Goal: Task Accomplishment & Management: Manage account settings

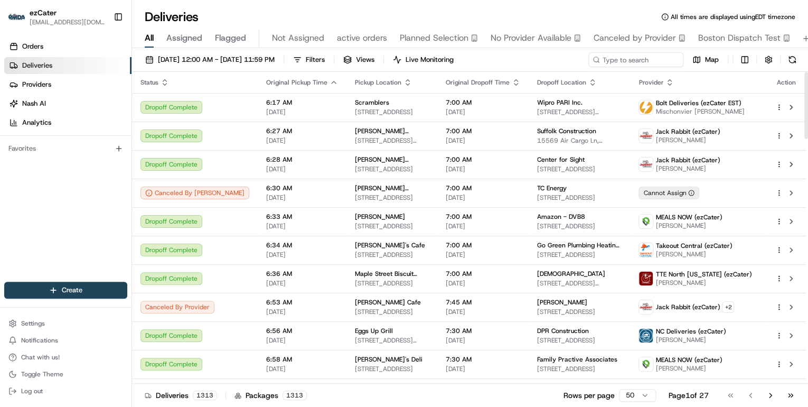
click at [628, 397] on html "ezCater annamariekinao@gmail.com Toggle Sidebar Orders Deliveries Providers Nas…" at bounding box center [404, 203] width 808 height 407
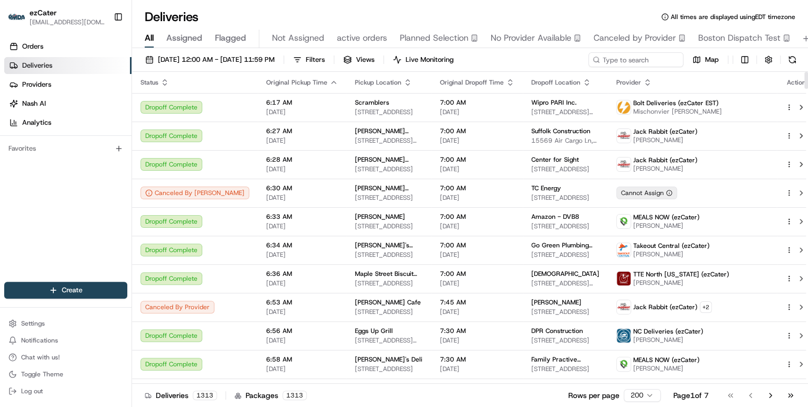
click at [164, 80] on icon "button" at bounding box center [165, 82] width 8 height 8
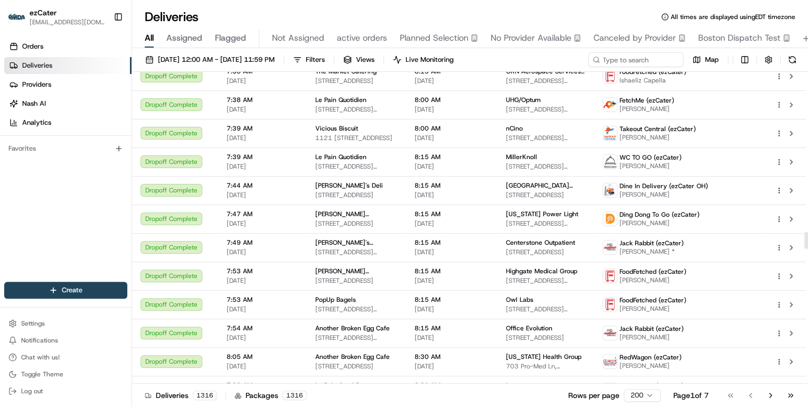
scroll to position [3211, 0]
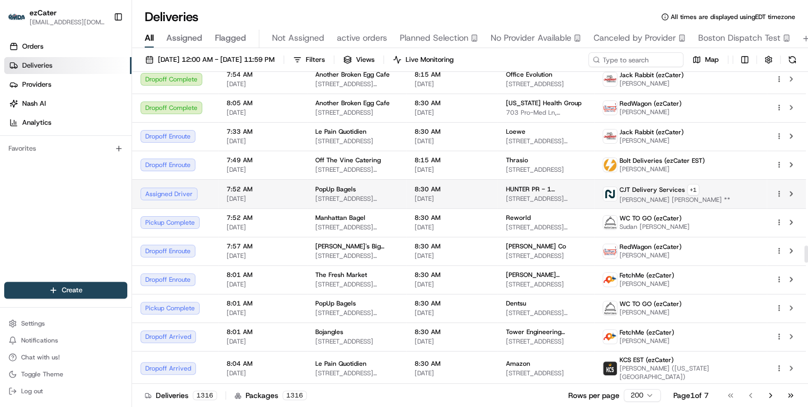
click at [315, 194] on span "139 E 57th St, New York, NY 10155, USA" at bounding box center [356, 198] width 82 height 8
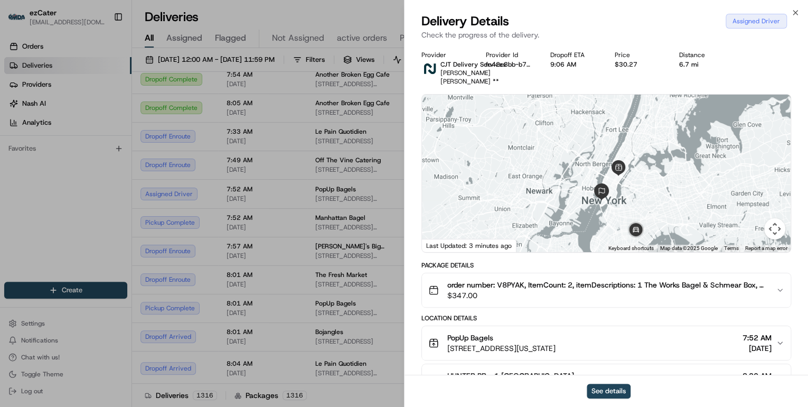
click at [581, 290] on span "$347.00" at bounding box center [607, 295] width 320 height 11
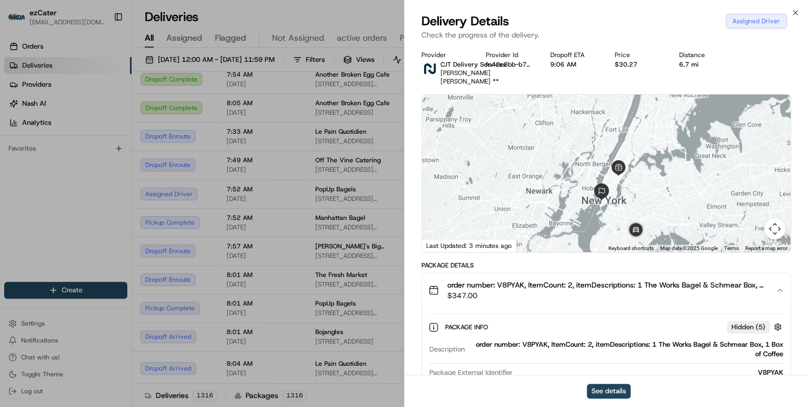
click at [523, 340] on div "order number: V8PYAK, ItemCount: 2, itemDescriptions: 1 The Works Bagel & Schme…" at bounding box center [626, 349] width 314 height 19
copy div "V8PYAK"
click at [611, 393] on button "See details" at bounding box center [609, 390] width 44 height 15
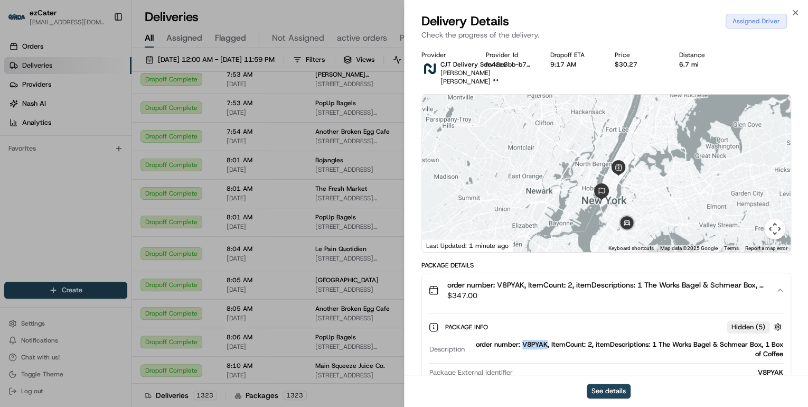
click at [528, 340] on div "order number: V8PYAK, ItemCount: 2, itemDescriptions: 1 The Works Bagel & Schme…" at bounding box center [626, 349] width 314 height 19
copy div "V8PYAK"
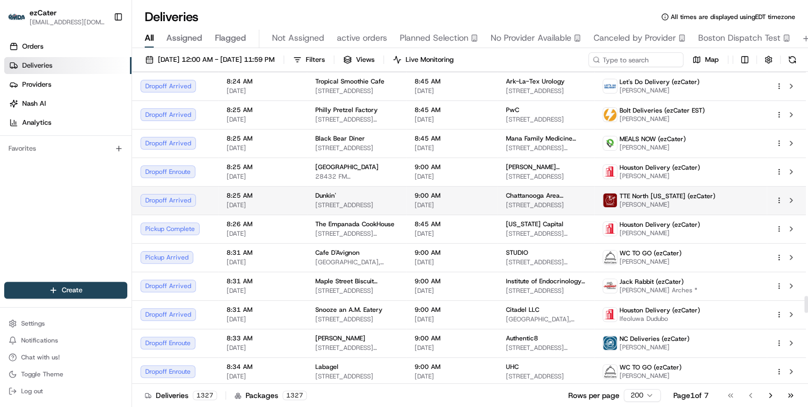
scroll to position [4225, 0]
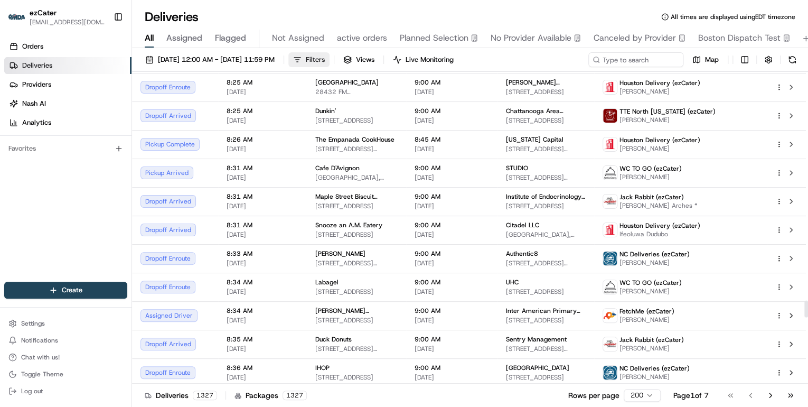
click at [330, 62] on button "Filters" at bounding box center [308, 59] width 41 height 15
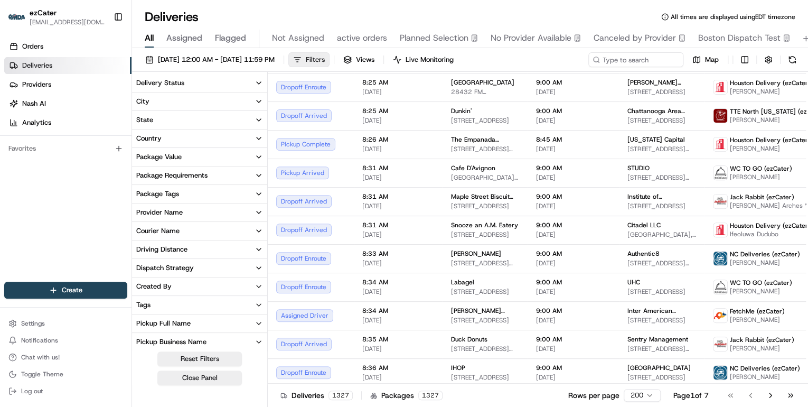
scroll to position [4231, 0]
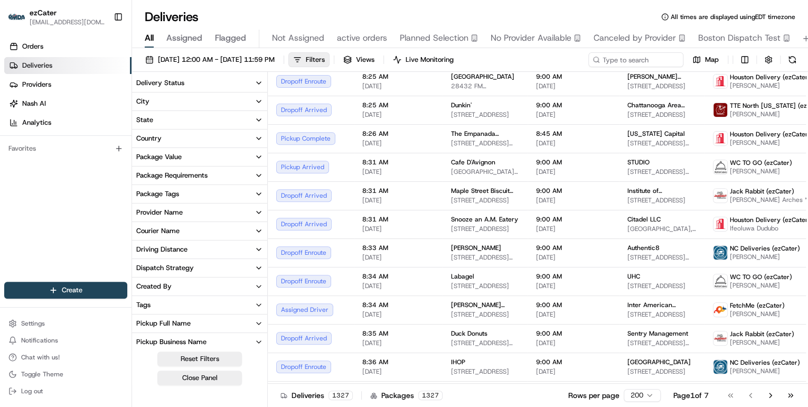
click at [260, 85] on icon "button" at bounding box center [259, 83] width 8 height 8
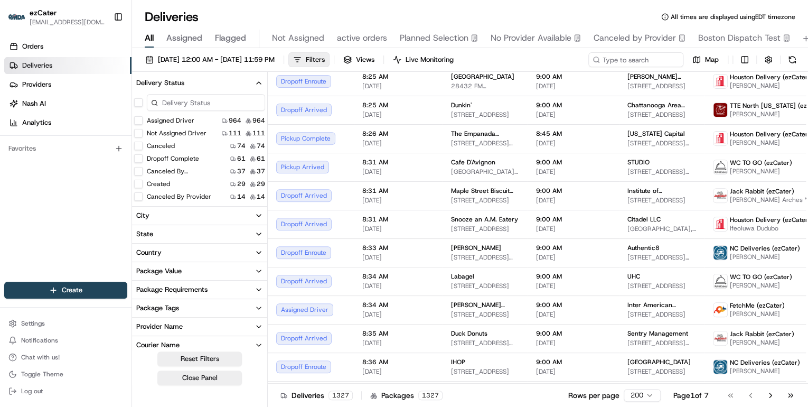
click at [138, 121] on button "Assigned Driver" at bounding box center [138, 120] width 8 height 8
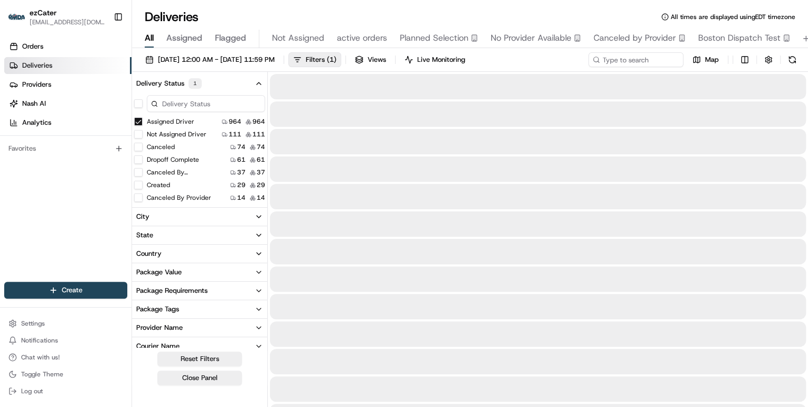
click at [139, 133] on button "Not Assigned Driver" at bounding box center [138, 134] width 8 height 8
click at [138, 186] on button "Created" at bounding box center [138, 185] width 8 height 8
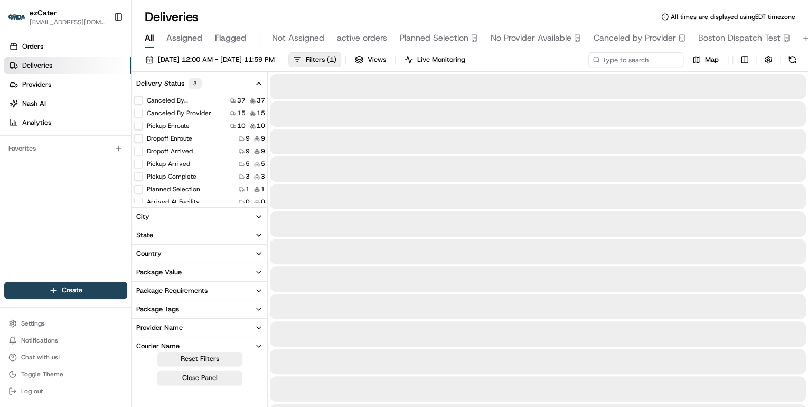
click at [138, 126] on button "Pickup Enroute" at bounding box center [138, 125] width 8 height 8
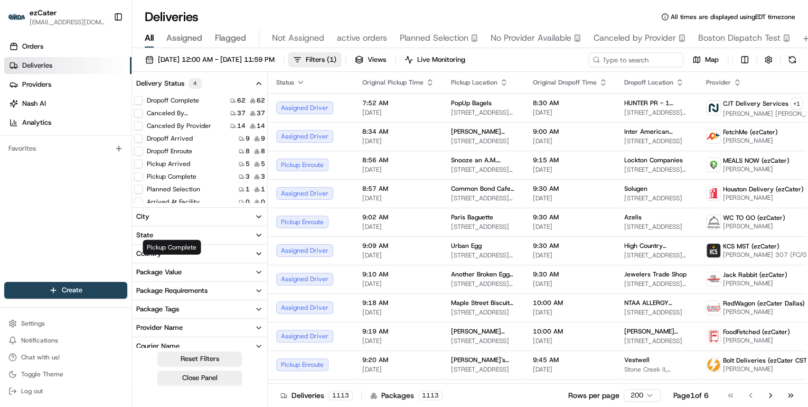
click at [142, 190] on div "Assigned Driver 964 964 Not Assigned Driver 110 110 Created 29 29 Pickup Enrout…" at bounding box center [199, 240] width 135 height 416
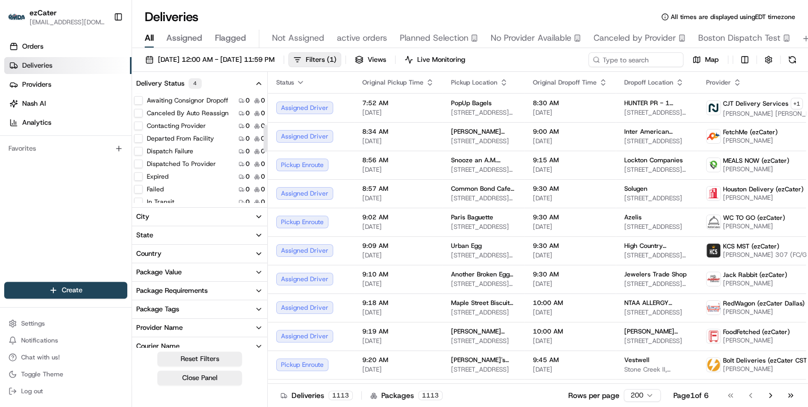
scroll to position [127, 0]
click at [135, 148] on button "Planned Selection" at bounding box center [138, 147] width 8 height 8
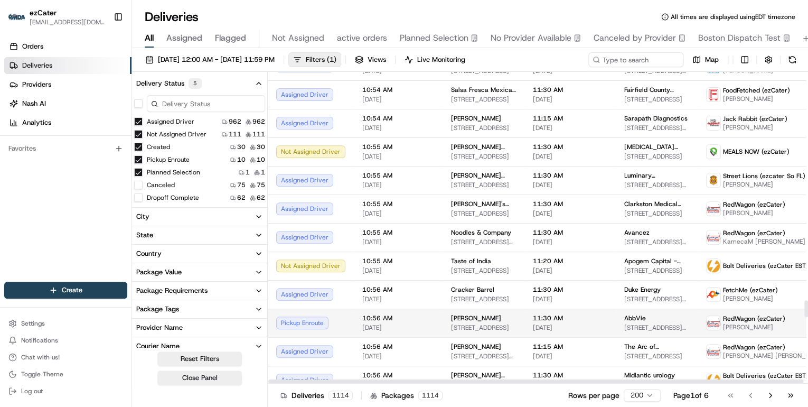
scroll to position [4253, 0]
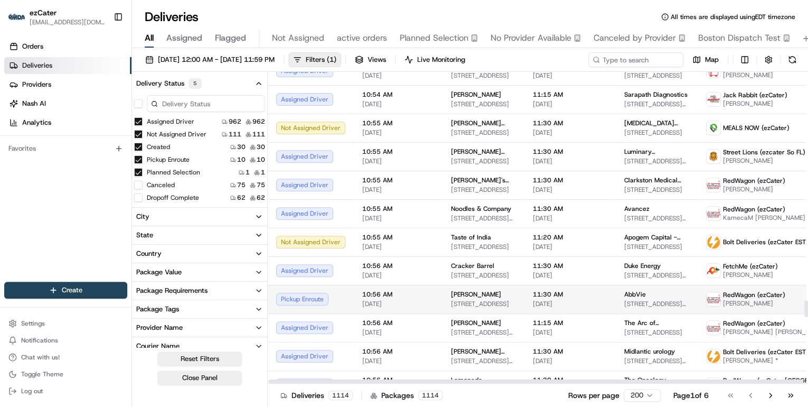
drag, startPoint x: 805, startPoint y: 277, endPoint x: 786, endPoint y: 300, distance: 30.0
click at [808, 310] on div at bounding box center [806, 308] width 4 height 17
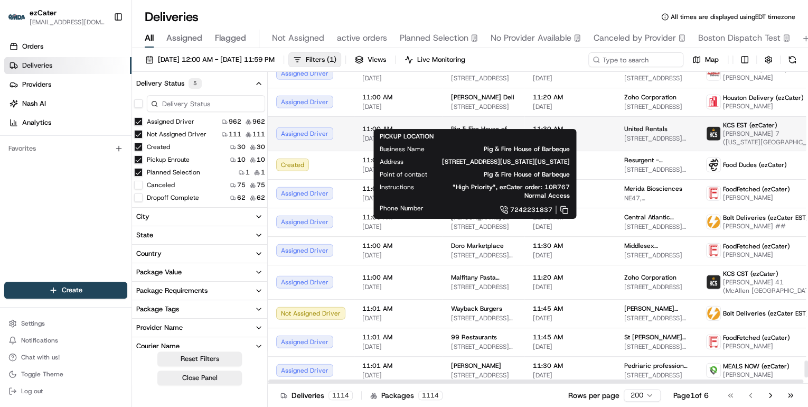
scroll to position [5471, 0]
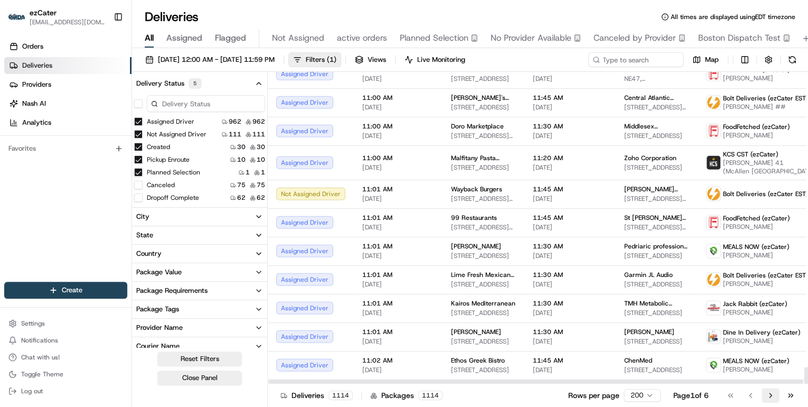
click at [772, 397] on button "Go to next page" at bounding box center [771, 395] width 18 height 15
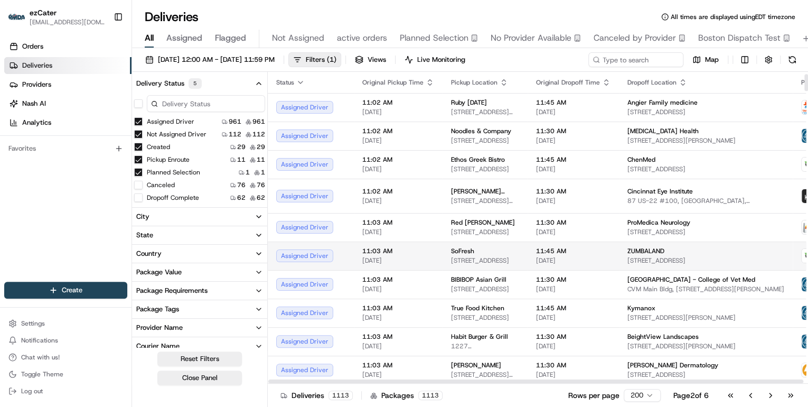
scroll to position [85, 0]
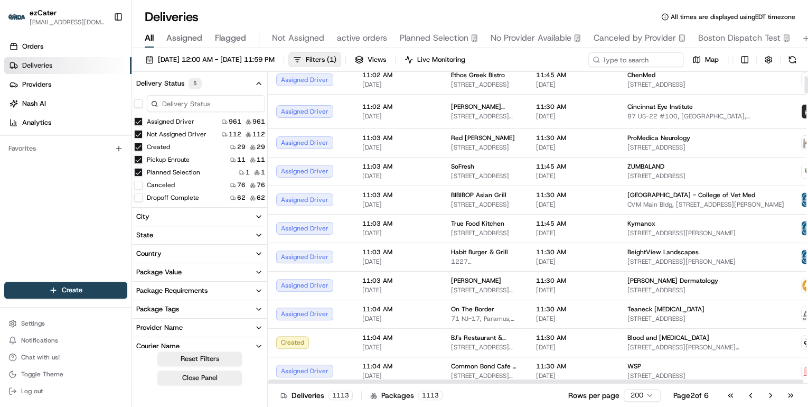
click at [806, 89] on div at bounding box center [806, 85] width 4 height 17
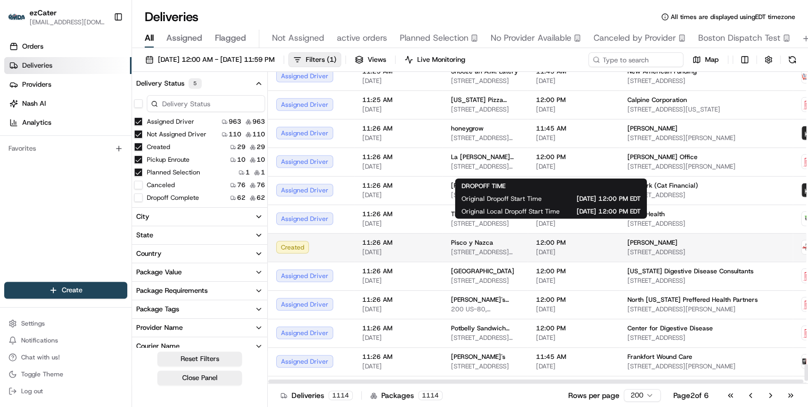
scroll to position [5465, 0]
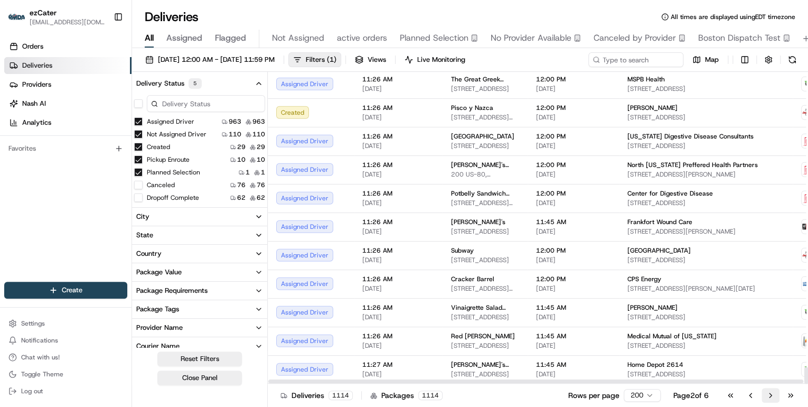
click at [770, 393] on button "Go to next page" at bounding box center [771, 395] width 18 height 15
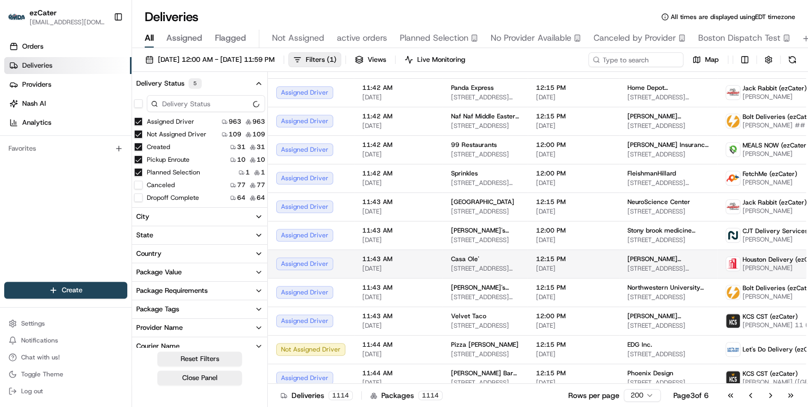
scroll to position [2535, 0]
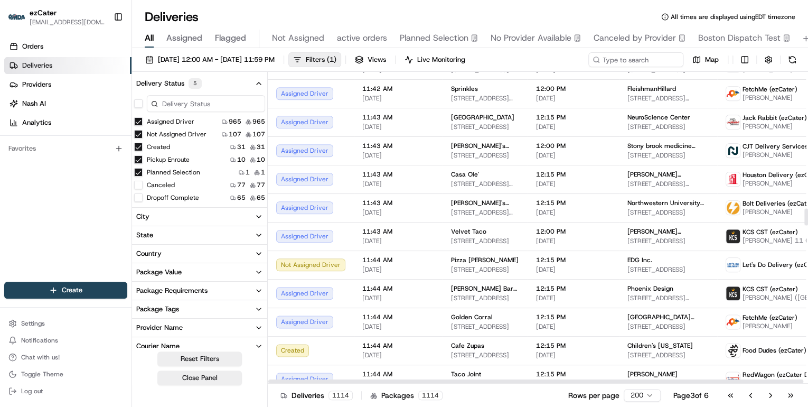
click at [804, 225] on div at bounding box center [806, 216] width 4 height 17
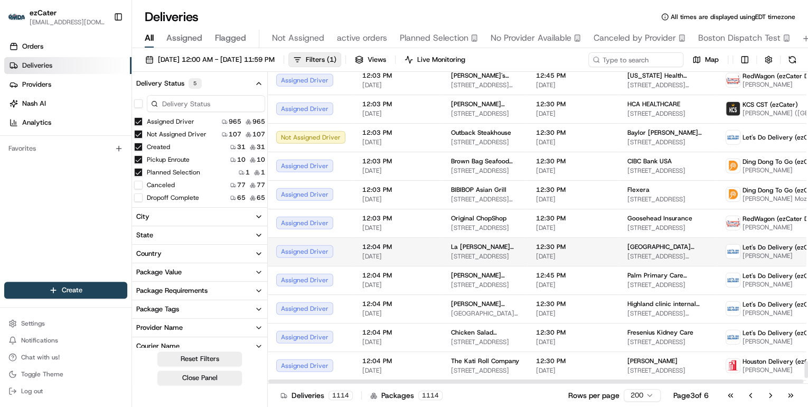
scroll to position [5482, 0]
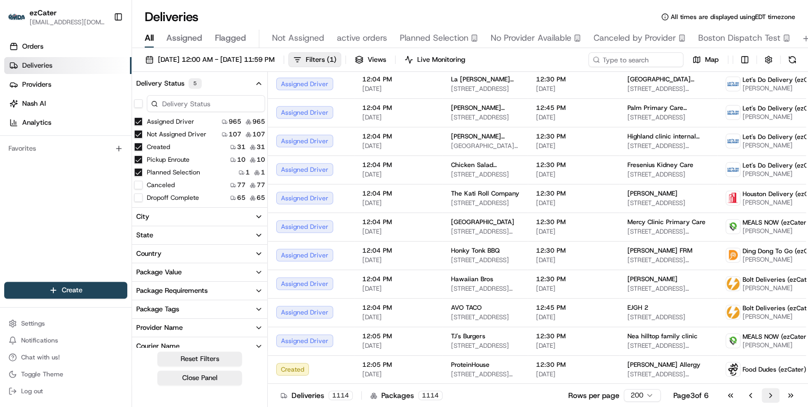
click at [766, 397] on button "Go to next page" at bounding box center [771, 395] width 18 height 15
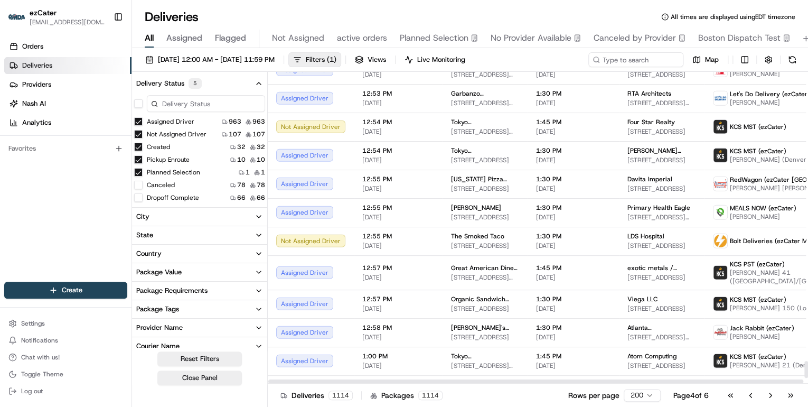
scroll to position [5476, 0]
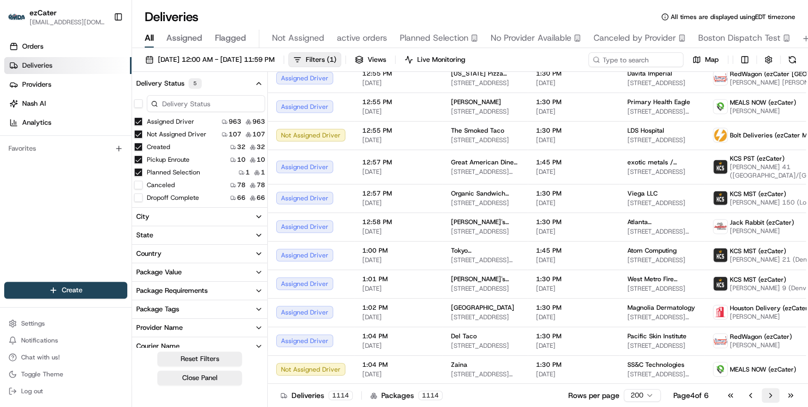
click at [768, 393] on button "Go to next page" at bounding box center [771, 395] width 18 height 15
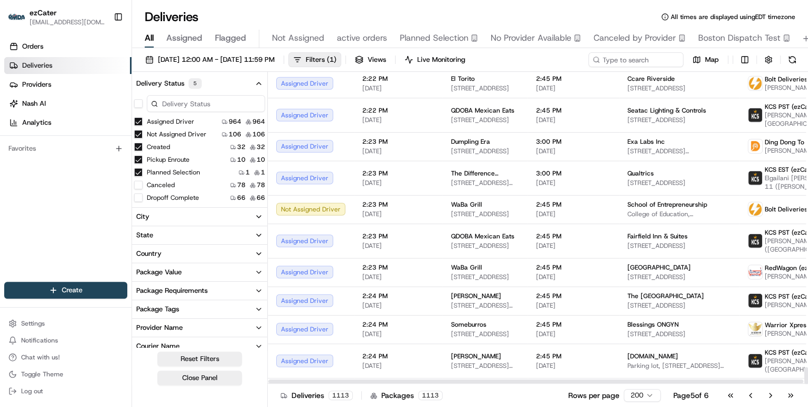
scroll to position [5522, 0]
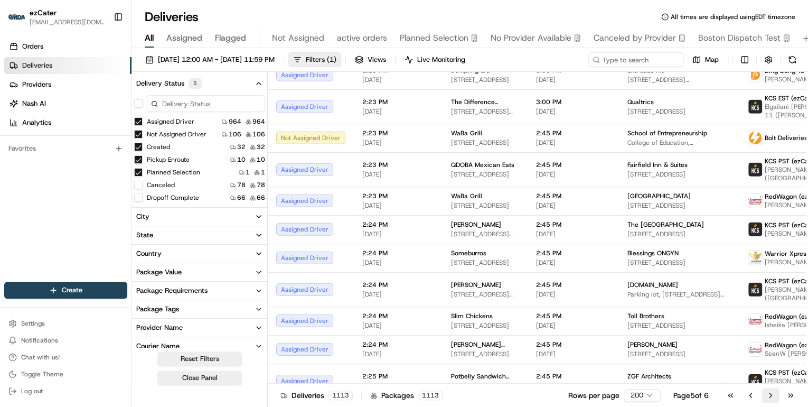
click at [770, 399] on button "Go to next page" at bounding box center [771, 395] width 18 height 15
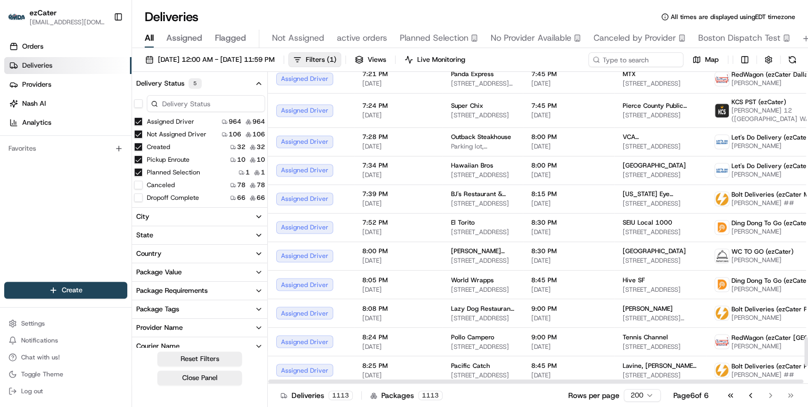
scroll to position [3018, 0]
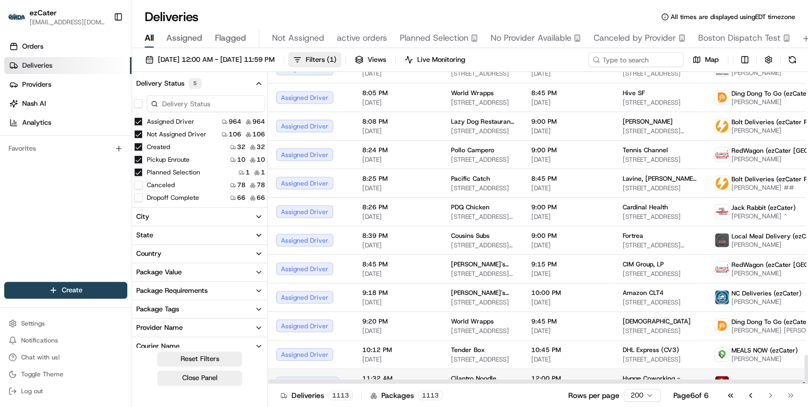
click at [443, 368] on td "Cilantro Noodle 2001 Commonwealth Ave, Charlotte, NC 28205, USA" at bounding box center [483, 382] width 80 height 29
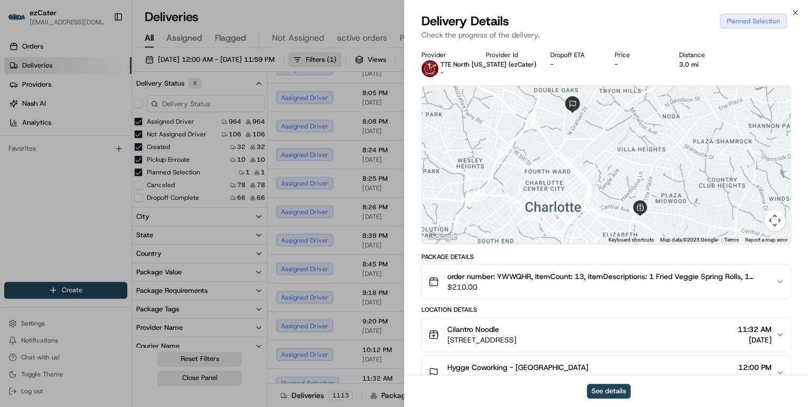
click at [561, 291] on span "$210.00" at bounding box center [607, 287] width 320 height 11
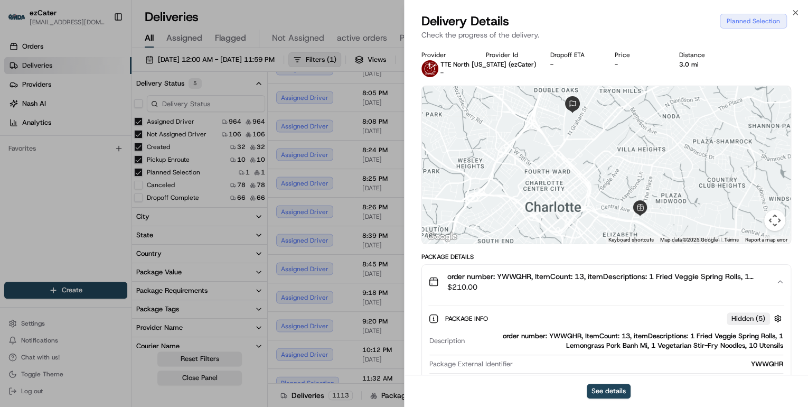
click at [568, 333] on div "order number: YWWQHR, ItemCount: 13, itemDescriptions: 1 Fried Veggie Spring Ro…" at bounding box center [626, 340] width 314 height 19
copy div "YWWQHR"
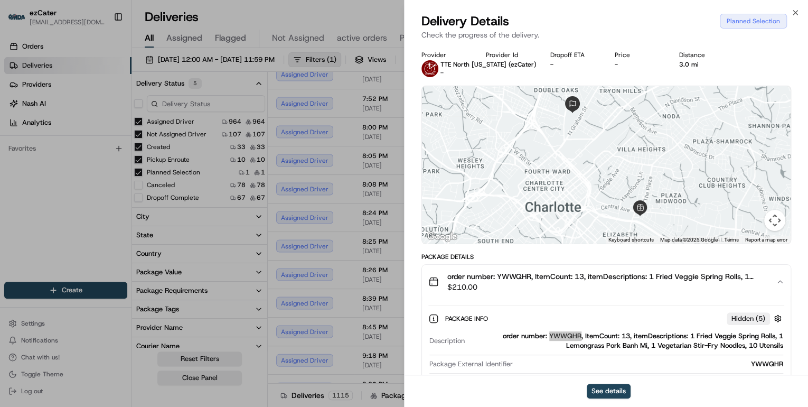
scroll to position [3024, 0]
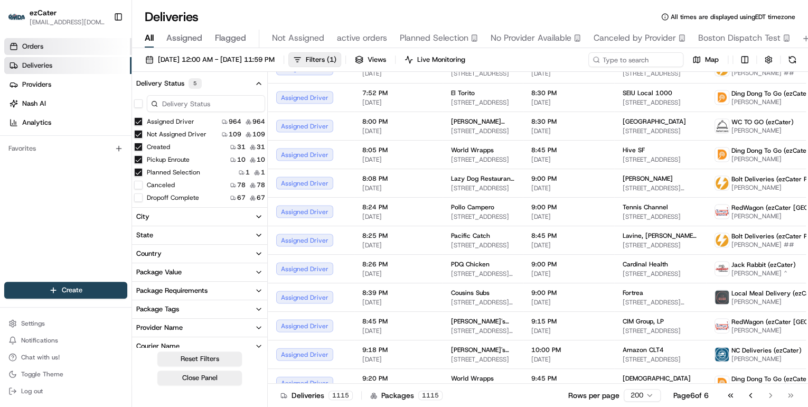
click at [58, 49] on link "Orders" at bounding box center [67, 46] width 127 height 17
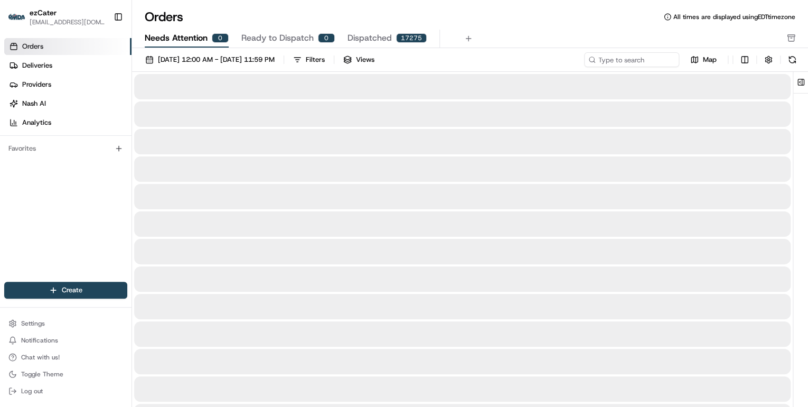
click at [183, 34] on span "Needs Attention" at bounding box center [176, 38] width 63 height 13
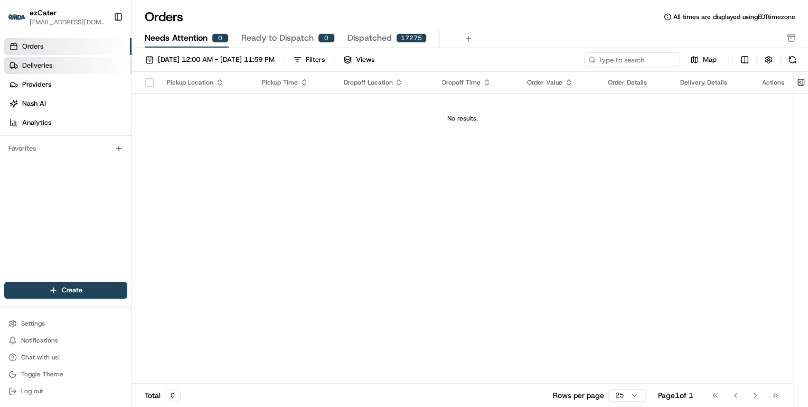
click at [50, 70] on link "Deliveries" at bounding box center [67, 65] width 127 height 17
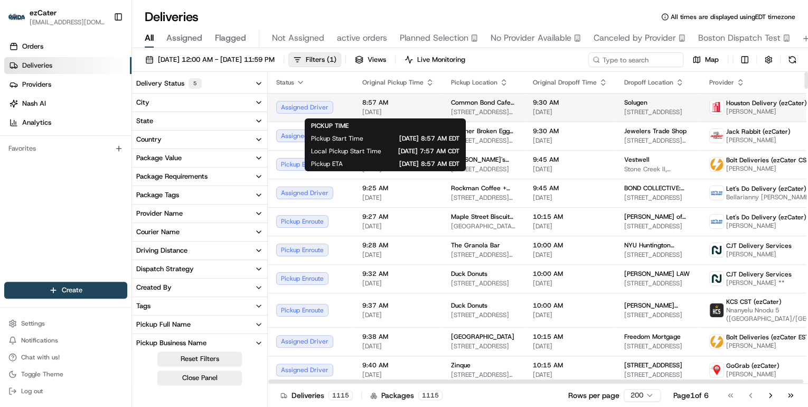
click at [425, 108] on span "[DATE]" at bounding box center [398, 112] width 72 height 8
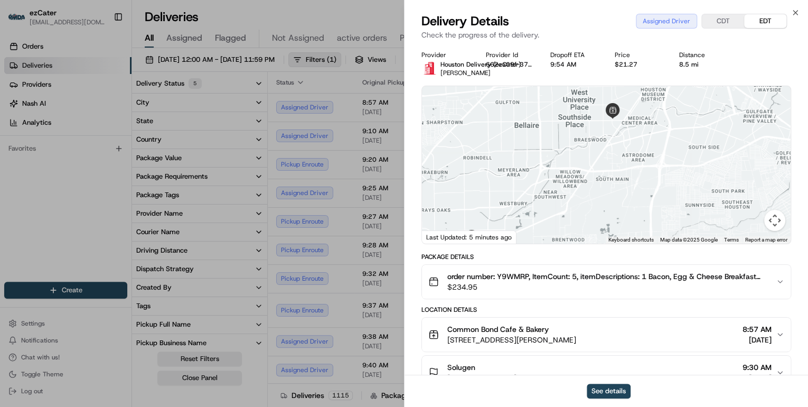
click at [553, 289] on span "$234.95" at bounding box center [607, 287] width 320 height 11
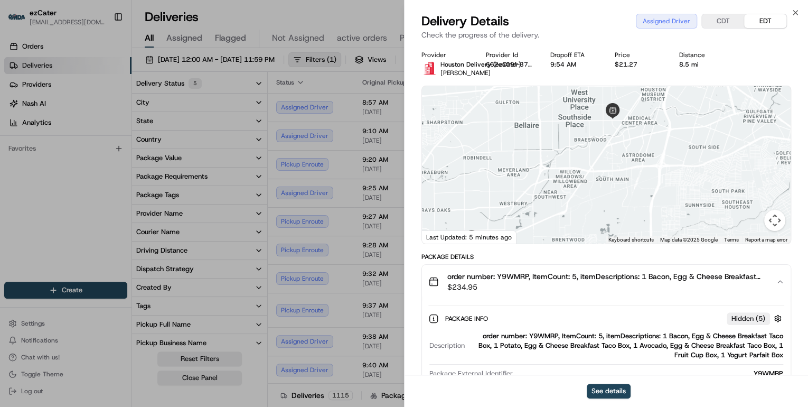
click at [545, 333] on div "order number: Y9WMRP, ItemCount: 5, itemDescriptions: 1 Bacon, Egg & Cheese Bre…" at bounding box center [626, 345] width 314 height 29
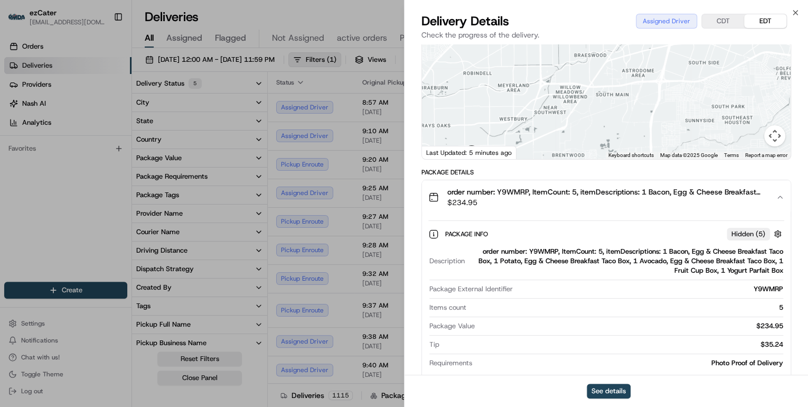
drag, startPoint x: 543, startPoint y: 333, endPoint x: 528, endPoint y: 332, distance: 14.9
click at [528, 332] on div "Package Value $234.95" at bounding box center [606, 328] width 354 height 14
click at [547, 249] on div "order number: Y9WMRP, ItemCount: 5, itemDescriptions: 1 Bacon, Egg & Cheese Bre…" at bounding box center [626, 261] width 314 height 29
copy div "Y9WMRP"
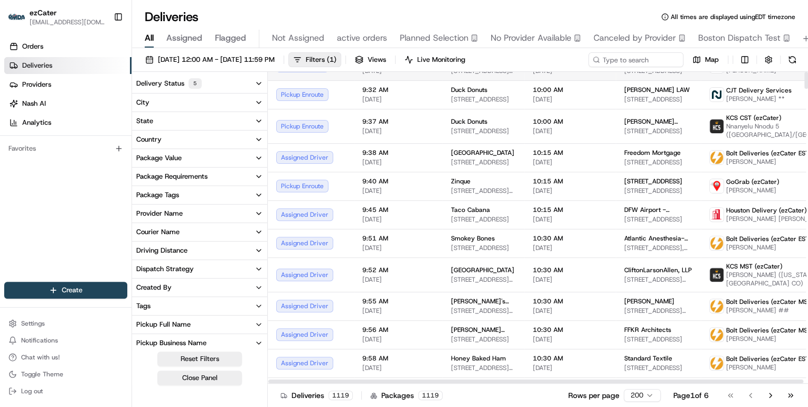
scroll to position [0, 0]
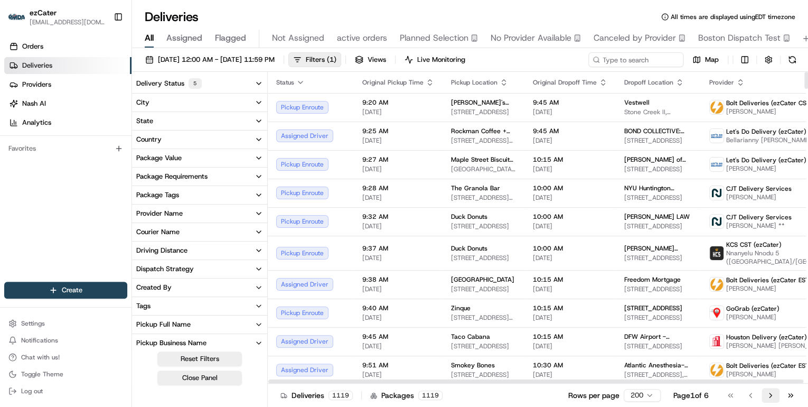
click at [770, 395] on button "Go to next page" at bounding box center [771, 395] width 18 height 15
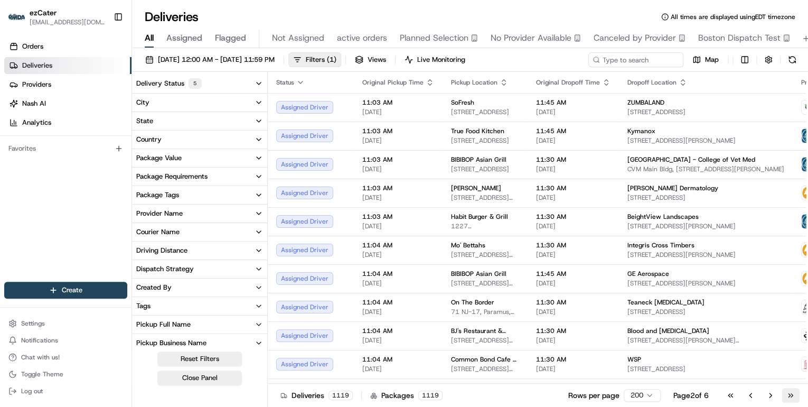
click at [792, 393] on button "Go to last page" at bounding box center [791, 395] width 18 height 15
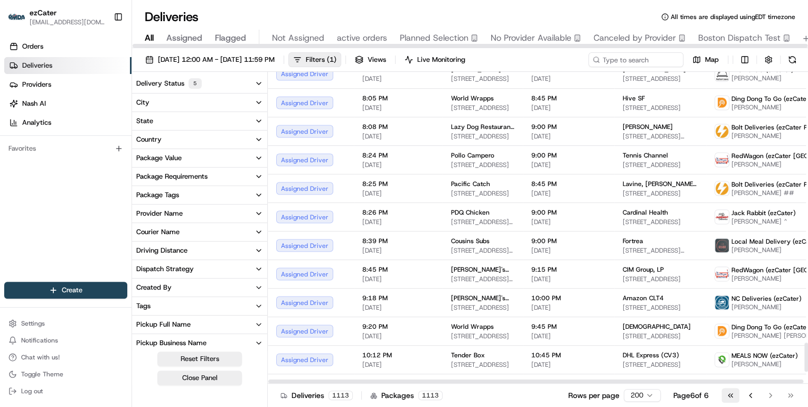
scroll to position [2886, 0]
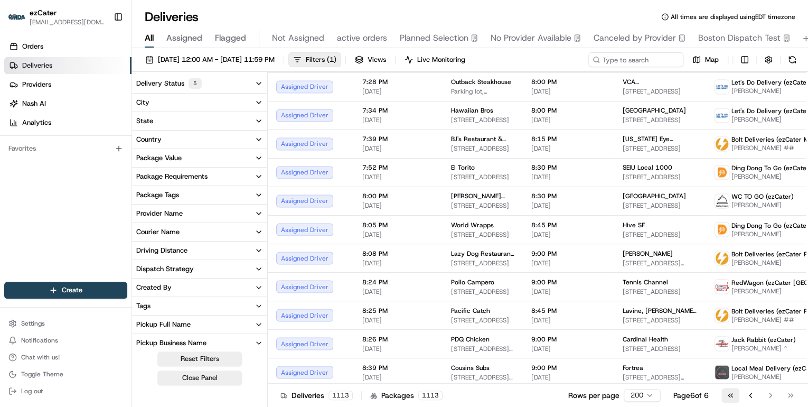
click at [728, 397] on button "Go to first page" at bounding box center [730, 395] width 18 height 15
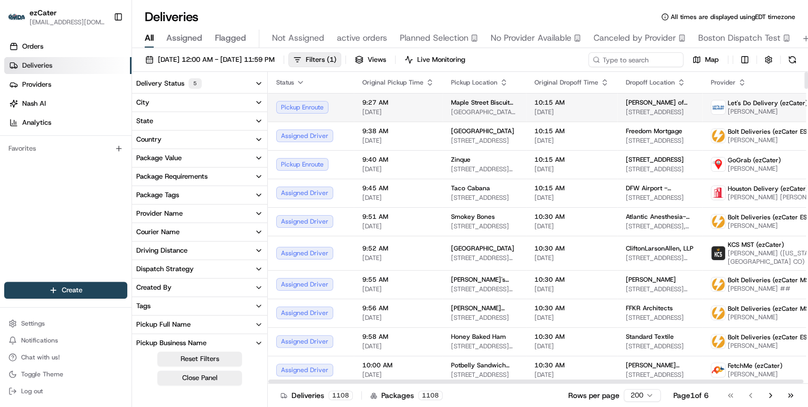
click at [412, 111] on span "[DATE]" at bounding box center [398, 112] width 72 height 8
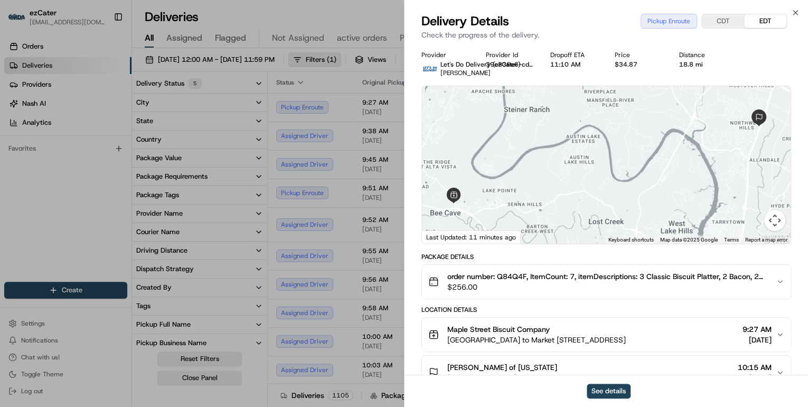
click at [566, 292] on span "$256.00" at bounding box center [607, 287] width 320 height 11
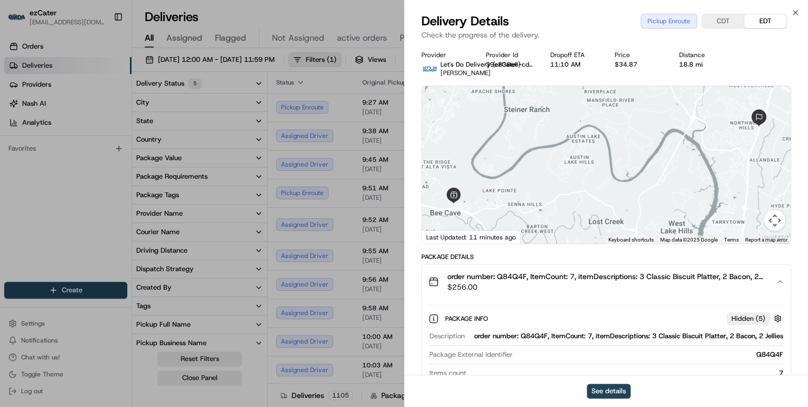
click at [531, 341] on div "order number: Q84Q4F, ItemCount: 7, itemDescriptions: 3 Classic Biscuit Platter…" at bounding box center [626, 336] width 314 height 10
copy div "Q84Q4F"
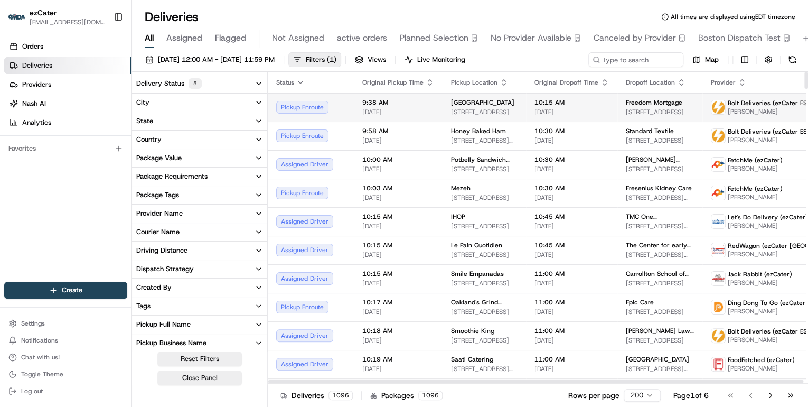
click at [421, 109] on span "[DATE]" at bounding box center [398, 112] width 72 height 8
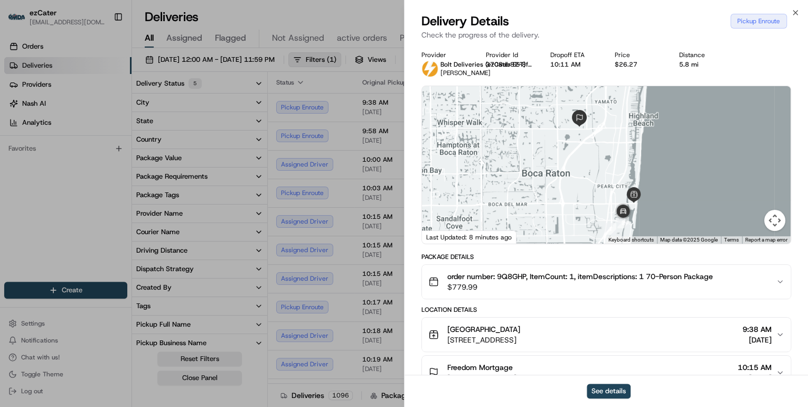
click at [556, 289] on span "$779.99" at bounding box center [580, 287] width 266 height 11
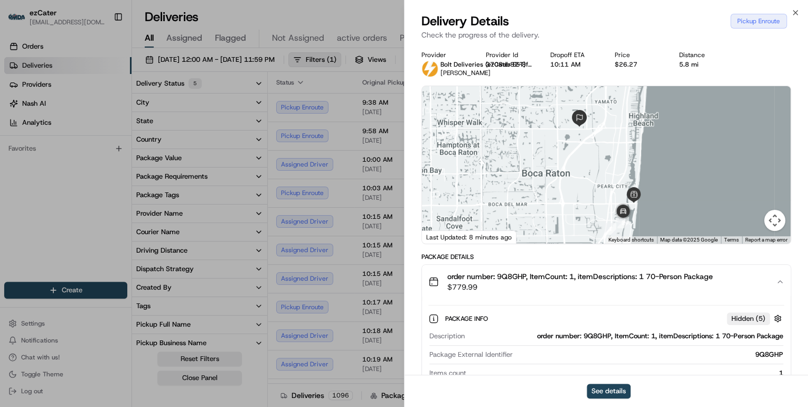
click at [594, 334] on div "order number: 9Q8GHP, ItemCount: 1, itemDescriptions: 1 70-Person Package" at bounding box center [626, 336] width 314 height 10
copy div "9Q8GHP"
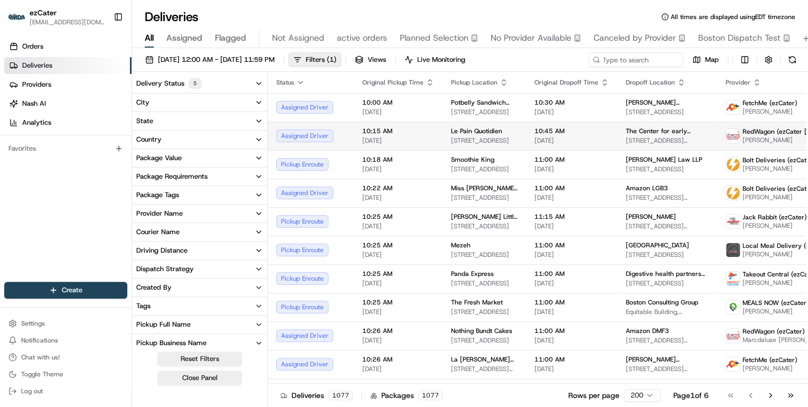
click at [419, 142] on span "[DATE]" at bounding box center [398, 140] width 72 height 8
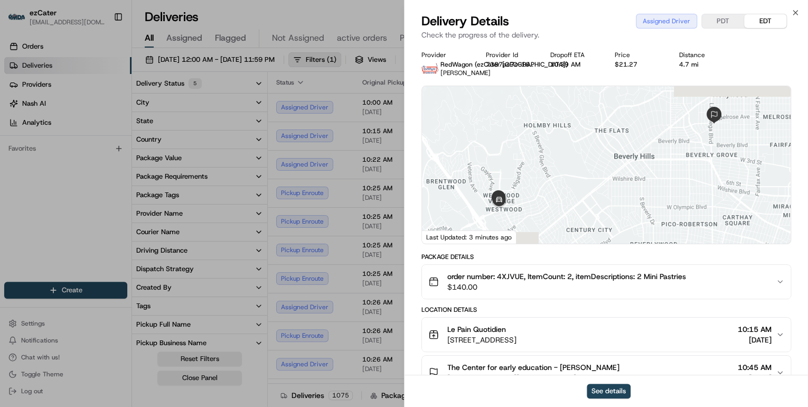
click at [534, 283] on span "$140.00" at bounding box center [566, 287] width 239 height 11
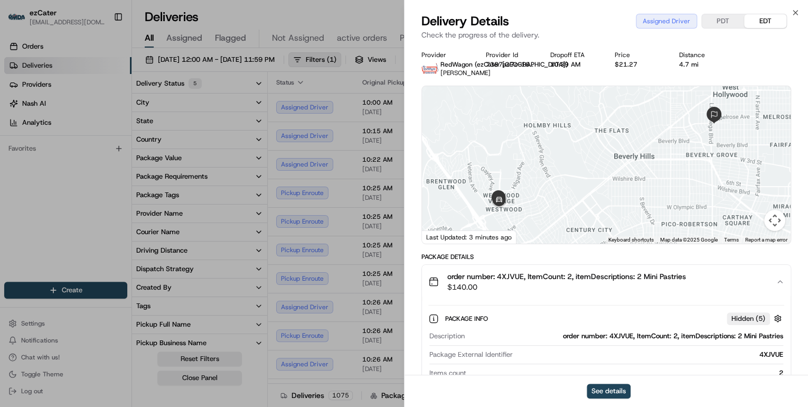
click at [615, 333] on div "order number: 4XJVUE, ItemCount: 2, itemDescriptions: 2 Mini Pastries" at bounding box center [626, 336] width 314 height 10
copy div "4XJVUE"
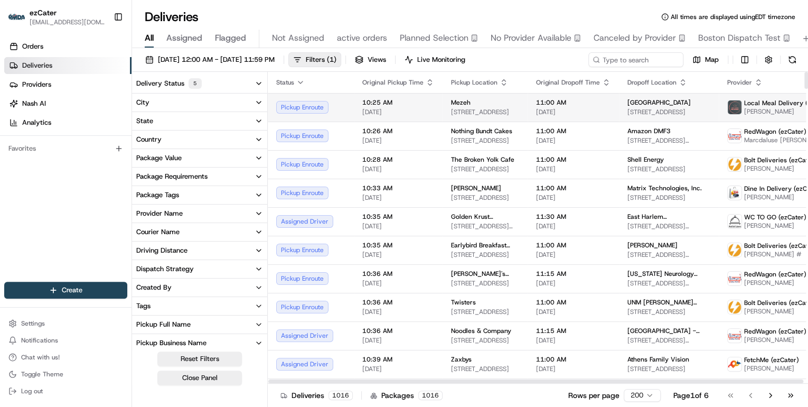
click at [406, 110] on span "[DATE]" at bounding box center [398, 112] width 72 height 8
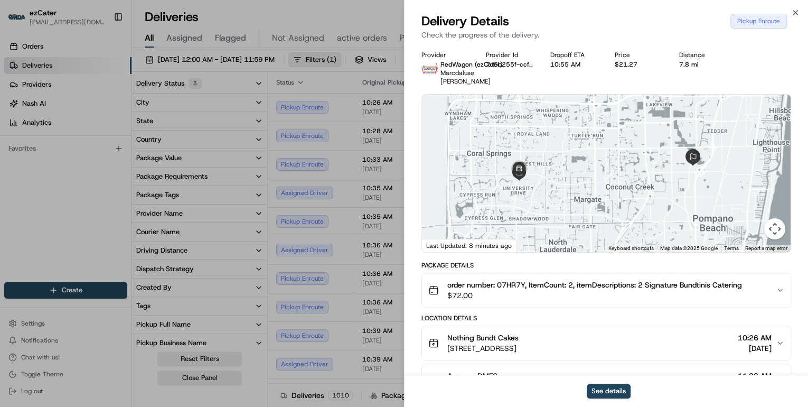
click at [560, 290] on span "$72.00" at bounding box center [594, 295] width 295 height 11
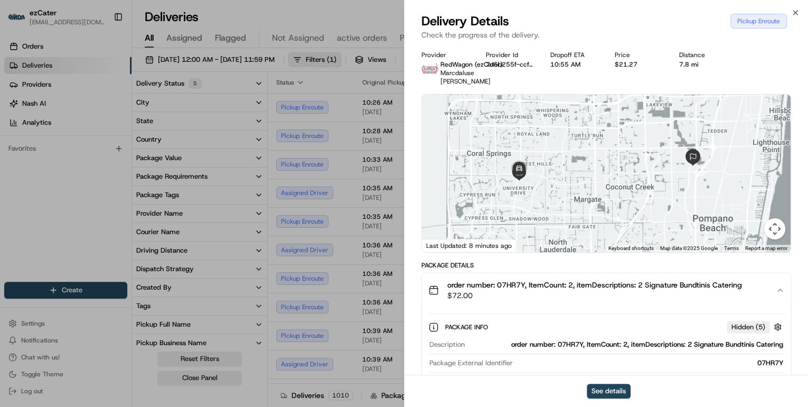
click at [572, 340] on div "order number: 07HR7Y, ItemCount: 2, itemDescriptions: 2 Signature Bundtinis Cat…" at bounding box center [626, 345] width 314 height 10
copy div "07HR7Y"
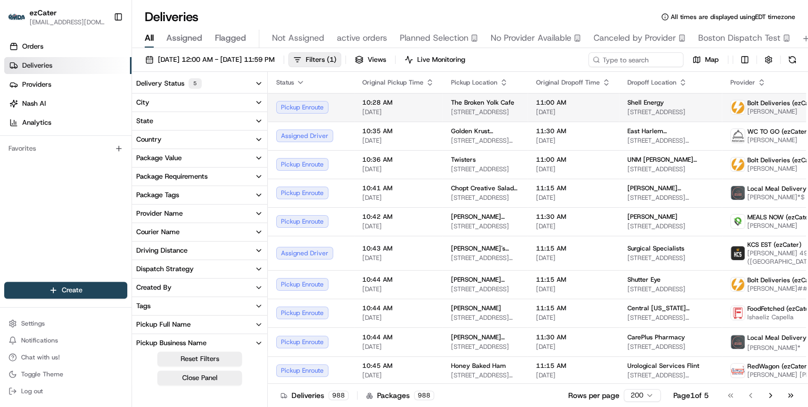
click at [351, 118] on td "Pickup Enroute" at bounding box center [311, 107] width 86 height 29
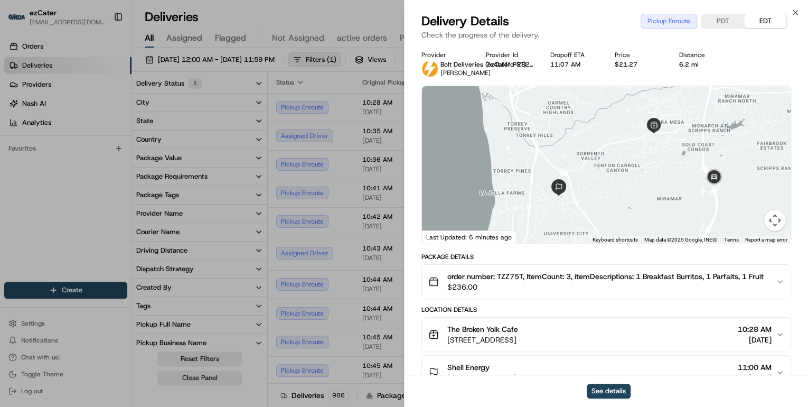
click at [530, 285] on span "$236.00" at bounding box center [605, 287] width 316 height 11
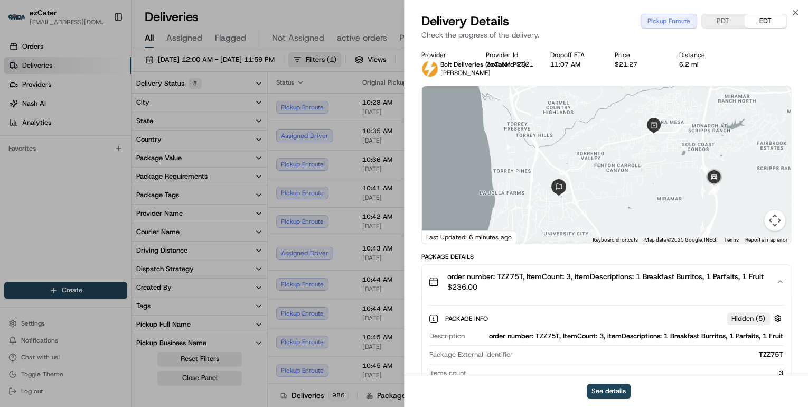
click at [550, 334] on div "order number: TZZ75T, ItemCount: 3, itemDescriptions: 1 Breakfast Burritos, 1 P…" at bounding box center [626, 336] width 314 height 10
copy div "TZZ75T"
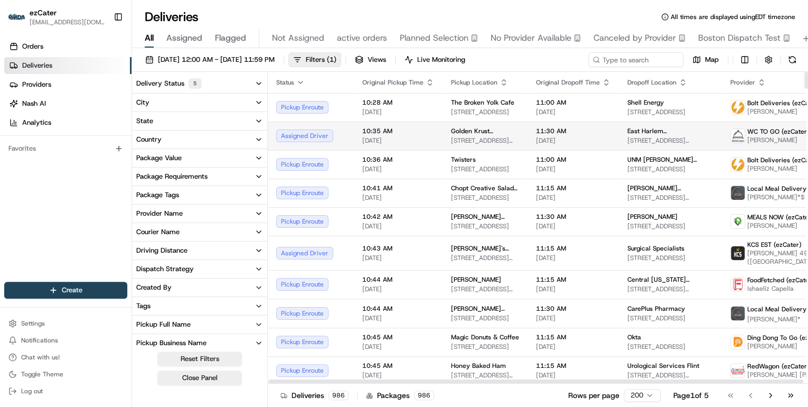
click at [406, 134] on span "10:35 AM" at bounding box center [398, 131] width 72 height 8
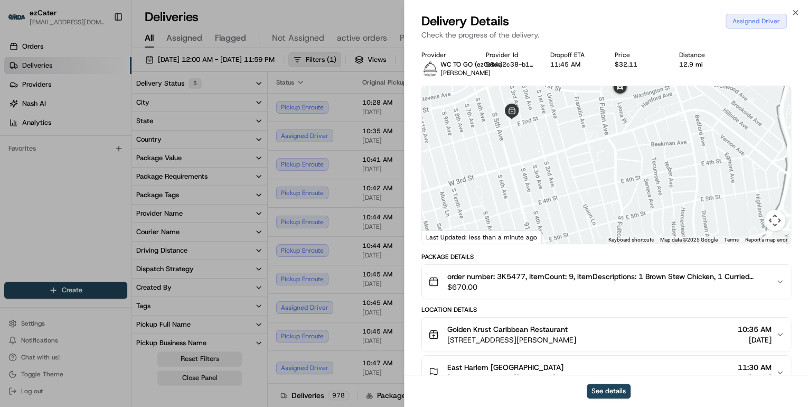
click at [551, 287] on span "$670.00" at bounding box center [607, 287] width 320 height 11
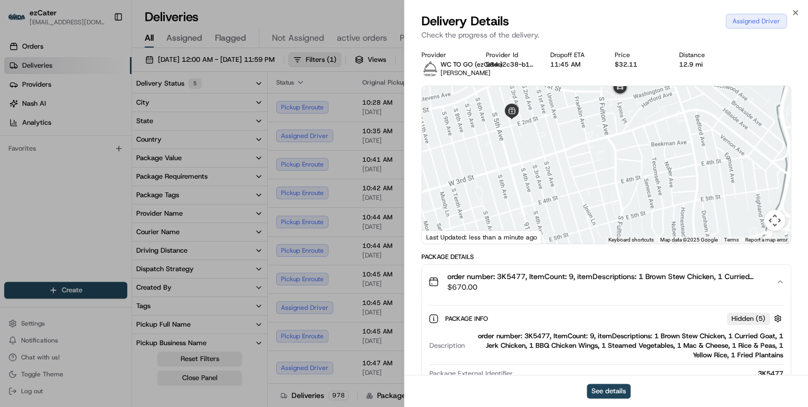
click at [542, 337] on div "order number: 3K5477, ItemCount: 9, itemDescriptions: 1 Brown Stew Chicken, 1 C…" at bounding box center [626, 345] width 314 height 29
copy div "3K5477"
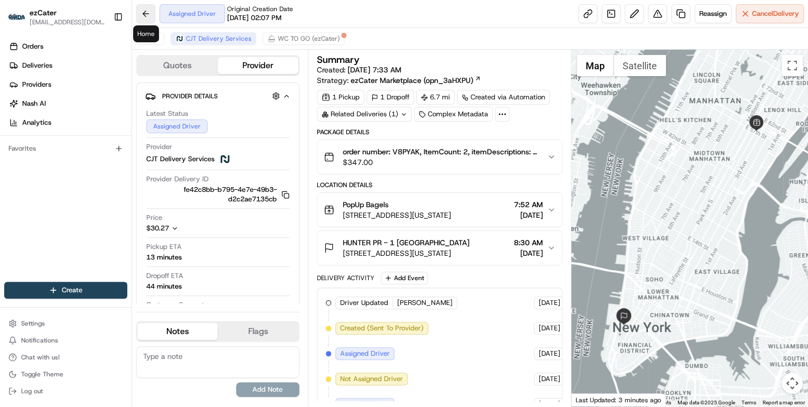
click at [147, 13] on button at bounding box center [145, 13] width 19 height 19
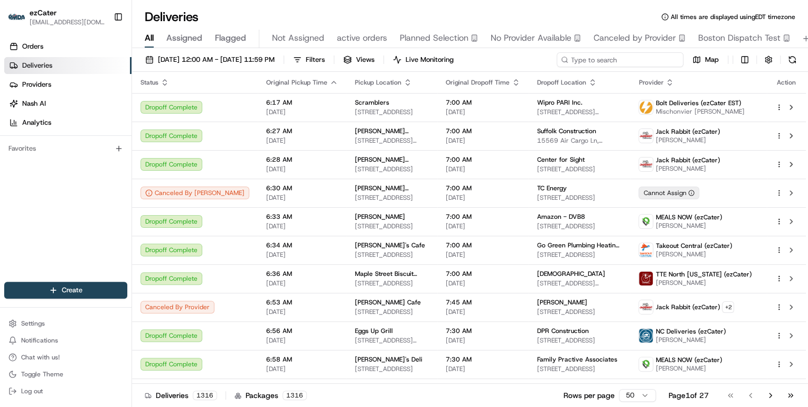
click at [640, 62] on input at bounding box center [620, 59] width 127 height 15
paste input "V8PYAK"
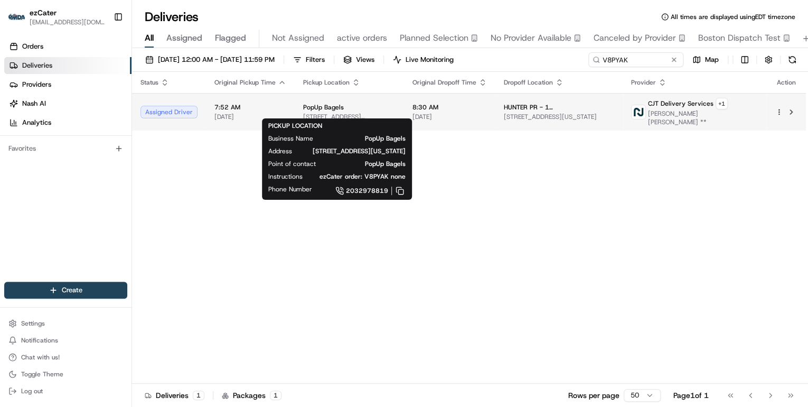
click at [344, 112] on span "139 E 57th St, New York, NY 10155, USA" at bounding box center [349, 116] width 92 height 8
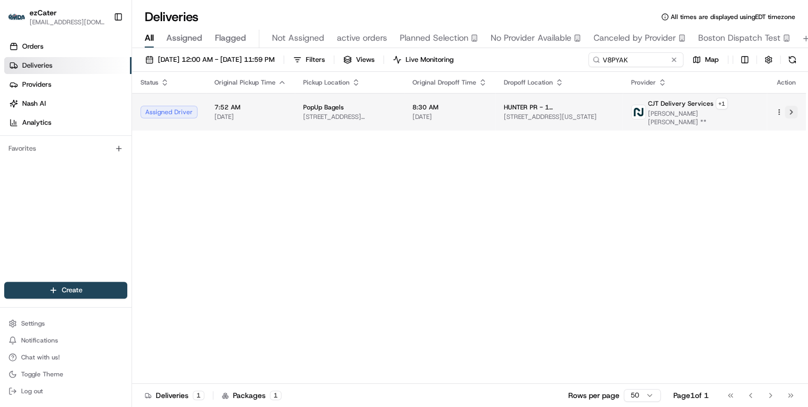
click at [789, 110] on button at bounding box center [791, 112] width 13 height 13
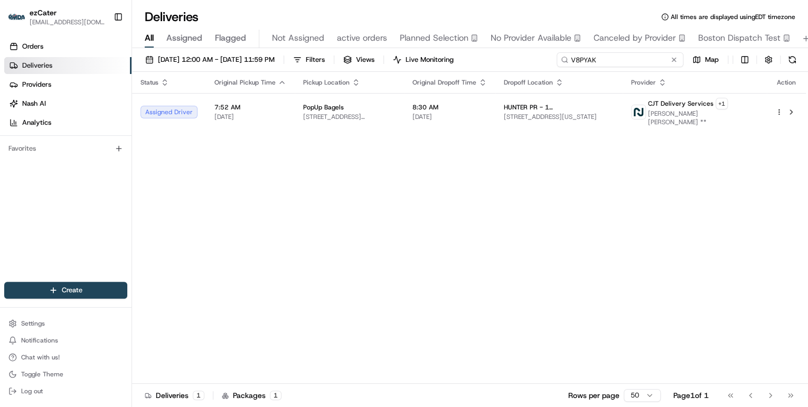
drag, startPoint x: 630, startPoint y: 59, endPoint x: 262, endPoint y: 38, distance: 368.2
click at [262, 38] on div "Deliveries All times are displayed using EDT timezone All Assigned Flagged Not …" at bounding box center [470, 203] width 676 height 407
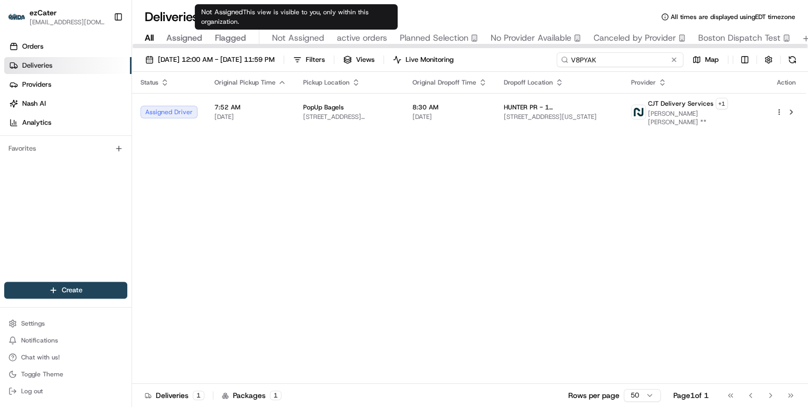
paste input "4ZEZP5"
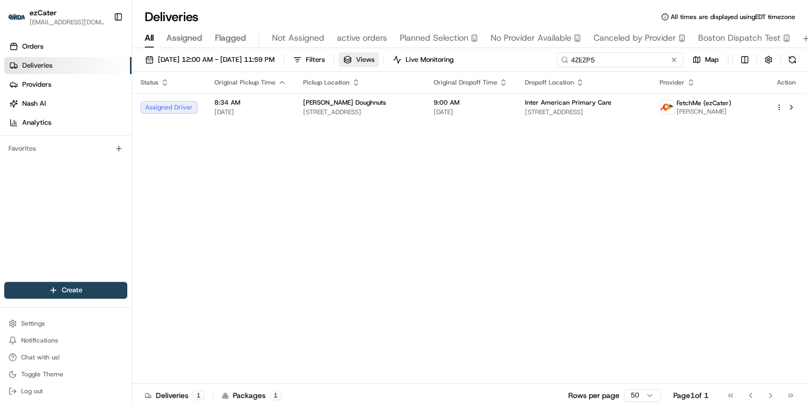
drag, startPoint x: 613, startPoint y: 60, endPoint x: 384, endPoint y: 65, distance: 228.2
click at [384, 65] on div "08/19/2025 12:00 AM - 08/19/2025 11:59 PM Filters Views Live Monitoring 4ZEZP5 …" at bounding box center [470, 62] width 676 height 20
paste input "V8PYAK"
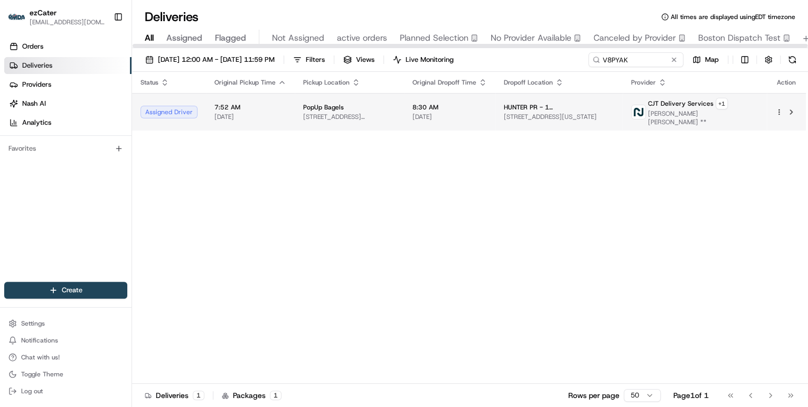
click at [363, 106] on div "PopUp Bagels" at bounding box center [349, 107] width 92 height 8
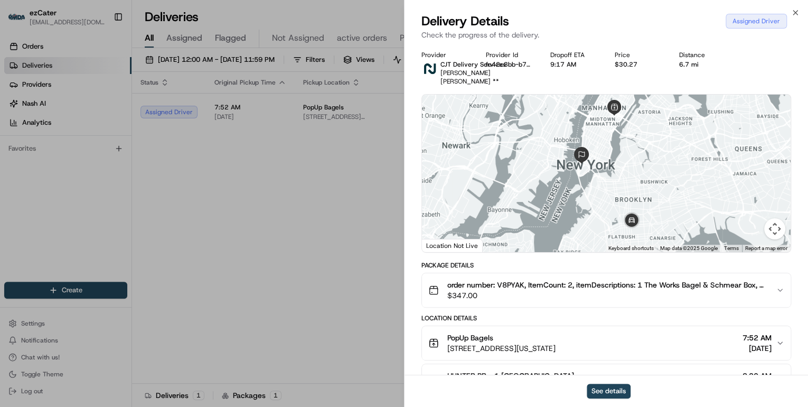
click at [596, 332] on div "PopUp Bagels 139 E 57th St, New York, NY 10155, USA 7:52 AM 08/19/2025" at bounding box center [602, 342] width 348 height 21
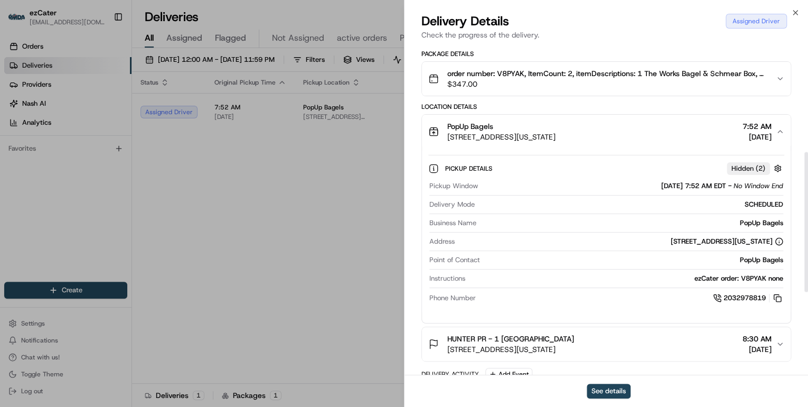
scroll to position [254, 0]
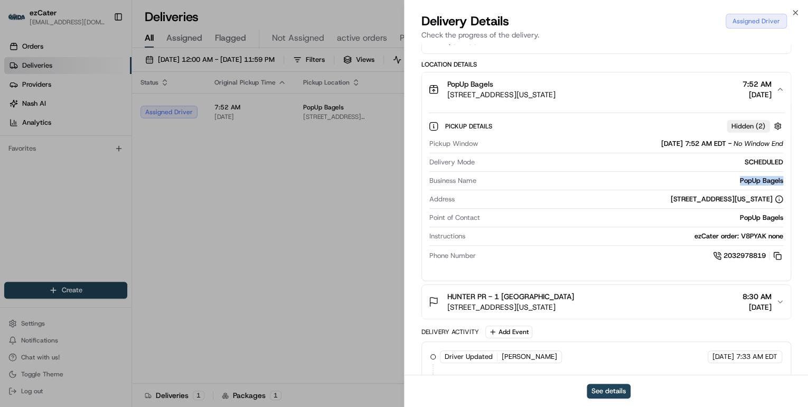
drag, startPoint x: 790, startPoint y: 172, endPoint x: 733, endPoint y: 174, distance: 56.5
click at [733, 174] on div "Pickup Details Hidden ( 2 ) Pickup Window 08/19/2025 7:52 AM EDT - No Window En…" at bounding box center [606, 189] width 369 height 166
copy div "PopUp Bagels"
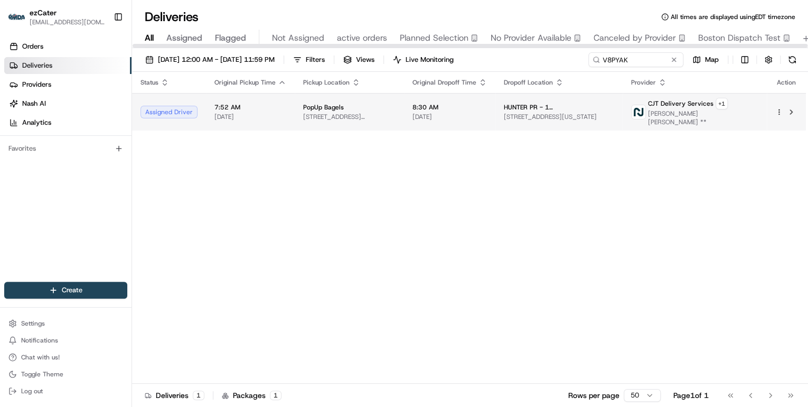
click at [372, 112] on span "139 E 57th St, New York, NY 10155, USA" at bounding box center [349, 116] width 92 height 8
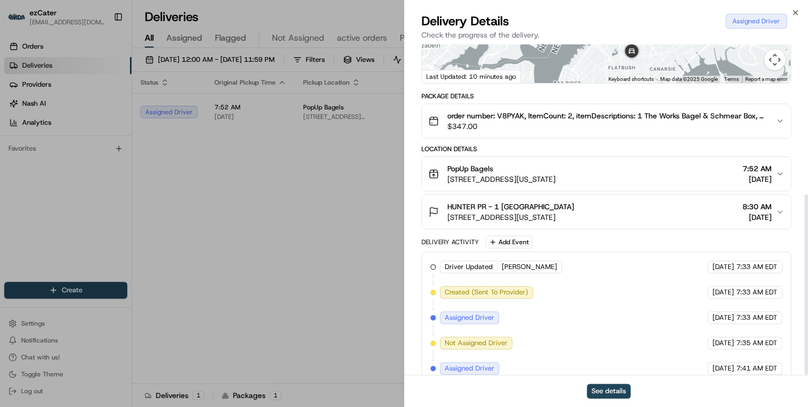
scroll to position [275, 0]
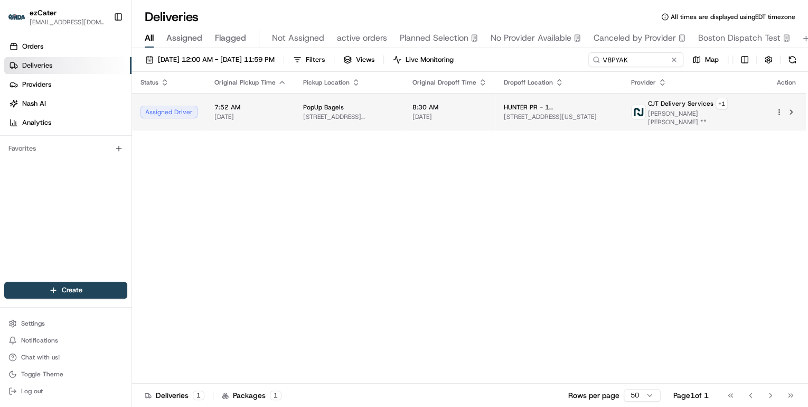
click at [370, 106] on div "PopUp Bagels" at bounding box center [349, 107] width 92 height 8
click at [349, 112] on span "139 E 57th St, New York, NY 10155, USA" at bounding box center [349, 116] width 92 height 8
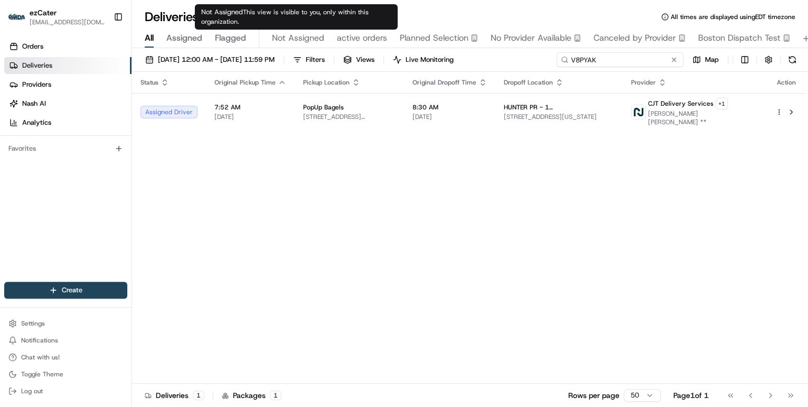
drag, startPoint x: 641, startPoint y: 67, endPoint x: 240, endPoint y: 40, distance: 402.3
click at [242, 40] on div "Deliveries All times are displayed using EDT timezone All Assigned Flagged Not …" at bounding box center [470, 203] width 676 height 407
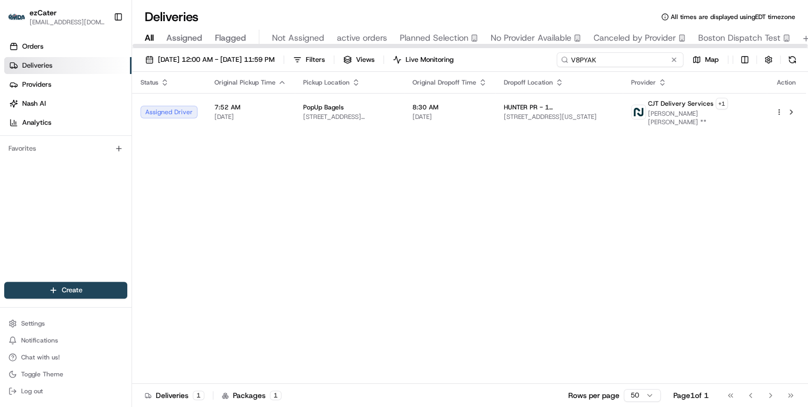
paste input
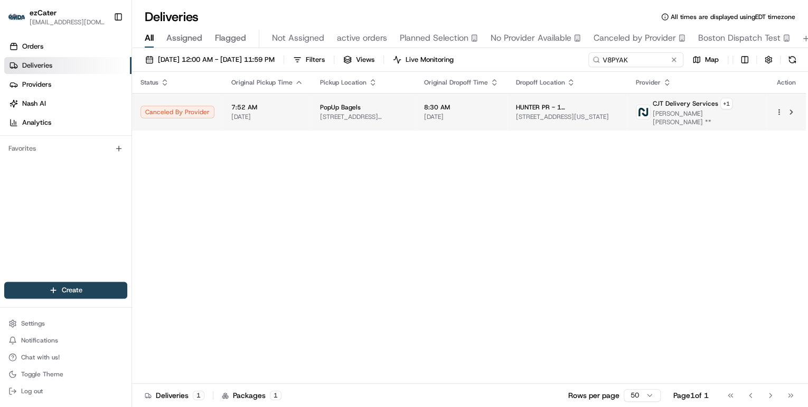
click at [376, 103] on div "PopUp Bagels" at bounding box center [363, 107] width 87 height 8
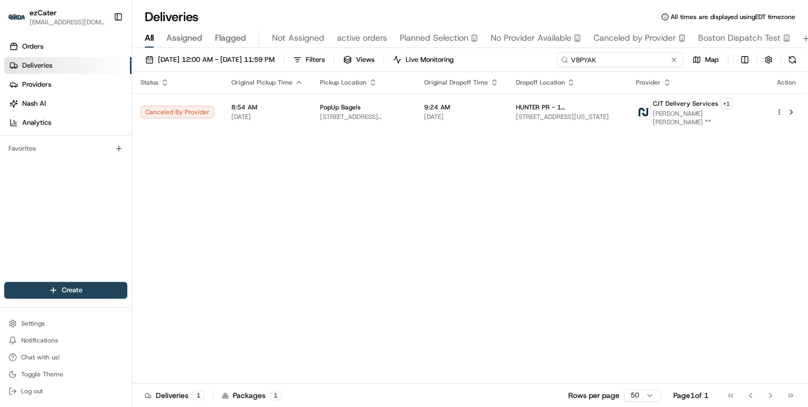
drag, startPoint x: 639, startPoint y: 58, endPoint x: 313, endPoint y: 74, distance: 326.3
click at [316, 73] on div "08/19/2025 12:00 AM - 08/19/2025 11:59 PM Filters Views Live Monitoring V8PYAK …" at bounding box center [470, 228] width 676 height 361
paste input "1KP52T"
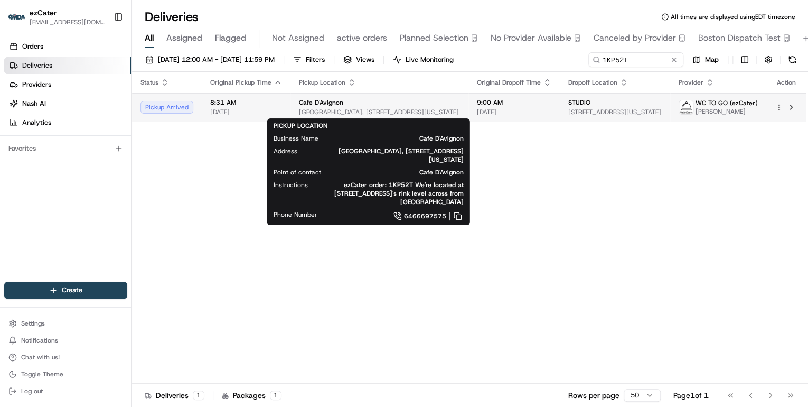
click at [313, 108] on span "Rockefeller Plaza, 30 Rockefeller Plaza, New York, NY 10112, USA" at bounding box center [379, 112] width 161 height 8
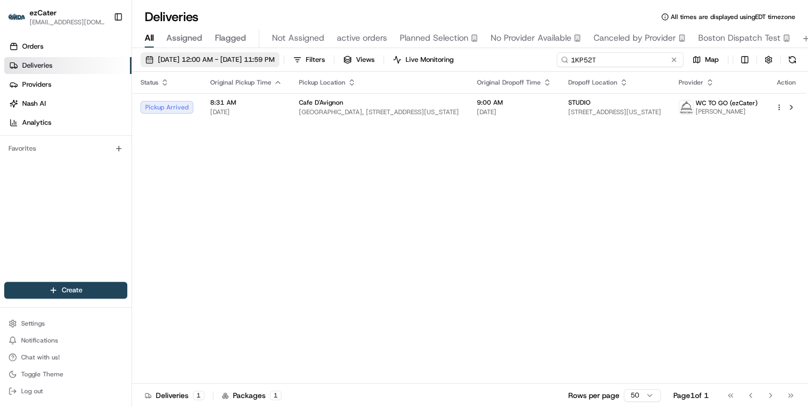
drag, startPoint x: 638, startPoint y: 60, endPoint x: 270, endPoint y: 60, distance: 367.6
click at [273, 59] on div "08/19/2025 12:00 AM - 08/19/2025 11:59 PM Filters Views Live Monitoring 1KP52T …" at bounding box center [470, 62] width 676 height 20
paste input "YWWQHR"
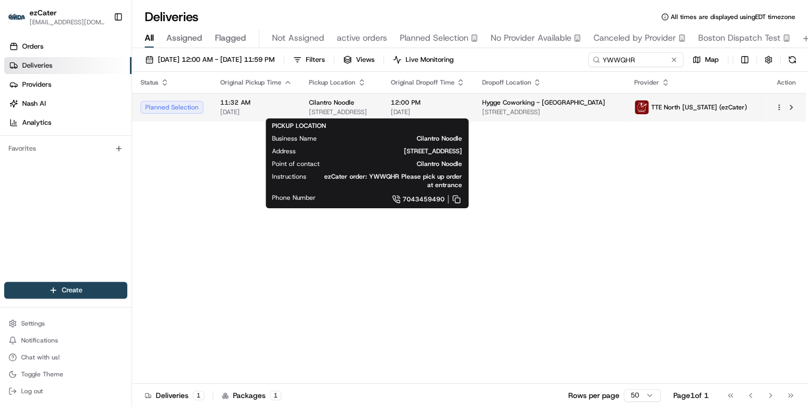
click at [373, 110] on span "2001 Commonwealth Ave, Charlotte, NC 28205, USA" at bounding box center [341, 112] width 64 height 8
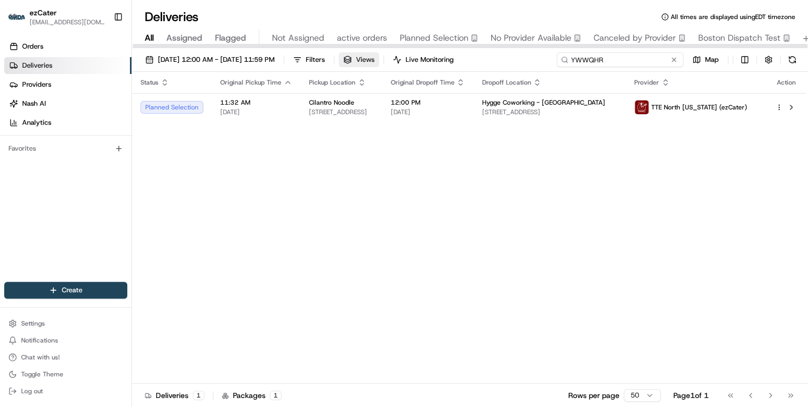
drag, startPoint x: 656, startPoint y: 58, endPoint x: 378, endPoint y: 60, distance: 278.9
click at [398, 57] on div "08/19/2025 12:00 AM - 08/19/2025 11:59 PM Filters Views Live Monitoring YWWQHR …" at bounding box center [470, 62] width 676 height 20
paste input "V047P"
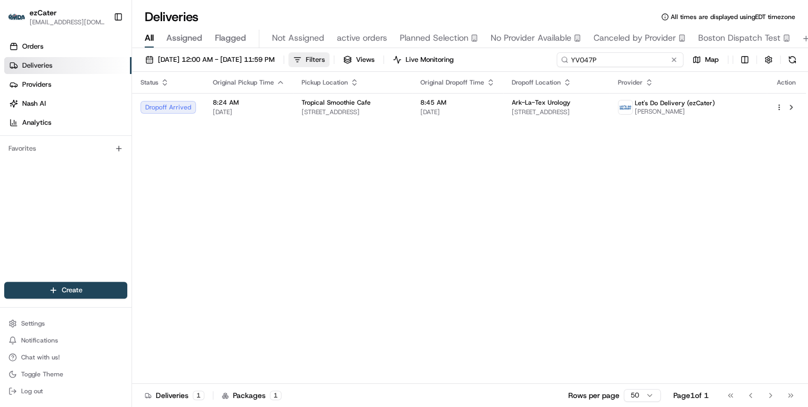
drag, startPoint x: 602, startPoint y: 60, endPoint x: 346, endPoint y: 53, distance: 256.3
click at [346, 53] on div "08/19/2025 12:00 AM - 08/19/2025 11:59 PM Filters Views Live Monitoring YV047P …" at bounding box center [470, 62] width 676 height 20
paste input "9WMR"
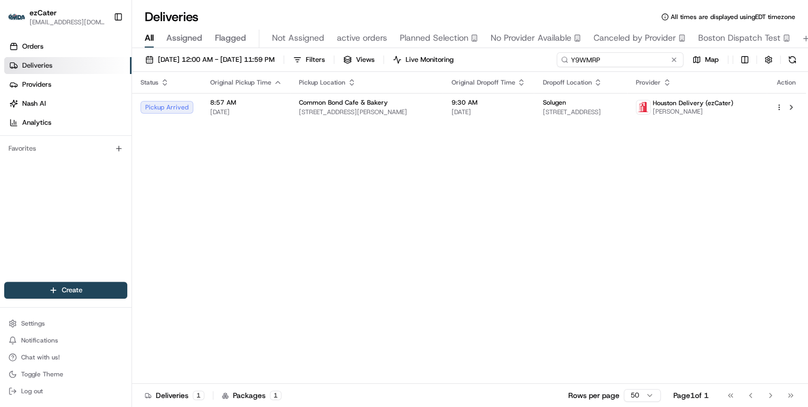
drag, startPoint x: 605, startPoint y: 62, endPoint x: 343, endPoint y: 42, distance: 262.7
click at [343, 42] on div "Deliveries All times are displayed using EDT timezone All Assigned Flagged Not …" at bounding box center [470, 203] width 676 height 407
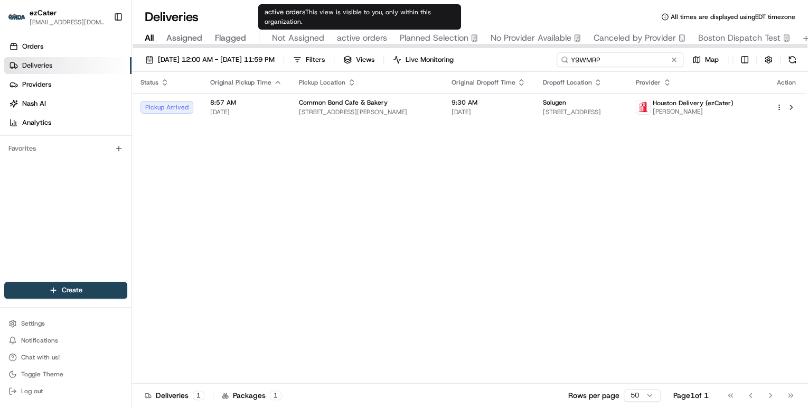
paste input "WWQHR"
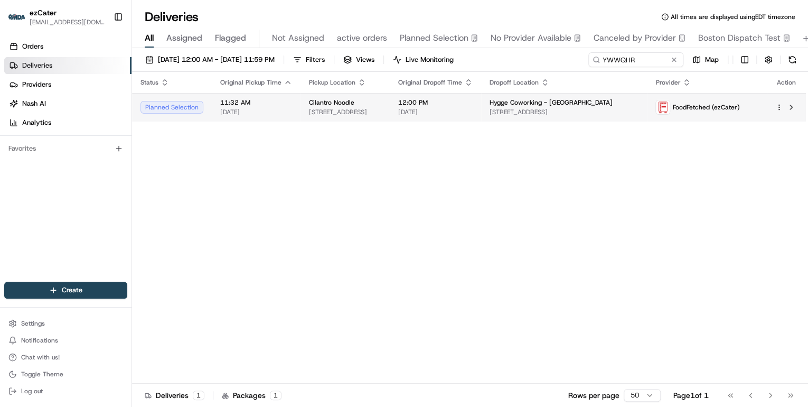
click at [363, 112] on span "2001 Commonwealth Ave, Charlotte, NC 28205, USA" at bounding box center [345, 112] width 72 height 8
click at [289, 111] on td "11:32 AM 08/19/2025" at bounding box center [256, 107] width 89 height 29
click at [373, 110] on span "2001 Commonwealth Ave, Charlotte, NC 28205, USA" at bounding box center [341, 112] width 64 height 8
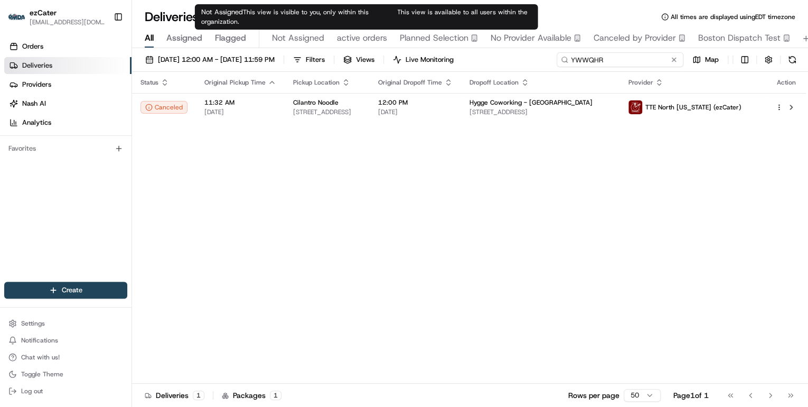
drag, startPoint x: 645, startPoint y: 61, endPoint x: 257, endPoint y: 32, distance: 389.3
click at [261, 32] on body "ezCater annamariekinao@gmail.com Toggle Sidebar Orders Deliveries Providers Nas…" at bounding box center [404, 203] width 808 height 407
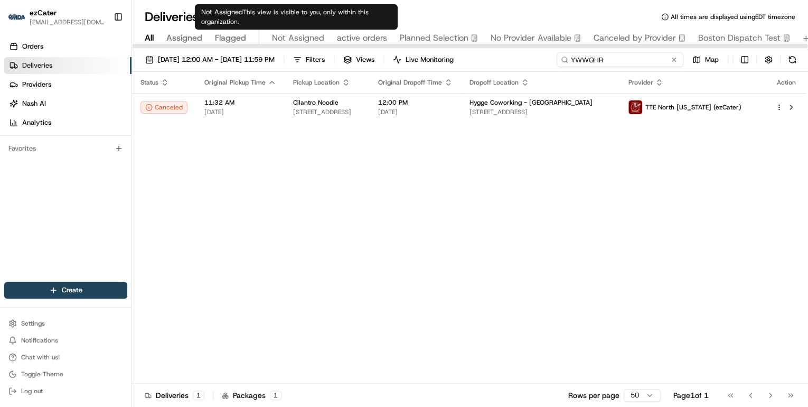
paste input "Q84Q4F"
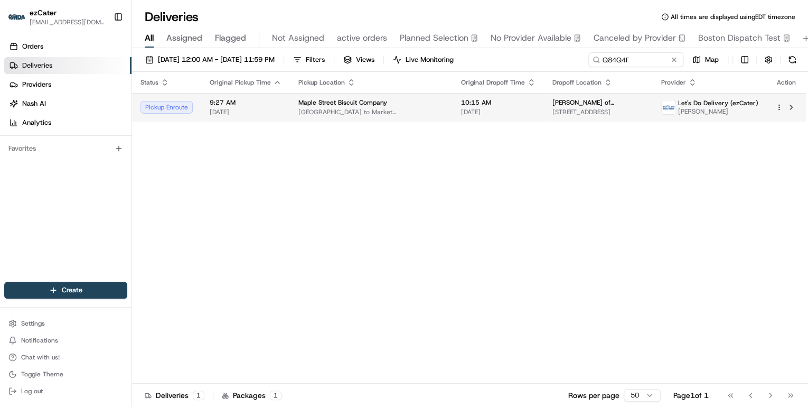
click at [284, 106] on td "9:27 AM 08/19/2025" at bounding box center [245, 107] width 89 height 29
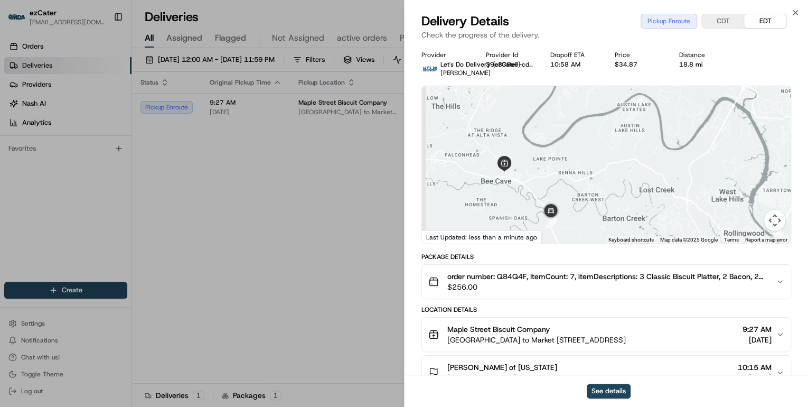
drag, startPoint x: 488, startPoint y: 216, endPoint x: 528, endPoint y: 187, distance: 49.2
click at [528, 187] on div at bounding box center [606, 164] width 369 height 157
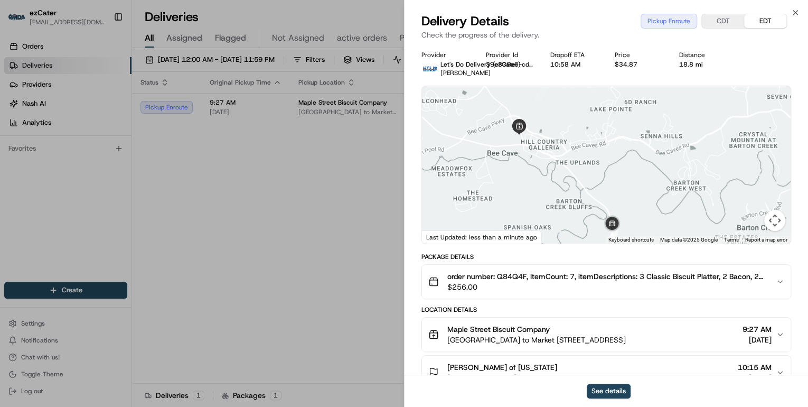
scroll to position [85, 0]
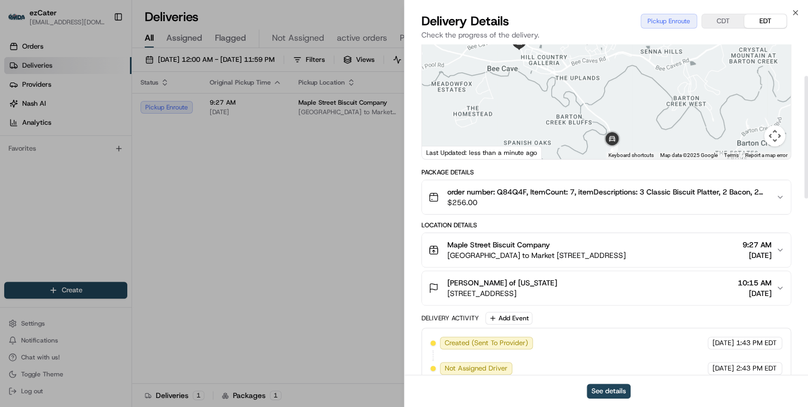
click at [625, 258] on span "3944 S Farm to Market 620 Rd bldg 1 suite 130, Bee Cave, TX 78738, USA" at bounding box center [536, 255] width 179 height 11
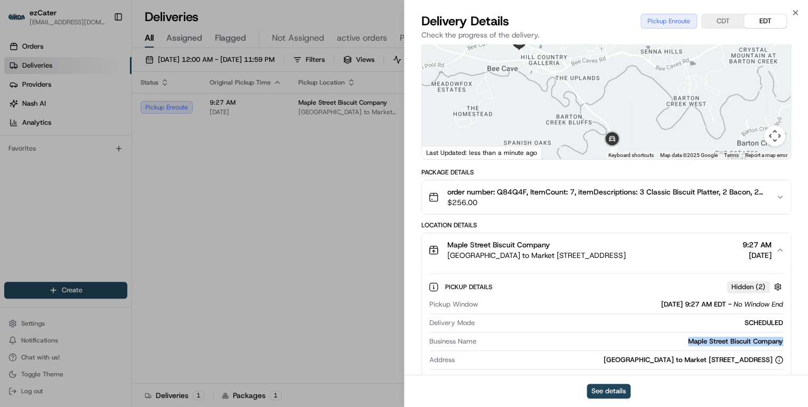
drag, startPoint x: 784, startPoint y: 348, endPoint x: 687, endPoint y: 350, distance: 96.7
click at [687, 350] on div "Pickup Details Hidden ( 2 ) Pickup Window 08/19/2025 9:27 AM EDT - No Window En…" at bounding box center [606, 350] width 369 height 166
copy div "Maple Street Biscuit Company"
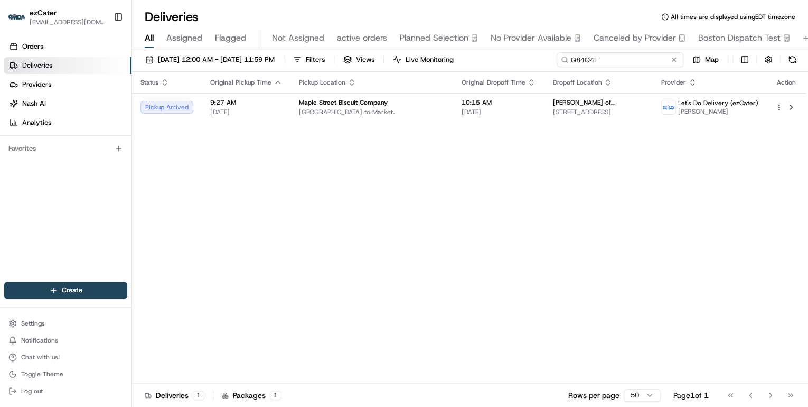
drag, startPoint x: 632, startPoint y: 59, endPoint x: 246, endPoint y: 42, distance: 385.9
click at [251, 42] on div "Deliveries All times are displayed using EDT timezone All Assigned Flagged Not …" at bounding box center [470, 203] width 676 height 407
click at [612, 58] on input "Q84Q4F" at bounding box center [620, 59] width 127 height 15
drag, startPoint x: 616, startPoint y: 61, endPoint x: 419, endPoint y: 59, distance: 197.0
click at [420, 59] on div "08/19/2025 12:00 AM - 08/19/2025 11:59 PM Filters Views Live Monitoring Q84Q4F …" at bounding box center [470, 62] width 676 height 20
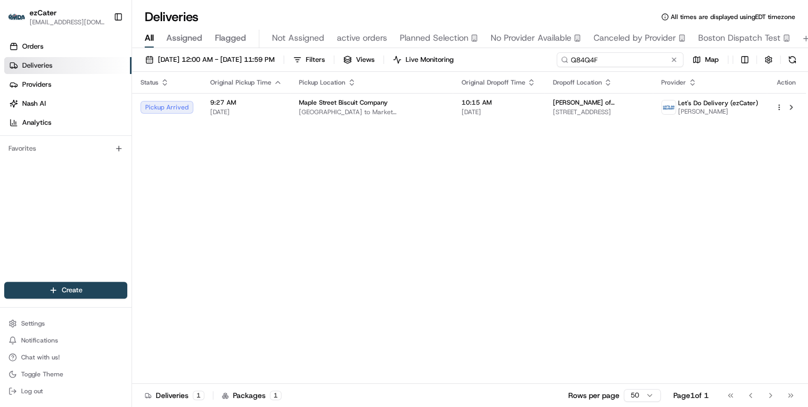
paste input "9Q8GHP"
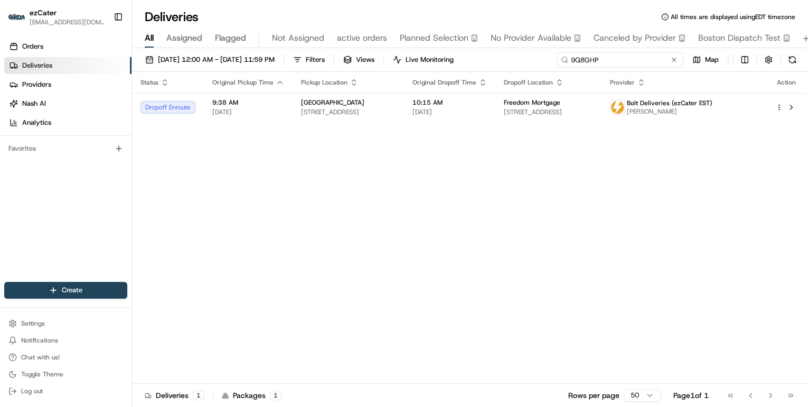
drag, startPoint x: 606, startPoint y: 62, endPoint x: 372, endPoint y: 60, distance: 234.5
click at [397, 61] on div "08/19/2025 12:00 AM - 08/19/2025 11:59 PM Filters Views Live Monitoring 9Q8GHP …" at bounding box center [470, 62] width 676 height 20
paste input "Y9R830"
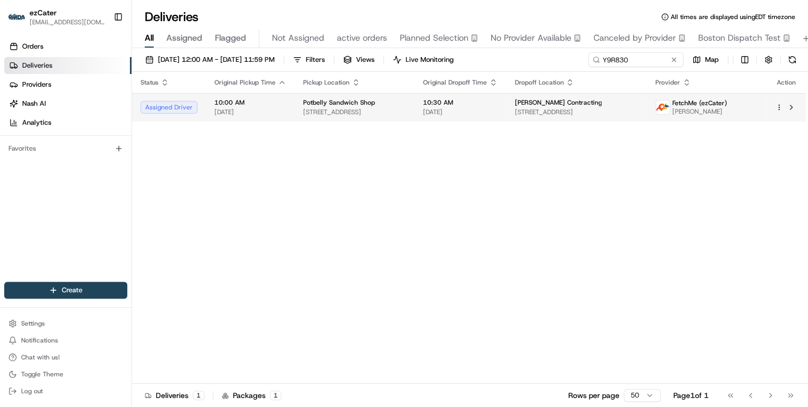
click at [442, 107] on div "10:30 AM 08/19/2025" at bounding box center [460, 107] width 74 height 18
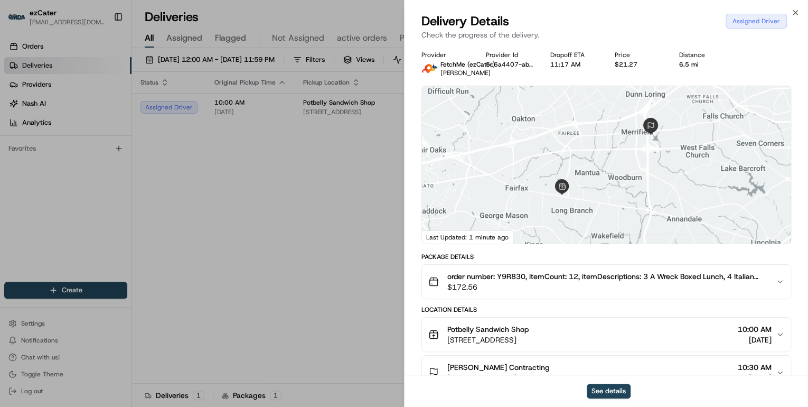
scroll to position [85, 0]
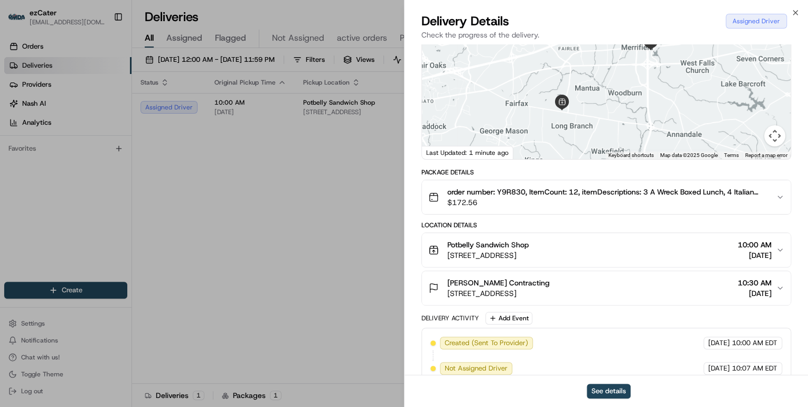
click at [552, 262] on button "Potbelly Sandwich Shop 9668 Main St, Fairfax, VA 22031, USA 10:00 AM 08/19/2025" at bounding box center [606, 250] width 369 height 34
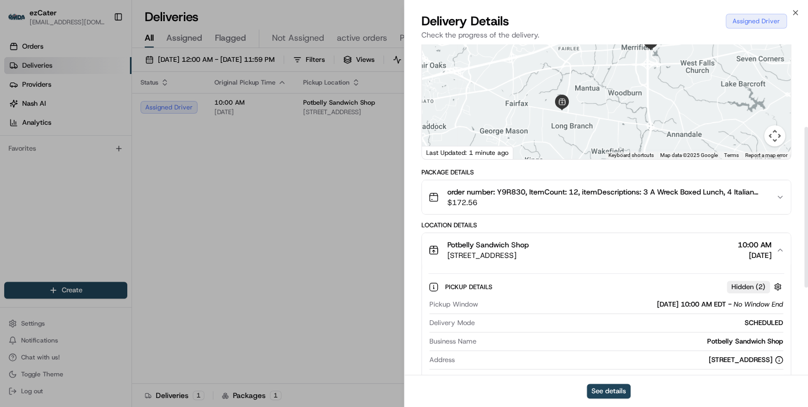
scroll to position [169, 0]
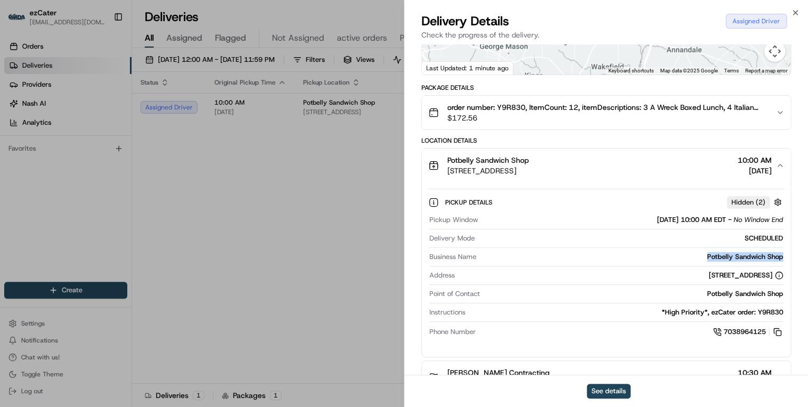
drag, startPoint x: 785, startPoint y: 255, endPoint x: 696, endPoint y: 252, distance: 89.8
click at [696, 252] on div "Pickup Details Hidden ( 2 ) Pickup Window 08/19/2025 10:00 AM EDT - No Window E…" at bounding box center [606, 265] width 369 height 166
copy div "Potbelly Sandwich Shop"
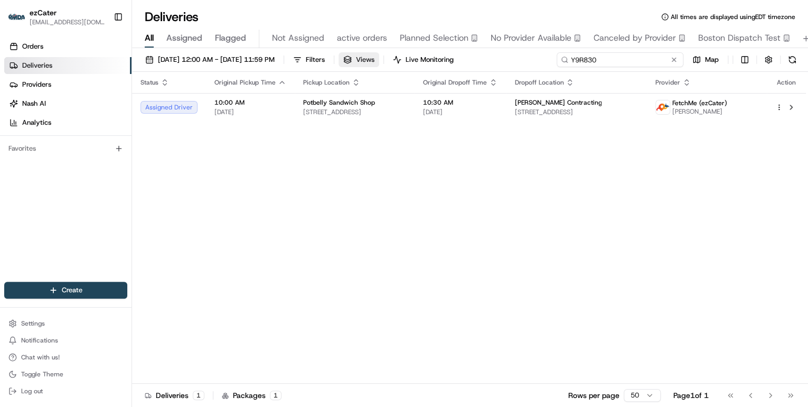
drag, startPoint x: 636, startPoint y: 60, endPoint x: 354, endPoint y: 62, distance: 282.0
click at [357, 61] on div "08/19/2025 12:00 AM - 08/19/2025 11:59 PM Filters Views Live Monitoring Y9R830 …" at bounding box center [470, 62] width 676 height 20
paste input
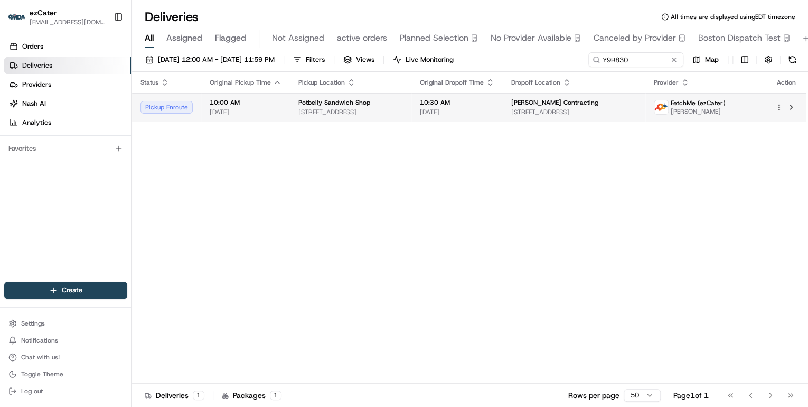
click at [387, 104] on div "Potbelly Sandwich Shop" at bounding box center [350, 102] width 105 height 8
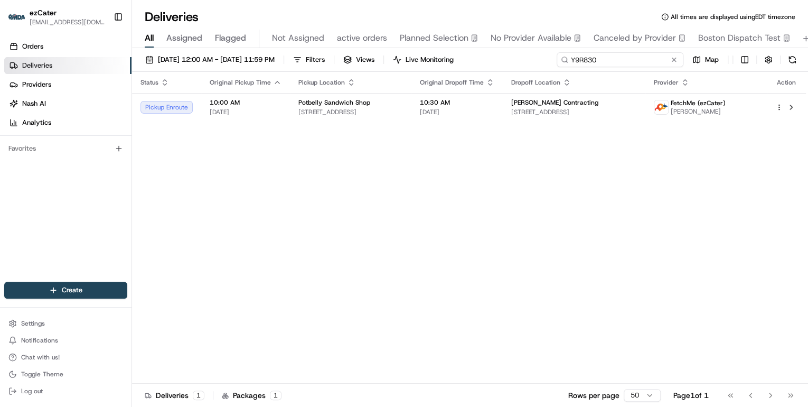
drag, startPoint x: 640, startPoint y: 60, endPoint x: 330, endPoint y: 91, distance: 312.1
click at [357, 83] on div "08/19/2025 12:00 AM - 08/19/2025 11:59 PM Filters Views Live Monitoring Y9R830 …" at bounding box center [470, 228] width 676 height 361
paste input "8XEPMC"
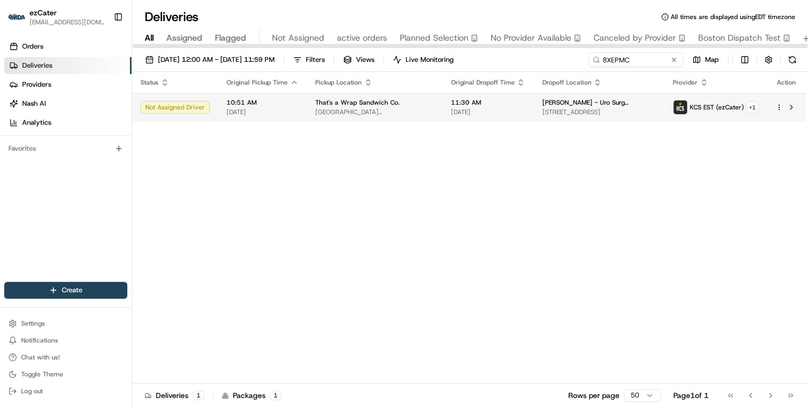
click at [373, 111] on span "110 Tower, 110 SE 6th St #120, Fort Lauderdale, FL 33301, USA" at bounding box center [374, 112] width 118 height 8
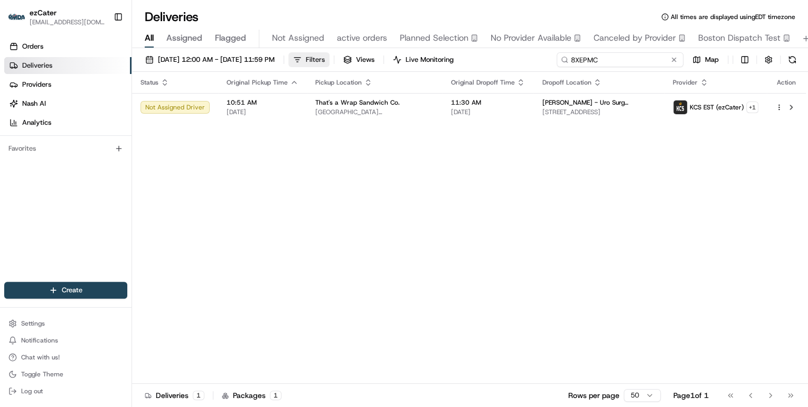
drag, startPoint x: 634, startPoint y: 58, endPoint x: 358, endPoint y: 57, distance: 276.8
click at [359, 55] on div "08/19/2025 12:00 AM - 08/19/2025 11:59 PM Filters Views Live Monitoring 8XEPMC …" at bounding box center [470, 62] width 676 height 20
paste input "91EY1P"
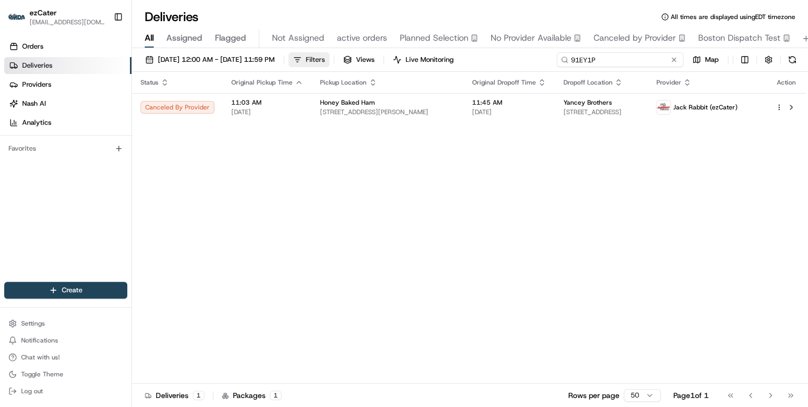
drag, startPoint x: 622, startPoint y: 58, endPoint x: 357, endPoint y: 59, distance: 265.1
click at [359, 58] on div "08/19/2025 12:00 AM - 08/19/2025 11:59 PM Filters Views Live Monitoring 91EY1P …" at bounding box center [470, 62] width 676 height 20
paste input "4XJVUE"
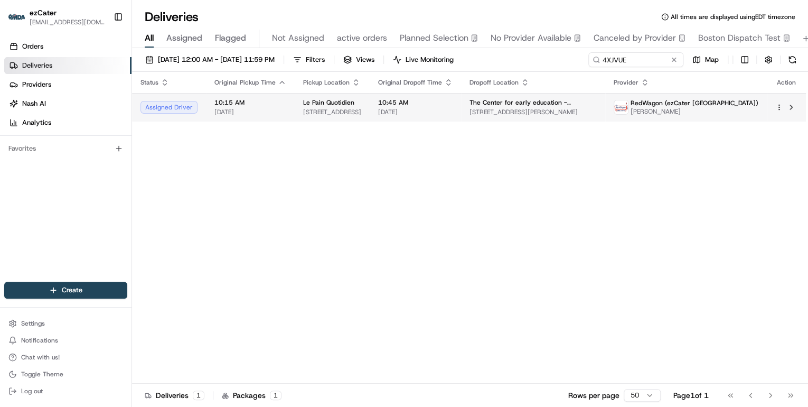
click at [370, 120] on td "Le Pain Quotidien 1122 Gayley Ave, Los Angeles, CA 90024, USA" at bounding box center [332, 107] width 75 height 29
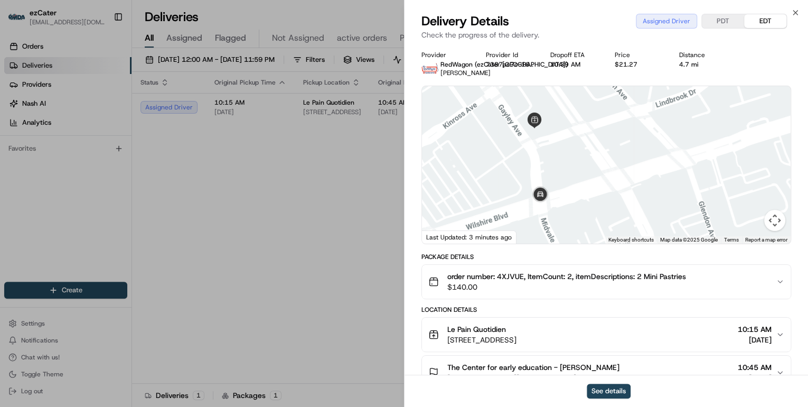
drag, startPoint x: 505, startPoint y: 209, endPoint x: 591, endPoint y: 172, distance: 93.7
click at [591, 172] on div at bounding box center [606, 164] width 369 height 157
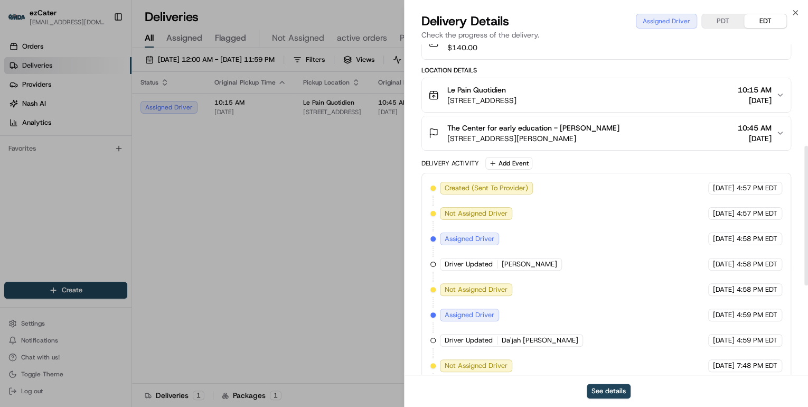
scroll to position [155, 0]
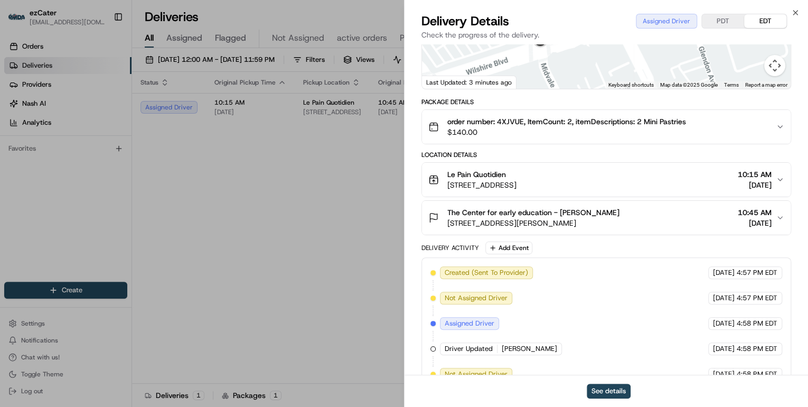
click at [549, 133] on span "$140.00" at bounding box center [566, 132] width 239 height 11
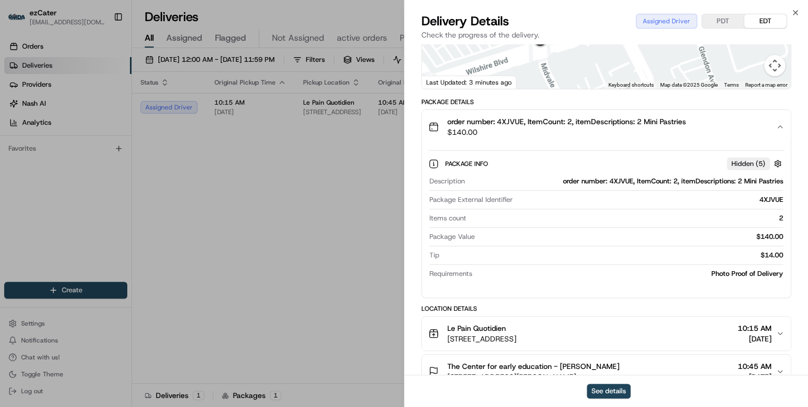
click at [623, 180] on div "order number: 4XJVUE, ItemCount: 2, itemDescriptions: 2 Mini Pastries" at bounding box center [626, 181] width 314 height 10
copy div "4XJVUE"
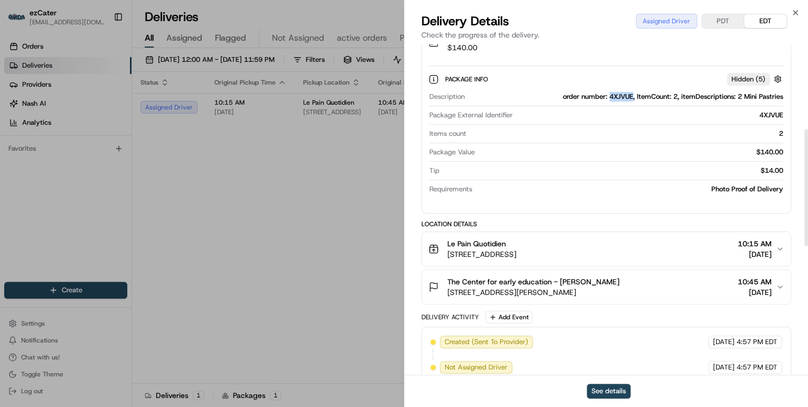
scroll to position [366, 0]
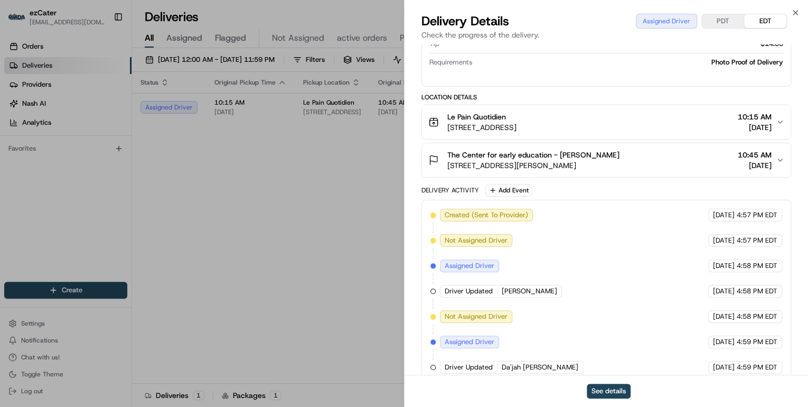
click at [517, 130] on span "1122 Gayley Ave, Los Angeles, CA 90024, USA" at bounding box center [481, 127] width 69 height 11
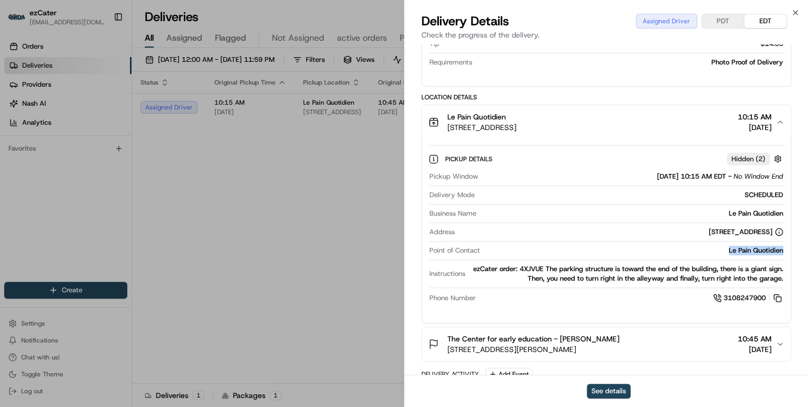
drag, startPoint x: 785, startPoint y: 250, endPoint x: 716, endPoint y: 250, distance: 69.7
click at [716, 250] on div "Pickup Details Hidden ( 2 ) Pickup Window 08/19/2025 10:15 AM EDT - No Window E…" at bounding box center [606, 226] width 369 height 175
copy div "Le Pain Quotidien"
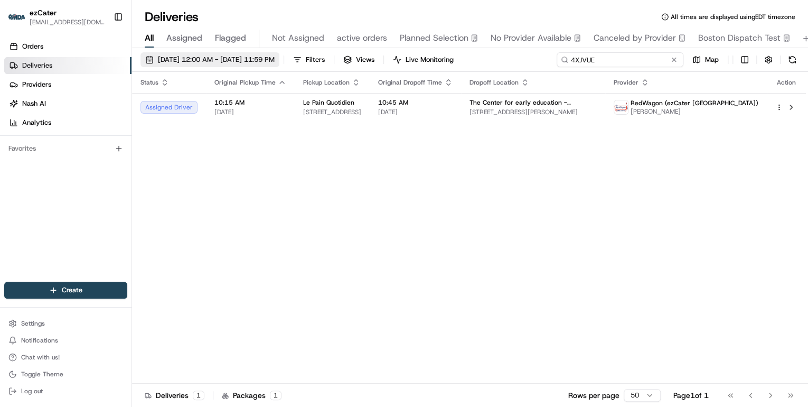
drag, startPoint x: 646, startPoint y: 60, endPoint x: 284, endPoint y: 61, distance: 362.3
click at [284, 61] on div "08/19/2025 12:00 AM - 08/19/2025 11:59 PM Filters Views Live Monitoring 4XJVUE …" at bounding box center [470, 62] width 676 height 20
paste input "8XEPMC"
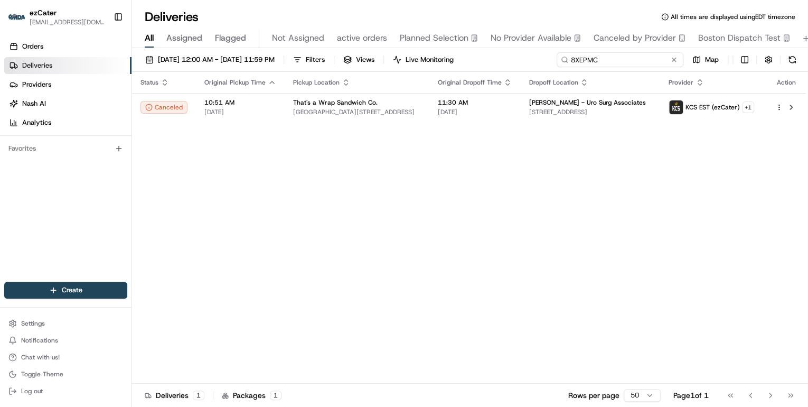
drag, startPoint x: 606, startPoint y: 61, endPoint x: 432, endPoint y: 48, distance: 174.8
click at [432, 48] on div "08/19/2025 12:00 AM - 08/19/2025 11:59 PM Filters Views Live Monitoring 8XEPMC …" at bounding box center [470, 228] width 676 height 361
paste input "4XJVUE"
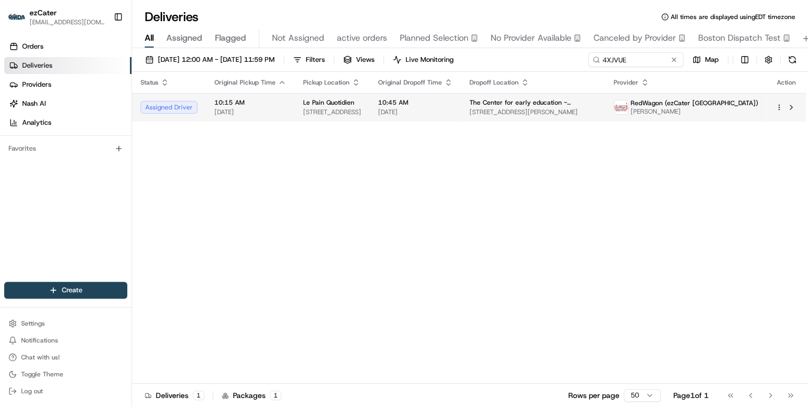
click at [361, 98] on div "Le Pain Quotidien" at bounding box center [332, 102] width 58 height 8
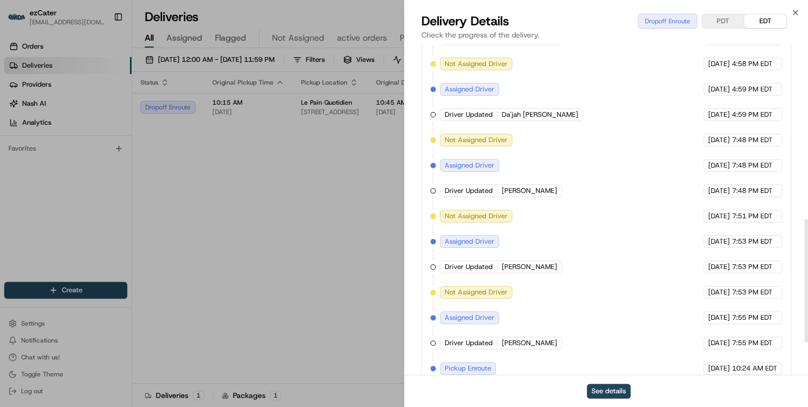
scroll to position [551, 0]
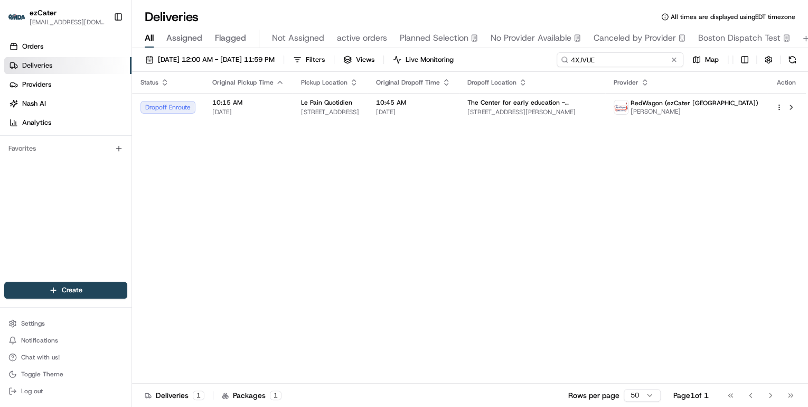
drag, startPoint x: 634, startPoint y: 62, endPoint x: 315, endPoint y: 33, distance: 319.8
click at [357, 40] on div "Deliveries All times are displayed using EDT timezone All Assigned Flagged Not …" at bounding box center [470, 203] width 676 height 407
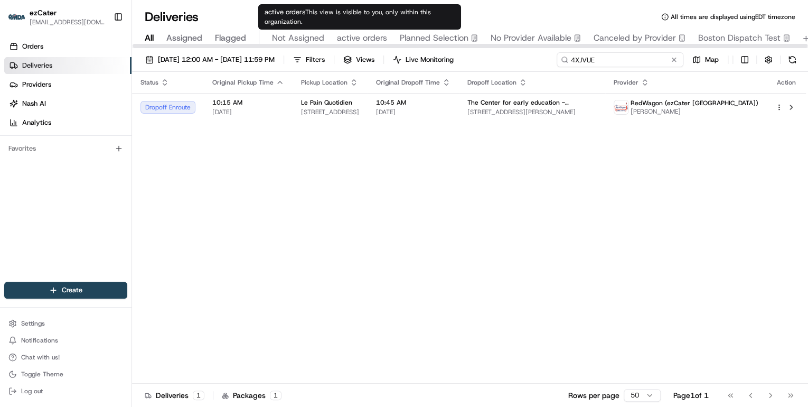
paste input "07HR7Y"
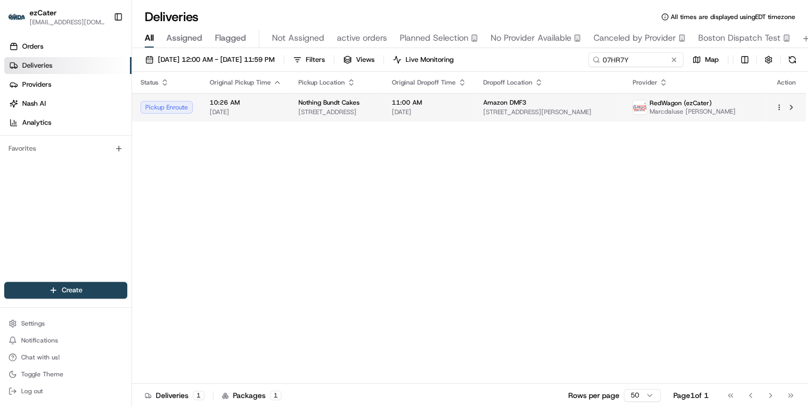
click at [292, 111] on td "Nothing Bundt Cakes 1949 N University Dr, Coral Springs, FL 33071, USA" at bounding box center [336, 107] width 93 height 29
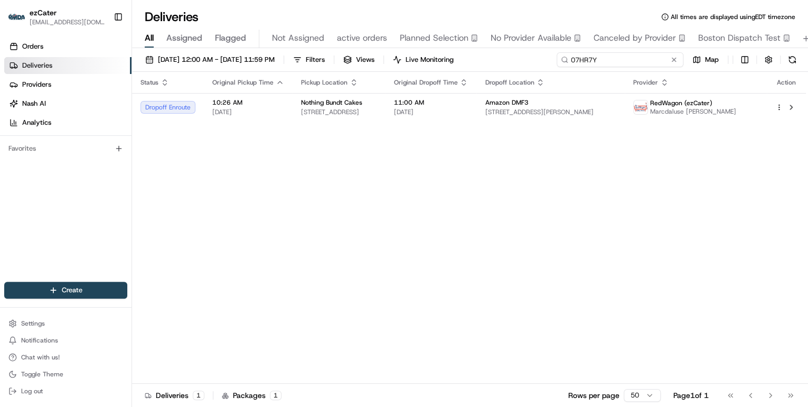
drag, startPoint x: 641, startPoint y: 61, endPoint x: 342, endPoint y: 35, distance: 300.1
click at [349, 36] on div "Deliveries All times are displayed using EDT timezone All Assigned Flagged Not …" at bounding box center [470, 203] width 676 height 407
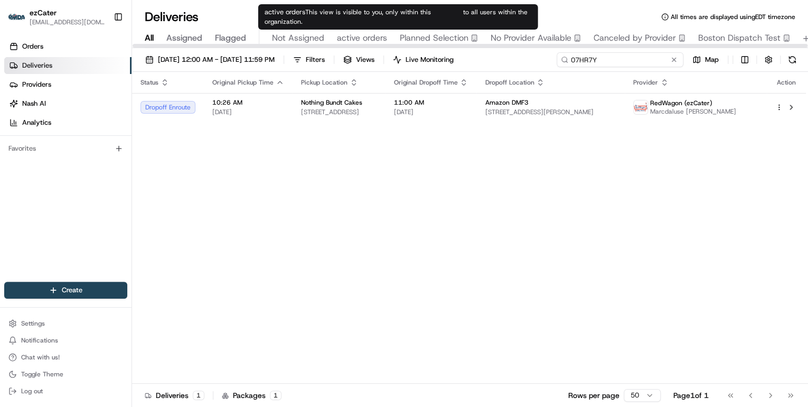
paste input "F58JWY"
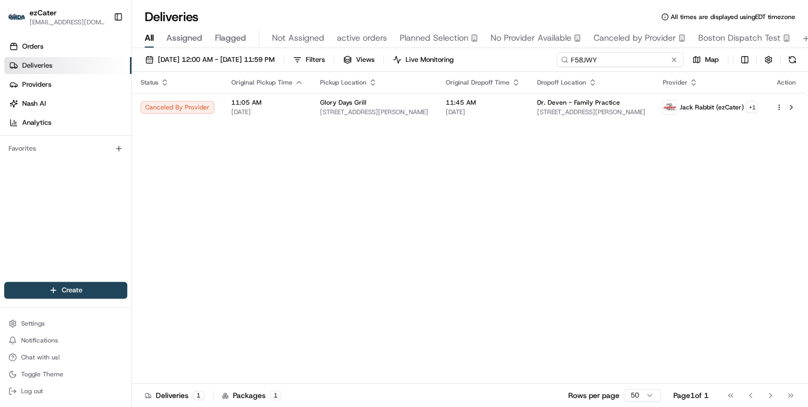
drag, startPoint x: 597, startPoint y: 60, endPoint x: 395, endPoint y: 43, distance: 203.5
click at [395, 43] on div "Deliveries All times are displayed using EDT timezone All Assigned Flagged Not …" at bounding box center [470, 203] width 676 height 407
paste input "TZZ75T"
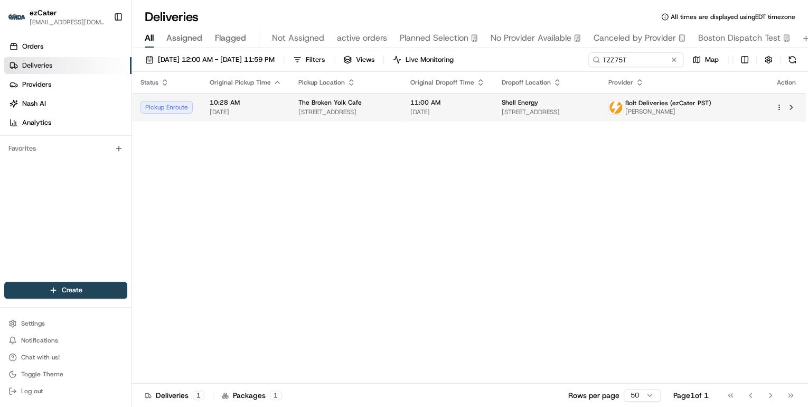
click at [386, 101] on div "The Broken Yolk Cafe" at bounding box center [345, 102] width 95 height 8
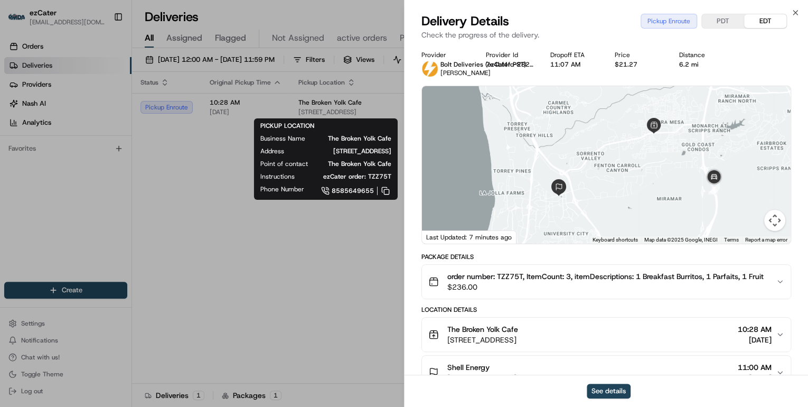
scroll to position [85, 0]
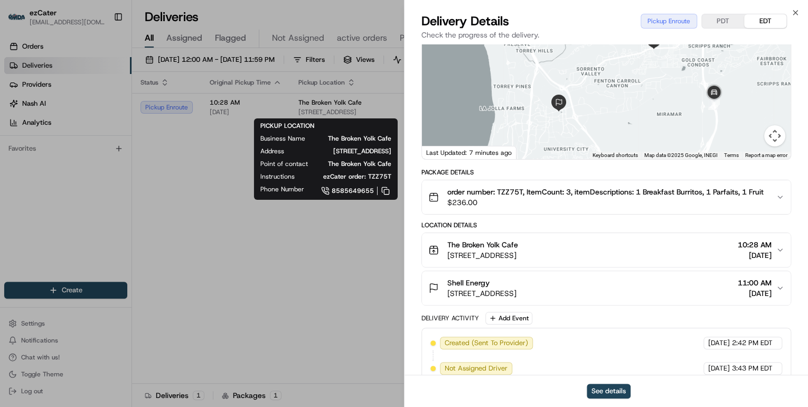
click at [518, 250] on span "[STREET_ADDRESS]" at bounding box center [482, 255] width 71 height 11
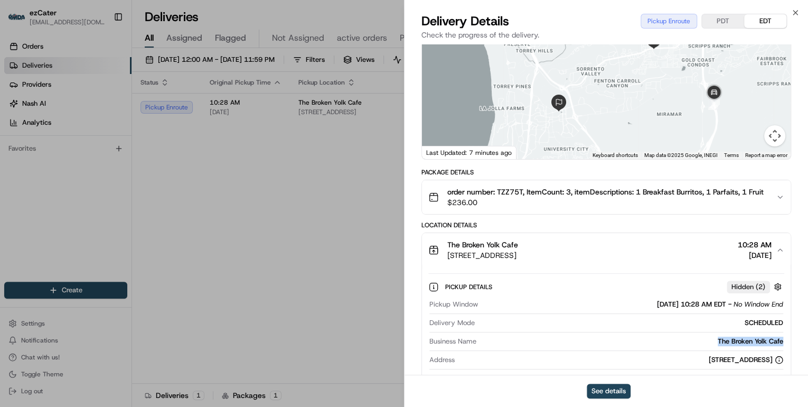
drag, startPoint x: 785, startPoint y: 340, endPoint x: 718, endPoint y: 342, distance: 67.1
click at [718, 342] on div "Pickup Details Hidden ( 2 ) Pickup Window 08/19/2025 10:28 AM EDT - No Window E…" at bounding box center [606, 350] width 369 height 166
copy div "The Broken Yolk Cafe"
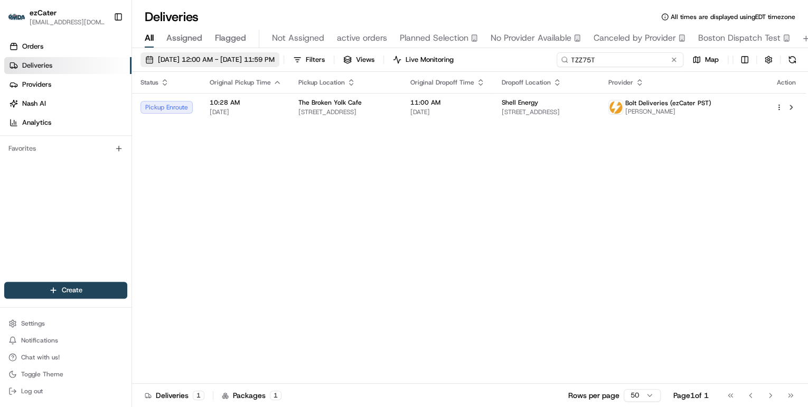
drag, startPoint x: 630, startPoint y: 59, endPoint x: 270, endPoint y: 63, distance: 359.2
click at [270, 61] on div "[DATE] 12:00 AM - [DATE] 11:59 PM Filters Views Live Monitoring TZZ75T Map" at bounding box center [470, 62] width 676 height 20
paste input "3K5477"
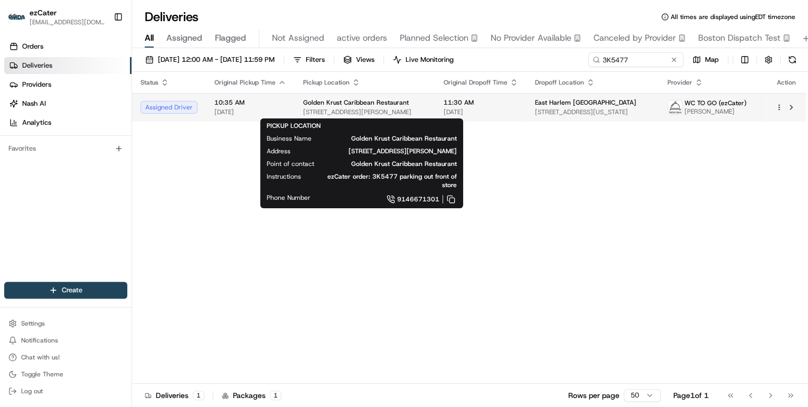
click at [355, 106] on span "Golden Krust Caribbean Restaurant" at bounding box center [356, 102] width 106 height 8
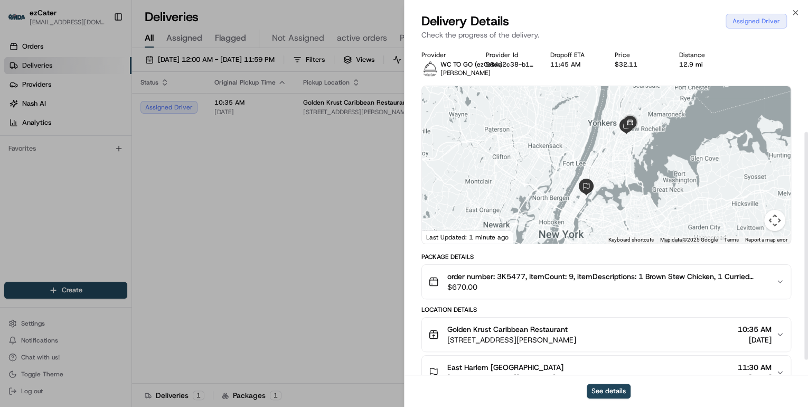
scroll to position [127, 0]
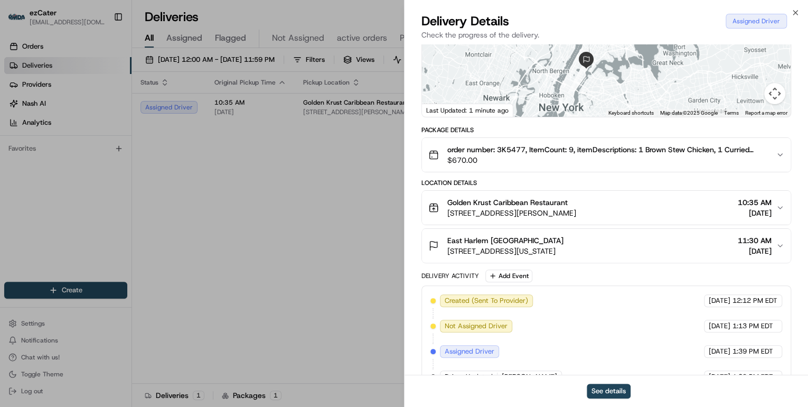
click at [536, 211] on span "[STREET_ADDRESS][PERSON_NAME]" at bounding box center [511, 213] width 129 height 11
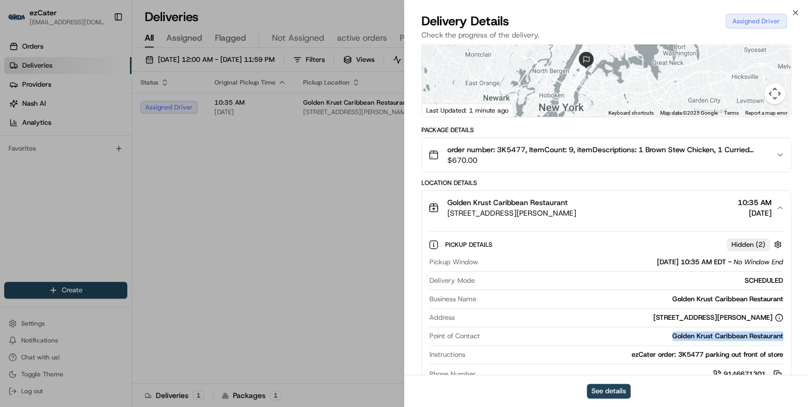
drag, startPoint x: 785, startPoint y: 335, endPoint x: 668, endPoint y: 334, distance: 116.7
click at [668, 334] on div "Pickup Details Hidden ( 2 ) Pickup Window 08/19/2025 10:35 AM EDT - No Window E…" at bounding box center [606, 307] width 369 height 166
copy div "Golden Krust Caribbean Restaurant"
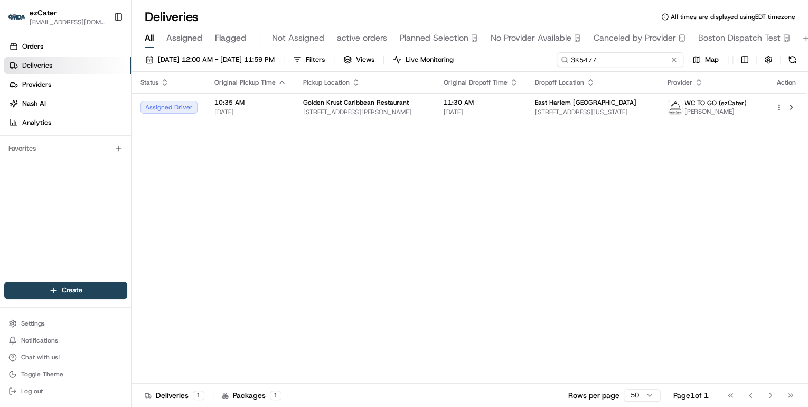
drag, startPoint x: 646, startPoint y: 59, endPoint x: 299, endPoint y: 35, distance: 348.4
click at [301, 34] on div "Deliveries All times are displayed using EDT timezone All Assigned Flagged Not …" at bounding box center [470, 203] width 676 height 407
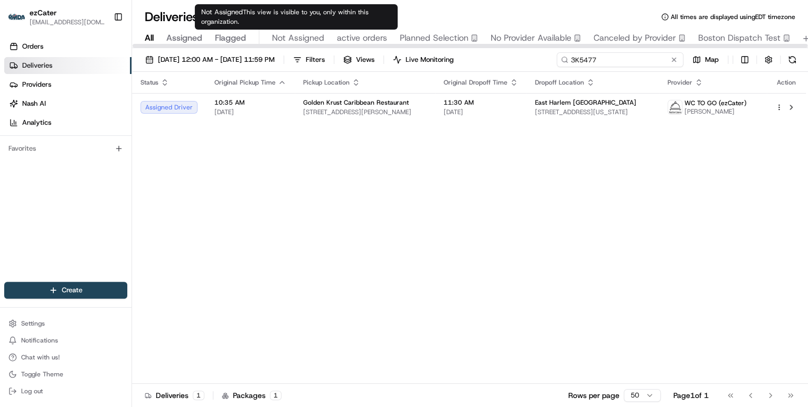
paste input "KA6THT"
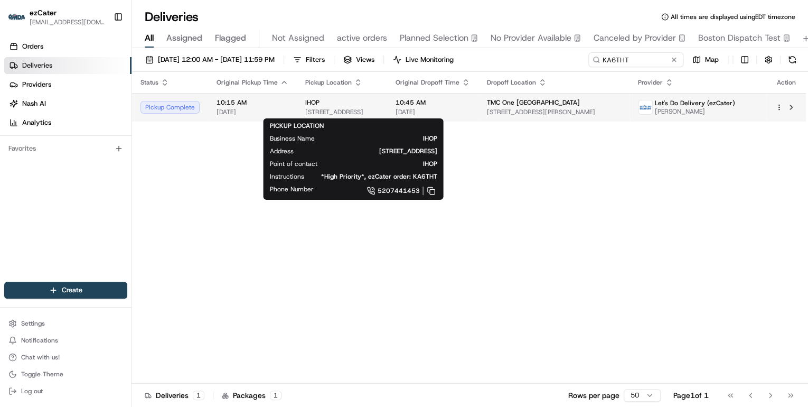
click at [334, 114] on span "[STREET_ADDRESS]" at bounding box center [341, 112] width 73 height 8
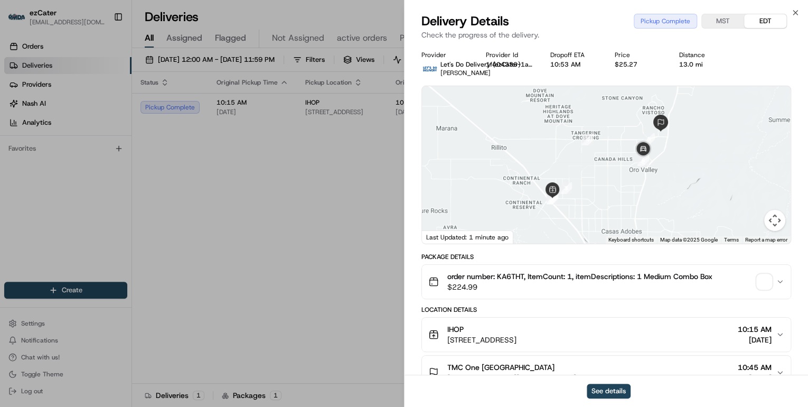
scroll to position [127, 0]
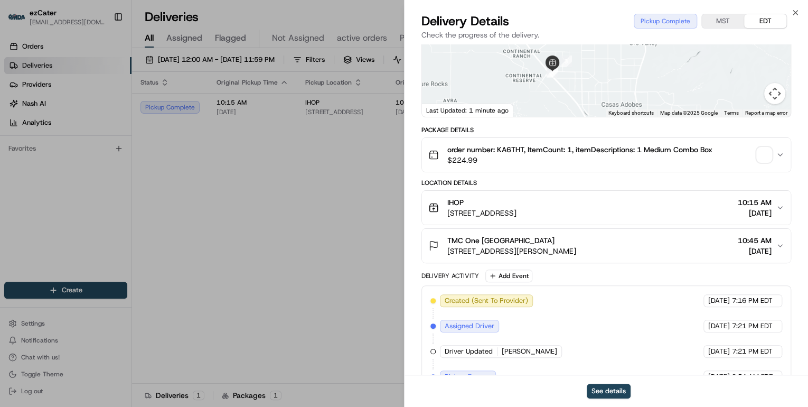
click at [556, 247] on span "[STREET_ADDRESS][PERSON_NAME]" at bounding box center [511, 251] width 129 height 11
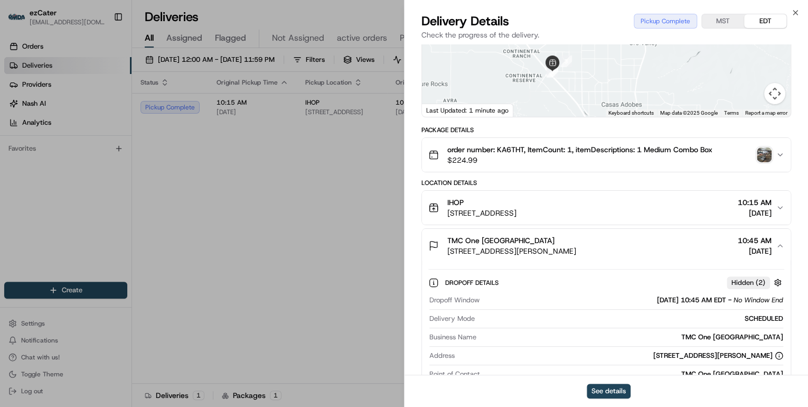
scroll to position [254, 0]
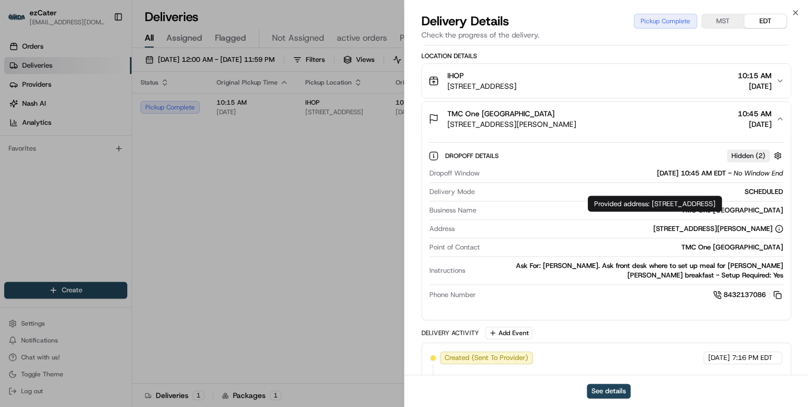
drag, startPoint x: 652, startPoint y: 202, endPoint x: 670, endPoint y: 212, distance: 20.4
click at [670, 211] on div "Provided address: 10390 N La Cañada Dr, Suite 110, Oro Valley, AZ, 85737 Provid…" at bounding box center [655, 203] width 134 height 16
copy div "10390 N La Cañada Dr, Suite 110, Oro Valley, AZ, 85737"
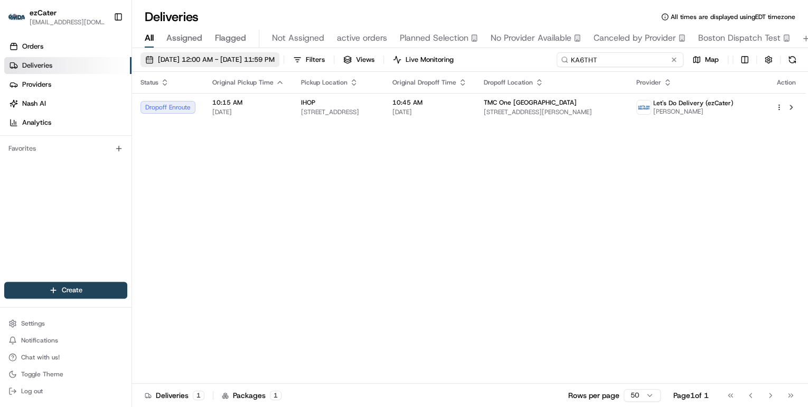
drag, startPoint x: 636, startPoint y: 57, endPoint x: 261, endPoint y: 56, distance: 375.0
click at [261, 56] on div "08/19/2025 12:00 AM - 08/19/2025 11:59 PM Filters Views Live Monitoring KA6THT …" at bounding box center [470, 62] width 676 height 20
paste input "CP8K"
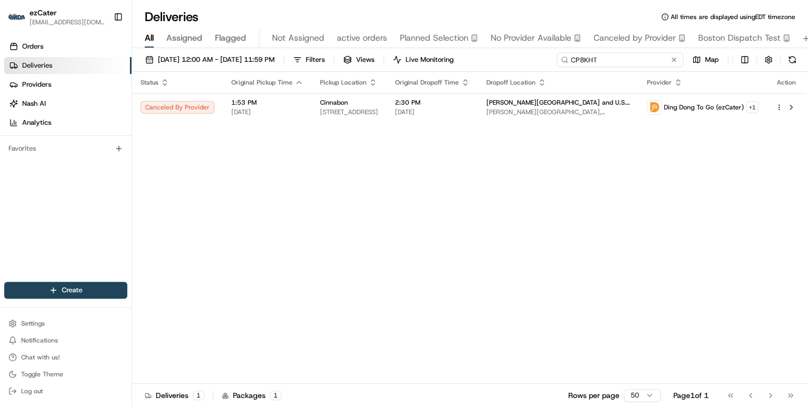
drag, startPoint x: 610, startPoint y: 58, endPoint x: 374, endPoint y: 53, distance: 235.6
click at [374, 53] on div "08/19/2025 12:00 AM - 08/19/2025 11:59 PM Filters Views Live Monitoring CP8KHT …" at bounding box center [470, 62] width 676 height 20
paste input "3K5477"
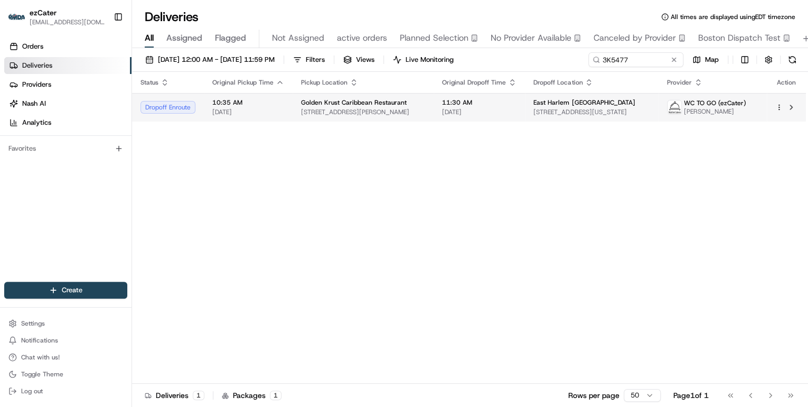
click at [370, 115] on span "[STREET_ADDRESS][PERSON_NAME]" at bounding box center [363, 112] width 124 height 8
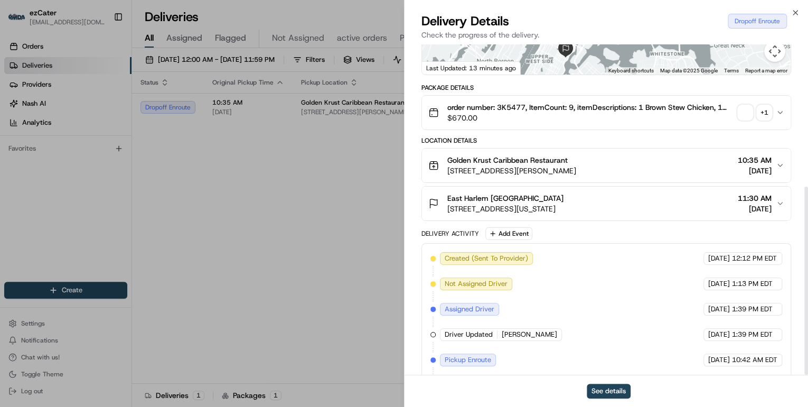
scroll to position [249, 0]
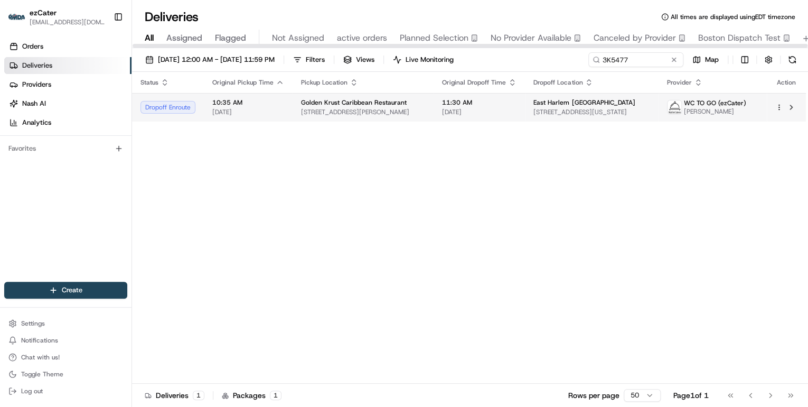
click at [357, 101] on span "Golden Krust Caribbean Restaurant" at bounding box center [354, 102] width 106 height 8
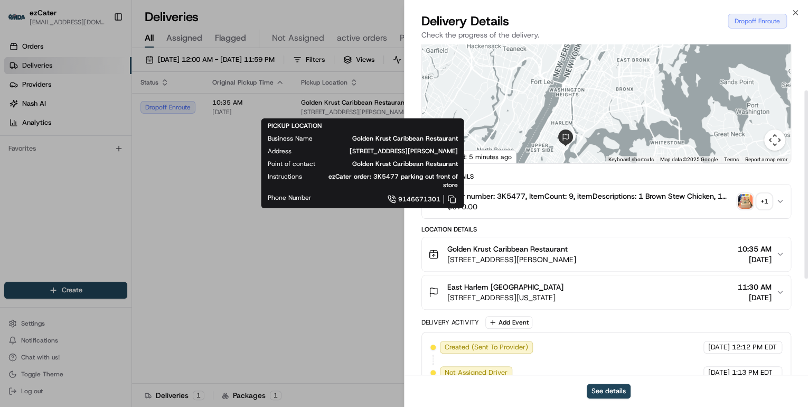
scroll to position [0, 0]
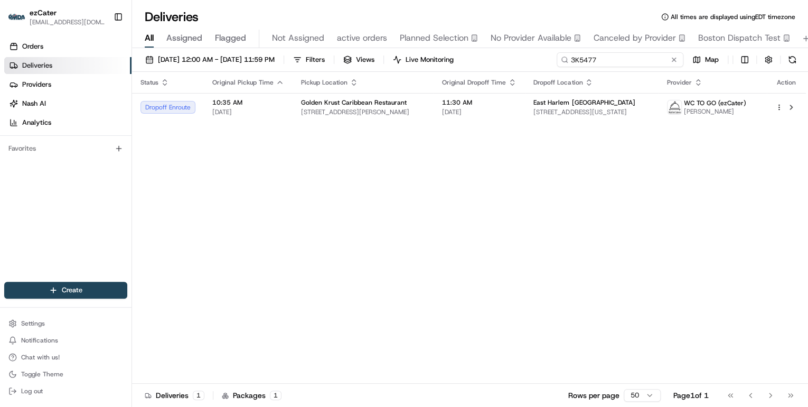
drag, startPoint x: 633, startPoint y: 61, endPoint x: 373, endPoint y: 53, distance: 260.0
click at [376, 51] on div "08/19/2025 12:00 AM - 08/19/2025 11:59 PM Filters Views Live Monitoring 3K5477 …" at bounding box center [470, 228] width 676 height 361
paste input "80C-Q85"
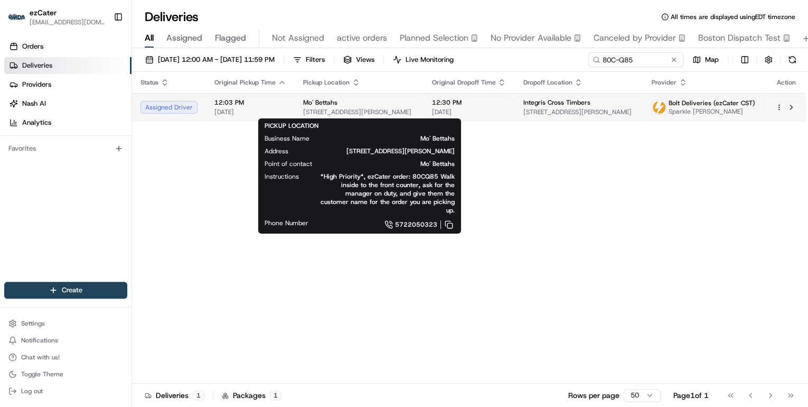
click at [365, 110] on span "1140 S Bryant Ave #100, Edmond, OK 73034, USA" at bounding box center [358, 112] width 111 height 8
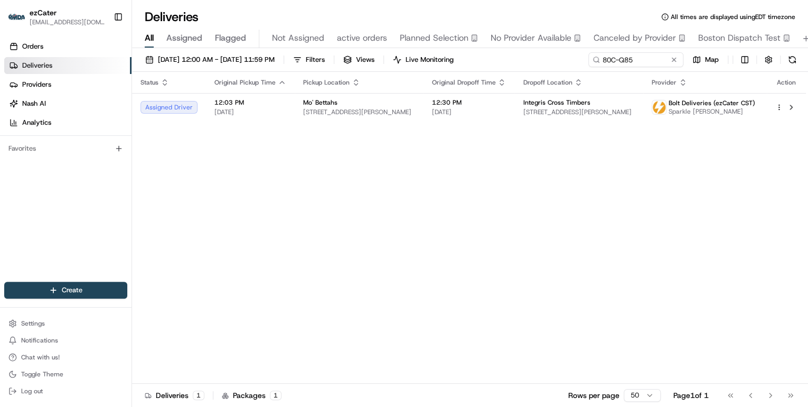
drag, startPoint x: 311, startPoint y: 268, endPoint x: 315, endPoint y: 263, distance: 6.4
drag, startPoint x: 647, startPoint y: 59, endPoint x: 429, endPoint y: 60, distance: 218.1
click at [429, 59] on div "08/19/2025 12:00 AM - 08/19/2025 11:59 PM Filters Views Live Monitoring 80C-Q85…" at bounding box center [470, 62] width 676 height 20
paste input "9A81TE"
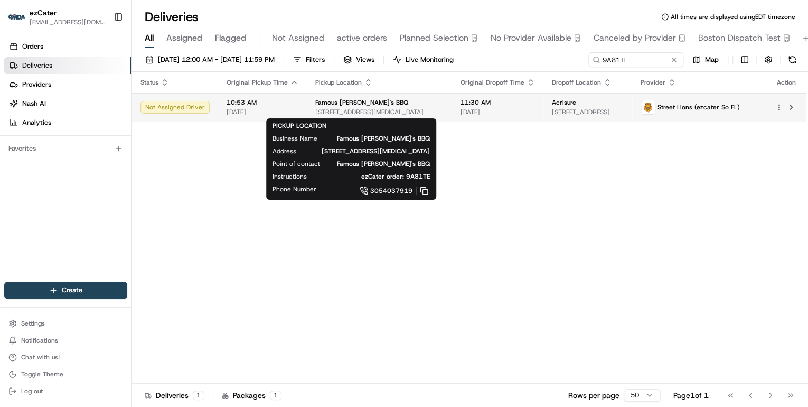
click at [383, 111] on span "8210 NW 36th St #100, Doral, FL 33166, USA" at bounding box center [379, 112] width 128 height 8
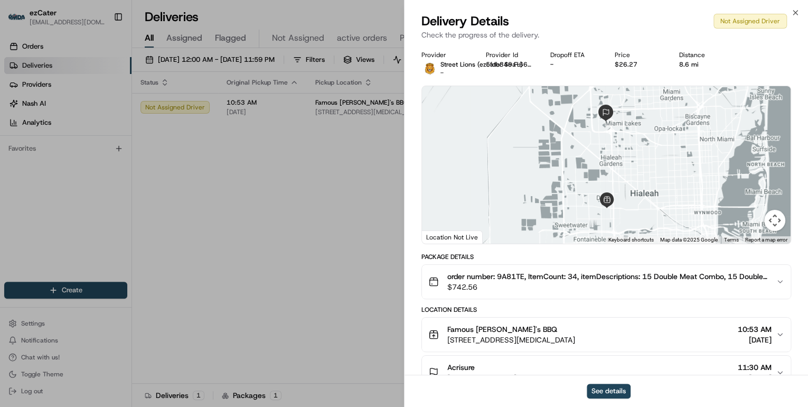
drag, startPoint x: 281, startPoint y: 245, endPoint x: 287, endPoint y: 241, distance: 7.3
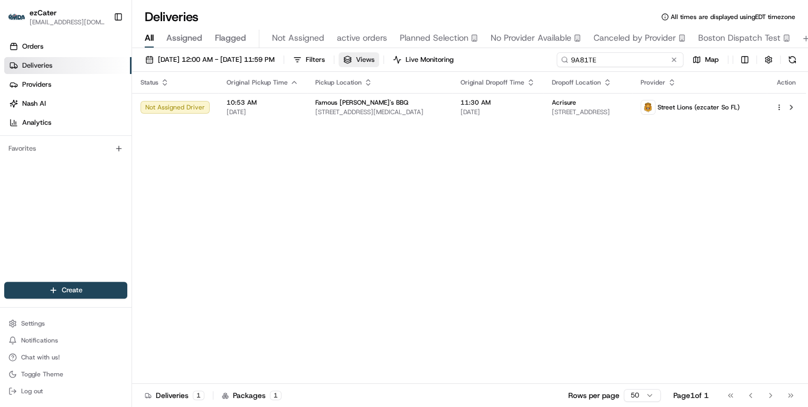
drag, startPoint x: 629, startPoint y: 60, endPoint x: 401, endPoint y: 61, distance: 227.6
click at [404, 61] on div "08/19/2025 12:00 AM - 08/19/2025 11:59 PM Filters Views Live Monitoring 9A81TE …" at bounding box center [470, 62] width 676 height 20
paste input "C8F-H12"
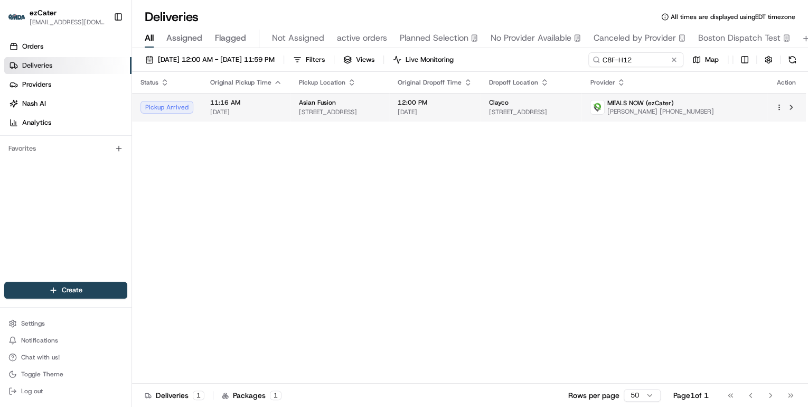
click at [381, 116] on span "75 5th St NW, #170, Atlanta, GA 30308-1001, United States" at bounding box center [340, 112] width 82 height 8
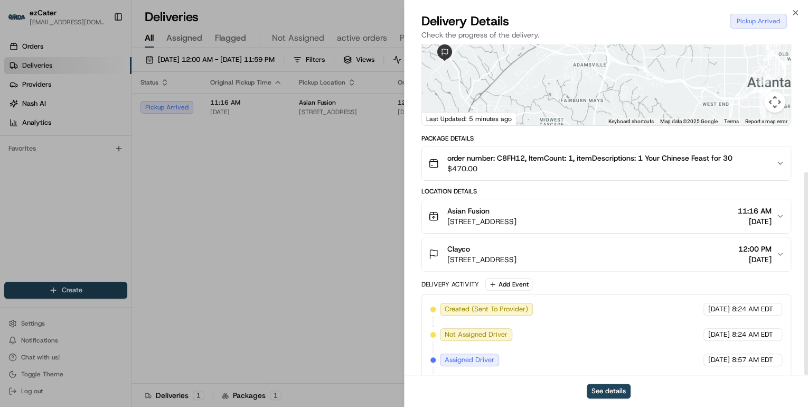
scroll to position [208, 0]
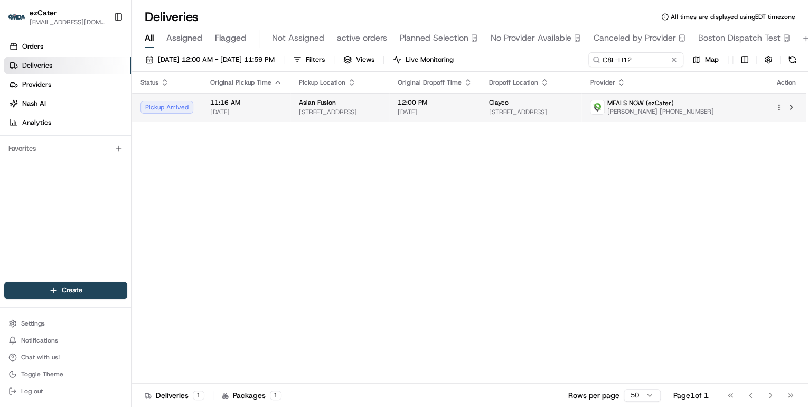
click at [381, 111] on span "75 5th St NW, #170, Atlanta, GA 30308-1001, United States" at bounding box center [340, 112] width 82 height 8
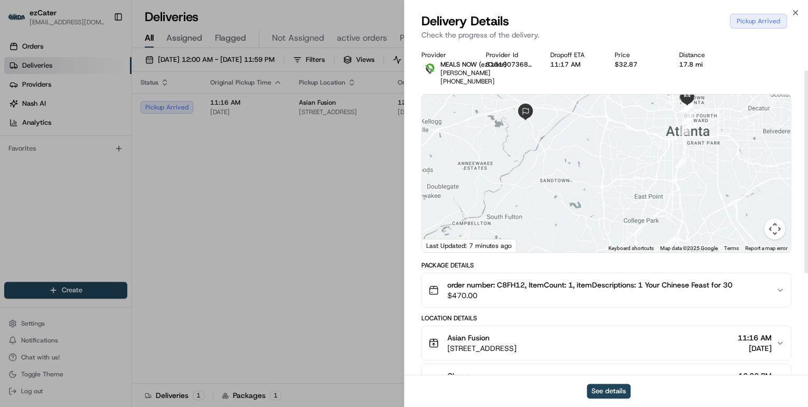
scroll to position [42, 0]
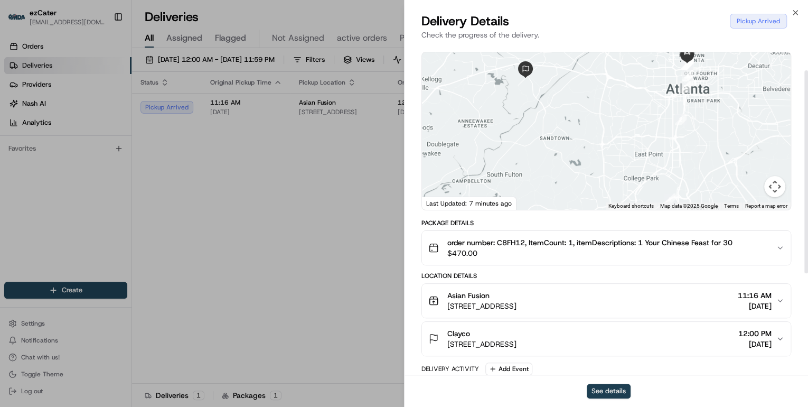
click at [614, 391] on button "See details" at bounding box center [609, 390] width 44 height 15
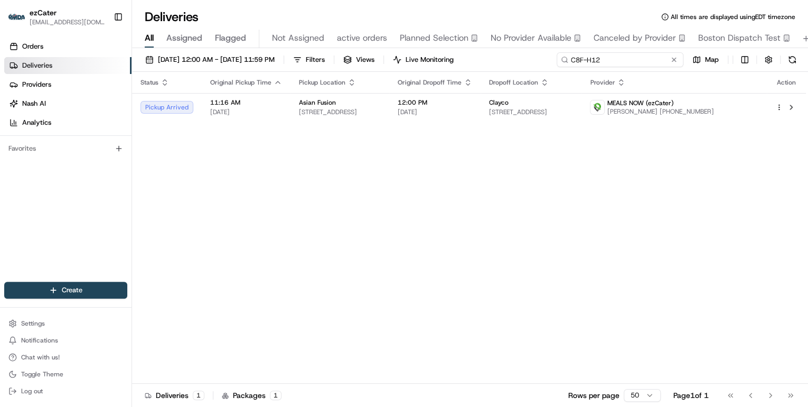
drag, startPoint x: 642, startPoint y: 60, endPoint x: 298, endPoint y: 30, distance: 345.7
click at [296, 31] on div "Deliveries All times are displayed using EDT timezone All Assigned Flagged Not …" at bounding box center [470, 203] width 676 height 407
paste input "9A81TE"
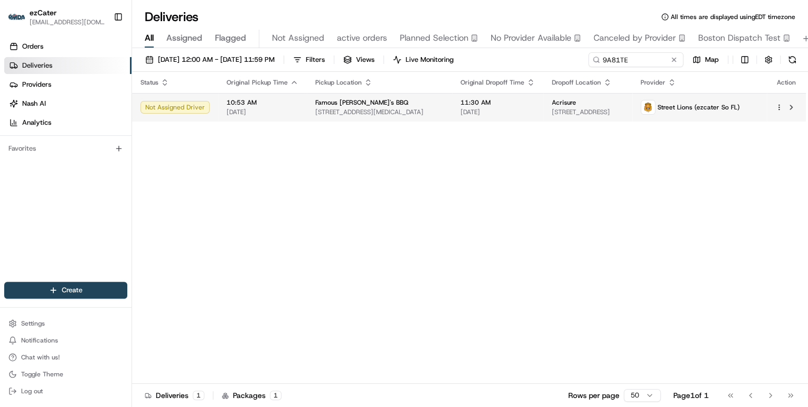
click at [298, 114] on td "10:53 AM 08/19/2025" at bounding box center [262, 107] width 89 height 29
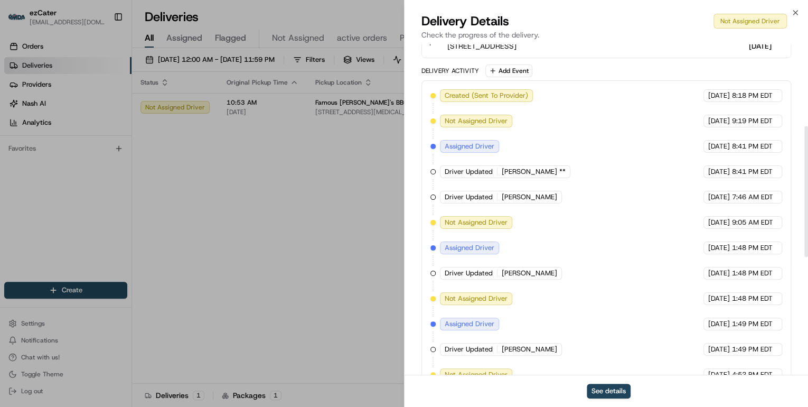
scroll to position [163, 0]
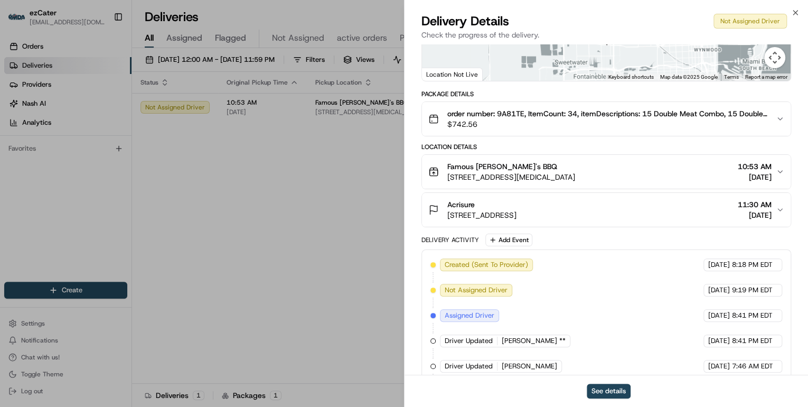
click at [575, 165] on div "Famous Dave's BBQ" at bounding box center [511, 166] width 128 height 11
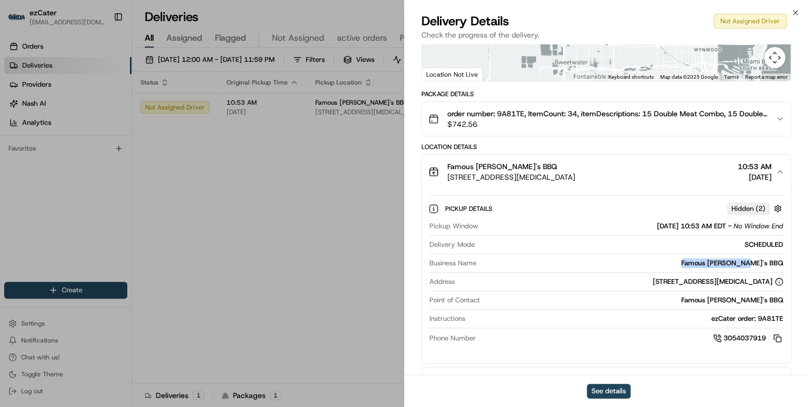
drag, startPoint x: 786, startPoint y: 261, endPoint x: 718, endPoint y: 263, distance: 68.2
click at [718, 263] on div "Pickup Details Hidden ( 2 ) Pickup Window 08/19/2025 10:53 AM EDT - No Window E…" at bounding box center [606, 272] width 369 height 166
copy div "Famous Dave's BBQ"
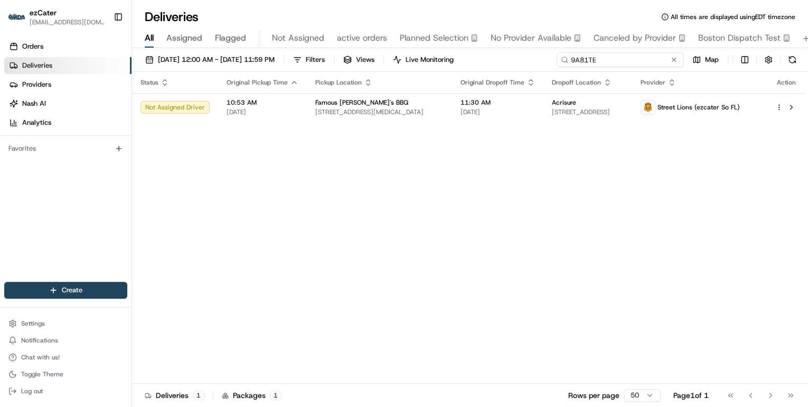
drag, startPoint x: 636, startPoint y: 60, endPoint x: 418, endPoint y: 63, distance: 218.7
click at [418, 63] on div "08/19/2025 12:00 AM - 08/19/2025 11:59 PM Filters Views Live Monitoring 9A81TE …" at bounding box center [470, 62] width 676 height 20
paste input
drag, startPoint x: 607, startPoint y: 62, endPoint x: 362, endPoint y: 68, distance: 245.6
click at [363, 68] on div "08/19/2025 12:00 AM - 08/19/2025 11:59 PM Filters Views Live Monitoring 9A81TE …" at bounding box center [470, 62] width 676 height 20
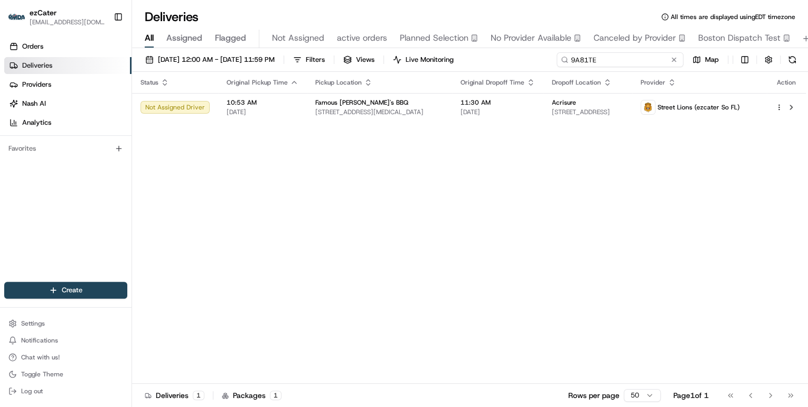
paste input "152C0C"
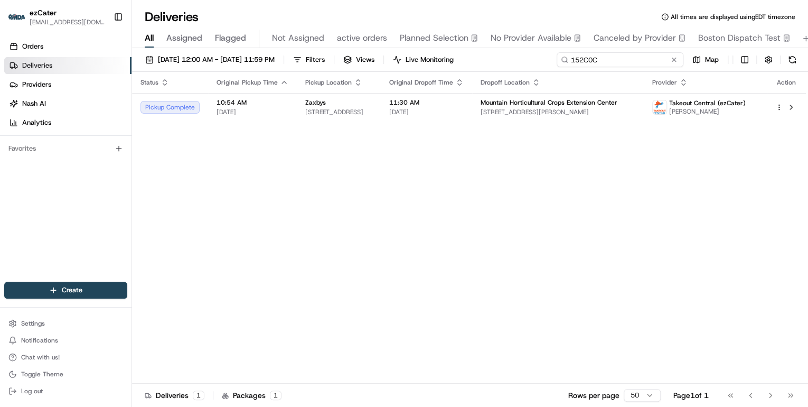
drag, startPoint x: 612, startPoint y: 62, endPoint x: 327, endPoint y: 41, distance: 284.9
click at [329, 41] on div "Deliveries All times are displayed using EDT timezone All Assigned Flagged Not …" at bounding box center [470, 203] width 676 height 407
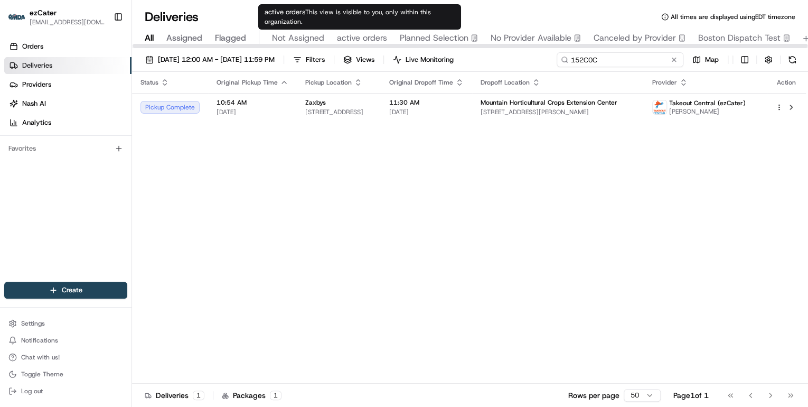
paste input "9A81TE"
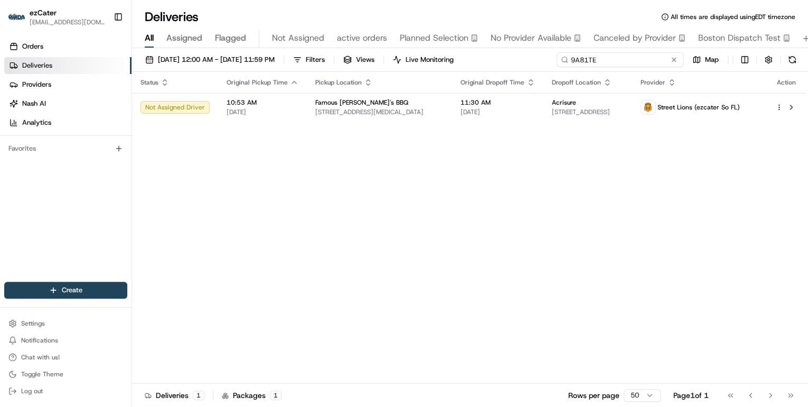
drag, startPoint x: 605, startPoint y: 61, endPoint x: 372, endPoint y: 49, distance: 232.7
click at [373, 49] on div "08/19/2025 12:00 AM - 08/19/2025 11:59 PM Filters Views Live Monitoring 9A81TE …" at bounding box center [470, 228] width 676 height 361
paste input "0704RZ"
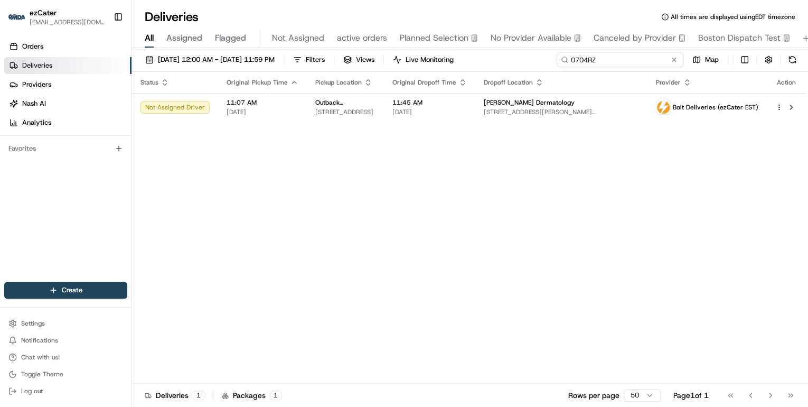
drag, startPoint x: 611, startPoint y: 60, endPoint x: 384, endPoint y: 40, distance: 227.5
click at [387, 40] on div "Deliveries All times are displayed using EDT timezone All Assigned Flagged Not …" at bounding box center [470, 203] width 676 height 407
paste input "9A81TE"
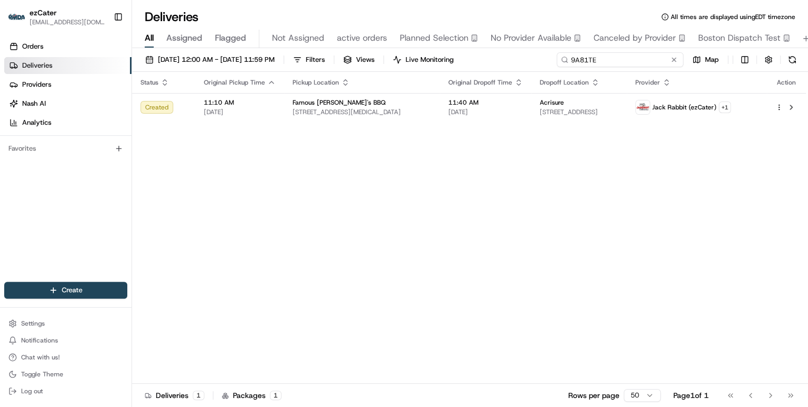
click at [630, 57] on input "9A81TE" at bounding box center [620, 59] width 127 height 15
click at [545, 171] on div "Status Original Pickup Time Pickup Location Original Dropoff Time Dropoff Locat…" at bounding box center [469, 228] width 674 height 312
drag, startPoint x: 633, startPoint y: 61, endPoint x: 386, endPoint y: 43, distance: 247.8
click at [386, 43] on div "Deliveries All times are displayed using EDT timezone All Assigned Flagged Not …" at bounding box center [470, 203] width 676 height 407
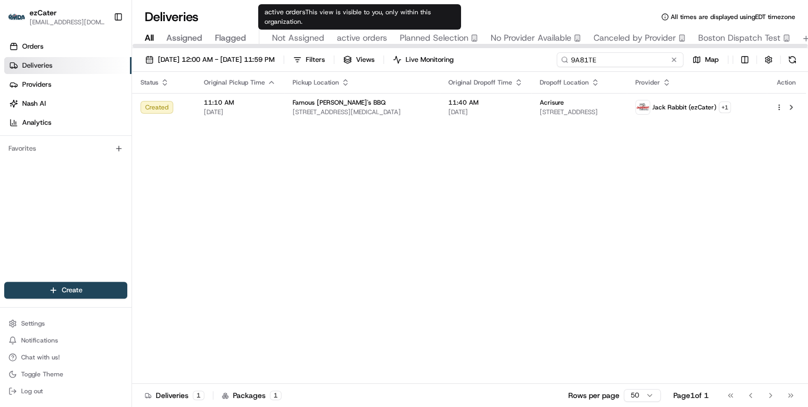
paste input
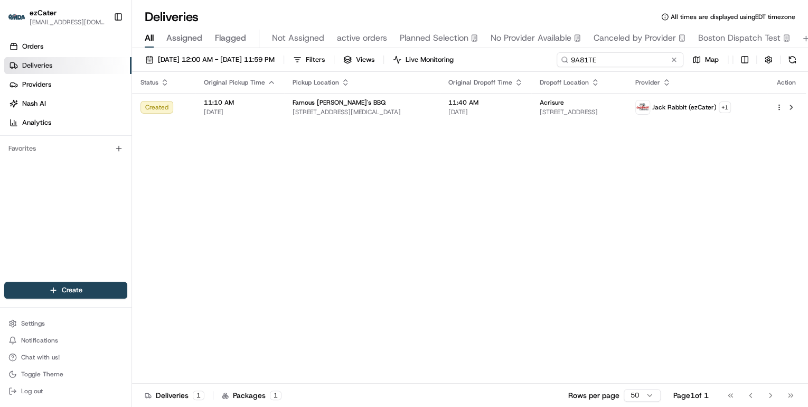
drag, startPoint x: 613, startPoint y: 59, endPoint x: 349, endPoint y: 38, distance: 264.9
click at [350, 38] on div "Deliveries All times are displayed using EDT timezone All Assigned Flagged Not …" at bounding box center [470, 203] width 676 height 407
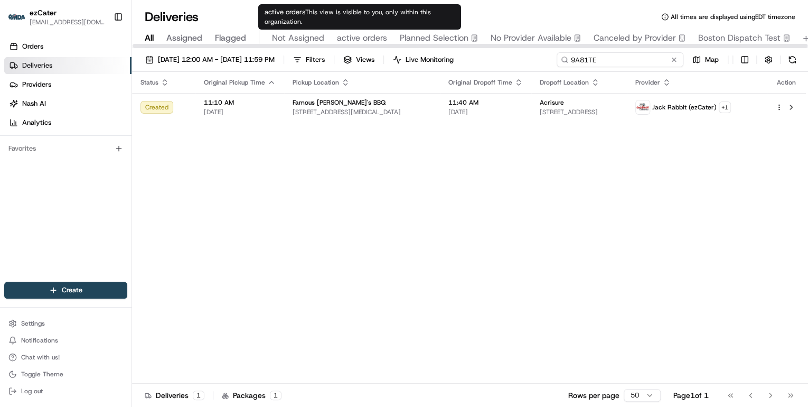
paste input "63RJ04"
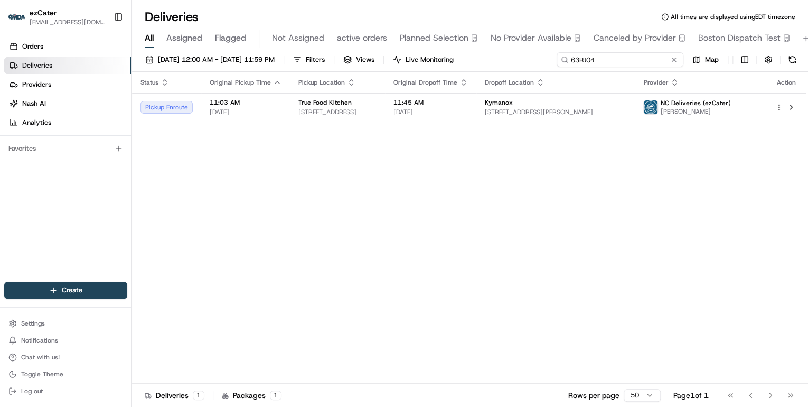
type input "63RJ04"
click at [200, 63] on span "[DATE] 12:00 AM - [DATE] 11:59 PM" at bounding box center [216, 60] width 117 height 10
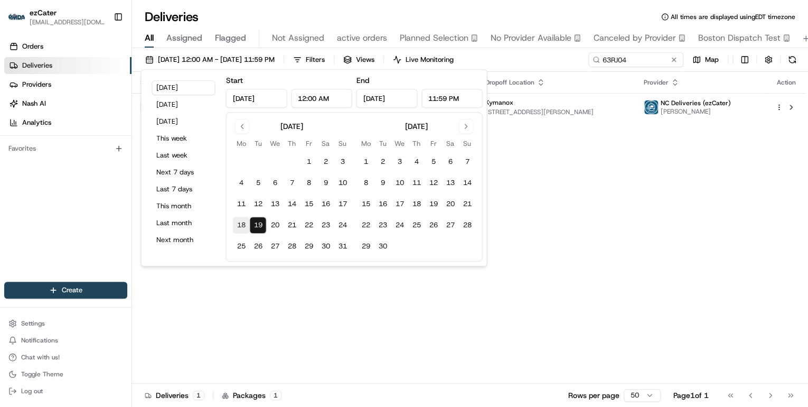
click at [240, 224] on button "18" at bounding box center [240, 225] width 17 height 17
type input "[DATE]"
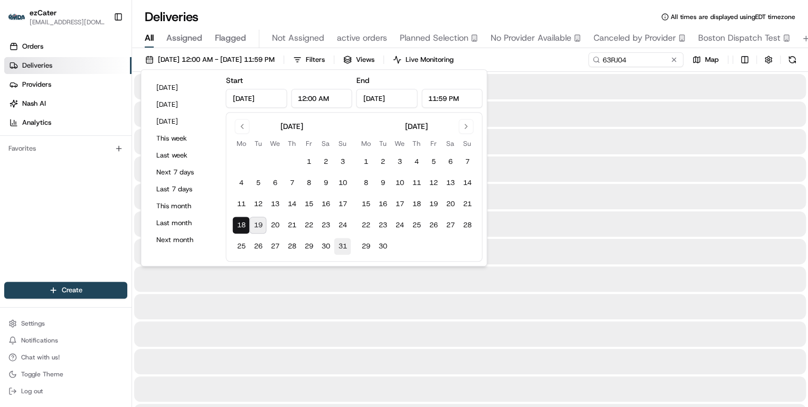
click at [340, 246] on button "31" at bounding box center [342, 246] width 17 height 17
type input "[DATE]"
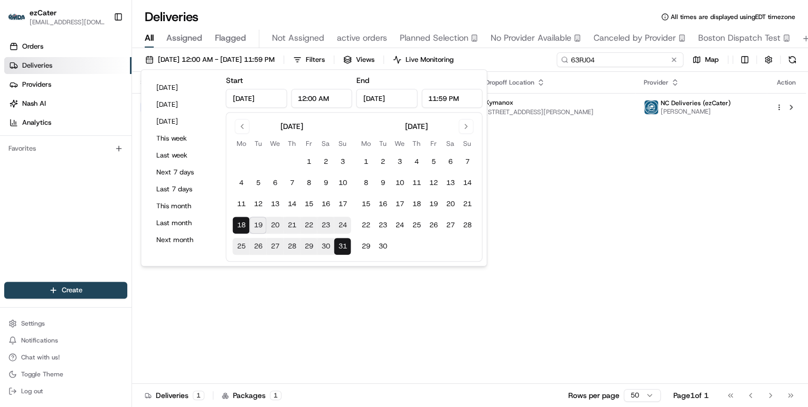
click at [634, 59] on input "63RJ04" at bounding box center [620, 59] width 127 height 15
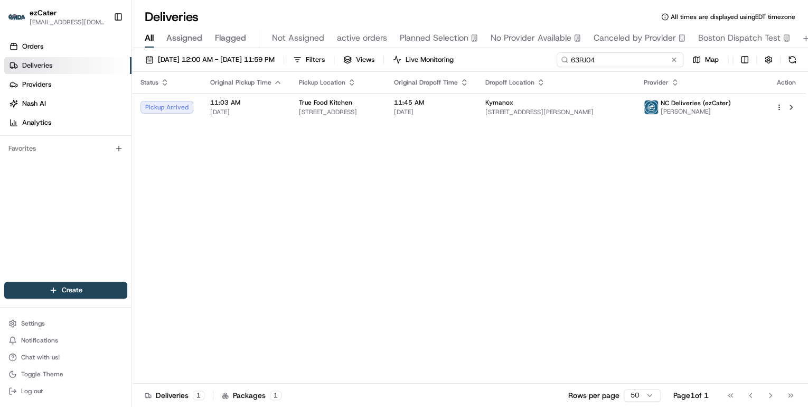
drag, startPoint x: 634, startPoint y: 59, endPoint x: 398, endPoint y: 44, distance: 236.6
click at [399, 44] on div "Deliveries All times are displayed using EDT timezone All Assigned Flagged Not …" at bounding box center [470, 203] width 676 height 407
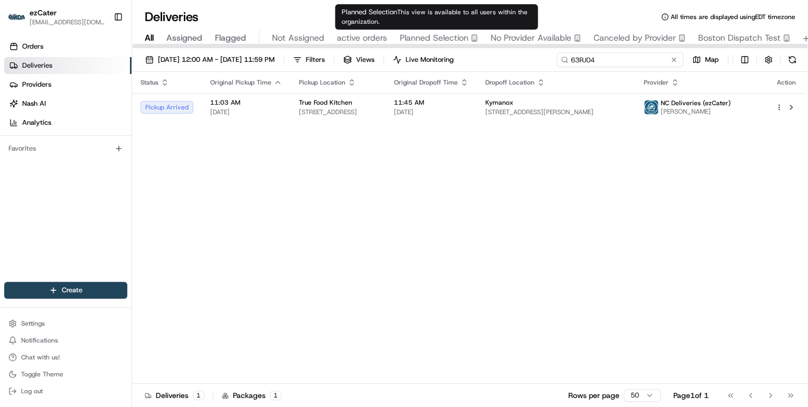
paste input "8RK-Q4X"
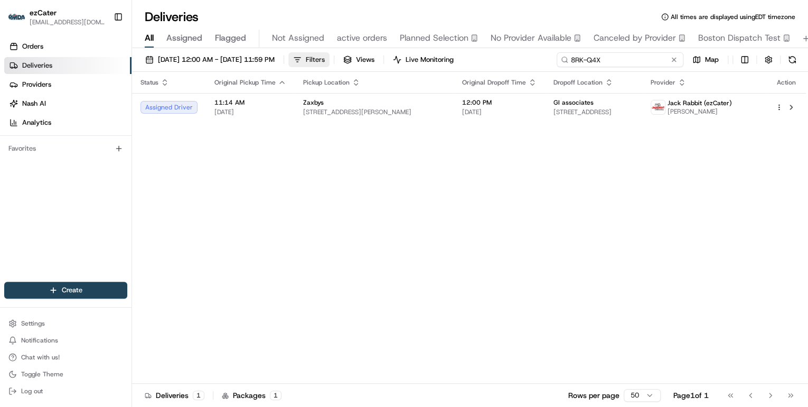
drag, startPoint x: 614, startPoint y: 59, endPoint x: 355, endPoint y: 58, distance: 258.8
click at [355, 58] on div "08/18/2025 12:00 AM - 08/31/2025 11:59 PM Filters Views Live Monitoring 8RK-Q4X…" at bounding box center [470, 62] width 676 height 20
paste input "239-9R8"
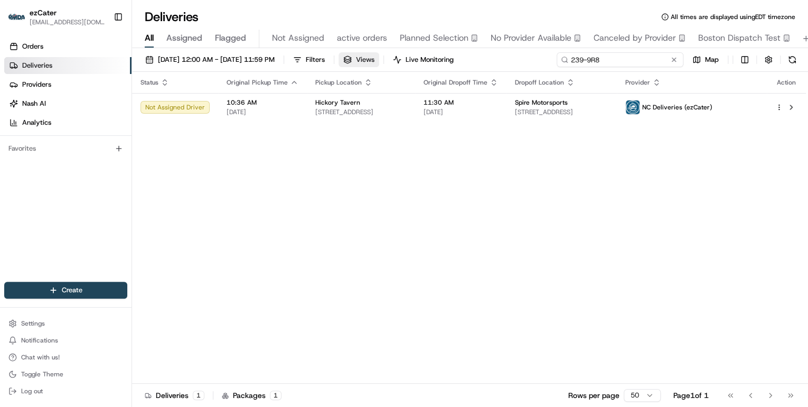
drag, startPoint x: 611, startPoint y: 62, endPoint x: 374, endPoint y: 55, distance: 236.2
click at [375, 55] on div "08/18/2025 12:00 AM - 08/31/2025 11:59 PM Filters Views Live Monitoring 239-9R8…" at bounding box center [470, 62] width 676 height 20
paste input "U6U-1YM"
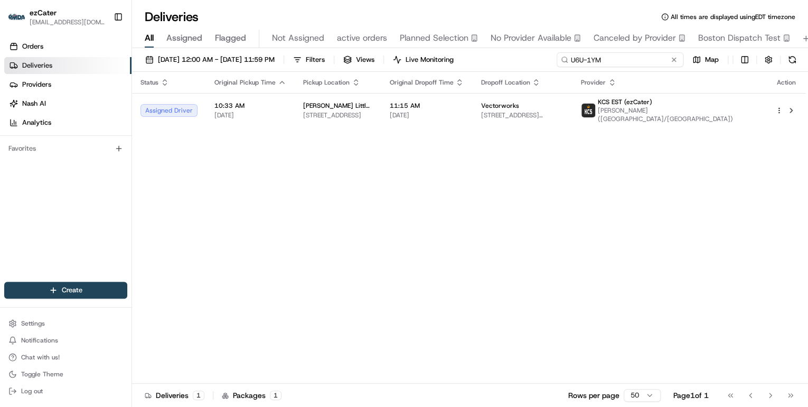
drag, startPoint x: 607, startPoint y: 60, endPoint x: 366, endPoint y: 62, distance: 241.4
click at [371, 61] on div "08/18/2025 12:00 AM - 08/31/2025 11:59 PM Filters Views Live Monitoring U6U-1YM…" at bounding box center [470, 62] width 676 height 20
paste input "9C2-YH1"
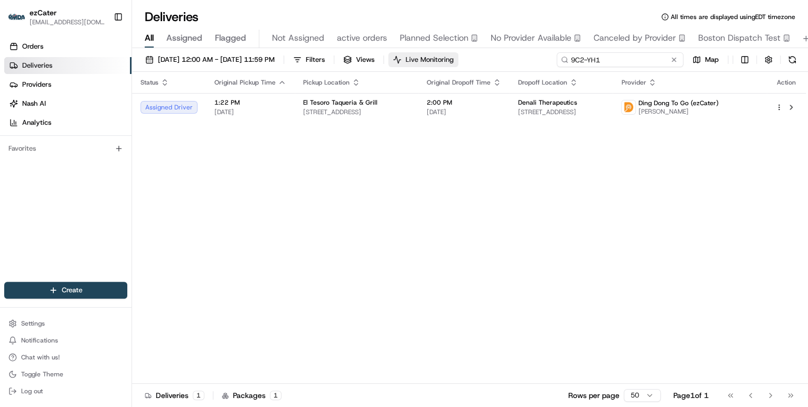
drag, startPoint x: 606, startPoint y: 61, endPoint x: 426, endPoint y: 61, distance: 180.6
click at [426, 61] on div "08/18/2025 12:00 AM - 08/31/2025 11:59 PM Filters Views Live Monitoring 9C2-YH1…" at bounding box center [470, 62] width 676 height 20
paste input "2ZY-5G9"
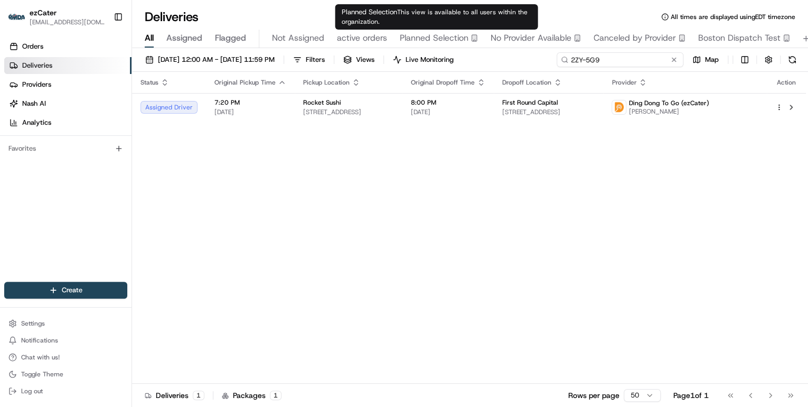
drag, startPoint x: 604, startPoint y: 59, endPoint x: 351, endPoint y: 40, distance: 253.1
click at [352, 40] on div "Deliveries All times are displayed using EDT timezone All Assigned Flagged Not …" at bounding box center [470, 203] width 676 height 407
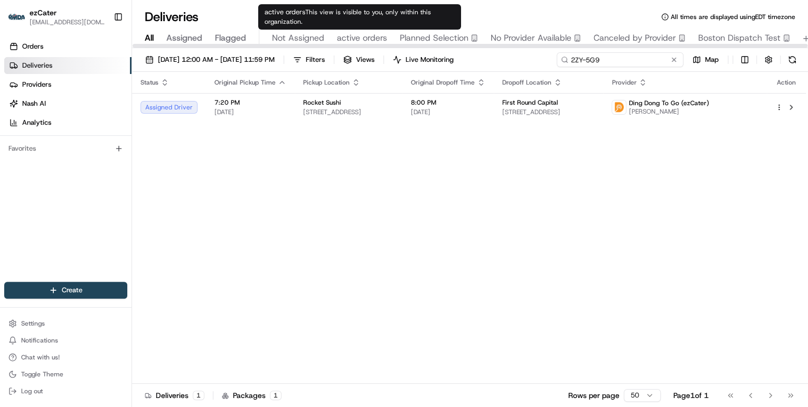
paste input "FYPJ0Q"
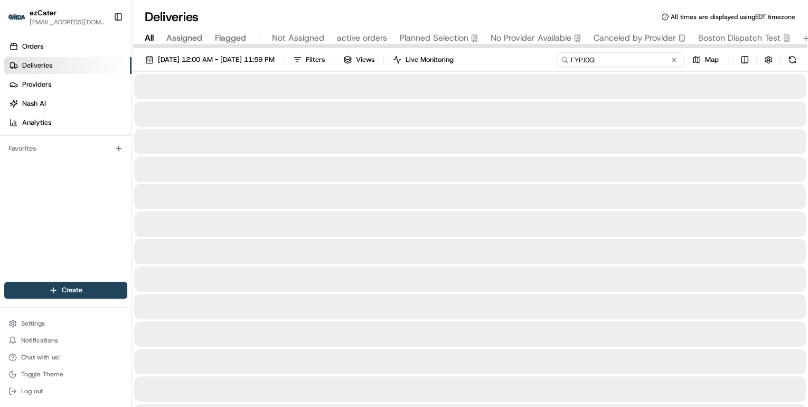
type input "FYPJ0Q"
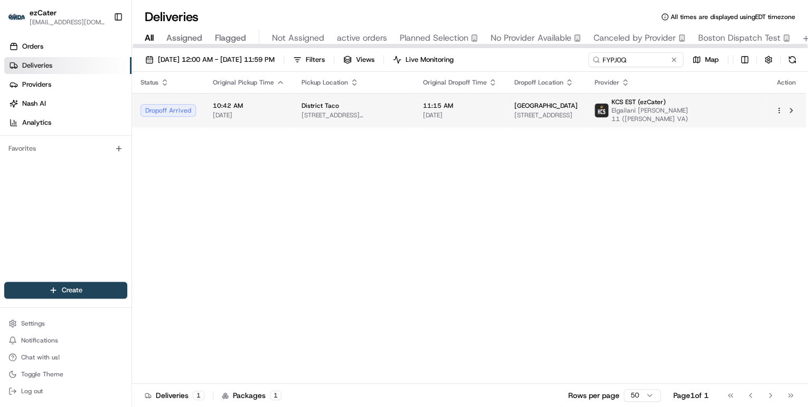
click at [394, 104] on div "District Taco" at bounding box center [354, 105] width 104 height 8
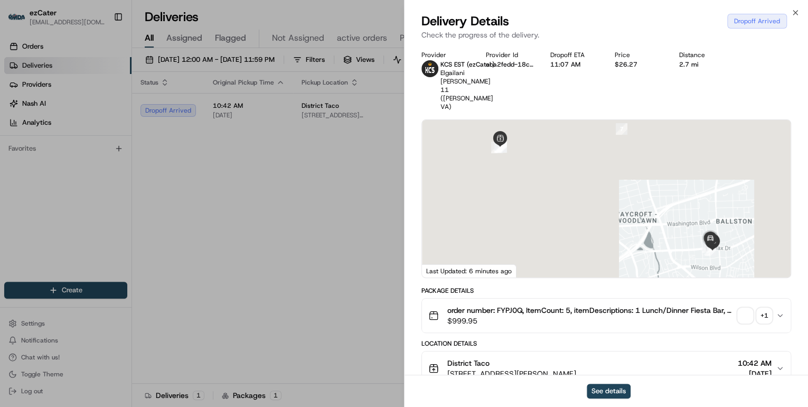
scroll to position [169, 0]
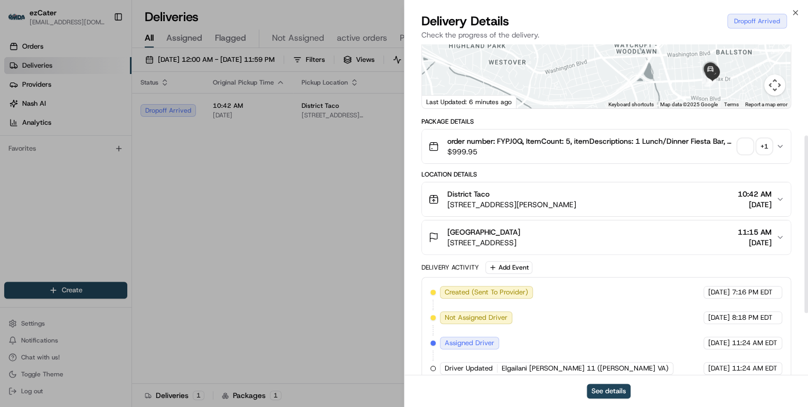
click at [520, 227] on div "Marymount University" at bounding box center [483, 232] width 73 height 11
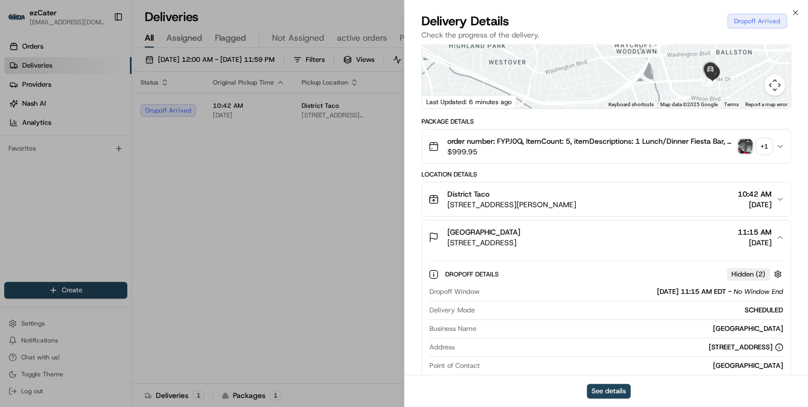
scroll to position [296, 0]
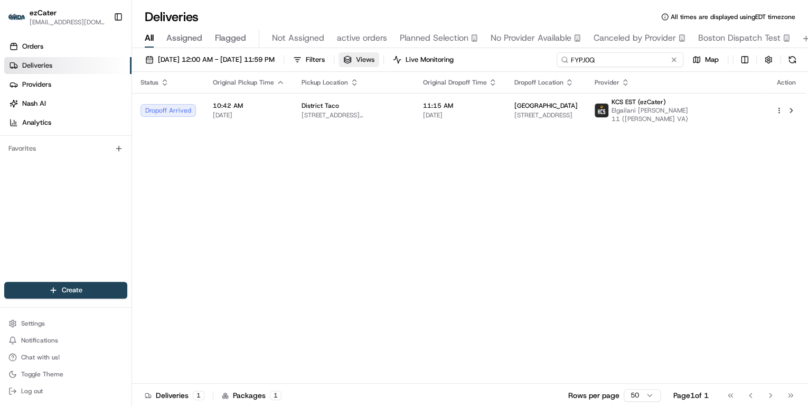
drag, startPoint x: 629, startPoint y: 57, endPoint x: 396, endPoint y: 60, distance: 232.9
click at [397, 60] on div "08/18/2025 12:00 AM - 08/31/2025 11:59 PM Filters Views Live Monitoring FYPJ0Q …" at bounding box center [470, 62] width 676 height 20
paste input "UGCJ3K"
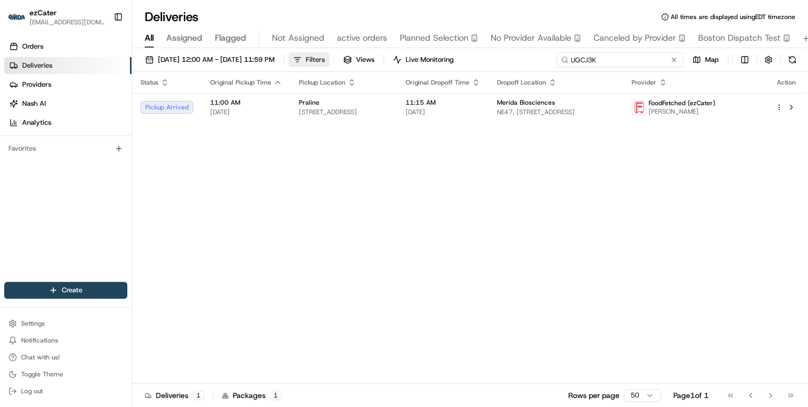
drag, startPoint x: 608, startPoint y: 62, endPoint x: 344, endPoint y: 64, distance: 263.6
click at [354, 61] on div "08/18/2025 12:00 AM - 08/31/2025 11:59 PM Filters Views Live Monitoring UGCJ3K …" at bounding box center [470, 62] width 676 height 20
paste input "0704RZ"
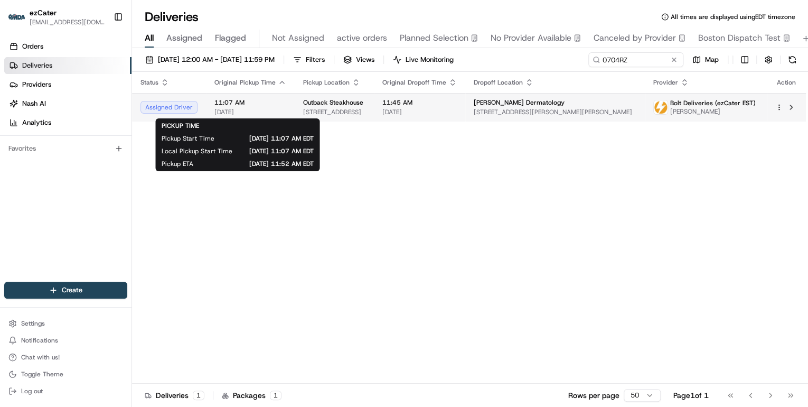
click at [273, 106] on span "11:07 AM" at bounding box center [250, 102] width 72 height 8
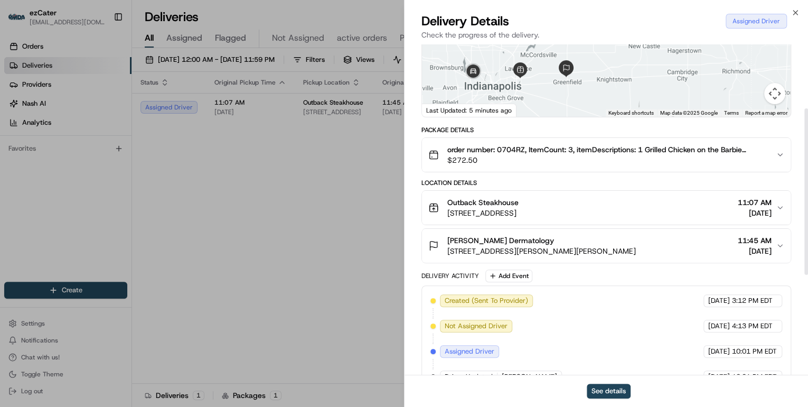
scroll to position [325, 0]
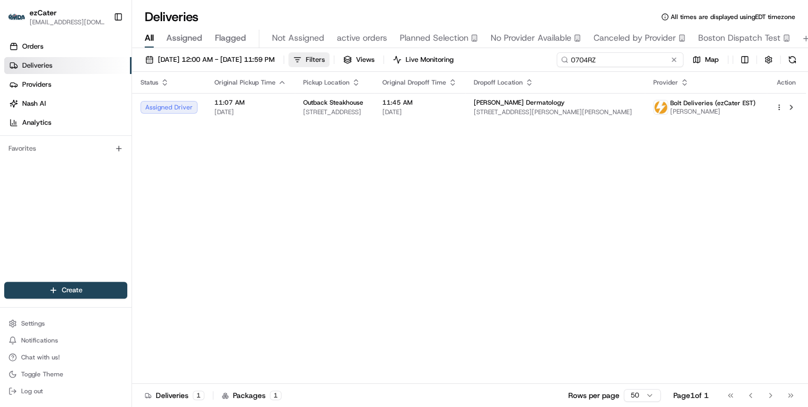
drag, startPoint x: 643, startPoint y: 59, endPoint x: 331, endPoint y: 64, distance: 312.2
click at [333, 63] on div "08/18/2025 12:00 AM - 08/31/2025 11:59 PM Filters Views Live Monitoring 0704RZ …" at bounding box center [470, 62] width 676 height 20
paste input "KHUHX3"
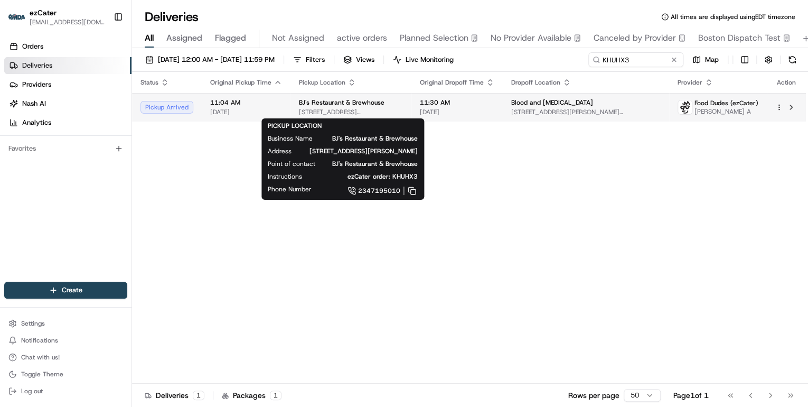
click at [371, 105] on span "BJ's Restaurant & Brewhouse" at bounding box center [342, 102] width 86 height 8
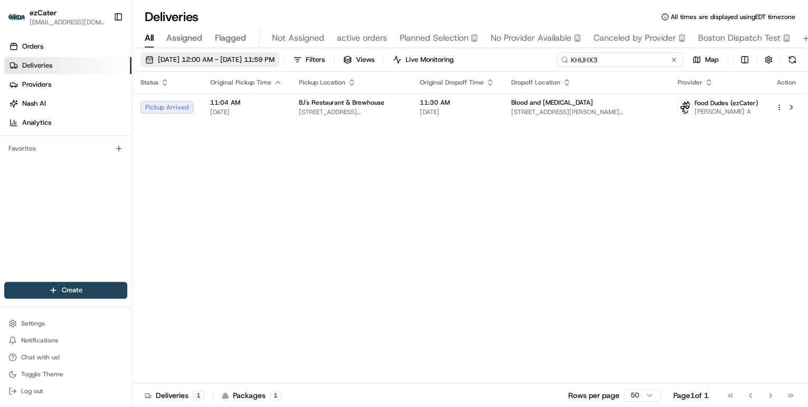
drag, startPoint x: 642, startPoint y: 61, endPoint x: 256, endPoint y: 60, distance: 386.6
click at [291, 61] on div "08/18/2025 12:00 AM - 08/31/2025 11:59 PM Filters Views Live Monitoring KHUHX3 …" at bounding box center [470, 62] width 676 height 20
paste input "0704RZ"
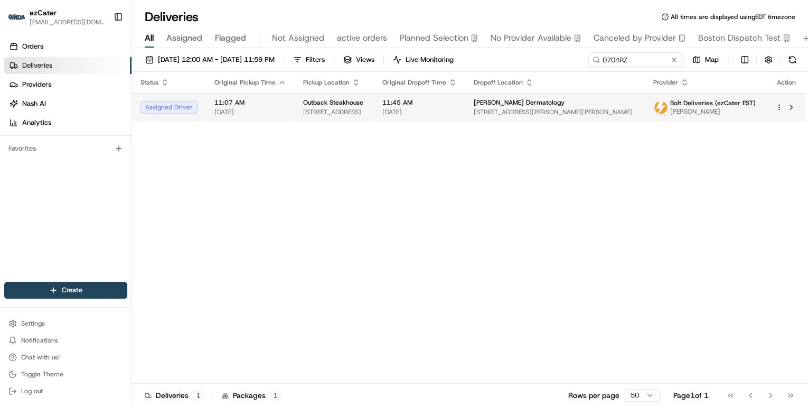
click at [342, 108] on span "2315 Post Dr, Indianapolis, IN 46219, USA" at bounding box center [334, 112] width 62 height 8
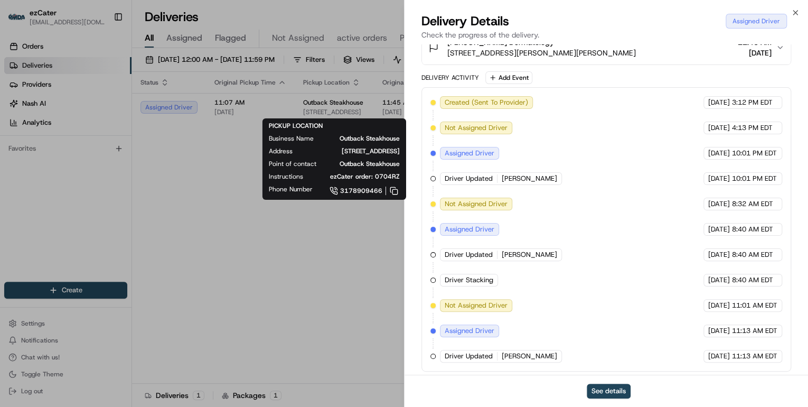
scroll to position [240, 0]
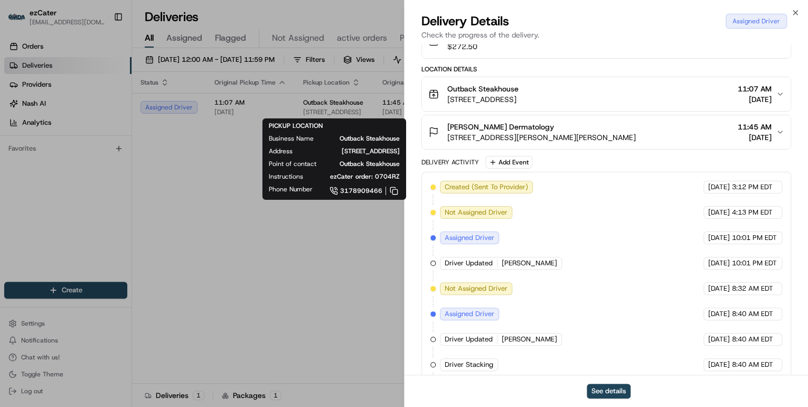
click at [598, 101] on div "Outback Steakhouse 2315 Post Dr, Indianapolis, IN 46219, USA 11:07 AM 08/19/2025" at bounding box center [602, 93] width 348 height 21
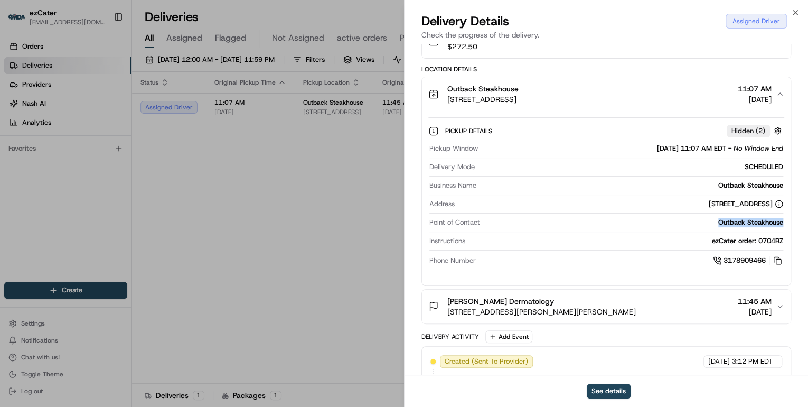
drag, startPoint x: 783, startPoint y: 221, endPoint x: 714, endPoint y: 223, distance: 68.7
click at [714, 223] on div "Outback Steakhouse" at bounding box center [633, 223] width 299 height 10
copy div "Outback Steakhouse"
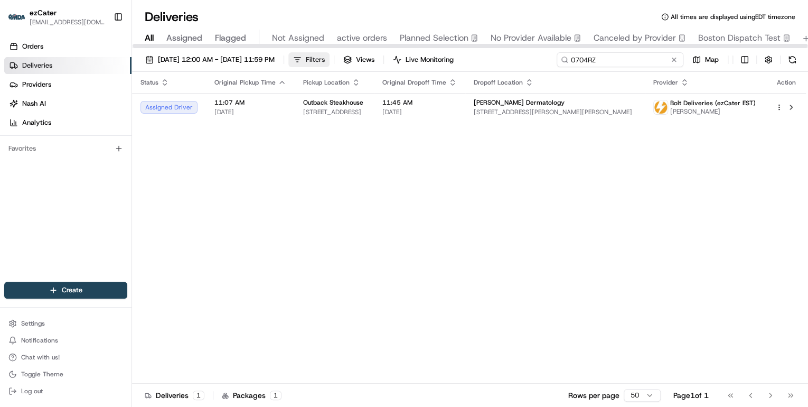
drag, startPoint x: 641, startPoint y: 59, endPoint x: 319, endPoint y: 59, distance: 321.6
click at [326, 59] on div "08/18/2025 12:00 AM - 08/31/2025 11:59 PM Filters Views Live Monitoring 0704RZ …" at bounding box center [470, 62] width 676 height 20
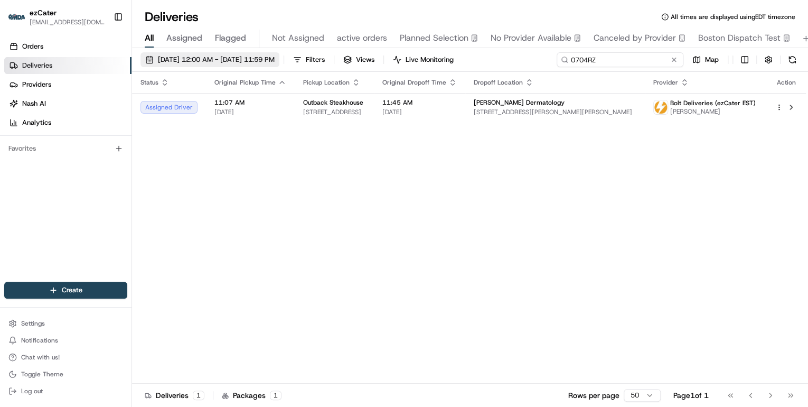
paste input "H6H98Y"
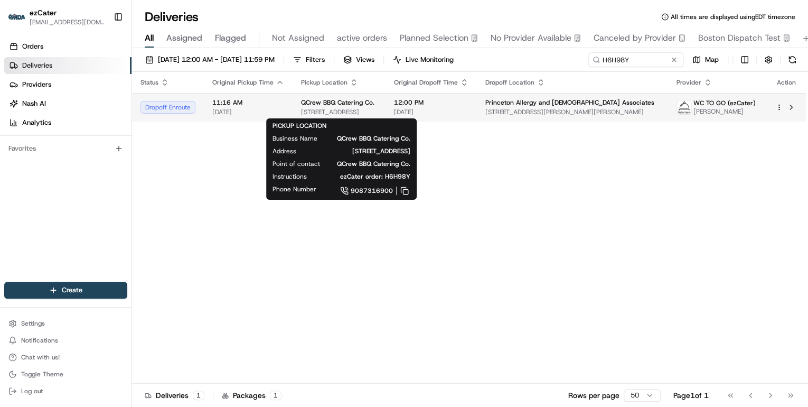
click at [331, 114] on span "176 US-202 Suite 114b, Ringoes, NJ 08551, USA" at bounding box center [339, 112] width 76 height 8
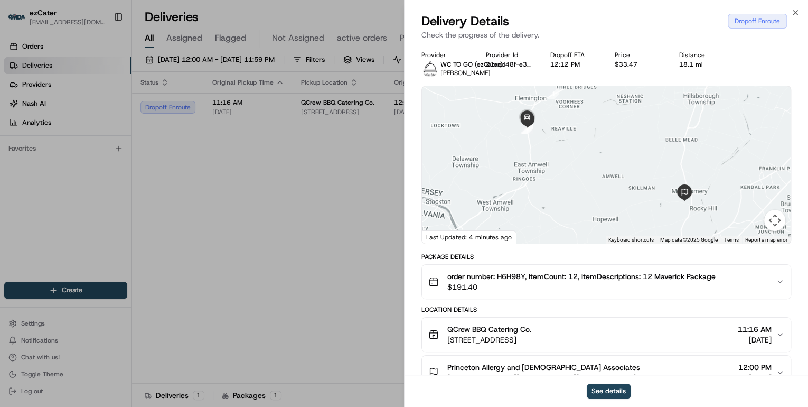
scroll to position [85, 0]
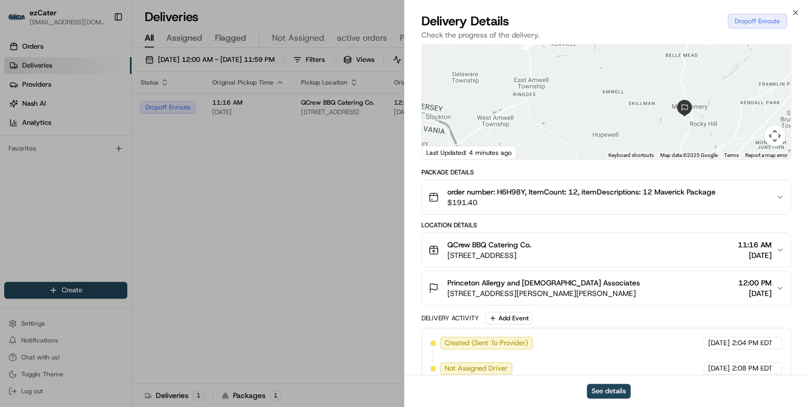
click at [531, 246] on span "QCrew BBQ Catering Co." at bounding box center [489, 244] width 84 height 11
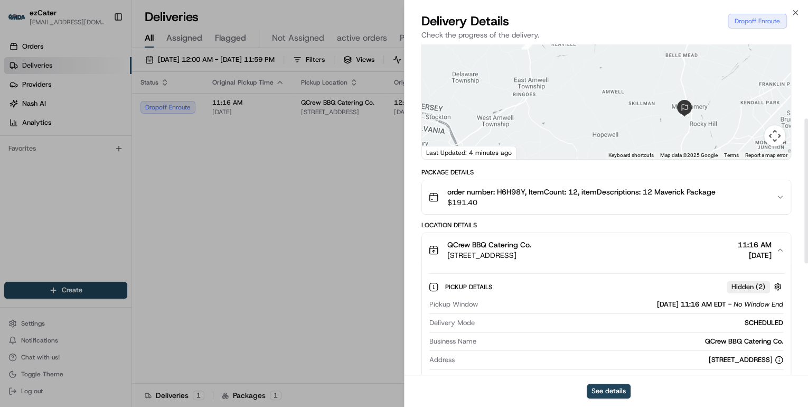
scroll to position [169, 0]
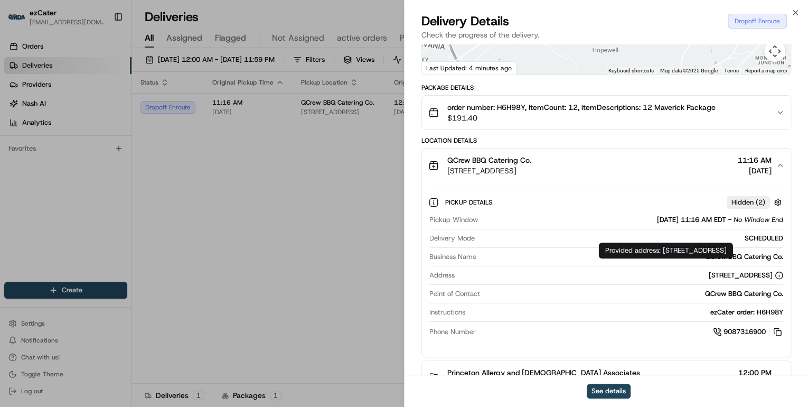
drag, startPoint x: 662, startPoint y: 249, endPoint x: 672, endPoint y: 262, distance: 16.3
click at [672, 258] on div "Provided address: 176 US HWY 202, Ste 114 B, Ringoes, NJ, 08551 Provided addres…" at bounding box center [666, 250] width 134 height 16
drag, startPoint x: 786, startPoint y: 256, endPoint x: 698, endPoint y: 256, distance: 88.7
click at [698, 256] on div "Pickup Details Hidden ( 2 ) Pickup Window 08/19/2025 11:16 AM EDT - No Window E…" at bounding box center [606, 265] width 369 height 166
click at [698, 256] on div "QCrew BBQ Catering Co." at bounding box center [632, 257] width 303 height 10
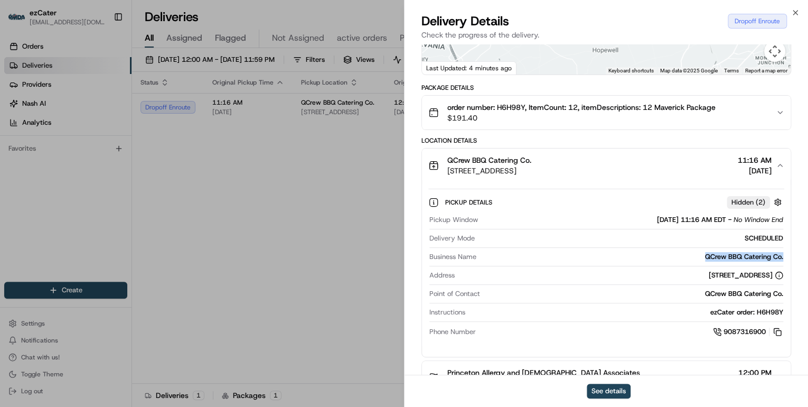
drag, startPoint x: 787, startPoint y: 255, endPoint x: 703, endPoint y: 257, distance: 84.0
click at [703, 257] on div "Pickup Details Hidden ( 2 ) Pickup Window 08/19/2025 11:16 AM EDT - No Window E…" at bounding box center [606, 265] width 369 height 166
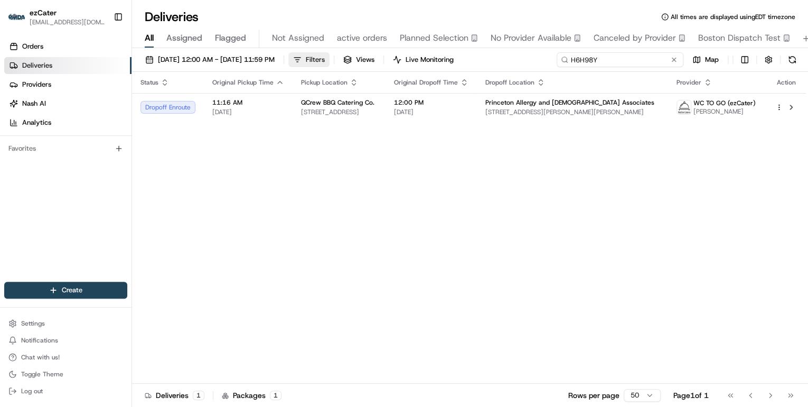
drag, startPoint x: 631, startPoint y: 61, endPoint x: 359, endPoint y: 64, distance: 272.0
click at [371, 64] on div "08/18/2025 12:00 AM - 08/31/2025 11:59 PM Filters Views Live Monitoring H6H98Y …" at bounding box center [470, 62] width 676 height 20
paste input "CF6QJF"
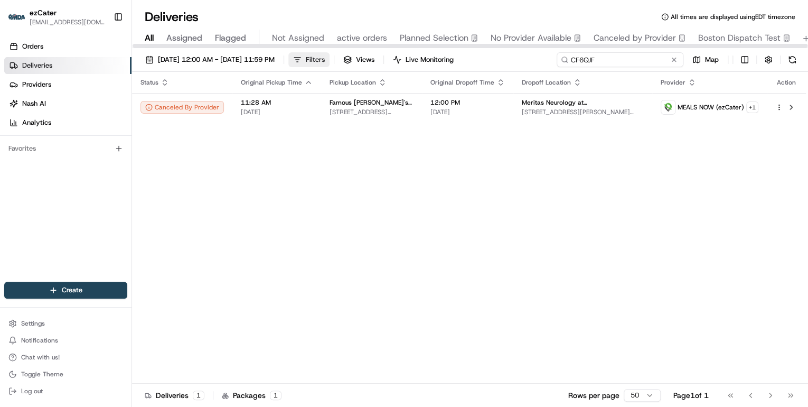
drag, startPoint x: 609, startPoint y: 61, endPoint x: 351, endPoint y: 60, distance: 257.7
click at [386, 60] on div "08/18/2025 12:00 AM - 08/31/2025 11:59 PM Filters Views Live Monitoring CF6QJF …" at bounding box center [470, 62] width 676 height 20
paste input "H6H98Y"
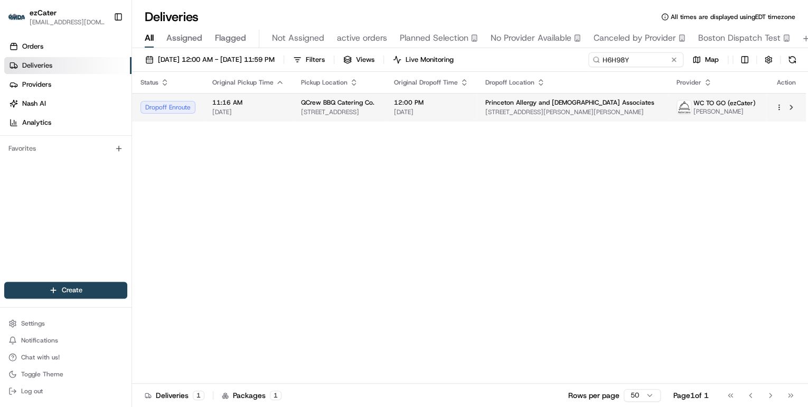
click at [377, 110] on span "176 US-202 Suite 114b, Ringoes, NJ 08551, USA" at bounding box center [339, 112] width 76 height 8
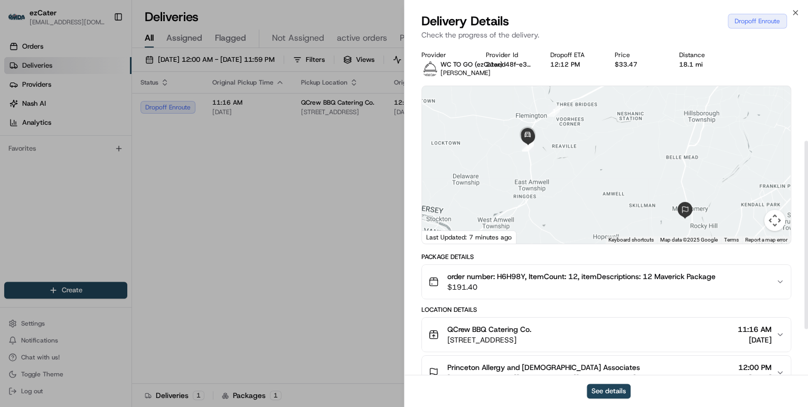
scroll to position [169, 0]
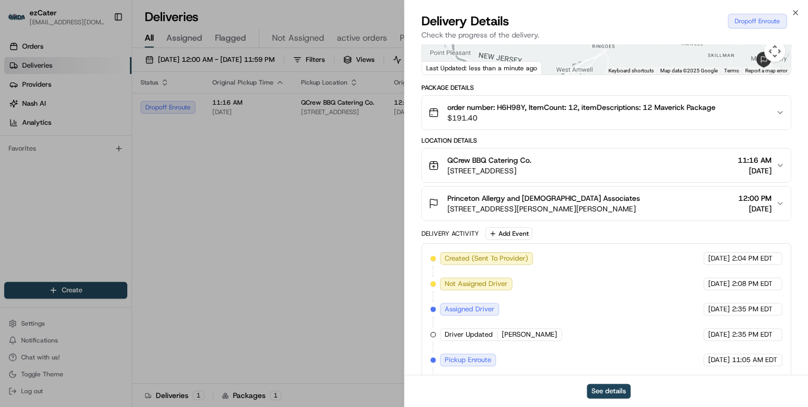
click at [417, 153] on body "ezCater annamariekinao@gmail.com Toggle Sidebar Orders Deliveries Providers Nas…" at bounding box center [404, 203] width 808 height 407
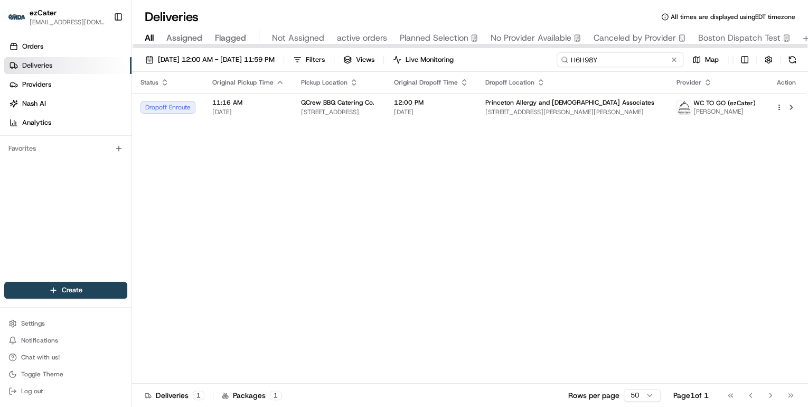
drag, startPoint x: 638, startPoint y: 57, endPoint x: 376, endPoint y: 75, distance: 262.6
click at [379, 75] on div "08/18/2025 12:00 AM - 08/31/2025 11:59 PM Filters Views Live Monitoring H6H98Y …" at bounding box center [470, 228] width 676 height 361
paste input "63RJ04"
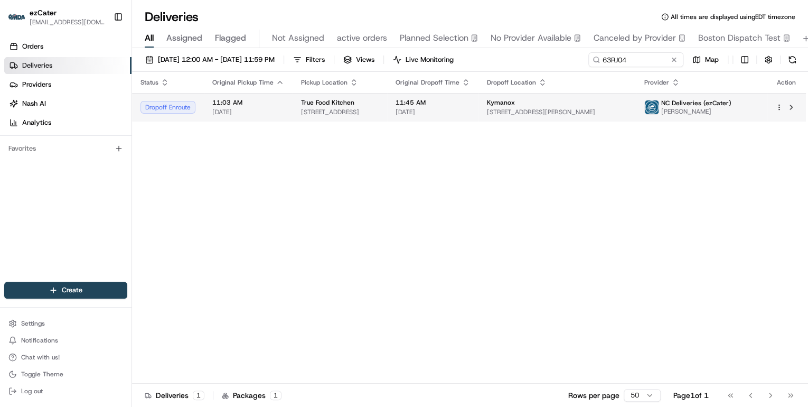
click at [379, 106] on div "True Food Kitchen" at bounding box center [340, 102] width 78 height 8
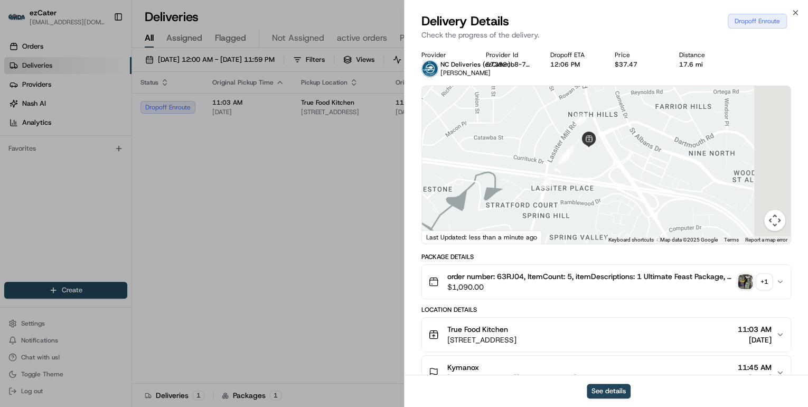
drag, startPoint x: 662, startPoint y: 153, endPoint x: 592, endPoint y: 227, distance: 102.0
click at [592, 227] on div at bounding box center [606, 164] width 369 height 157
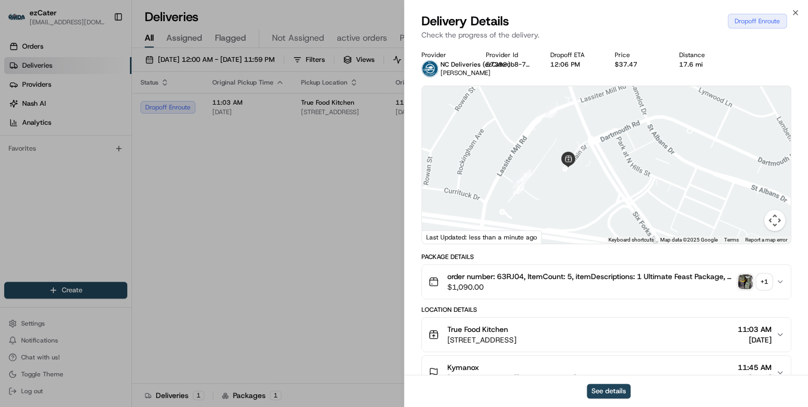
drag, startPoint x: 575, startPoint y: 189, endPoint x: 591, endPoint y: 213, distance: 29.3
click at [591, 213] on div at bounding box center [606, 164] width 369 height 157
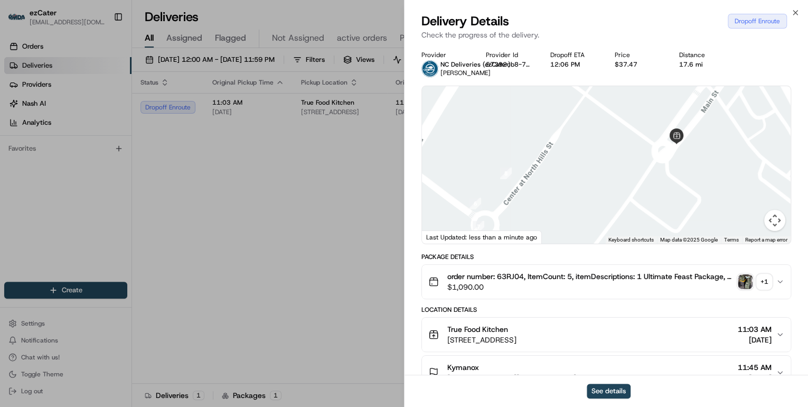
drag, startPoint x: 547, startPoint y: 187, endPoint x: 556, endPoint y: 247, distance: 60.8
click at [556, 247] on div "Provider NC Deliveries (ezCater) Kathie Moraga Provider Id 57392cb8-7085-3cfa-1…" at bounding box center [606, 335] width 370 height 569
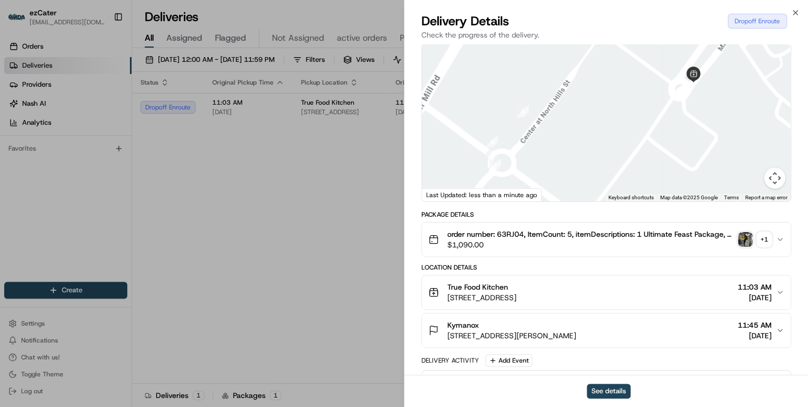
drag, startPoint x: 582, startPoint y: 171, endPoint x: 601, endPoint y: 146, distance: 31.4
click at [601, 146] on div at bounding box center [606, 122] width 369 height 157
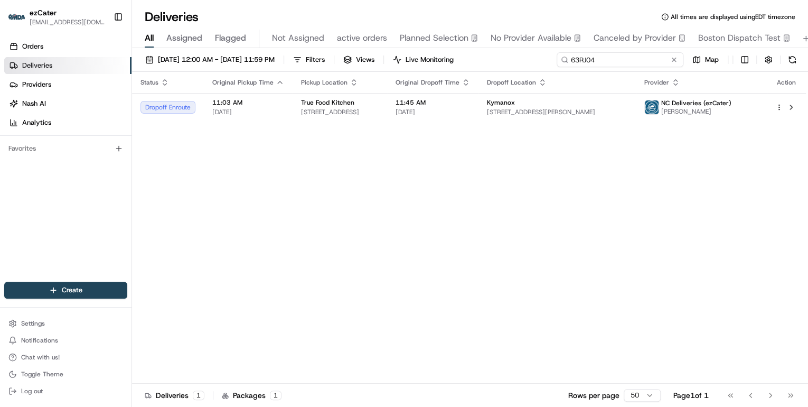
click at [335, 55] on div "08/18/2025 12:00 AM - 08/31/2025 11:59 PM Filters Views Live Monitoring 63RJ04 …" at bounding box center [470, 62] width 676 height 20
paste input "FHRTG5"
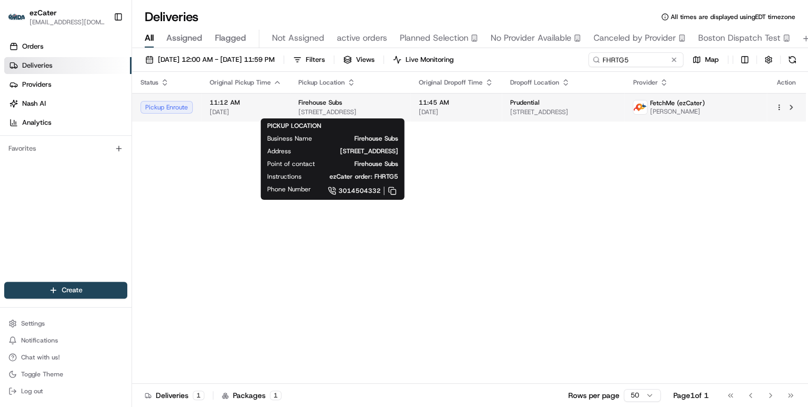
click at [377, 111] on span "11160 Veirs Mill Rd FC8, Wheaton, MD 20902, USA" at bounding box center [350, 112] width 104 height 8
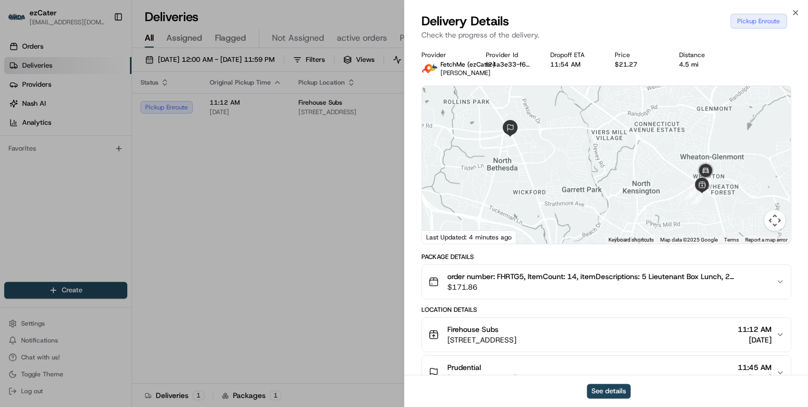
scroll to position [85, 0]
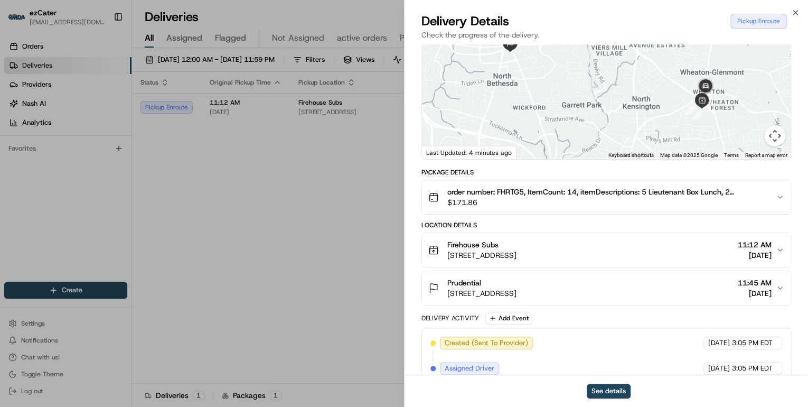
click at [517, 244] on div "Firehouse Subs" at bounding box center [481, 244] width 69 height 11
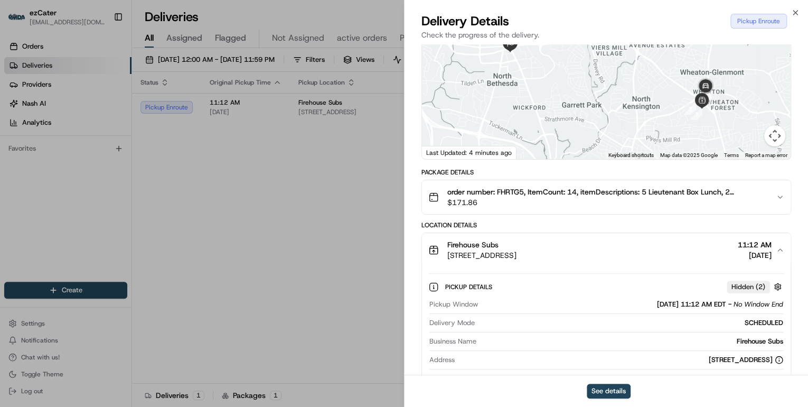
scroll to position [211, 0]
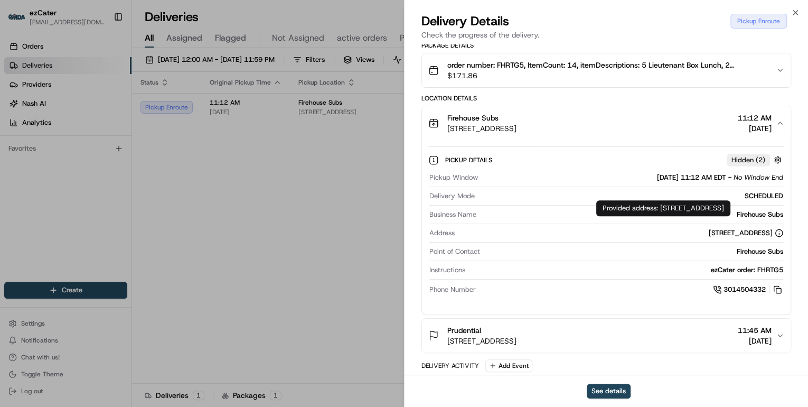
drag, startPoint x: 660, startPoint y: 207, endPoint x: 678, endPoint y: 220, distance: 21.9
click at [678, 216] on div "Provided address: 11160 Veirs Mill Rd, FC8, Kensington, MD, 20895 Provided addr…" at bounding box center [663, 208] width 134 height 16
drag, startPoint x: 784, startPoint y: 213, endPoint x: 712, endPoint y: 213, distance: 71.8
click at [712, 213] on div "Pickup Details Hidden ( 2 ) Pickup Window 08/19/2025 11:12 AM EDT - No Window E…" at bounding box center [606, 223] width 369 height 166
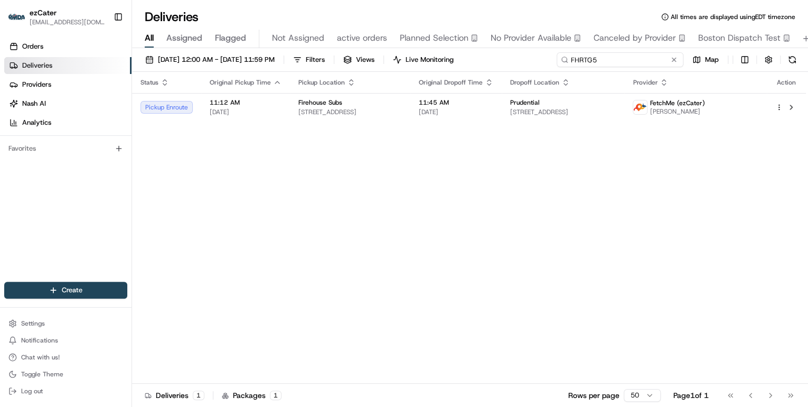
drag, startPoint x: 640, startPoint y: 58, endPoint x: 289, endPoint y: 68, distance: 350.8
click at [330, 68] on div "08/18/2025 12:00 AM - 08/31/2025 11:59 PM Filters Views Live Monitoring FHRTG5 …" at bounding box center [470, 62] width 676 height 20
paste input "WK586K"
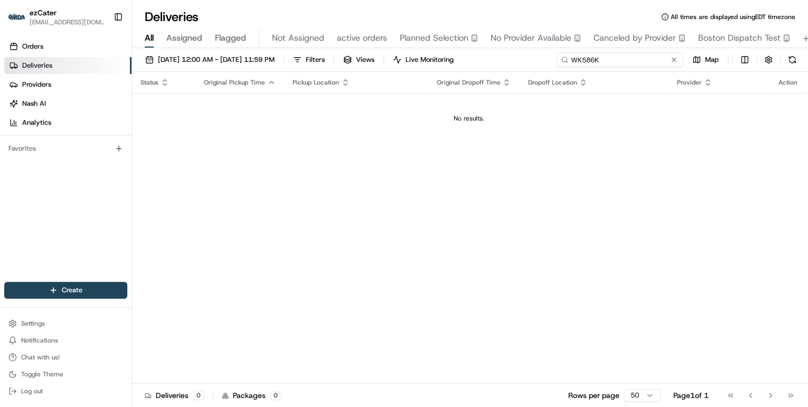
click at [573, 61] on input "WK586K" at bounding box center [620, 59] width 127 height 15
click at [613, 57] on input "WK586K" at bounding box center [620, 59] width 127 height 15
drag, startPoint x: 605, startPoint y: 61, endPoint x: 528, endPoint y: 62, distance: 76.6
click at [528, 62] on div "08/18/2025 12:00 AM - 08/31/2025 11:59 PM Filters Views Live Monitoring WK586K …" at bounding box center [470, 62] width 676 height 20
click at [612, 59] on input "WK586K" at bounding box center [620, 59] width 127 height 15
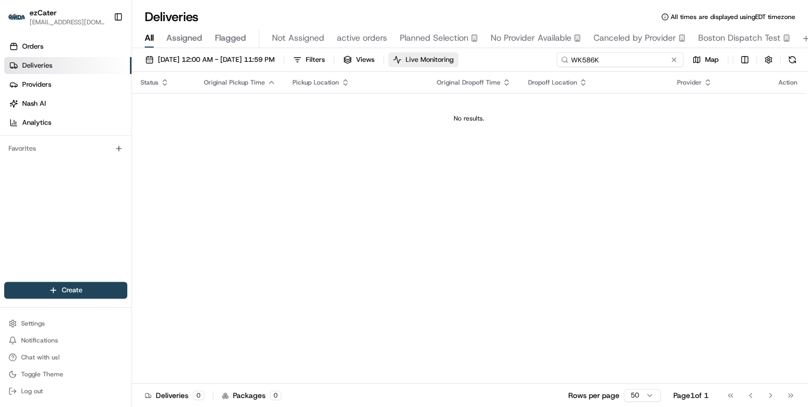
drag, startPoint x: 612, startPoint y: 59, endPoint x: 436, endPoint y: 55, distance: 175.4
click at [454, 59] on div "08/18/2025 12:00 AM - 08/31/2025 11:59 PM Filters Views Live Monitoring WK586K …" at bounding box center [470, 62] width 676 height 20
paste input "0704RZ"
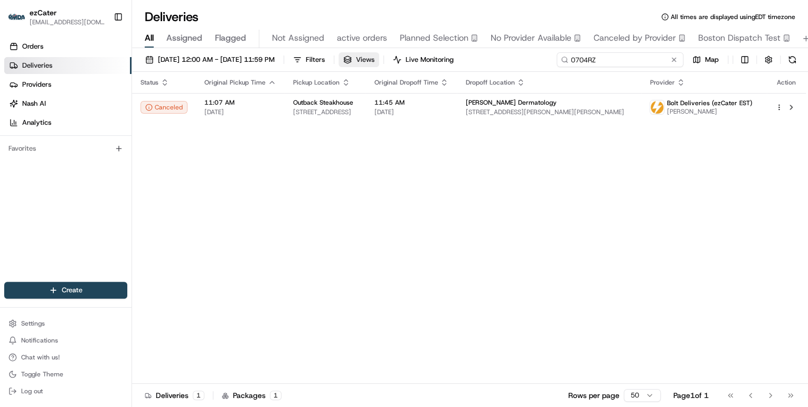
drag, startPoint x: 602, startPoint y: 61, endPoint x: 384, endPoint y: 61, distance: 218.1
click at [399, 62] on div "08/18/2025 12:00 AM - 08/31/2025 11:59 PM Filters Views Live Monitoring 0704RZ …" at bounding box center [470, 62] width 676 height 20
paste input "QK586K"
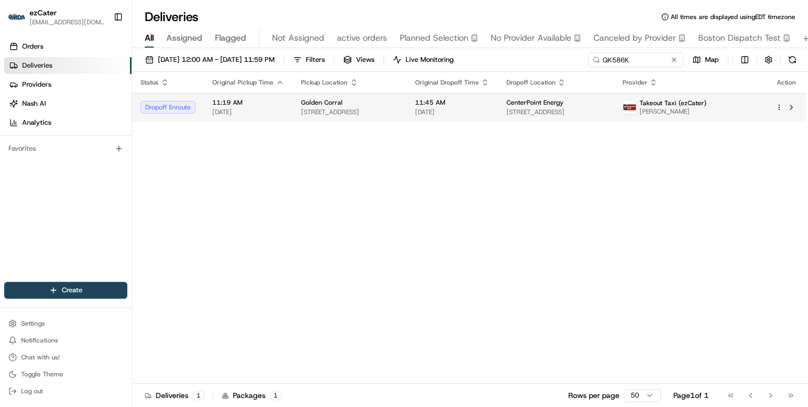
click at [361, 109] on span "1402 Cedar St, Clarksville, IN 47129, USA" at bounding box center [349, 112] width 97 height 8
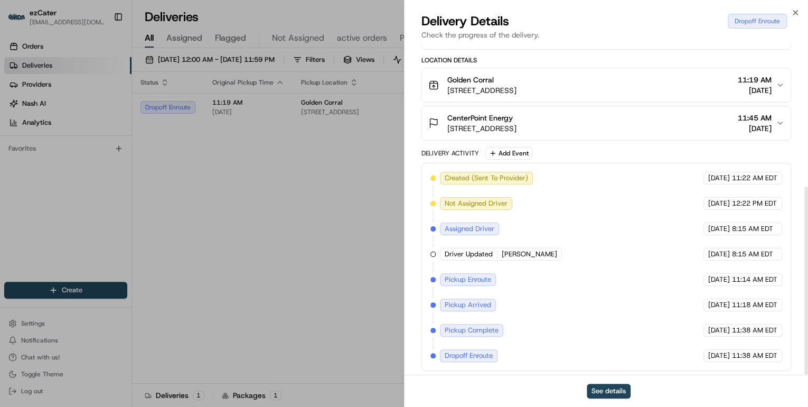
scroll to position [165, 0]
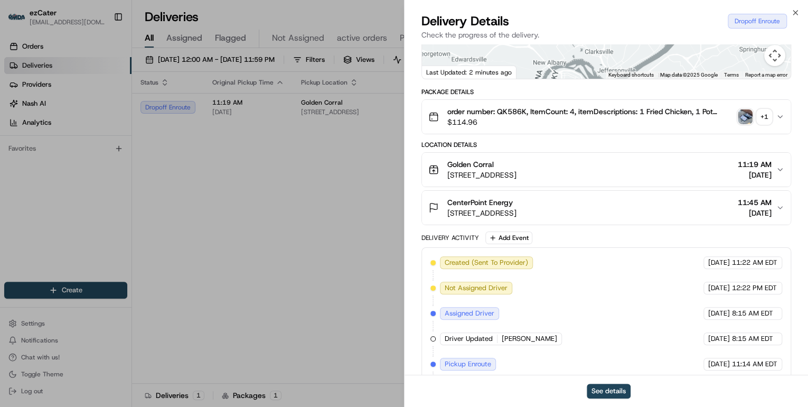
click at [769, 116] on div "+ 1" at bounding box center [764, 116] width 15 height 15
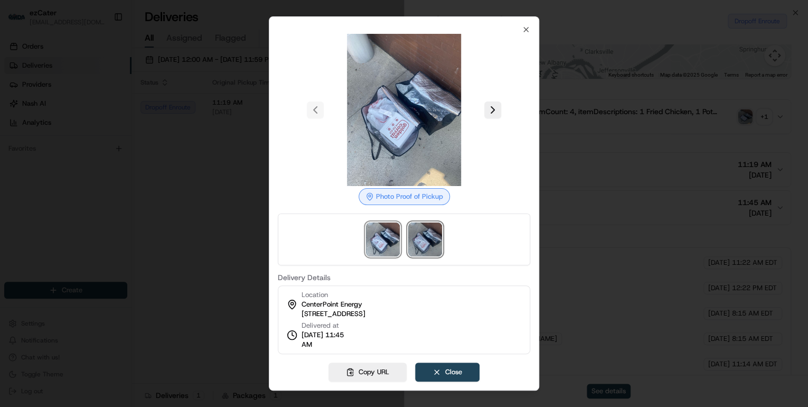
click at [427, 243] on img at bounding box center [425, 239] width 34 height 34
click at [384, 245] on img at bounding box center [383, 239] width 34 height 34
click at [228, 235] on div at bounding box center [404, 203] width 808 height 407
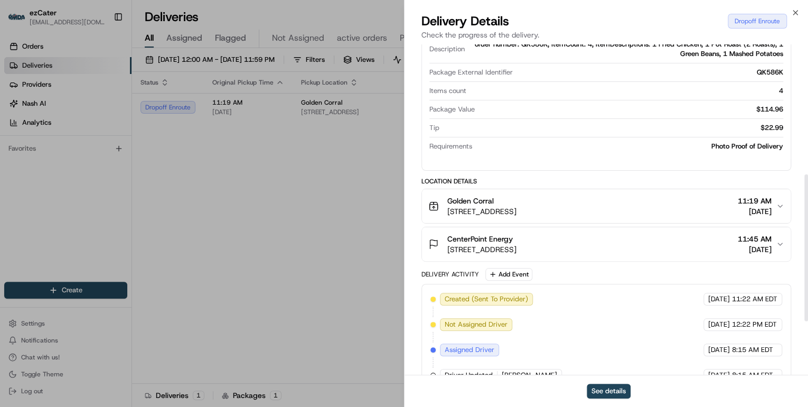
scroll to position [412, 0]
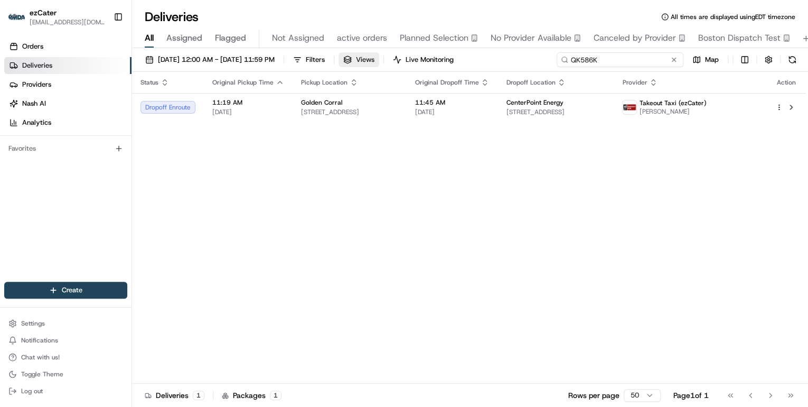
drag, startPoint x: 651, startPoint y: 60, endPoint x: 387, endPoint y: 61, distance: 264.1
click at [387, 61] on div "08/18/2025 12:00 AM - 08/31/2025 11:59 PM Filters Views Live Monitoring QK586K …" at bounding box center [470, 62] width 676 height 20
paste input "4TEVX9"
drag, startPoint x: 601, startPoint y: 61, endPoint x: 346, endPoint y: 55, distance: 255.2
click at [357, 57] on div "08/18/2025 12:00 AM - 08/31/2025 11:59 PM Filters Views Live Monitoring 4TEVX9 …" at bounding box center [470, 62] width 676 height 20
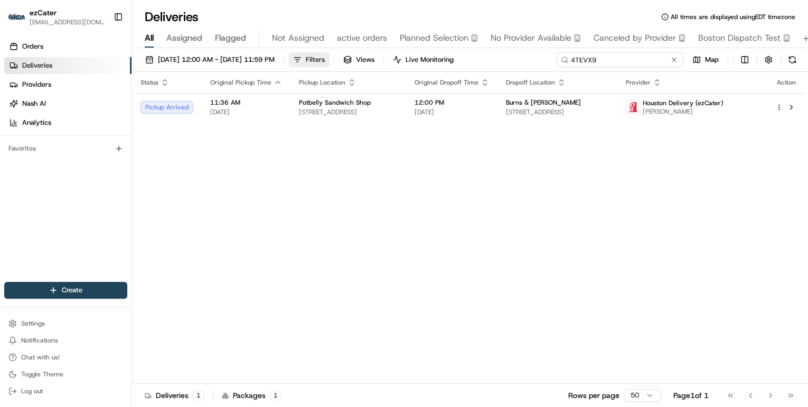
paste input "U7MHEV"
drag, startPoint x: 604, startPoint y: 61, endPoint x: 432, endPoint y: 61, distance: 171.7
click at [439, 61] on div "08/18/2025 12:00 AM - 08/31/2025 11:59 PM Filters Views Live Monitoring U7MHEV …" at bounding box center [470, 62] width 676 height 20
paste input "CGGGAQ"
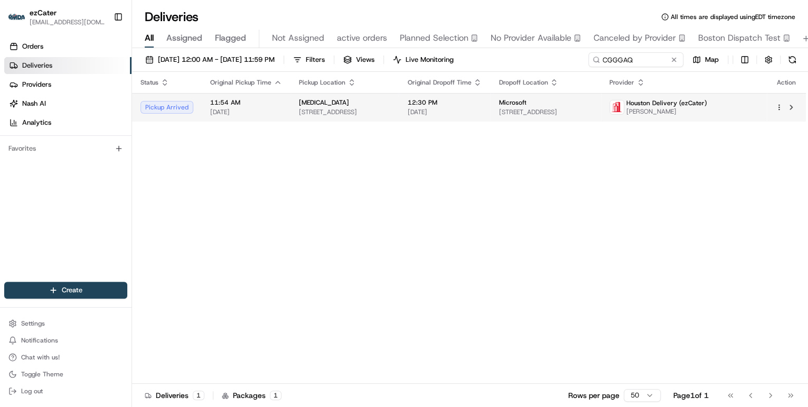
click at [344, 112] on span "3701 S Shepherd Dr Suite A, Houston, TX 77098, USA" at bounding box center [344, 112] width 91 height 8
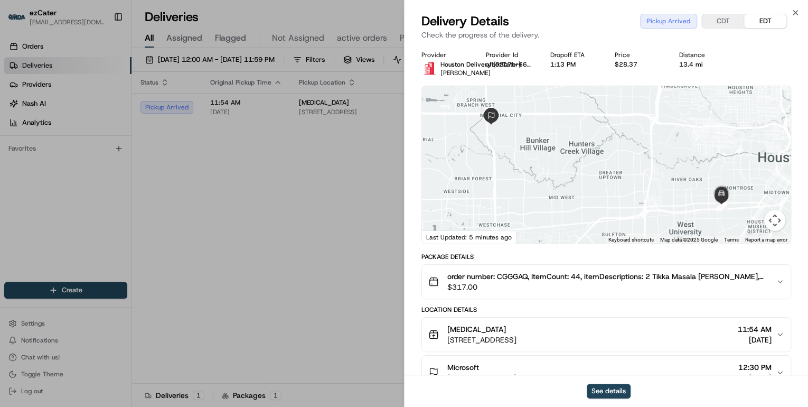
click at [720, 18] on button "CDT" at bounding box center [723, 21] width 42 height 14
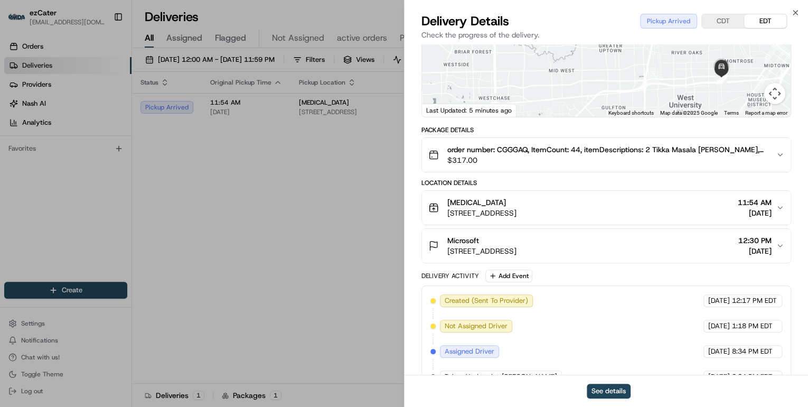
click at [760, 25] on button "EDT" at bounding box center [765, 21] width 42 height 14
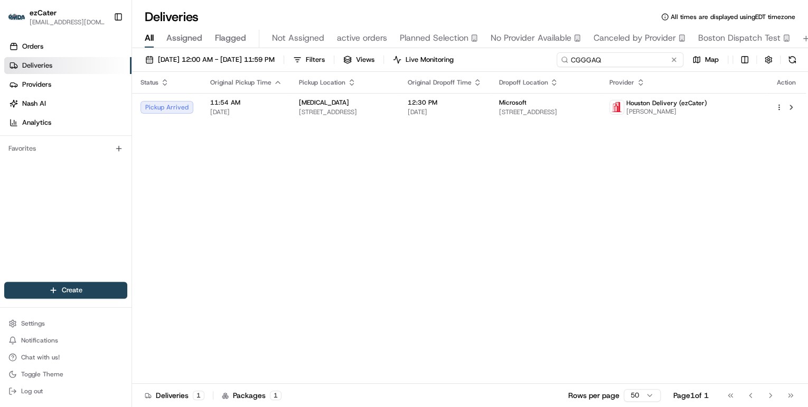
drag, startPoint x: 644, startPoint y: 59, endPoint x: 232, endPoint y: 3, distance: 416.3
click at [368, 49] on div "08/18/2025 12:00 AM - 08/31/2025 11:59 PM Filters Views Live Monitoring CGGGAQ …" at bounding box center [470, 228] width 676 height 361
click at [649, 61] on input "CGGGAQ" at bounding box center [620, 59] width 127 height 15
click at [636, 60] on input "CGGGAQ" at bounding box center [620, 59] width 127 height 15
drag, startPoint x: 606, startPoint y: 60, endPoint x: 408, endPoint y: 59, distance: 198.6
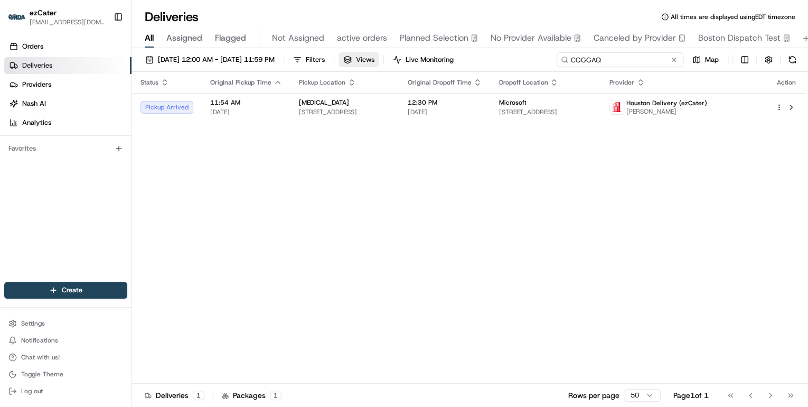
click at [413, 60] on div "08/18/2025 12:00 AM - 08/31/2025 11:59 PM Filters Views Live Monitoring CGGGAQ …" at bounding box center [470, 62] width 676 height 20
paste input "0704RZ"
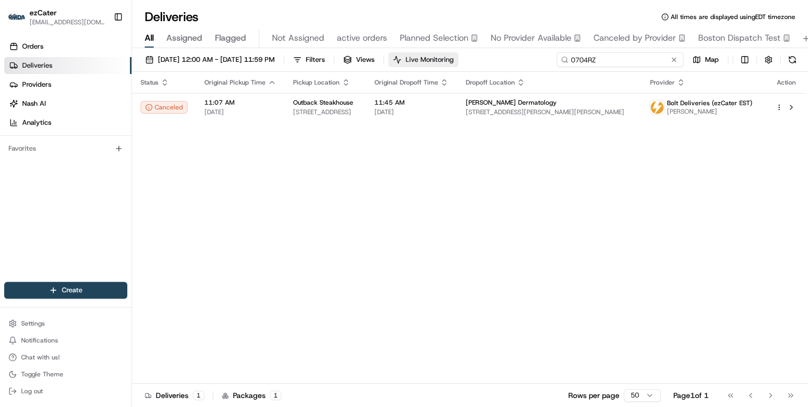
drag, startPoint x: 597, startPoint y: 60, endPoint x: 432, endPoint y: 65, distance: 165.4
click at [438, 65] on div "08/18/2025 12:00 AM - 08/31/2025 11:59 PM Filters Views Live Monitoring 0704RZ …" at bounding box center [470, 62] width 676 height 20
paste input "TJJ-RTR"
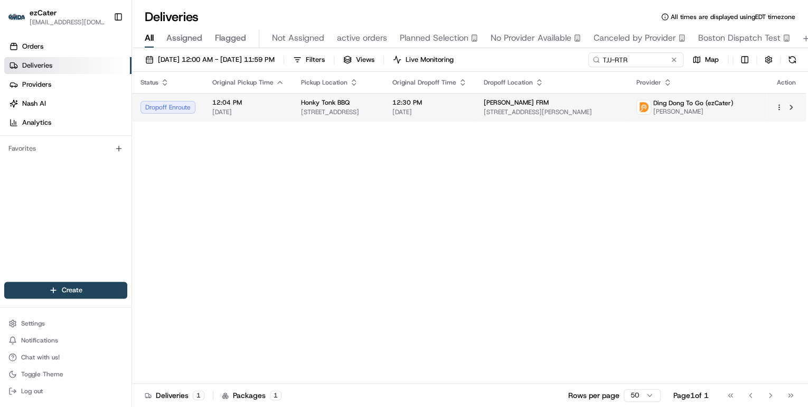
click at [384, 104] on td "Honky Tonk BBQ 1213 W 18th St, Chicago, IL 60608, USA" at bounding box center [338, 107] width 91 height 29
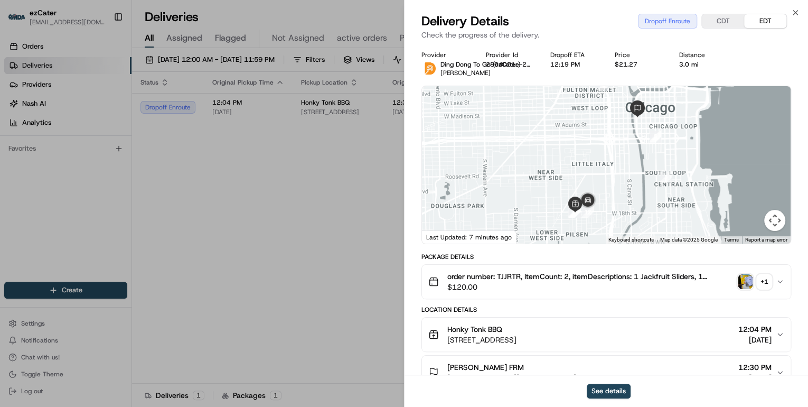
click at [795, 14] on div "Deliveries All times are displayed using EDT timezone" at bounding box center [470, 16] width 676 height 17
click at [351, 158] on div "Status Original Pickup Time Pickup Location Original Dropoff Time Dropoff Locat…" at bounding box center [469, 228] width 674 height 312
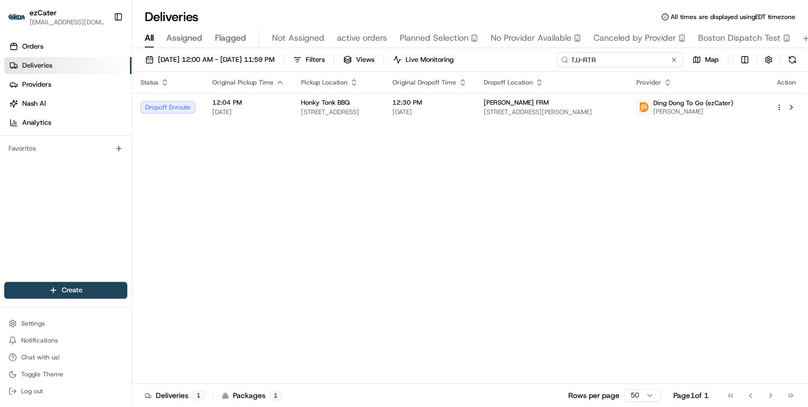
drag, startPoint x: 633, startPoint y: 62, endPoint x: 397, endPoint y: 72, distance: 236.3
click at [397, 72] on div "08/18/2025 12:00 AM - 08/31/2025 11:59 PM Filters Views Live Monitoring TJJ-RTR…" at bounding box center [470, 228] width 676 height 361
paste input "2V90XX"
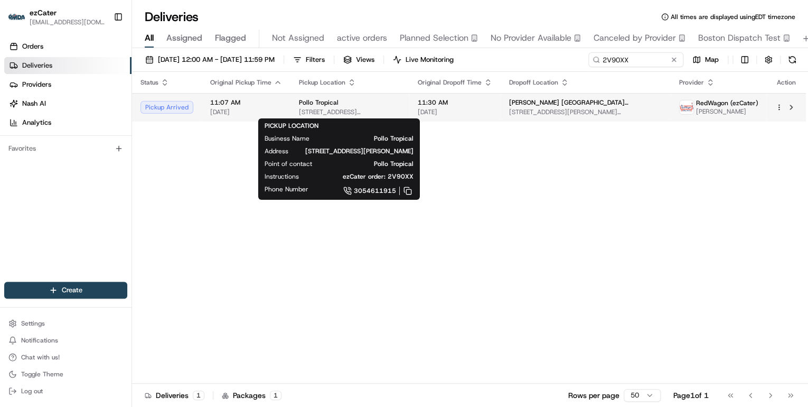
click at [349, 108] on span "2350 Douglas Rd, Coral Gables, FL 33134, USA" at bounding box center [350, 112] width 102 height 8
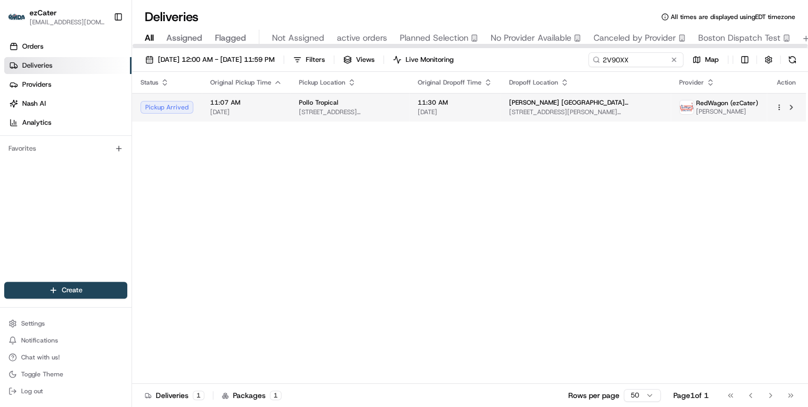
click at [333, 108] on span "2350 Douglas Rd, Coral Gables, FL 33134, USA" at bounding box center [350, 112] width 102 height 8
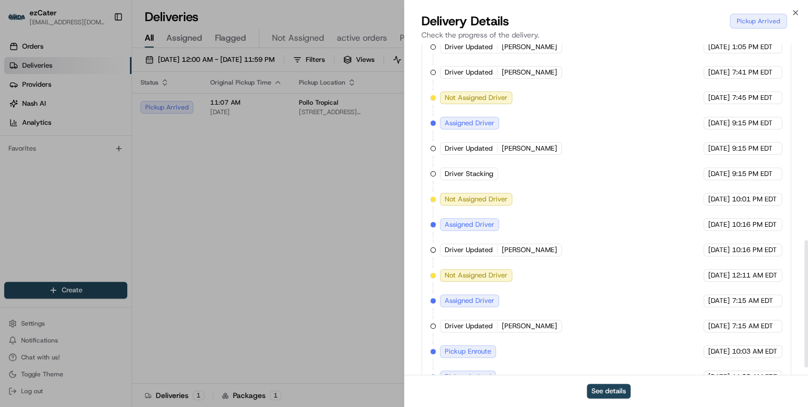
scroll to position [526, 0]
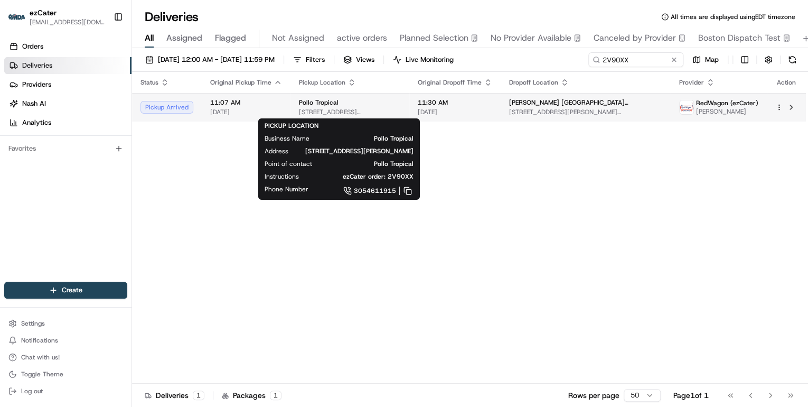
click at [378, 110] on span "2350 Douglas Rd, Coral Gables, FL 33134, USA" at bounding box center [350, 112] width 102 height 8
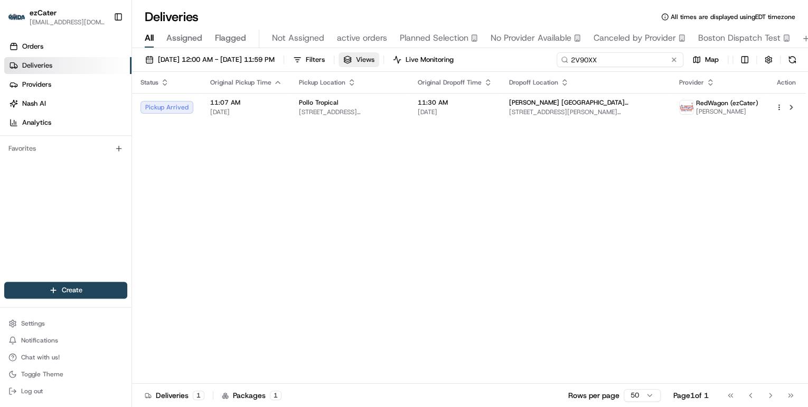
drag, startPoint x: 633, startPoint y: 59, endPoint x: 339, endPoint y: 60, distance: 293.7
click at [391, 63] on div "08/18/2025 12:00 AM - 08/31/2025 11:59 PM Filters Views Live Monitoring 2V90XX …" at bounding box center [470, 62] width 676 height 20
paste input "MWXF3H"
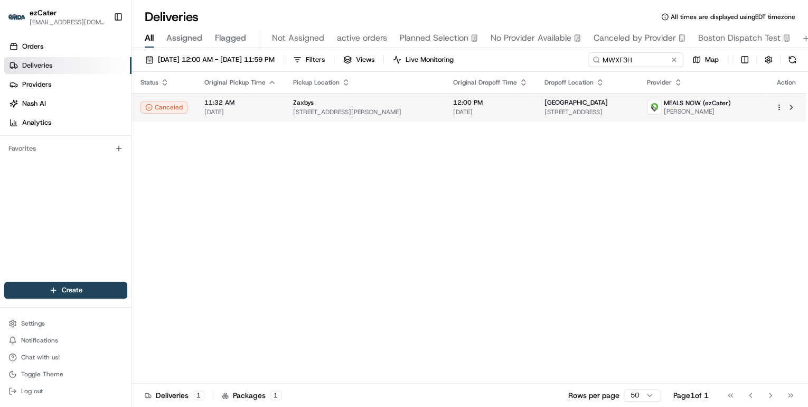
click at [319, 114] on span "10601 Kanis Rd, Little Rock, AR 72211, USA" at bounding box center [364, 112] width 143 height 8
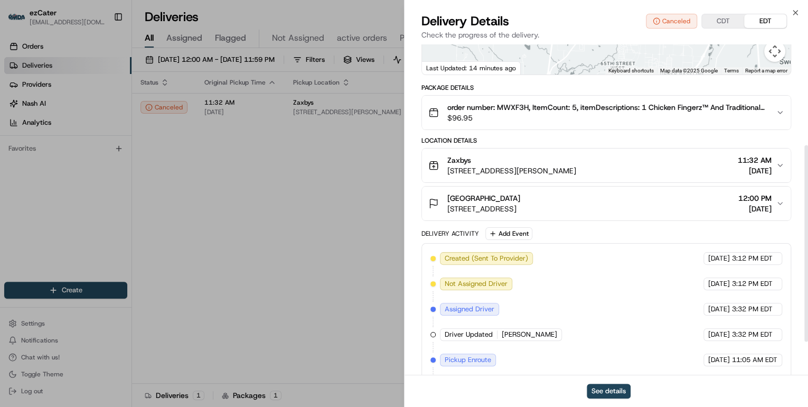
scroll to position [224, 0]
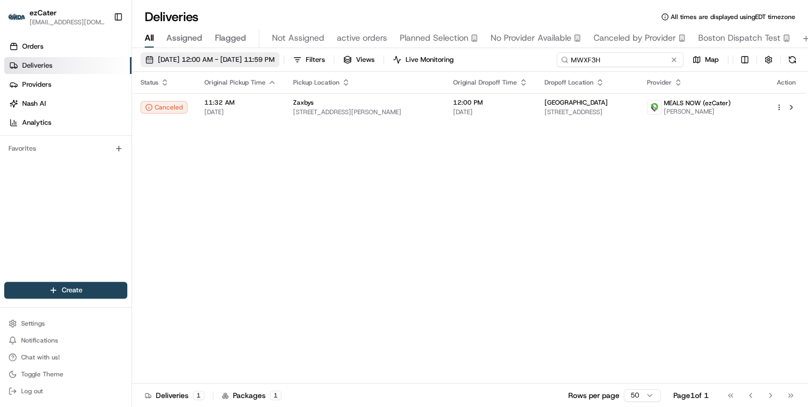
drag, startPoint x: 640, startPoint y: 59, endPoint x: 288, endPoint y: 58, distance: 352.3
click at [348, 59] on div "08/18/2025 12:00 AM - 08/31/2025 11:59 PM Filters Views Live Monitoring MWXF3H …" at bounding box center [470, 62] width 676 height 20
paste input "TJJ-RTR"
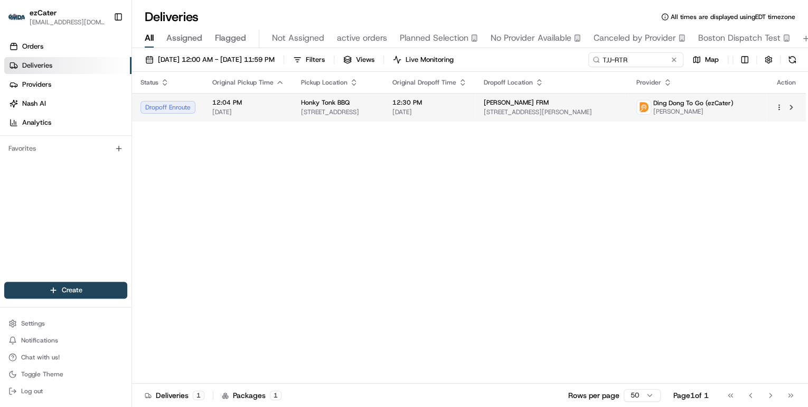
click at [373, 111] on span "1213 W 18th St, Chicago, IL 60608, USA" at bounding box center [338, 112] width 74 height 8
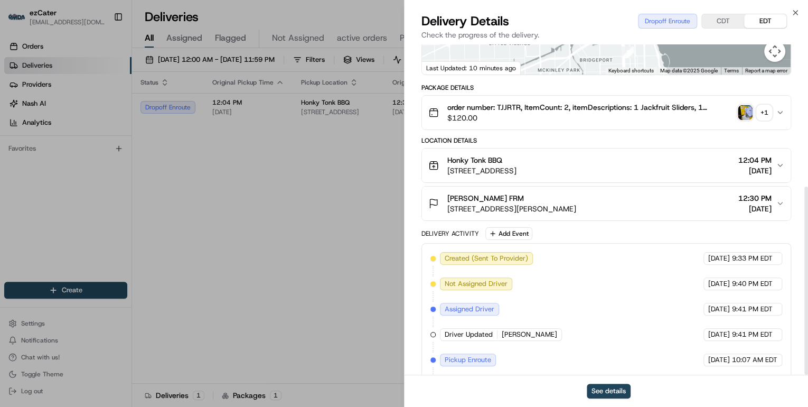
scroll to position [249, 0]
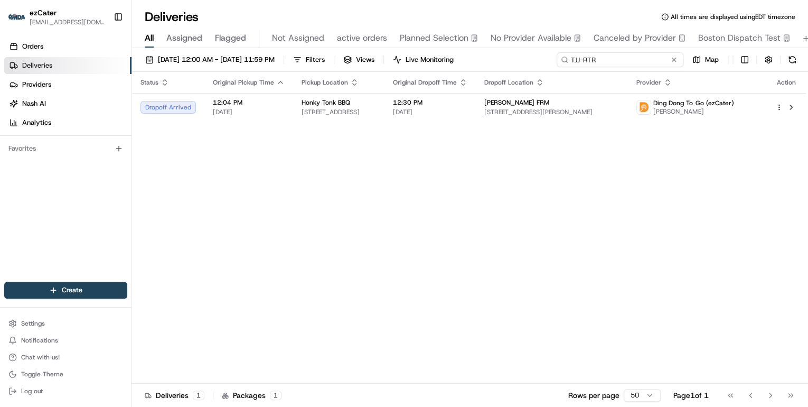
drag, startPoint x: 635, startPoint y: 61, endPoint x: 433, endPoint y: 67, distance: 202.4
click at [433, 67] on div "08/18/2025 12:00 AM - 08/31/2025 11:59 PM Filters Views Live Monitoring TJJ-RTR…" at bounding box center [470, 62] width 676 height 20
paste input "JGM-HY2"
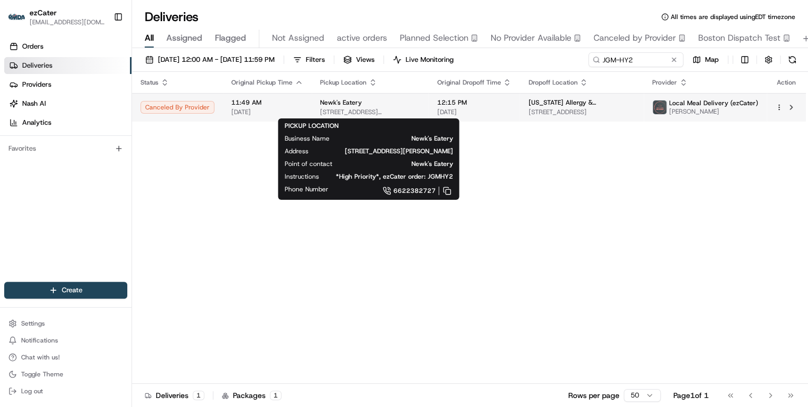
click at [390, 115] on span "2305 Jackson Ave W, Oxford, MS 38655, USA" at bounding box center [370, 112] width 100 height 8
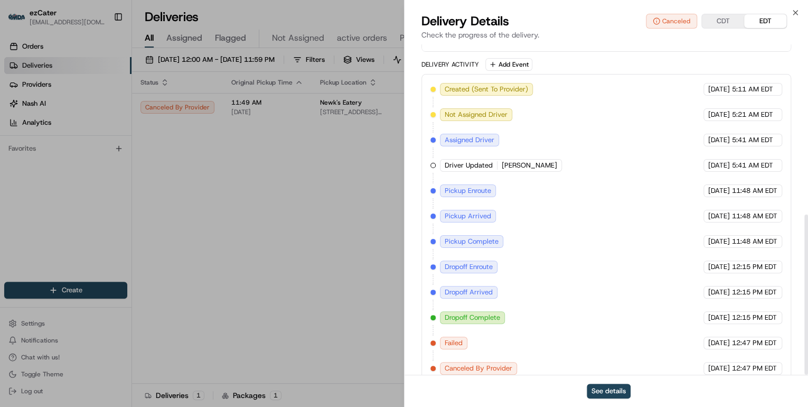
scroll to position [350, 0]
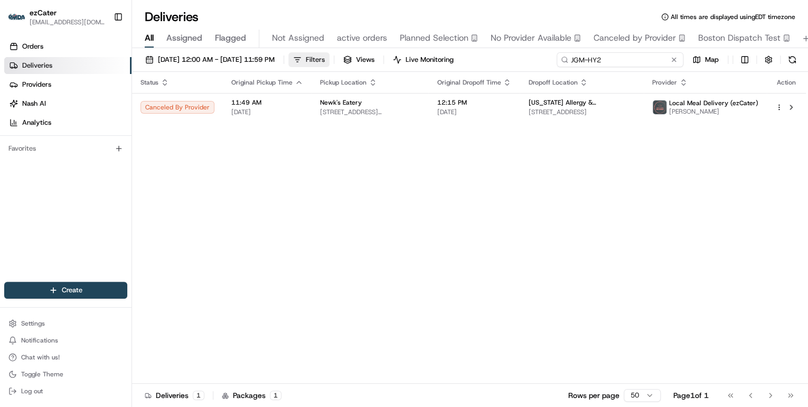
drag, startPoint x: 637, startPoint y: 57, endPoint x: 344, endPoint y: 61, distance: 293.2
click at [418, 61] on div "08/18/2025 12:00 AM - 08/31/2025 11:59 PM Filters Views Live Monitoring JGM-HY2…" at bounding box center [470, 62] width 676 height 20
paste input "UQTUP5"
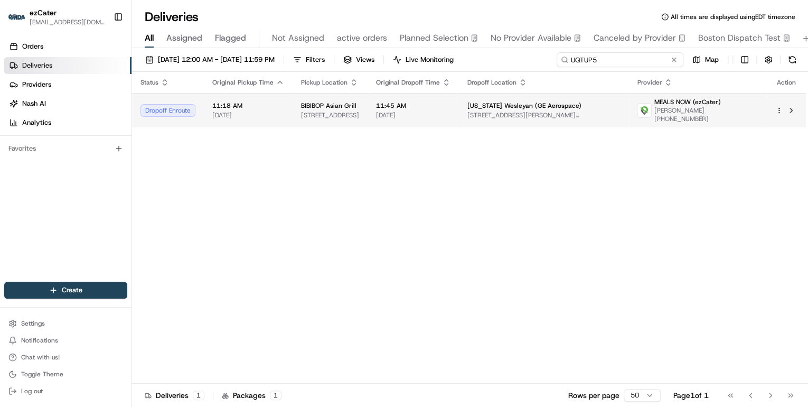
type input "UQTUP5"
click at [359, 116] on span "7616 Blake St, Liberty Township, OH 45069, USA" at bounding box center [330, 115] width 58 height 8
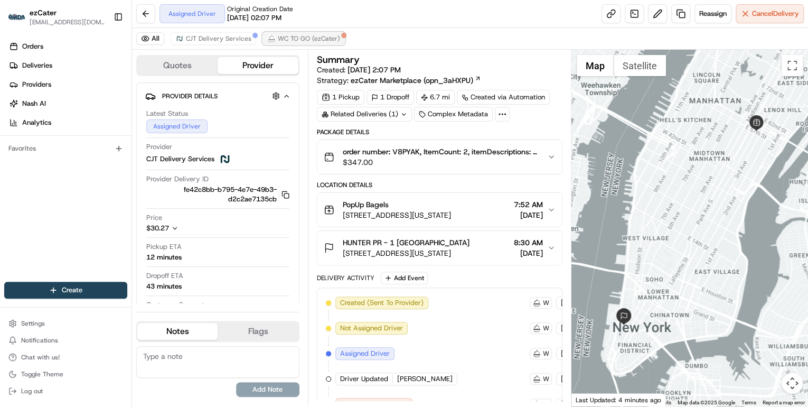
click at [297, 40] on span "WC TO GO (ezCater)" at bounding box center [309, 38] width 62 height 8
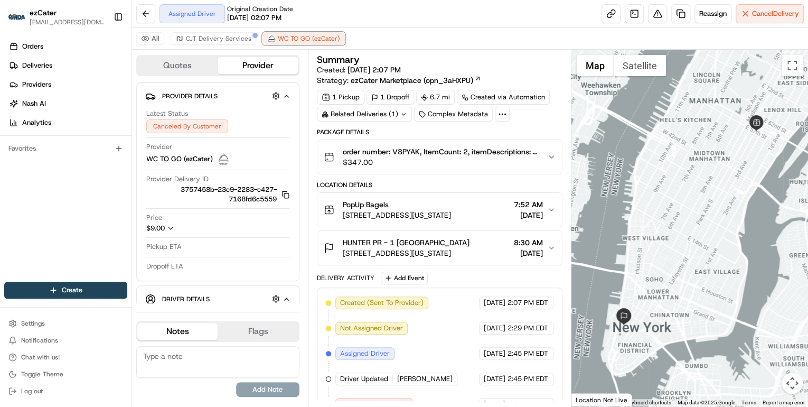
scroll to position [16, 0]
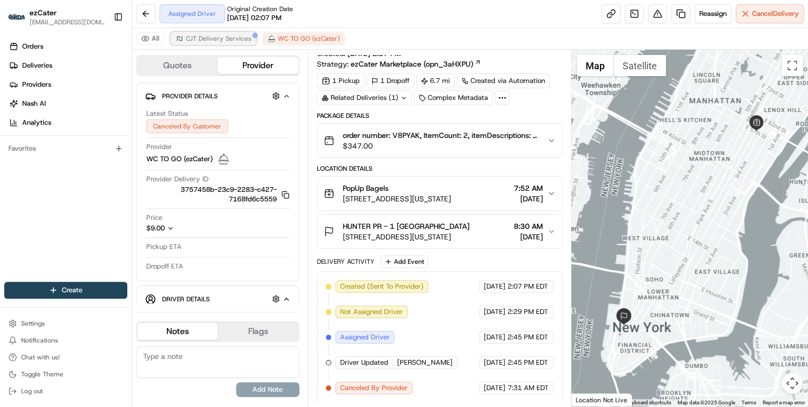
click at [209, 40] on span "CJT Delivery Services" at bounding box center [218, 38] width 65 height 8
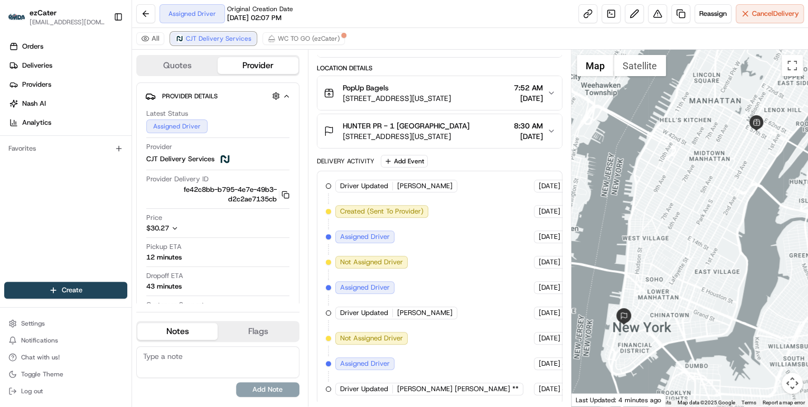
scroll to position [32, 0]
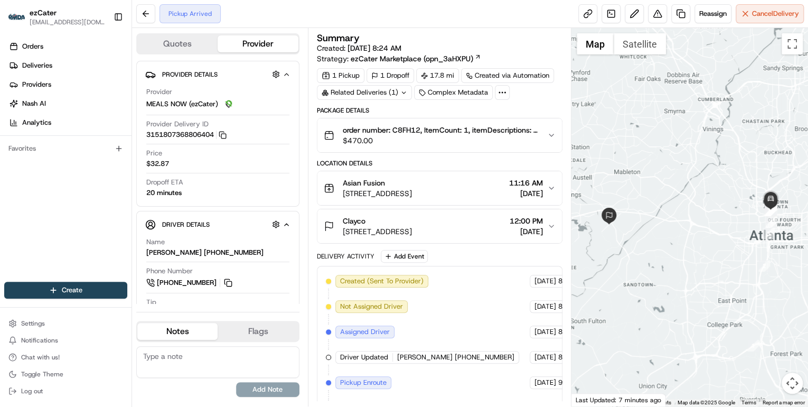
click at [548, 187] on icon "button" at bounding box center [551, 188] width 8 height 8
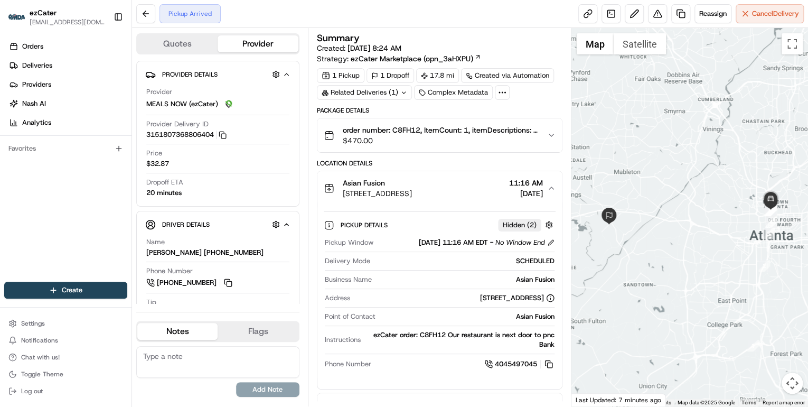
click at [529, 224] on span "Hidden ( 2 )" at bounding box center [520, 225] width 34 height 10
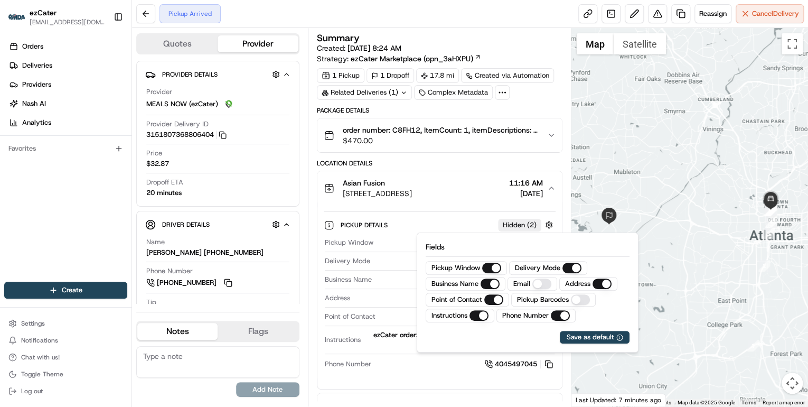
click at [529, 224] on span "Hidden ( 2 )" at bounding box center [520, 225] width 34 height 10
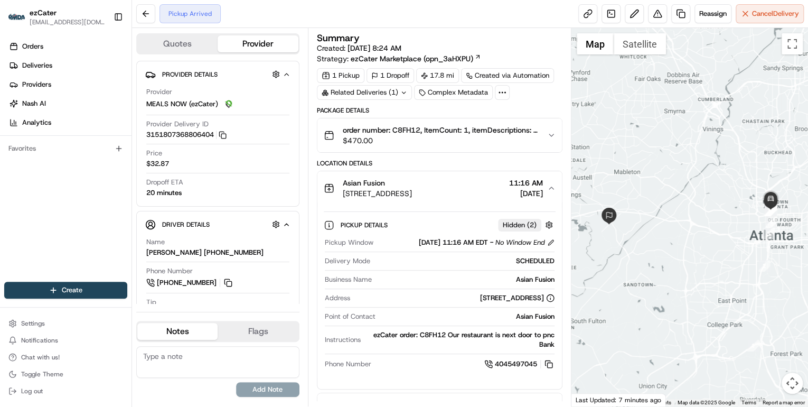
click at [551, 137] on icon "button" at bounding box center [551, 135] width 8 height 8
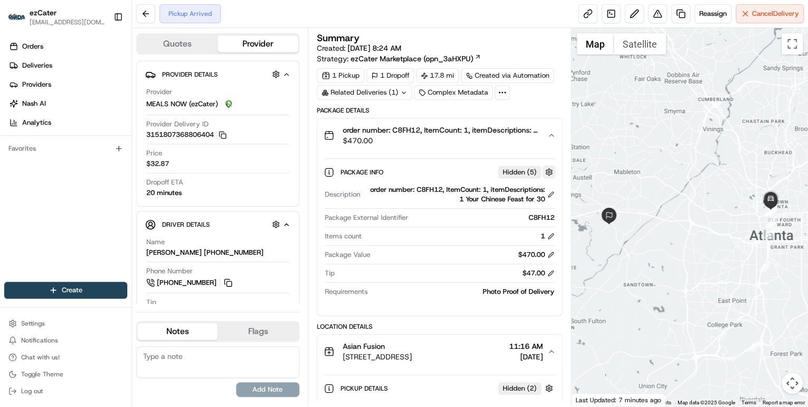
click at [548, 170] on button "button" at bounding box center [548, 171] width 13 height 13
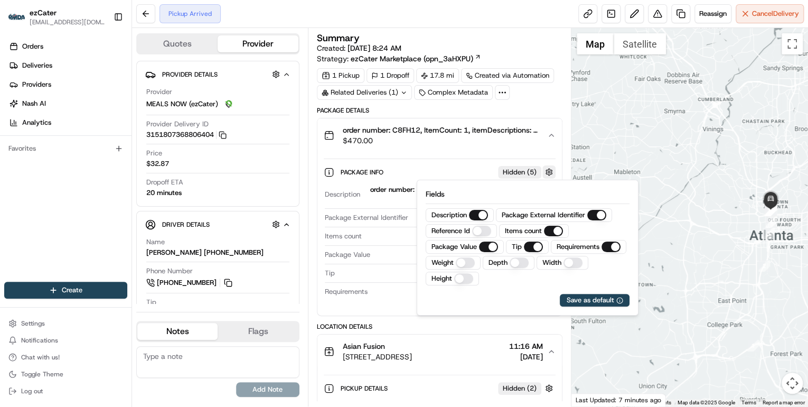
click at [548, 170] on button "button" at bounding box center [548, 171] width 13 height 13
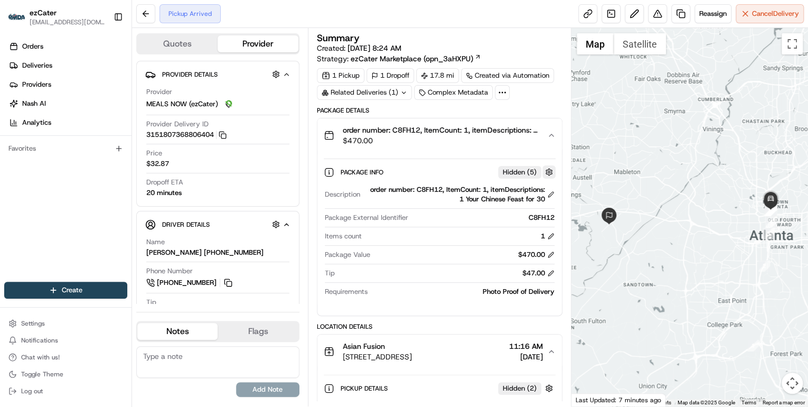
click at [548, 170] on button "button" at bounding box center [548, 171] width 13 height 13
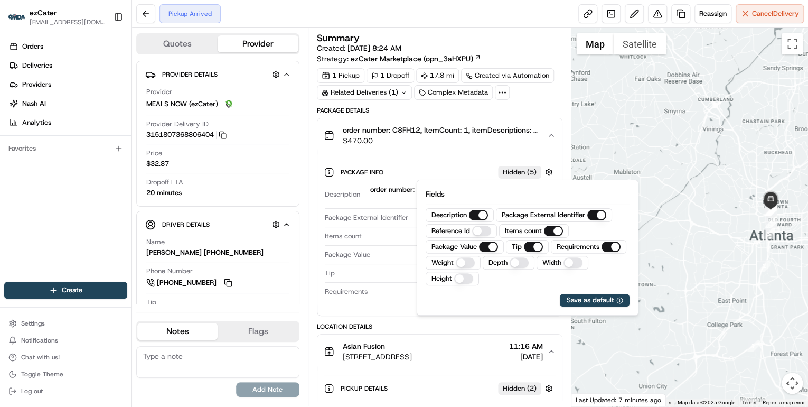
click at [486, 173] on div "Package Info Hidden ( 5 )" at bounding box center [448, 171] width 215 height 13
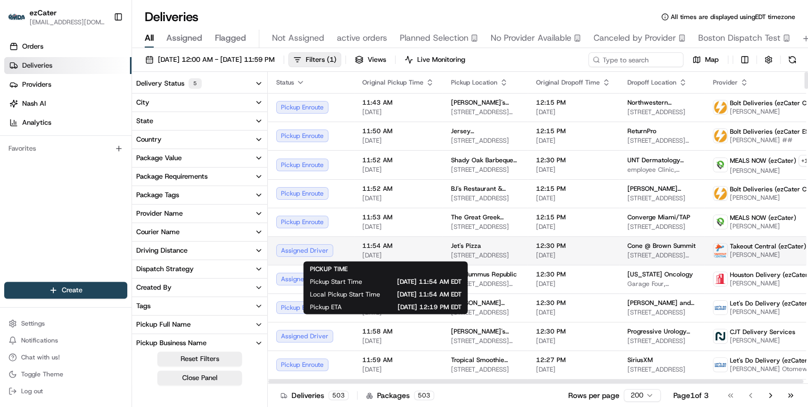
click at [407, 258] on span "[DATE]" at bounding box center [398, 255] width 72 height 8
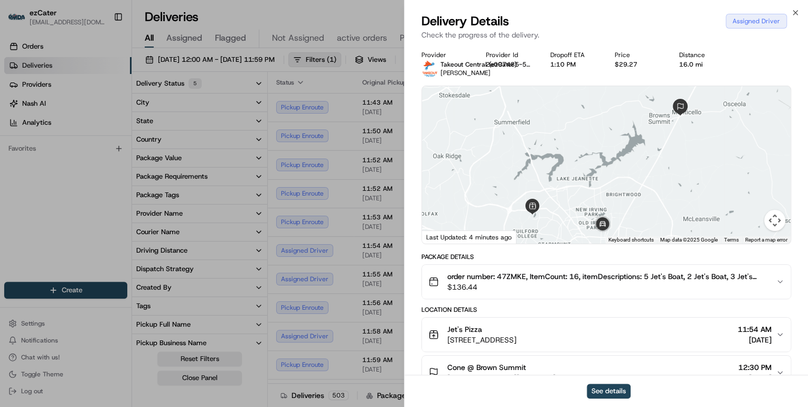
click at [533, 292] on button "order number: 47ZMKE, ItemCount: 16, itemDescriptions: 5 Jet's Boat, 2 Jet's Bo…" at bounding box center [606, 282] width 369 height 34
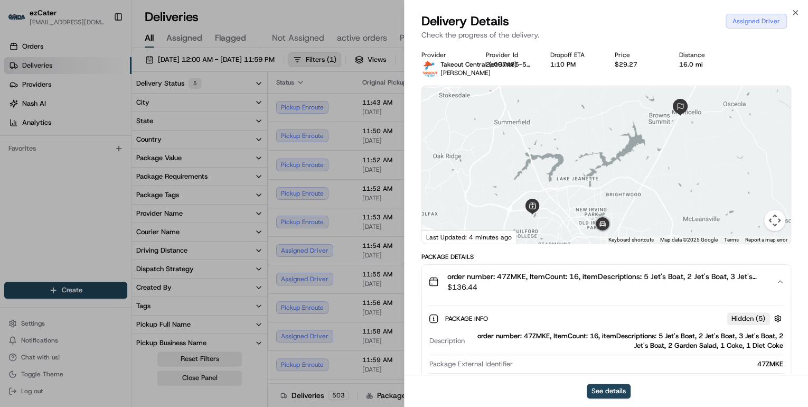
click at [533, 335] on div "order number: 47ZMKE, ItemCount: 16, itemDescriptions: 5 Jet's Boat, 2 Jet's Bo…" at bounding box center [626, 340] width 314 height 19
copy div "47ZMKE"
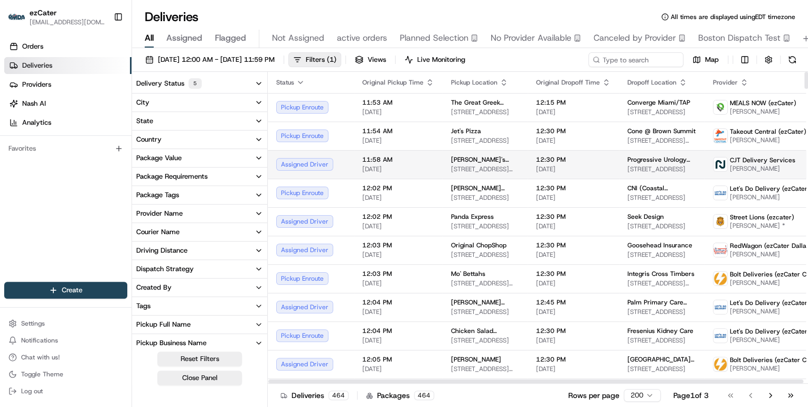
click at [382, 169] on span "[DATE]" at bounding box center [398, 169] width 72 height 8
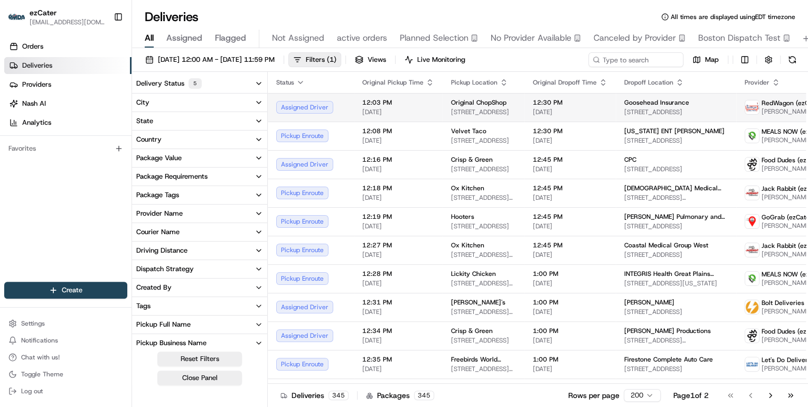
click at [365, 112] on span "[DATE]" at bounding box center [398, 112] width 72 height 8
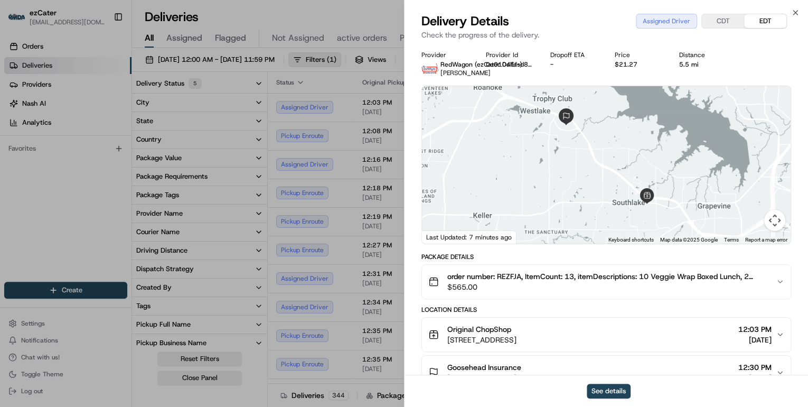
click at [516, 288] on span "$565.00" at bounding box center [607, 287] width 320 height 11
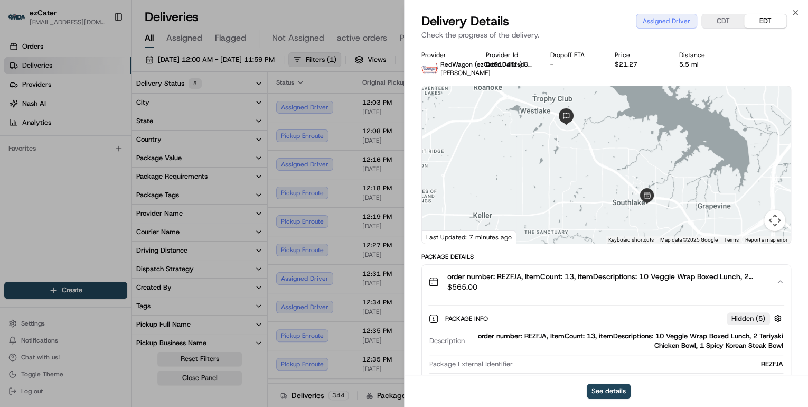
click at [538, 337] on div "order number: REZFJA, ItemCount: 13, itemDescriptions: 10 Veggie Wrap Boxed Lun…" at bounding box center [626, 340] width 314 height 19
copy div "REZFJA"
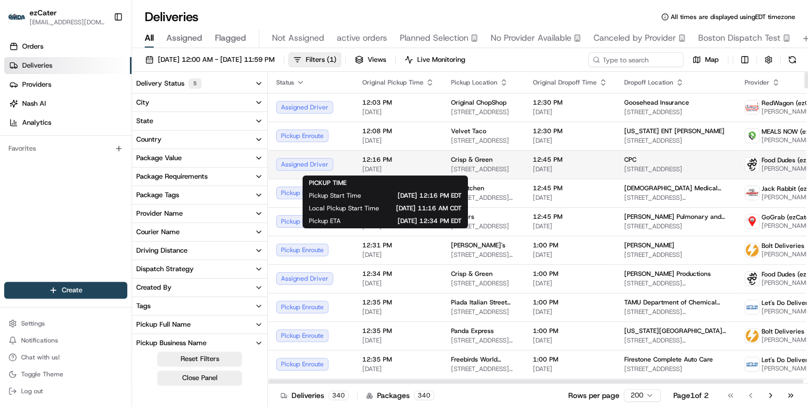
click at [387, 165] on span "[DATE]" at bounding box center [398, 169] width 72 height 8
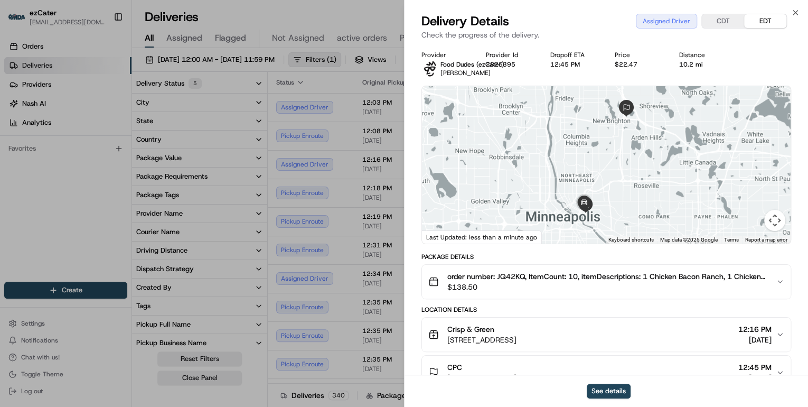
click at [540, 289] on span "$138.50" at bounding box center [607, 287] width 320 height 11
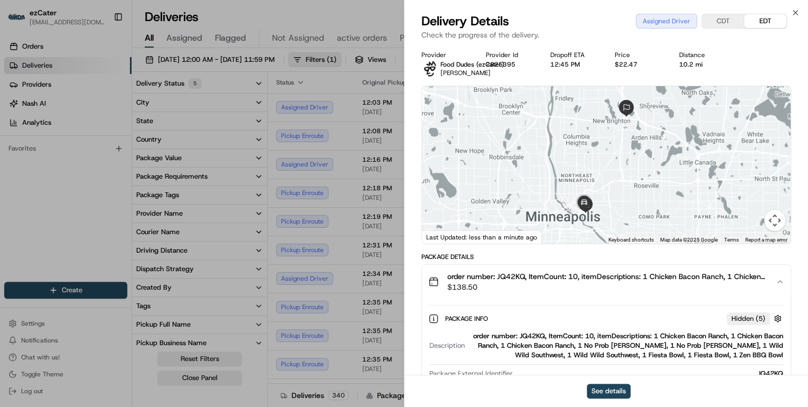
click at [532, 334] on div "order number: JQ42KQ, ItemCount: 10, itemDescriptions: 1 Chicken Bacon Ranch, 1…" at bounding box center [626, 345] width 314 height 29
click at [531, 334] on div "order number: JQ42KQ, ItemCount: 10, itemDescriptions: 1 Chicken Bacon Ranch, 1…" at bounding box center [626, 345] width 314 height 29
copy div "JQ42KQ"
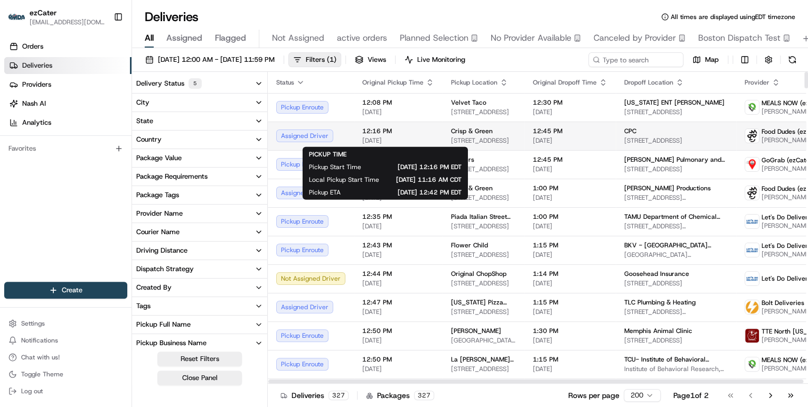
click at [410, 138] on span "[DATE]" at bounding box center [398, 140] width 72 height 8
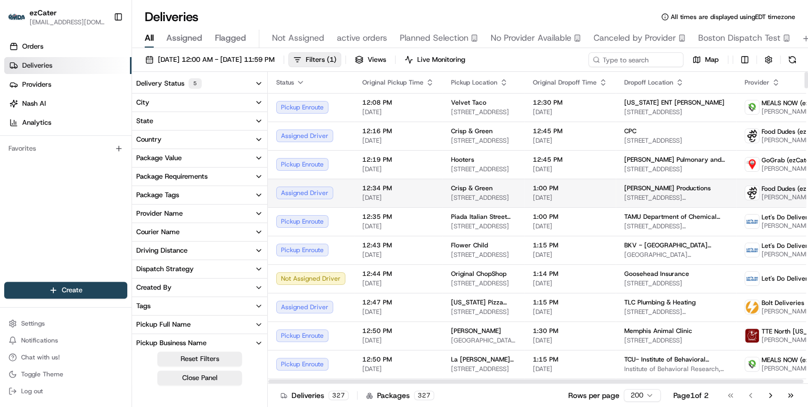
click at [399, 196] on span "[DATE]" at bounding box center [398, 197] width 72 height 8
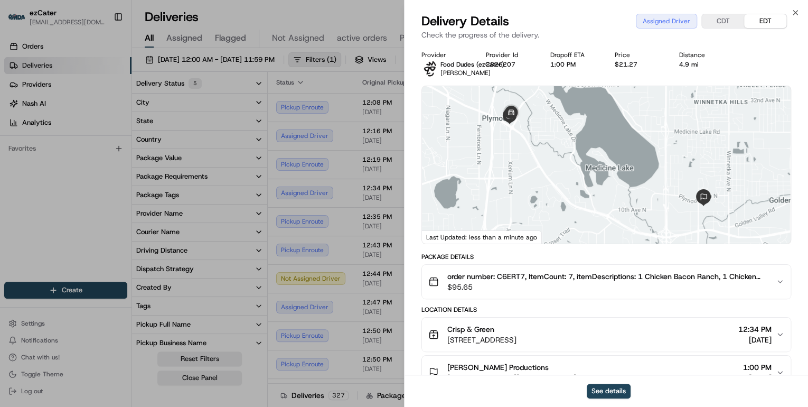
click at [513, 285] on span "$95.65" at bounding box center [607, 287] width 320 height 11
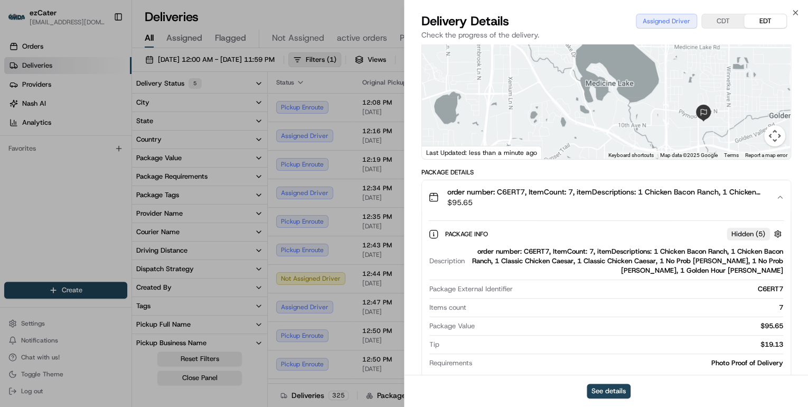
scroll to position [211, 0]
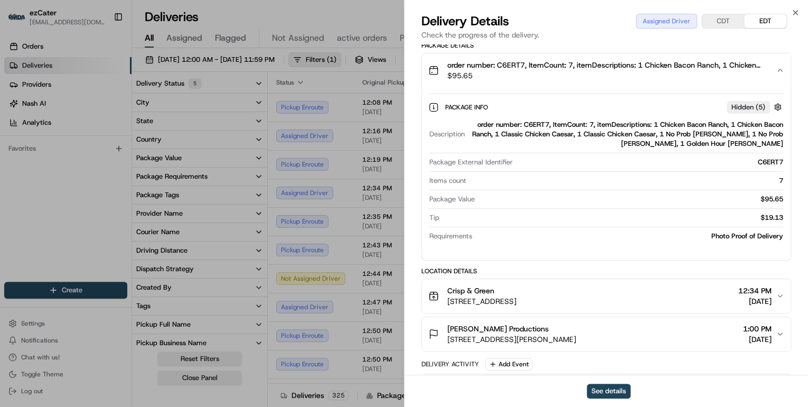
click at [531, 125] on div "order number: C6ERT7, ItemCount: 7, itemDescriptions: 1 Chicken Bacon Ranch, 1 …" at bounding box center [626, 134] width 314 height 29
copy div "C6ERT7"
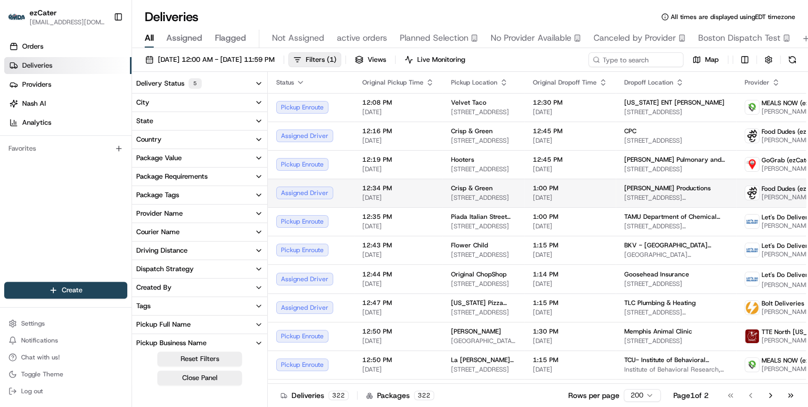
click at [376, 199] on span "[DATE]" at bounding box center [398, 197] width 72 height 8
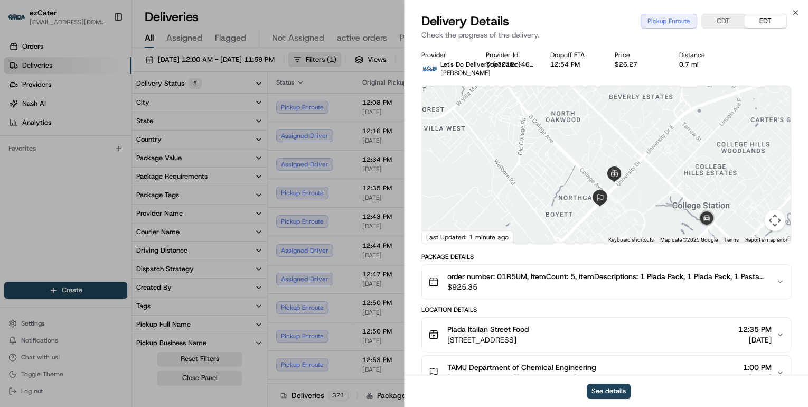
click at [553, 286] on span "$925.35" at bounding box center [607, 287] width 320 height 11
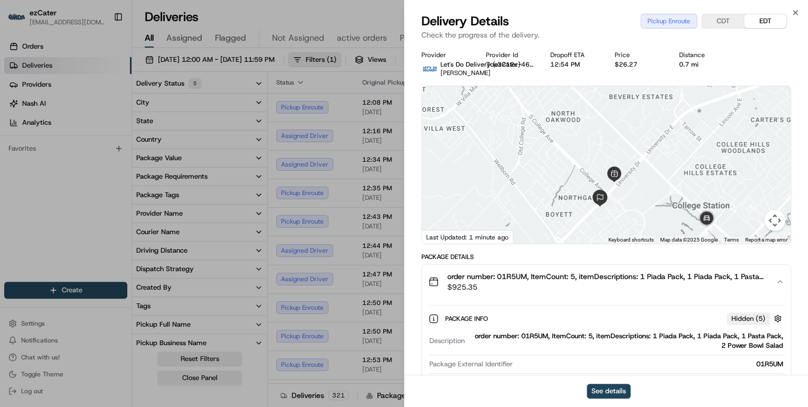
click at [528, 337] on div "order number: 01R5UM, ItemCount: 5, itemDescriptions: 1 Piada Pack, 1 Piada Pac…" at bounding box center [626, 340] width 314 height 19
copy div "01R5UM"
click at [796, 13] on div "Deliveries All times are displayed using EDT timezone" at bounding box center [470, 16] width 676 height 17
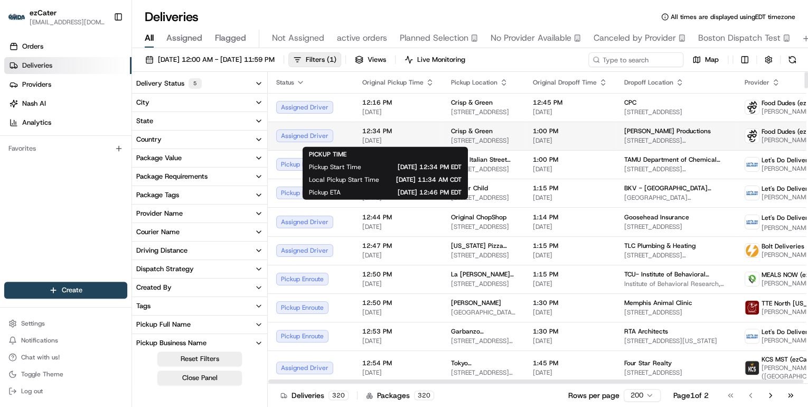
click at [407, 140] on span "[DATE]" at bounding box center [398, 140] width 72 height 8
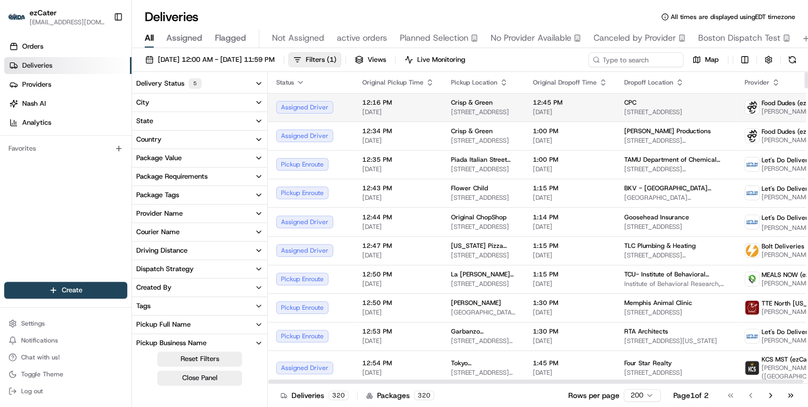
click at [393, 112] on span "[DATE]" at bounding box center [398, 112] width 72 height 8
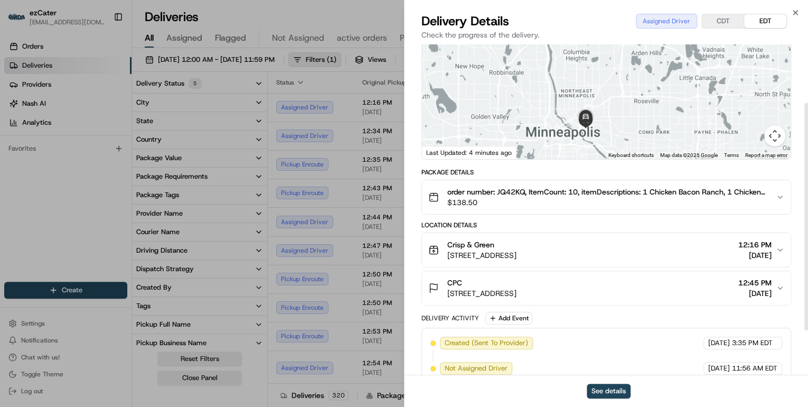
scroll to position [149, 0]
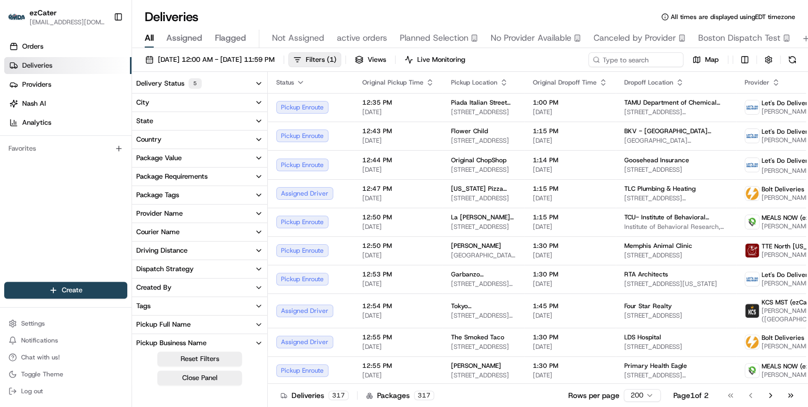
click at [793, 12] on div "Deliveries All times are displayed using EDT timezone" at bounding box center [470, 16] width 676 height 17
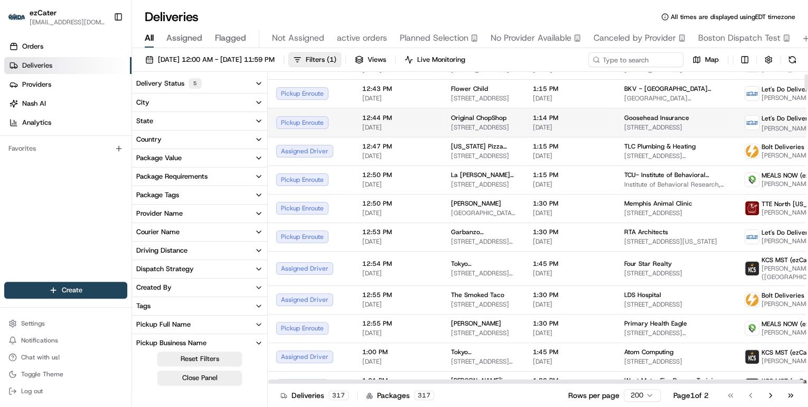
scroll to position [0, 0]
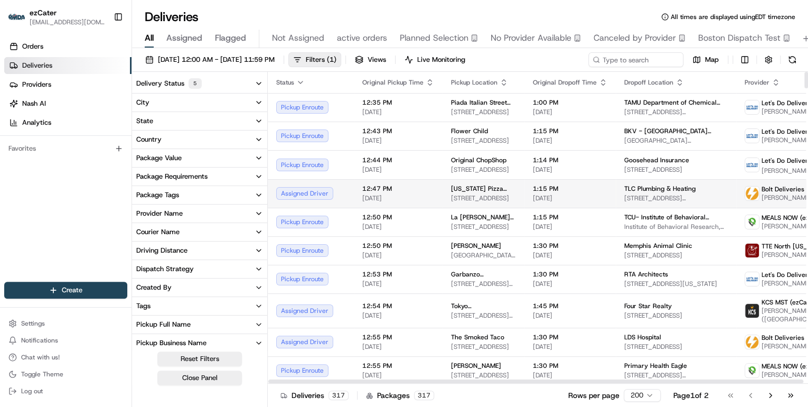
click at [436, 194] on td "12:47 PM 08/19/2025" at bounding box center [398, 193] width 89 height 29
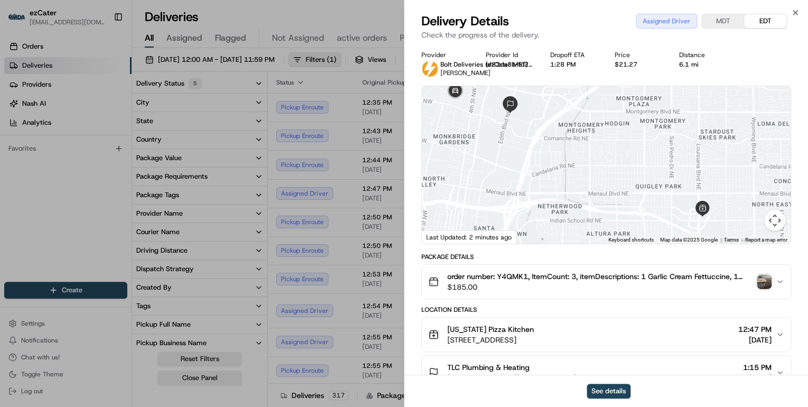
click at [503, 289] on span "$185.00" at bounding box center [599, 287] width 305 height 11
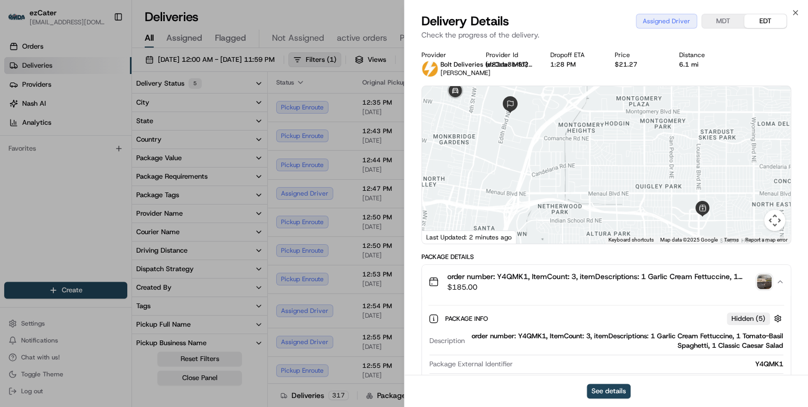
click at [534, 338] on div "order number: Y4QMK1, ItemCount: 3, itemDescriptions: 1 Garlic Cream Fettuccine…" at bounding box center [626, 340] width 314 height 19
copy div "Y4QMK1"
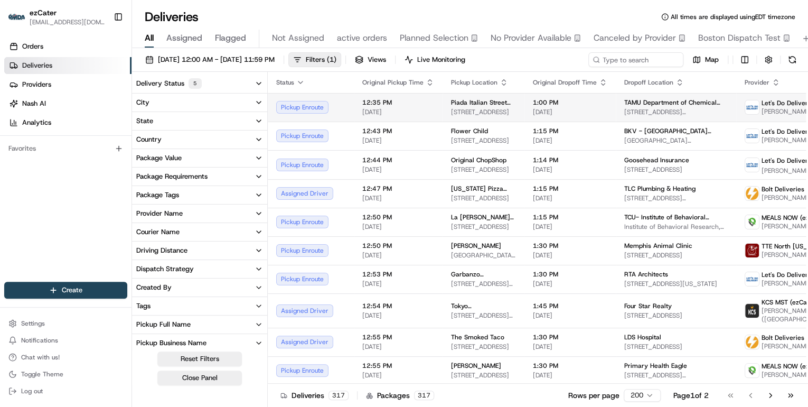
click at [443, 110] on td "Piada Italian Street Food 1025 University Dr Suite 109, College Station, TX 778…" at bounding box center [484, 107] width 82 height 29
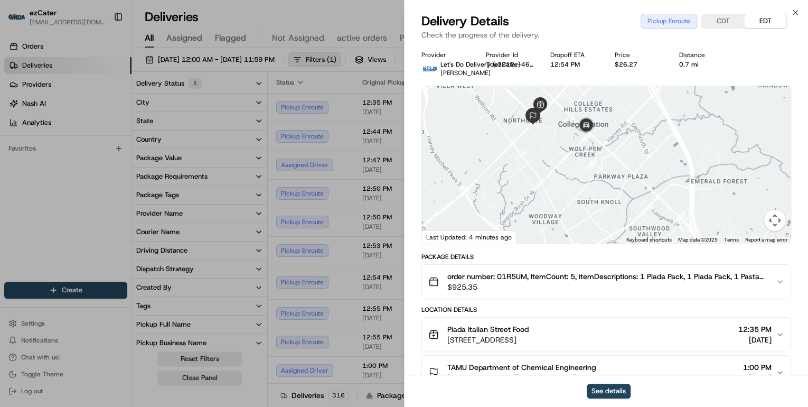
click at [532, 286] on span "$925.35" at bounding box center [607, 287] width 320 height 11
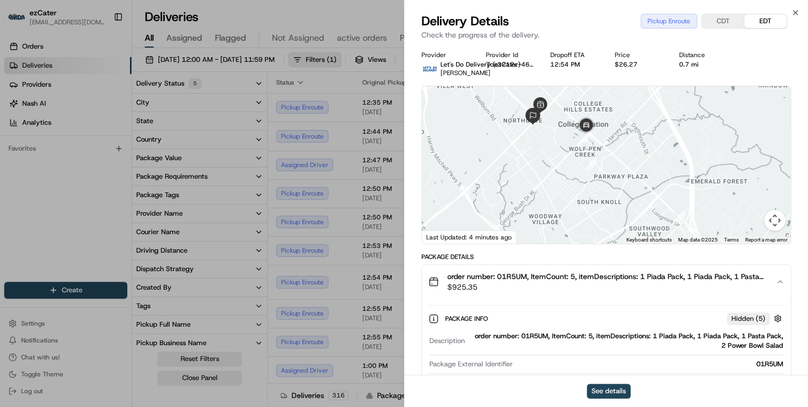
click at [528, 333] on div "order number: 01R5UM, ItemCount: 5, itemDescriptions: 1 Piada Pack, 1 Piada Pac…" at bounding box center [626, 340] width 314 height 19
copy div "01R5UM"
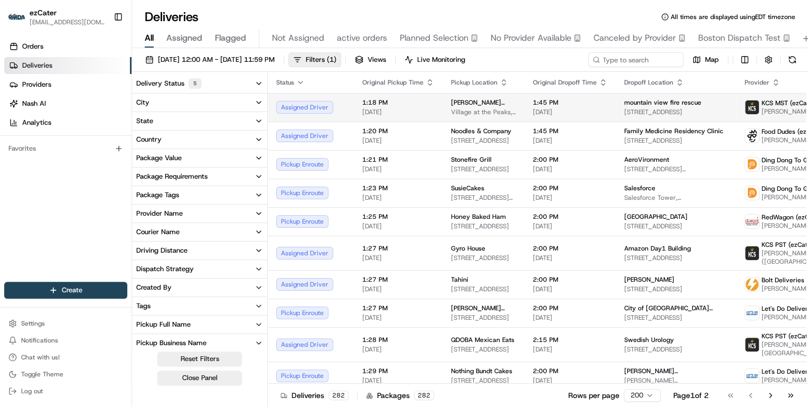
click at [369, 115] on span "[DATE]" at bounding box center [398, 112] width 72 height 8
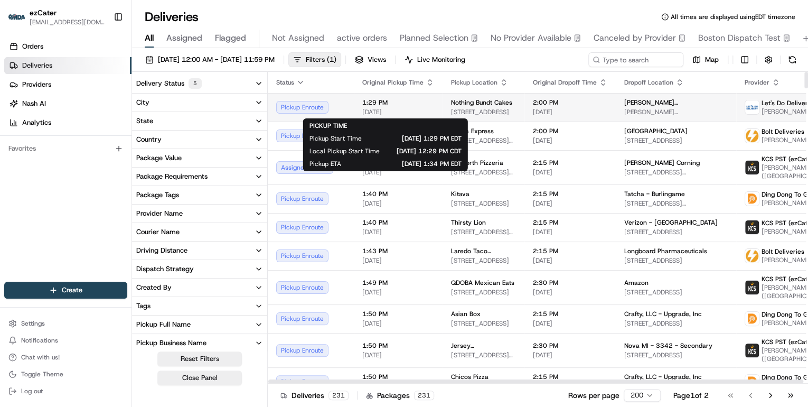
click at [414, 109] on span "[DATE]" at bounding box center [398, 112] width 72 height 8
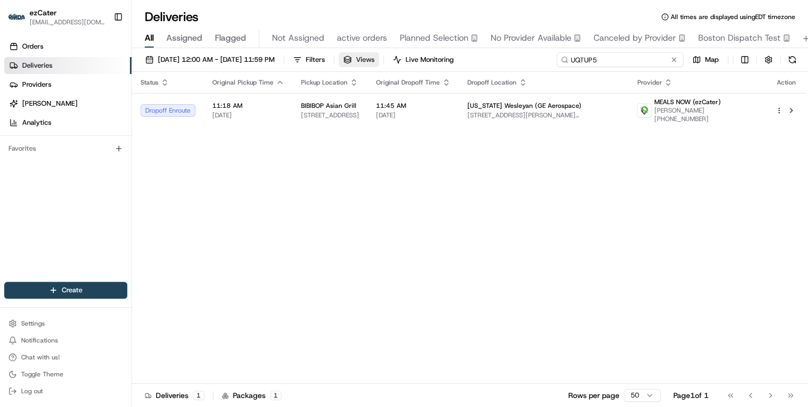
drag, startPoint x: 641, startPoint y: 61, endPoint x: 398, endPoint y: 64, distance: 243.0
click at [404, 64] on div "[DATE] 12:00 AM - [DATE] 11:59 PM Filters Views Live Monitoring UQTUP5 Map" at bounding box center [470, 62] width 676 height 20
paste input "47ZMKE"
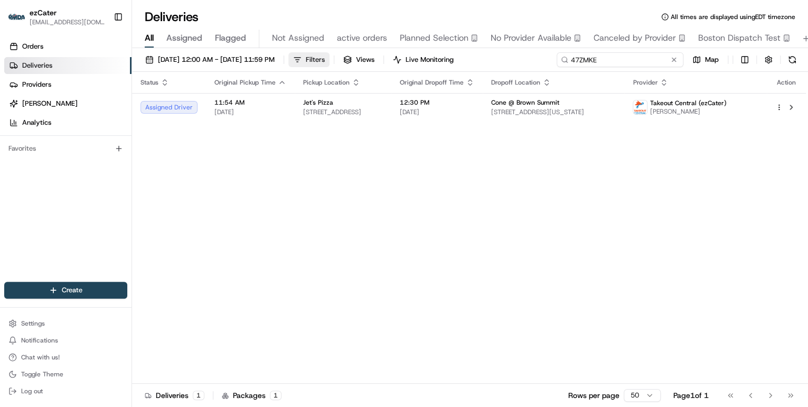
drag, startPoint x: 607, startPoint y: 59, endPoint x: 361, endPoint y: 58, distance: 246.1
click at [369, 58] on div "[DATE] 12:00 AM - [DATE] 11:59 PM Filters Views Live Monitoring 47ZMKE Map" at bounding box center [470, 62] width 676 height 20
paste input "CGGGAQ"
drag, startPoint x: 625, startPoint y: 62, endPoint x: 327, endPoint y: 59, distance: 297.9
click at [331, 59] on div "[DATE] 12:00 AM - [DATE] 11:59 PM Filters Views Live Monitoring CGGGAQ Map" at bounding box center [470, 62] width 676 height 20
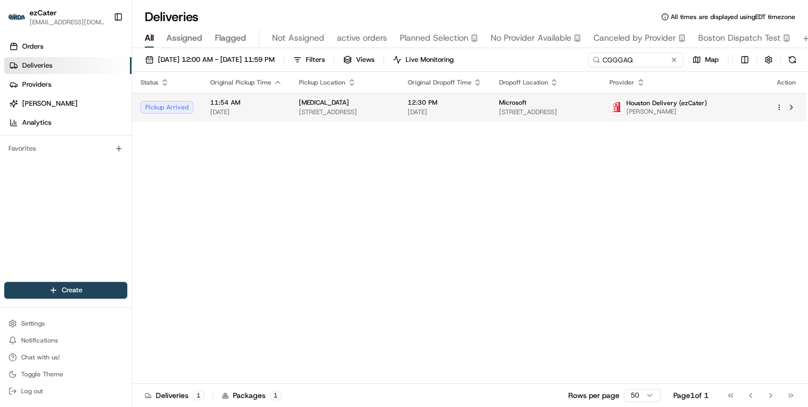
click at [316, 108] on span "[STREET_ADDRESS]" at bounding box center [344, 112] width 91 height 8
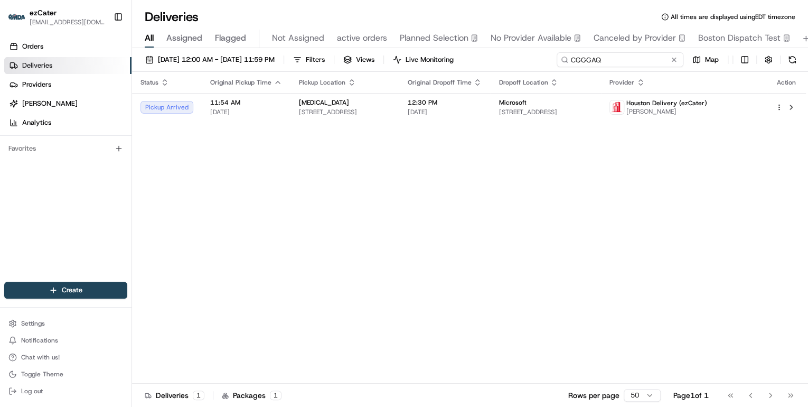
drag, startPoint x: 646, startPoint y: 59, endPoint x: 268, endPoint y: 45, distance: 378.4
click at [268, 45] on div "Deliveries All times are displayed using EDT timezone All Assigned Flagged Not …" at bounding box center [470, 203] width 676 height 407
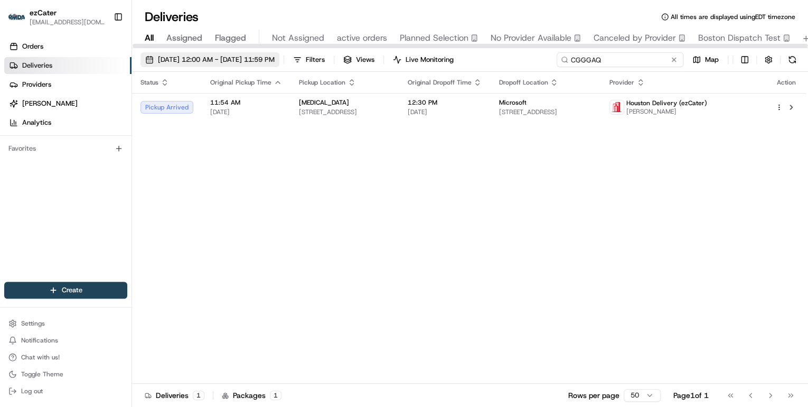
paste input
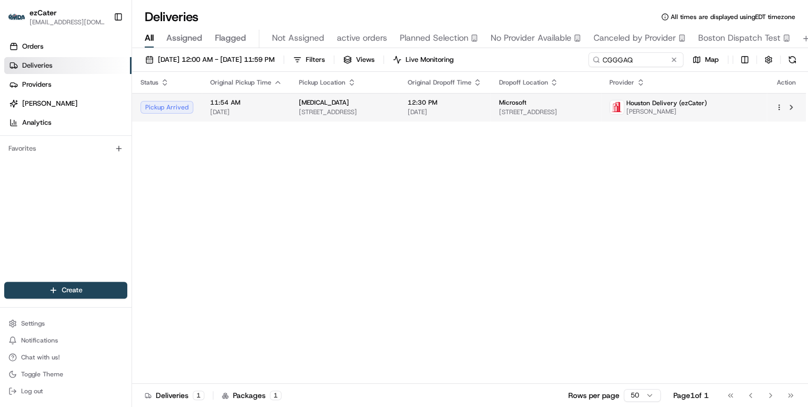
click at [280, 104] on td "11:54 AM [DATE]" at bounding box center [246, 107] width 89 height 29
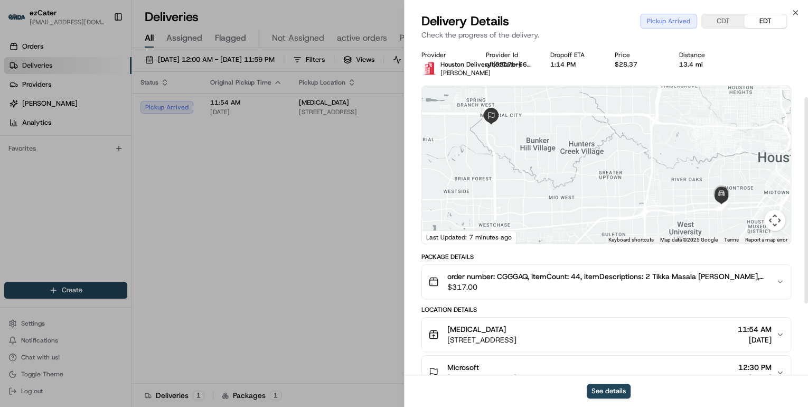
scroll to position [85, 0]
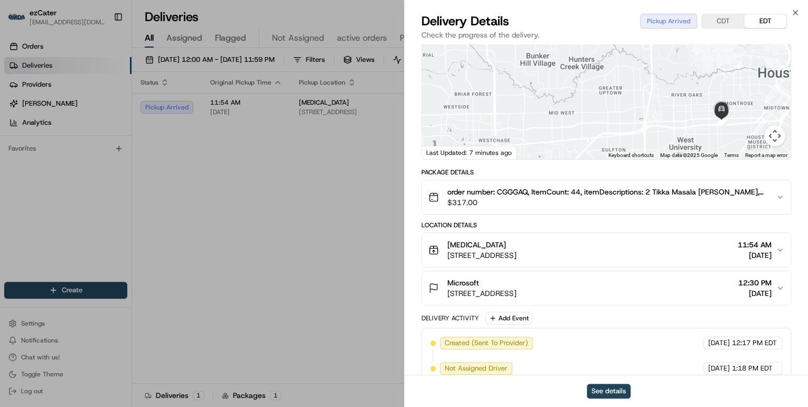
click at [517, 258] on span "[STREET_ADDRESS]" at bounding box center [481, 255] width 69 height 11
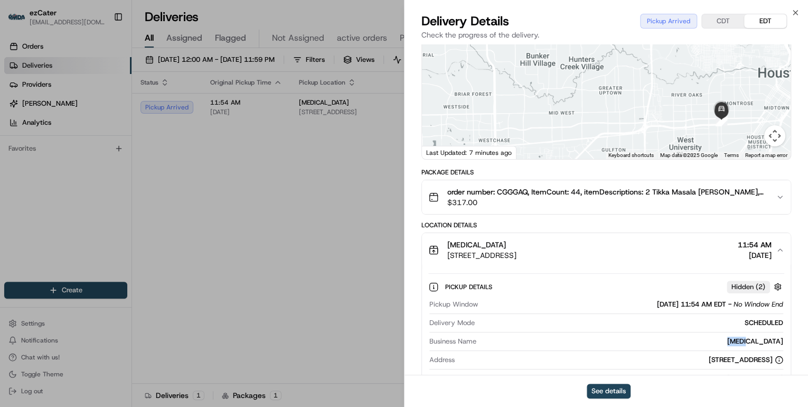
drag, startPoint x: 787, startPoint y: 341, endPoint x: 745, endPoint y: 339, distance: 42.3
click at [745, 339] on div "Pickup Details Hidden ( 2 ) Pickup Window [DATE] 11:54 AM EDT - No Window End D…" at bounding box center [606, 350] width 369 height 166
copy div "[MEDICAL_DATA]"
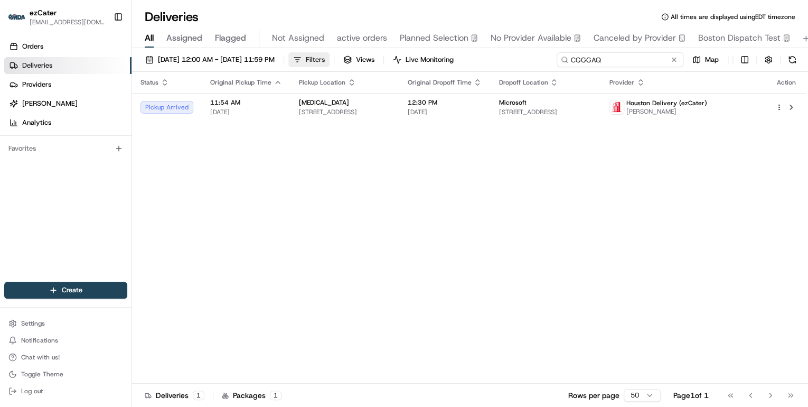
drag, startPoint x: 641, startPoint y: 61, endPoint x: 327, endPoint y: 58, distance: 314.3
click at [333, 58] on div "[DATE] 12:00 AM - [DATE] 11:59 PM Filters Views Live Monitoring CGGGAQ Map" at bounding box center [470, 62] width 676 height 20
paste input "YUR03T"
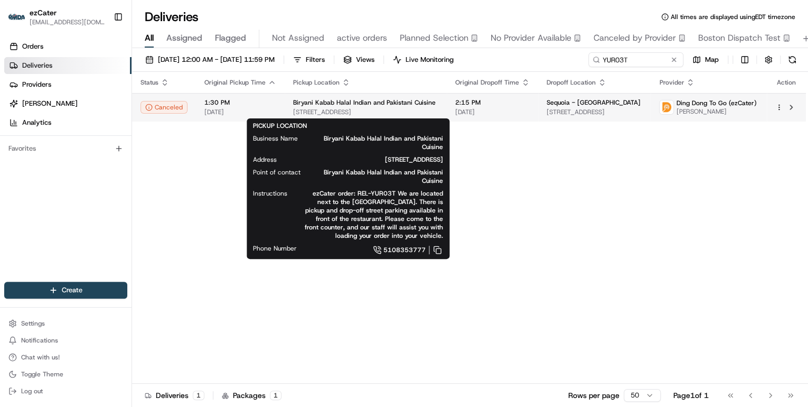
click at [323, 111] on span "[STREET_ADDRESS]" at bounding box center [365, 112] width 145 height 8
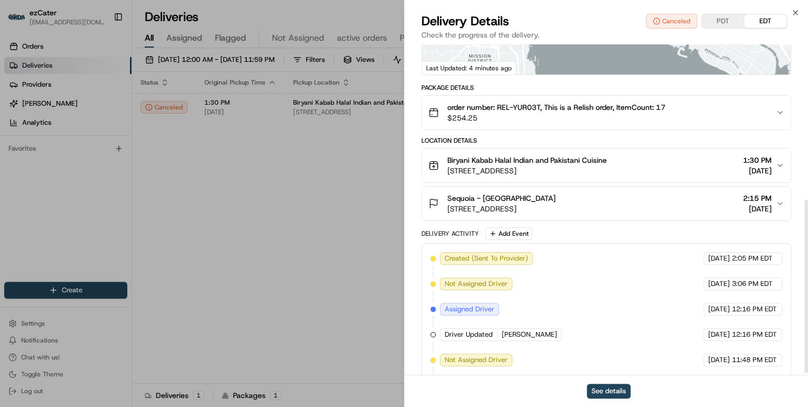
scroll to position [300, 0]
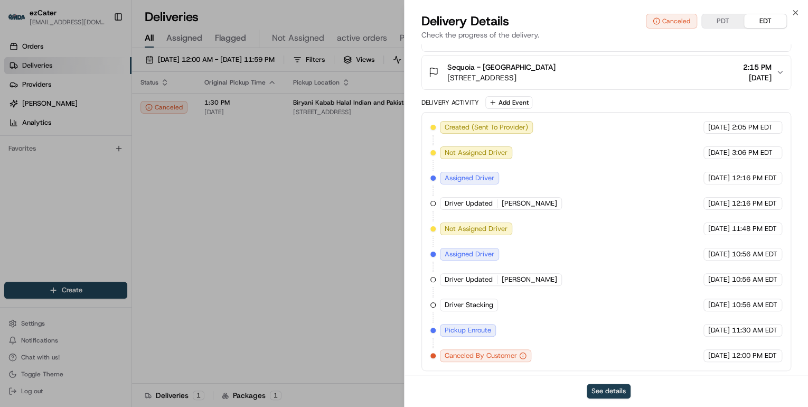
click at [606, 389] on button "See details" at bounding box center [609, 390] width 44 height 15
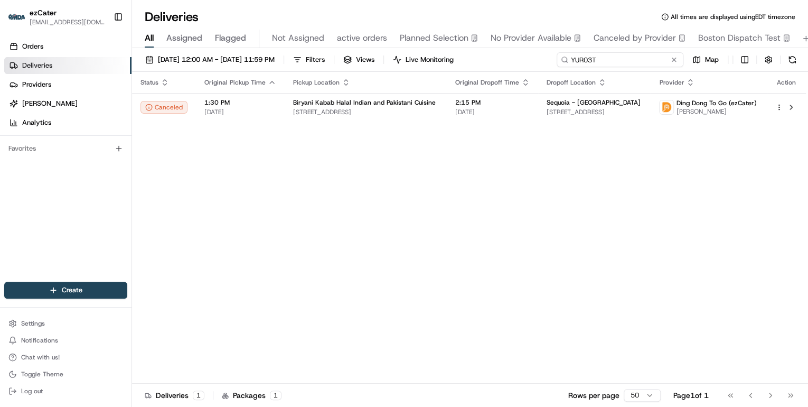
drag, startPoint x: 632, startPoint y: 63, endPoint x: 284, endPoint y: 34, distance: 349.3
click at [296, 35] on div "Deliveries All times are displayed using EDT timezone All Assigned Flagged Not …" at bounding box center [470, 203] width 676 height 407
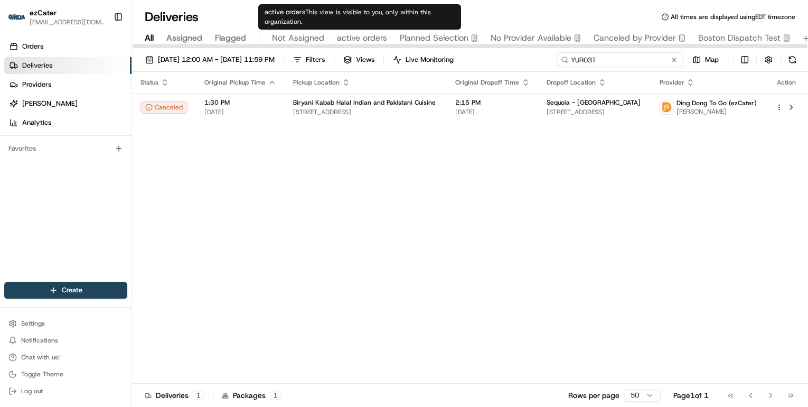
paste input "GHAUK6"
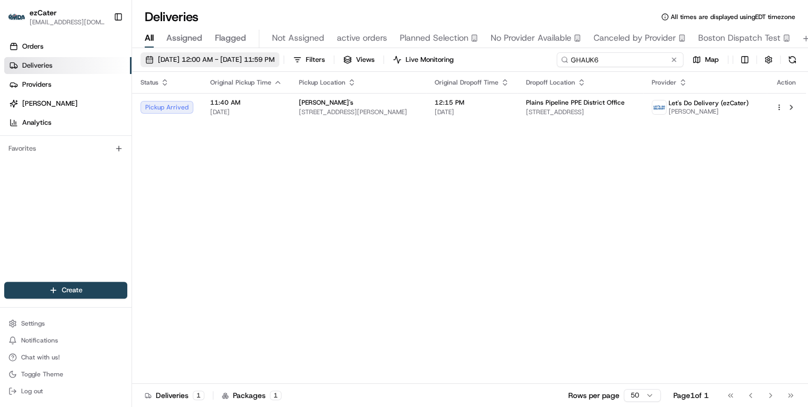
drag, startPoint x: 604, startPoint y: 60, endPoint x: 311, endPoint y: 60, distance: 293.1
click at [311, 60] on div "[DATE] 12:00 AM - [DATE] 11:59 PM Filters Views Live Monitoring GHAUK6 Map" at bounding box center [470, 62] width 676 height 20
paste input "MWXF3H"
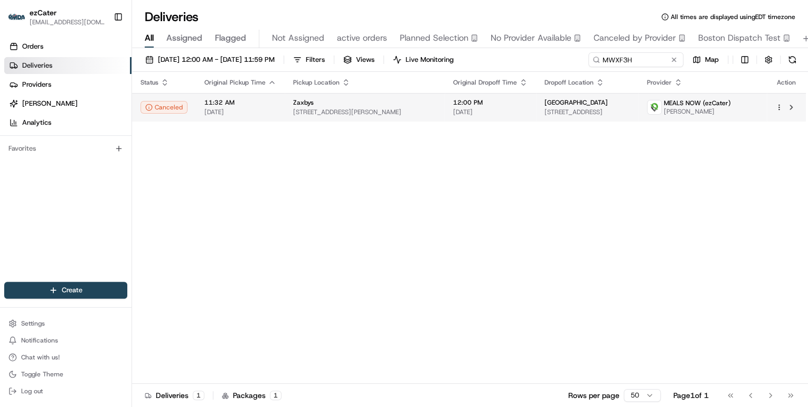
click at [349, 112] on span "[STREET_ADDRESS][PERSON_NAME]" at bounding box center [364, 112] width 143 height 8
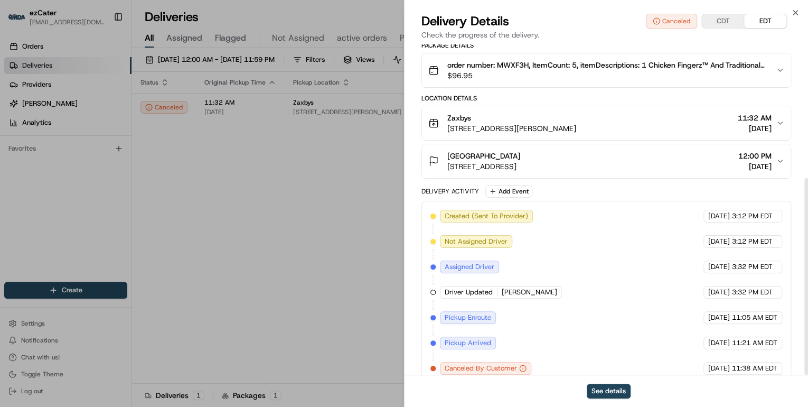
scroll to position [224, 0]
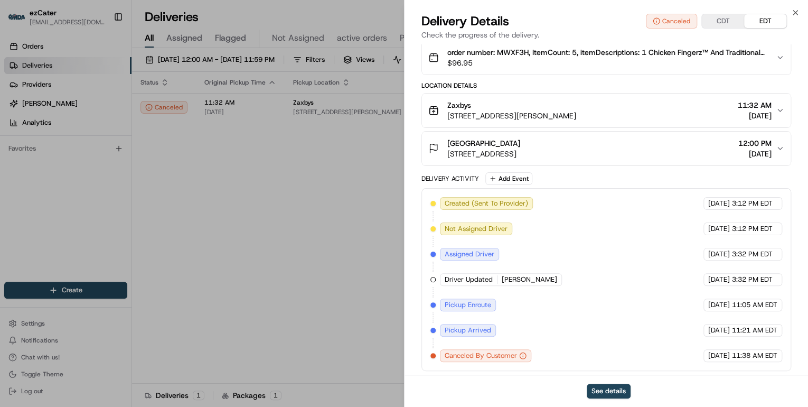
click at [602, 51] on span "order number: MWXF3H, ItemCount: 5, itemDescriptions: 1 Chicken Fingerz™ And Tr…" at bounding box center [607, 52] width 320 height 11
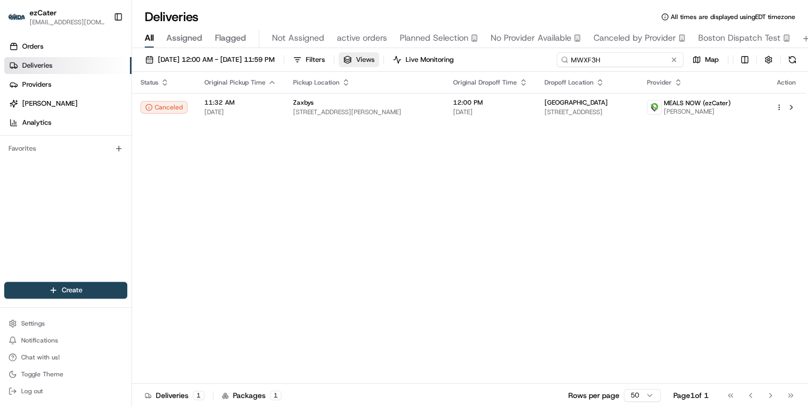
drag, startPoint x: 646, startPoint y: 58, endPoint x: 400, endPoint y: 58, distance: 246.1
click at [400, 58] on div "[DATE] 12:00 AM - [DATE] 11:59 PM Filters Views Live Monitoring MWXF3H Map" at bounding box center [470, 62] width 676 height 20
paste input "EG9-HTT"
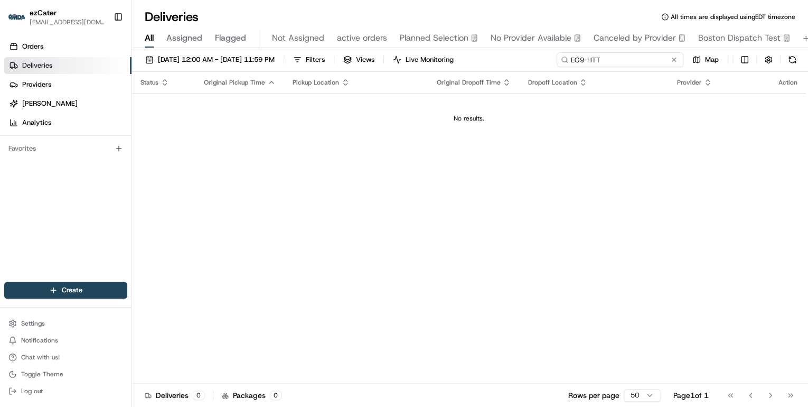
click at [573, 61] on input "EG9-HTT" at bounding box center [620, 59] width 127 height 15
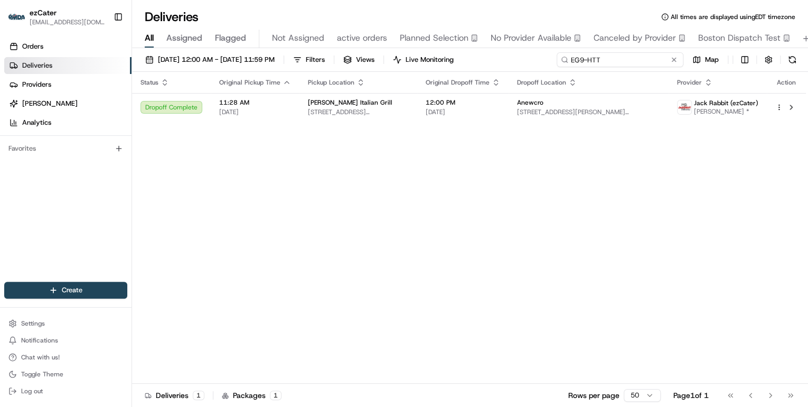
click at [609, 57] on input "EG9-HTT" at bounding box center [620, 59] width 127 height 15
click at [441, 47] on div "Deliveries All times are displayed using EDT timezone All Assigned Flagged Not …" at bounding box center [470, 203] width 676 height 407
paste input "2QJ6Y5"
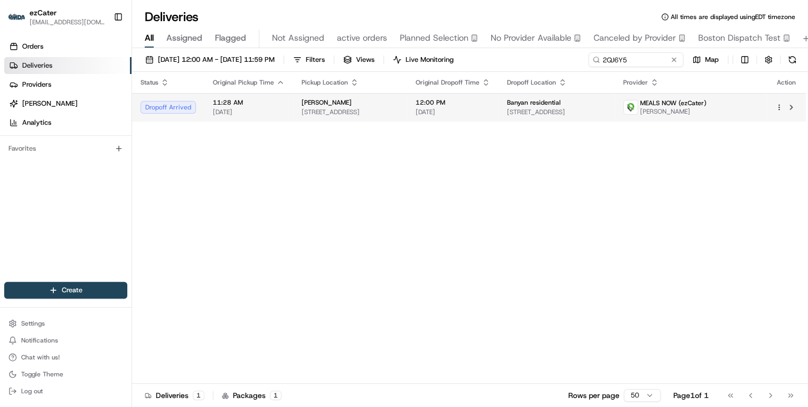
click at [407, 112] on td "[PERSON_NAME] [STREET_ADDRESS]" at bounding box center [350, 107] width 114 height 29
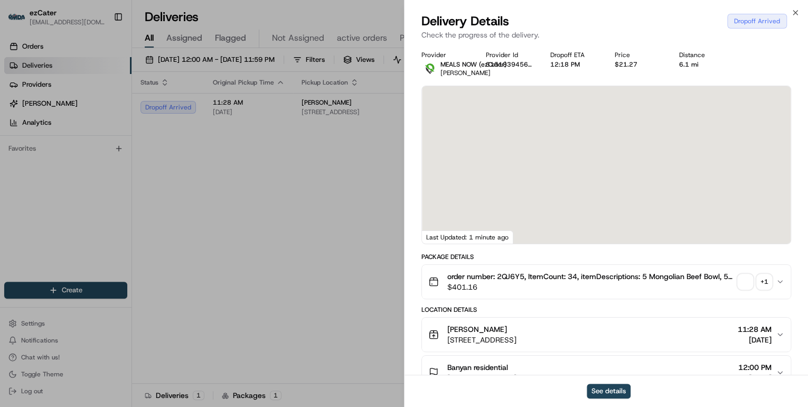
scroll to position [127, 0]
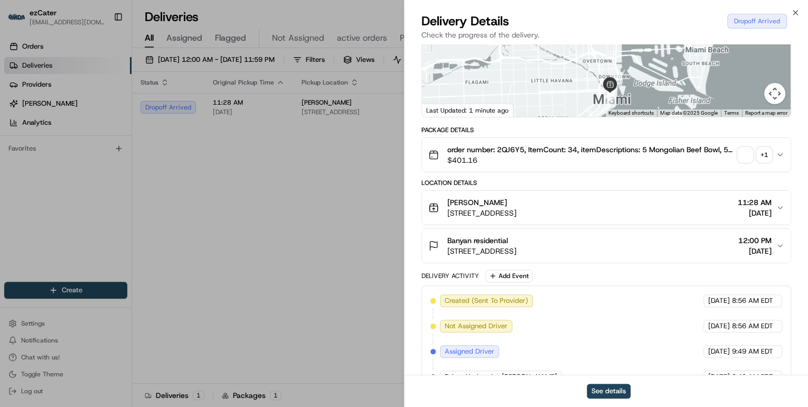
click at [517, 242] on div "Banyan residential" at bounding box center [481, 240] width 69 height 11
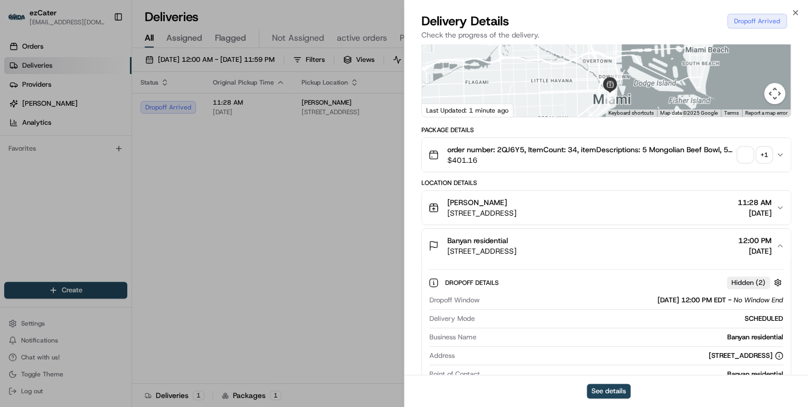
scroll to position [254, 0]
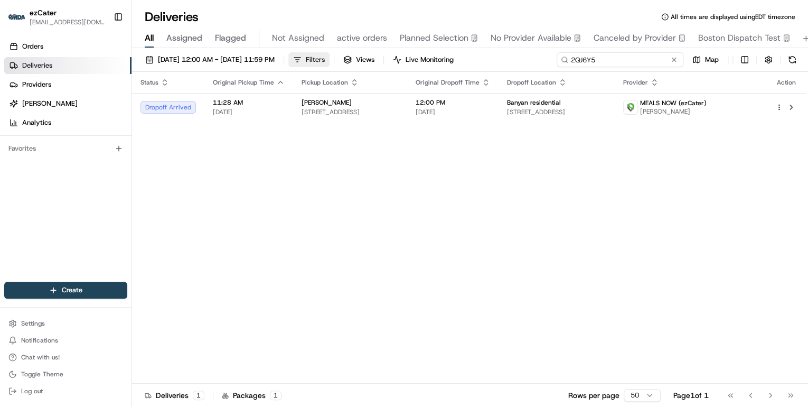
drag, startPoint x: 643, startPoint y: 58, endPoint x: 360, endPoint y: 65, distance: 283.2
click at [360, 65] on div "[DATE] 12:00 AM - [DATE] 11:59 PM Filters Views Live Monitoring 2QJ6Y5 Map" at bounding box center [470, 62] width 676 height 20
paste input "MWXF3H"
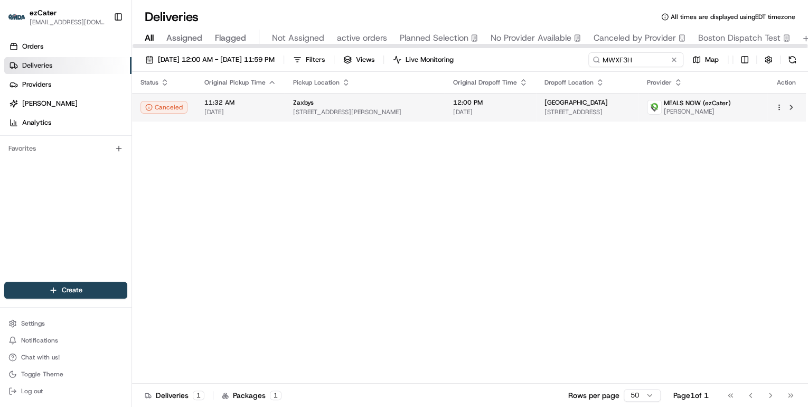
click at [386, 101] on div "Zaxbys" at bounding box center [364, 102] width 143 height 8
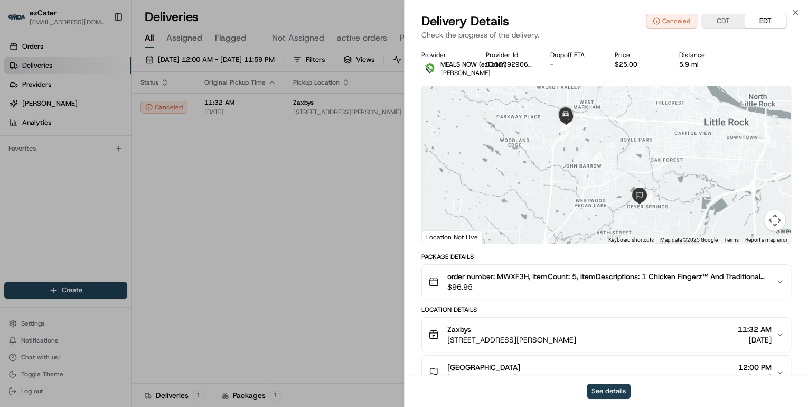
click at [603, 386] on button "See details" at bounding box center [609, 390] width 44 height 15
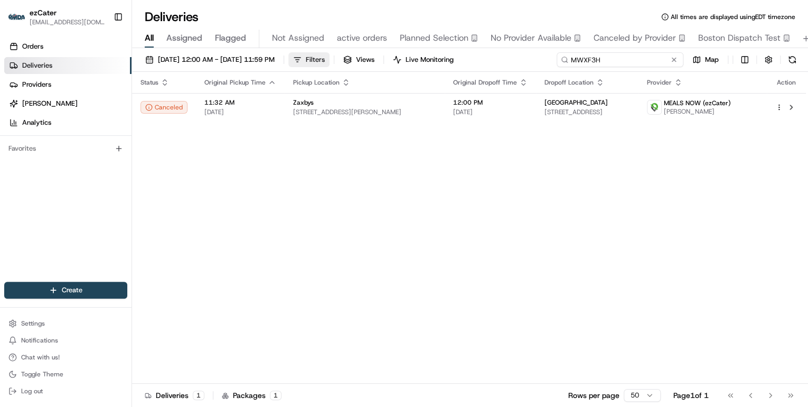
drag, startPoint x: 643, startPoint y: 60, endPoint x: 346, endPoint y: 64, distance: 296.3
click at [355, 63] on div "[DATE] 12:00 AM - [DATE] 11:59 PM Filters Views Live Monitoring MWXF3H Map" at bounding box center [470, 62] width 676 height 20
paste input "KYA82M"
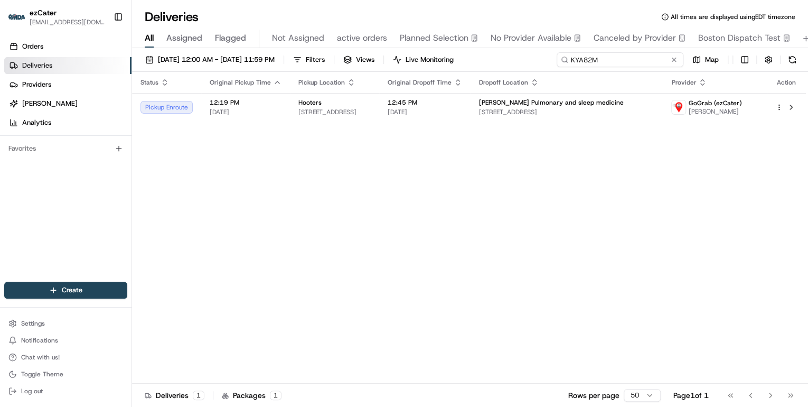
drag, startPoint x: 636, startPoint y: 59, endPoint x: 416, endPoint y: 57, distance: 219.7
click at [416, 58] on div "[DATE] 12:00 AM - [DATE] 11:59 PM Filters Views Live Monitoring KYA82M Map" at bounding box center [470, 62] width 676 height 20
paste input "0704RZ"
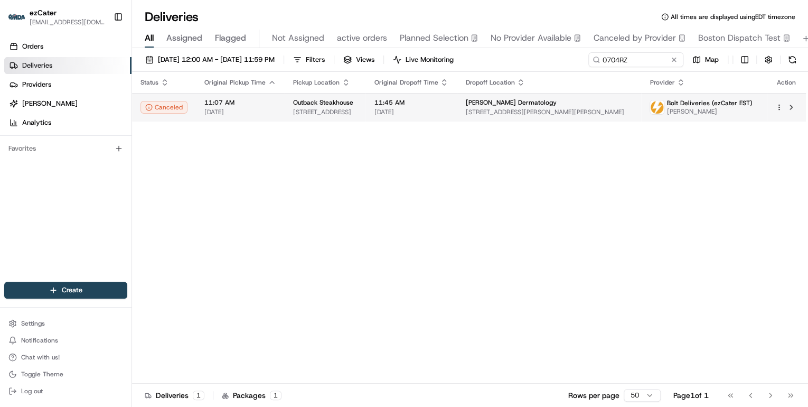
click at [357, 115] on span "[STREET_ADDRESS]" at bounding box center [325, 112] width 64 height 8
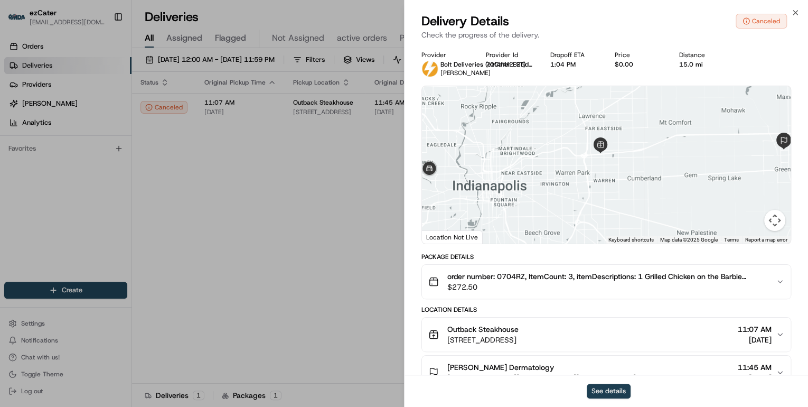
click at [603, 391] on button "See details" at bounding box center [609, 390] width 44 height 15
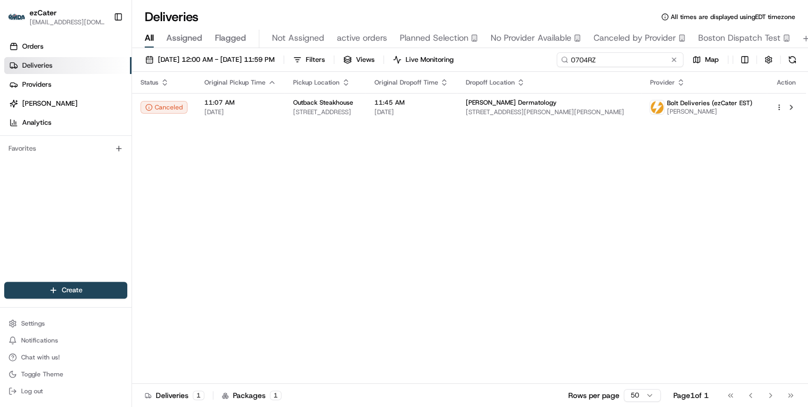
drag, startPoint x: 631, startPoint y: 61, endPoint x: 308, endPoint y: 68, distance: 322.8
click at [310, 67] on div "[DATE] 12:00 AM - [DATE] 11:59 PM Filters Views Live Monitoring 0704RZ Map" at bounding box center [470, 62] width 676 height 20
paste input "REZFJA"
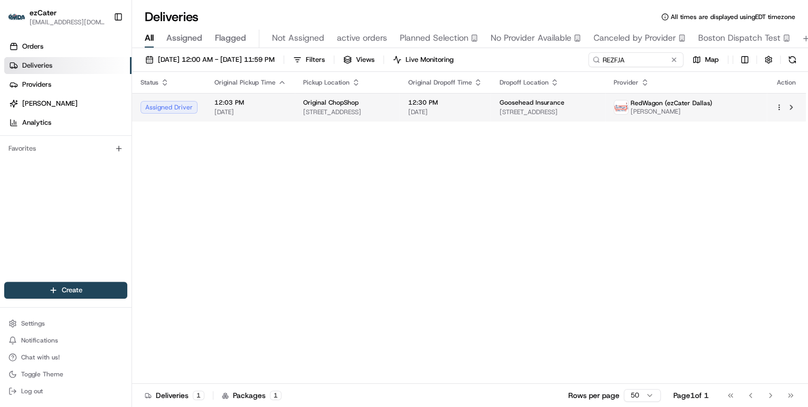
click at [268, 110] on span "[DATE]" at bounding box center [250, 112] width 72 height 8
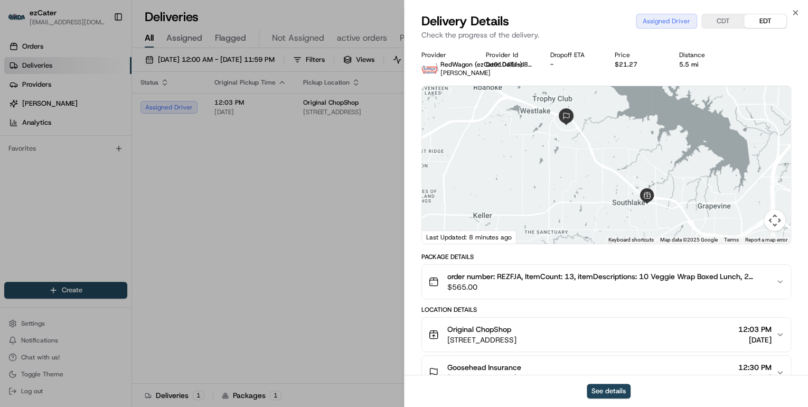
scroll to position [85, 0]
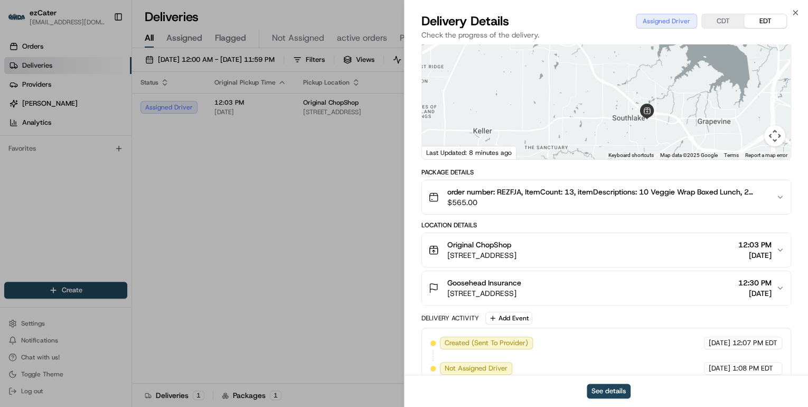
click at [517, 244] on div "Original ChopShop" at bounding box center [481, 244] width 69 height 11
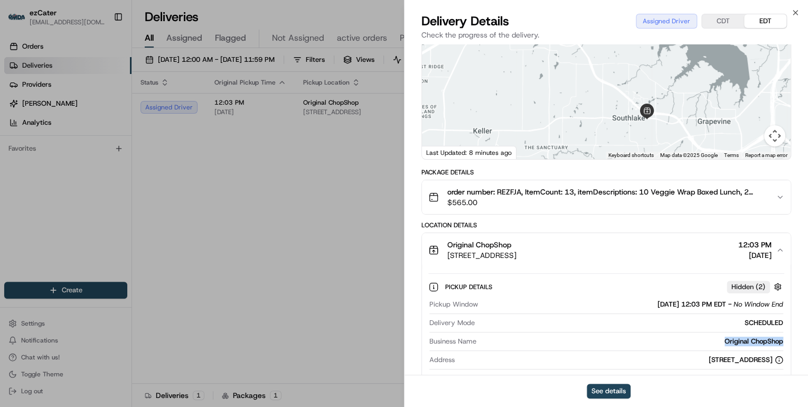
drag, startPoint x: 786, startPoint y: 341, endPoint x: 706, endPoint y: 344, distance: 79.8
click at [706, 344] on div "Pickup Details Hidden ( 2 ) Pickup Window [DATE] 12:03 PM EDT - No Window End D…" at bounding box center [606, 350] width 369 height 166
copy div "Original ChopShop"
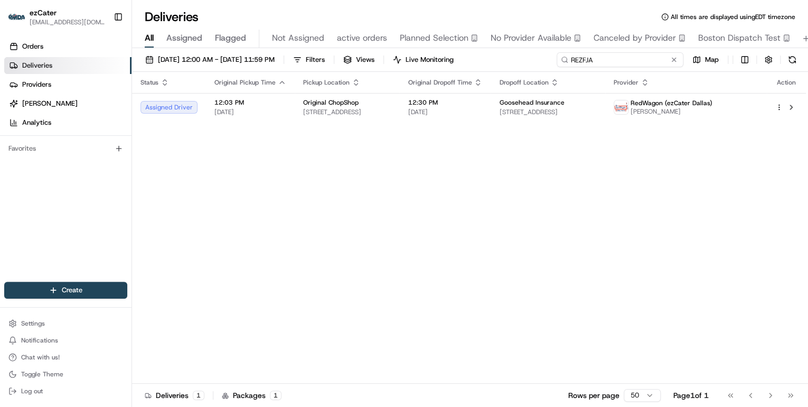
drag, startPoint x: 632, startPoint y: 61, endPoint x: 320, endPoint y: 40, distance: 312.9
click at [326, 40] on div "Deliveries All times are displayed using EDT timezone All Assigned Flagged Not …" at bounding box center [470, 203] width 676 height 407
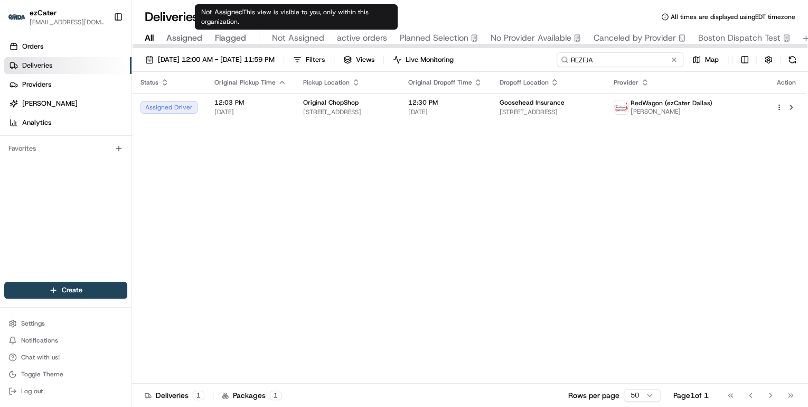
paste input "FHZGJ1"
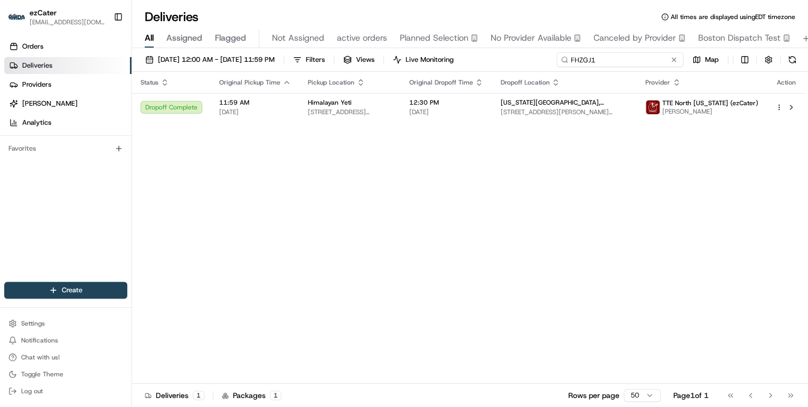
drag, startPoint x: 605, startPoint y: 60, endPoint x: 386, endPoint y: 38, distance: 220.3
click at [399, 40] on div "Deliveries All times are displayed using EDT timezone All Assigned Flagged Not …" at bounding box center [470, 203] width 676 height 407
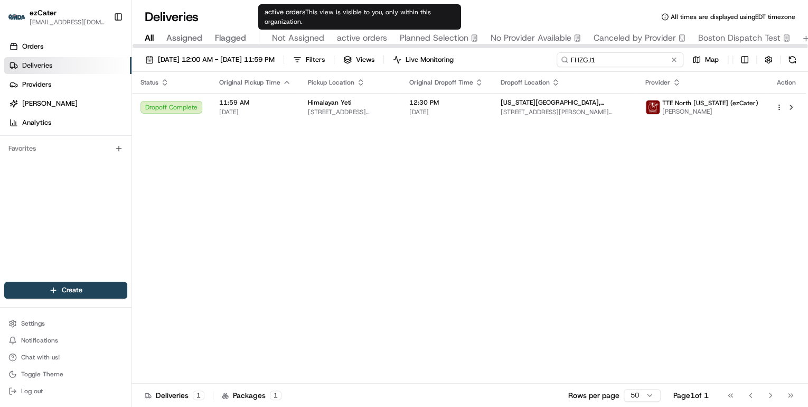
paste input "WAV-JJT"
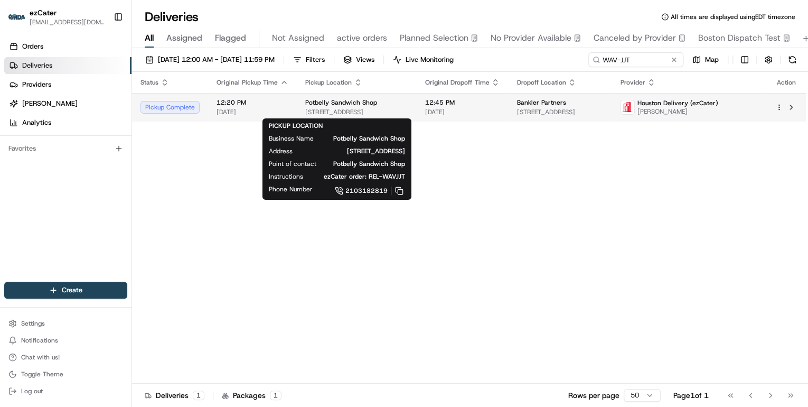
click at [314, 110] on span "[STREET_ADDRESS]" at bounding box center [356, 112] width 103 height 8
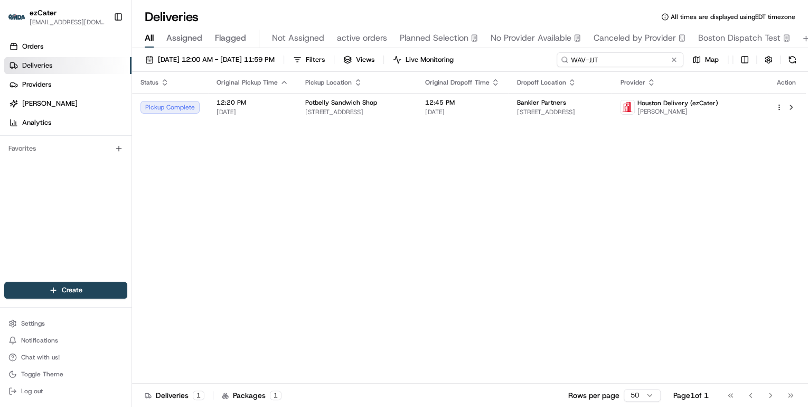
drag, startPoint x: 642, startPoint y: 60, endPoint x: 335, endPoint y: 46, distance: 307.7
click at [336, 45] on div "Deliveries All times are displayed using EDT timezone All Assigned Flagged Not …" at bounding box center [470, 203] width 676 height 407
paste input "JQ42KQ"
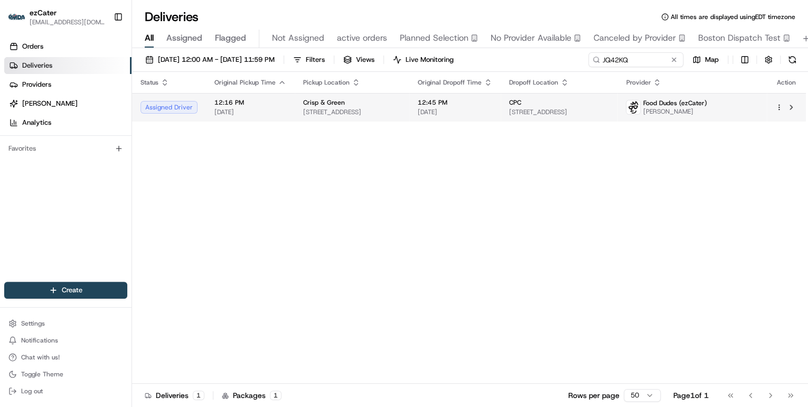
click at [264, 101] on span "12:16 PM" at bounding box center [250, 102] width 72 height 8
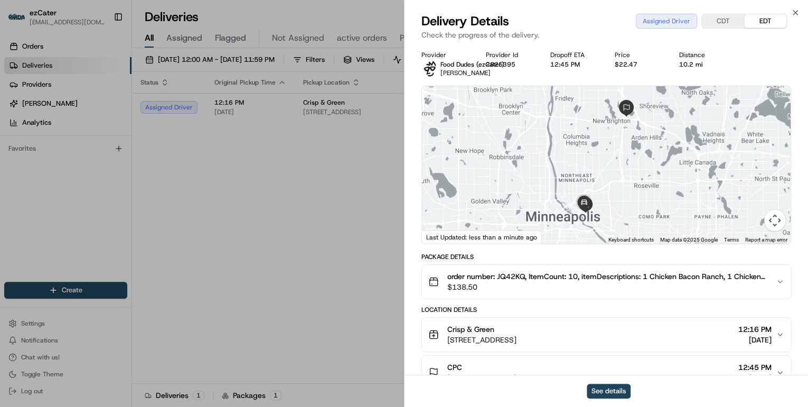
scroll to position [85, 0]
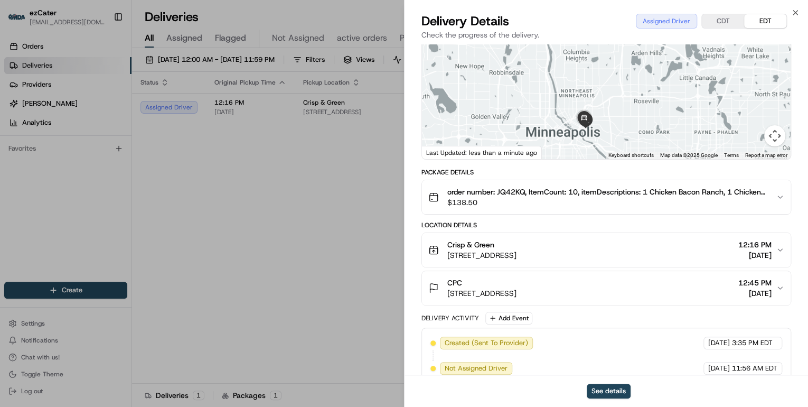
click at [517, 245] on div "Crisp & Green" at bounding box center [481, 244] width 69 height 11
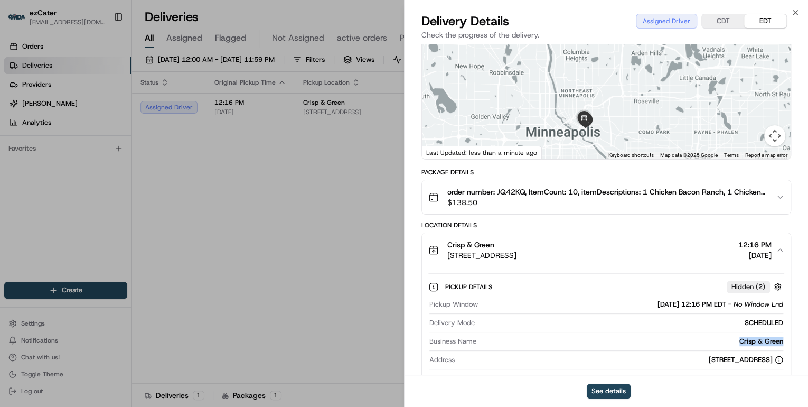
drag, startPoint x: 789, startPoint y: 342, endPoint x: 733, endPoint y: 342, distance: 56.5
click at [733, 342] on div "Pickup Details Hidden ( 2 ) Pickup Window [DATE] 12:16 PM EDT - No Window End D…" at bounding box center [606, 350] width 369 height 166
copy div "Crisp & Green"
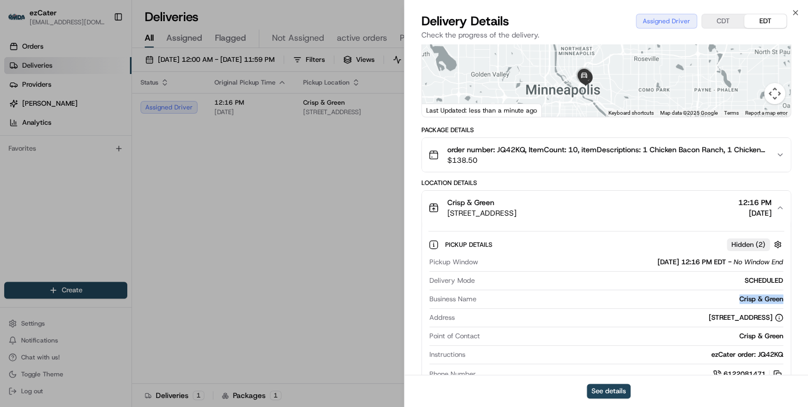
drag, startPoint x: 733, startPoint y: 316, endPoint x: 680, endPoint y: 320, distance: 53.5
click at [709, 320] on div "[STREET_ADDRESS]" at bounding box center [746, 318] width 74 height 10
copy div "[GEOGRAPHIC_DATA], [GEOGRAPHIC_DATA]"
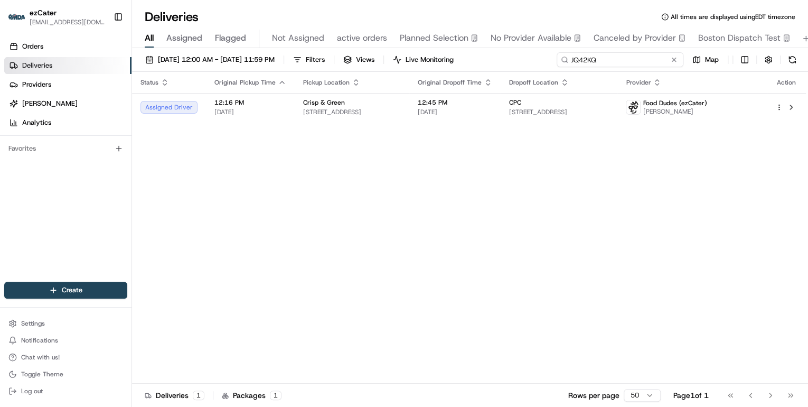
drag, startPoint x: 632, startPoint y: 60, endPoint x: 368, endPoint y: 61, distance: 264.6
click at [377, 61] on div "[DATE] 12:00 AM - [DATE] 11:59 PM Filters Views Live Monitoring JQ42KQ Map" at bounding box center [470, 62] width 676 height 20
paste input "1V1K70"
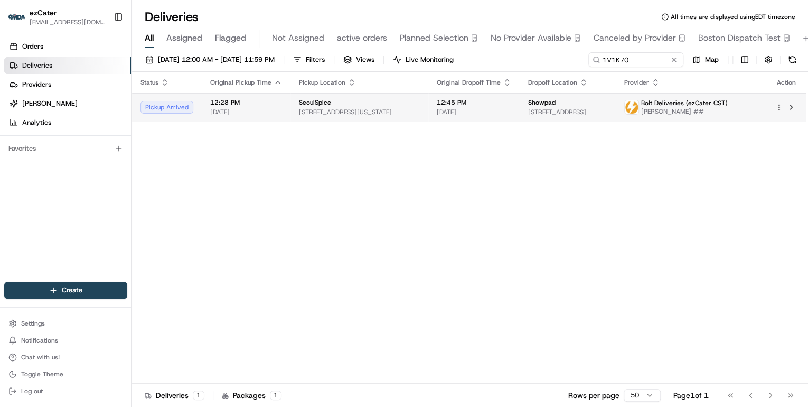
click at [274, 97] on td "12:28 PM [DATE]" at bounding box center [246, 107] width 89 height 29
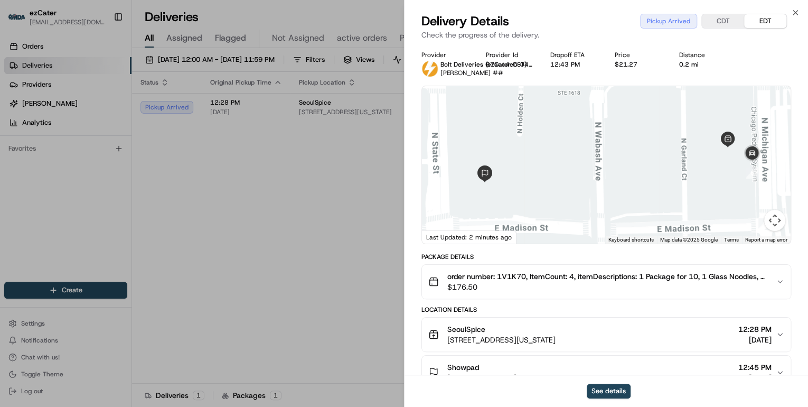
scroll to position [42, 0]
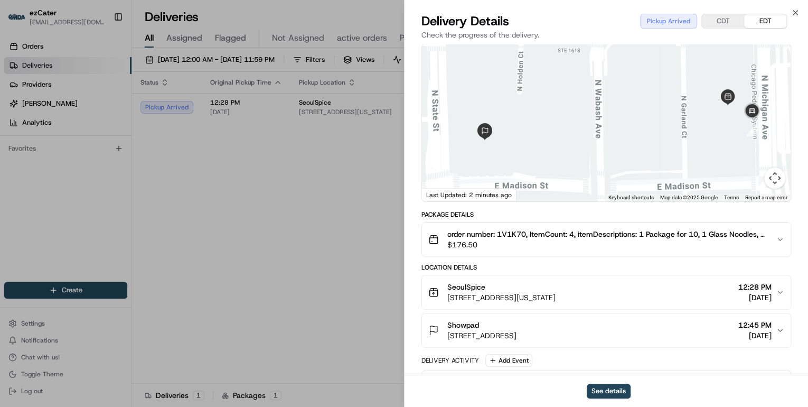
click at [556, 282] on div "SeoulSpice" at bounding box center [501, 287] width 108 height 11
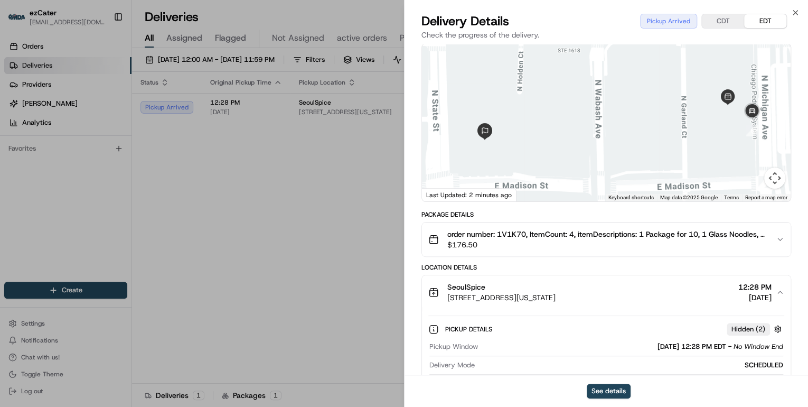
scroll to position [169, 0]
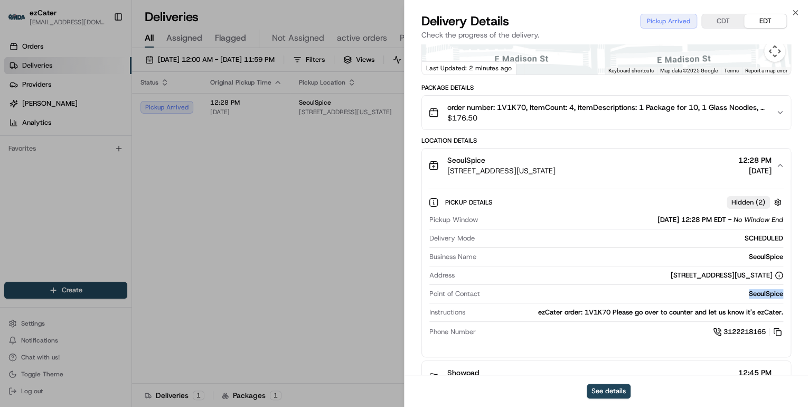
drag, startPoint x: 790, startPoint y: 292, endPoint x: 733, endPoint y: 294, distance: 56.6
click at [733, 294] on div "Pickup Details Hidden ( 2 ) Pickup Window [DATE] 12:28 PM EDT - No Window End D…" at bounding box center [606, 265] width 369 height 166
copy div "SeoulSpice"
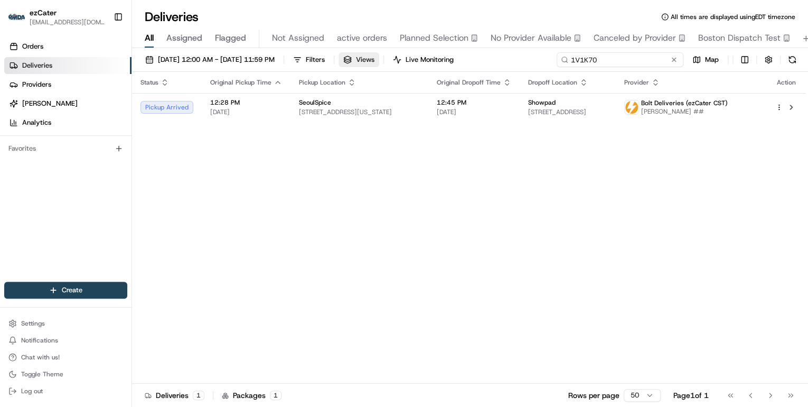
click at [413, 58] on div "[DATE] 12:00 AM - [DATE] 11:59 PM Filters Views Live Monitoring 1V1K70 Map" at bounding box center [470, 62] width 676 height 20
paste input "KCQ5Y4"
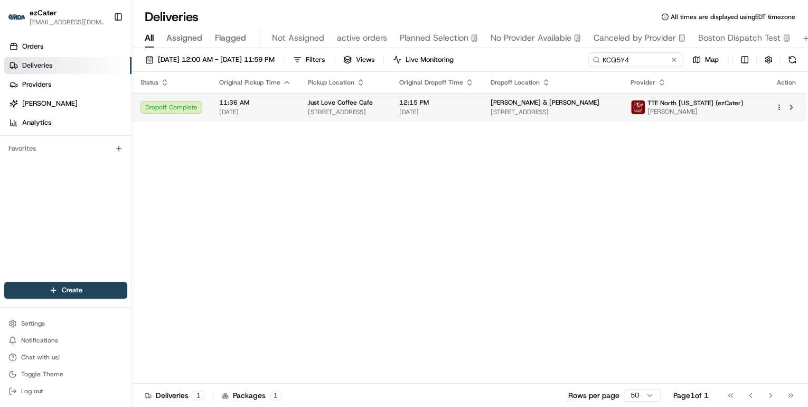
click at [382, 111] on span "[STREET_ADDRESS]" at bounding box center [345, 112] width 74 height 8
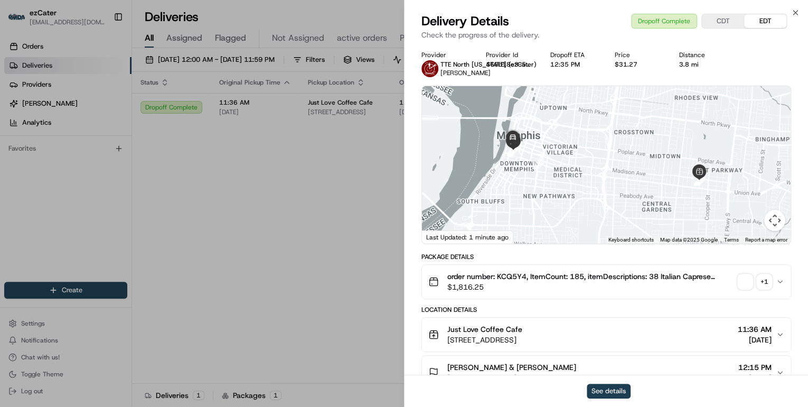
click at [594, 385] on button "See details" at bounding box center [609, 390] width 44 height 15
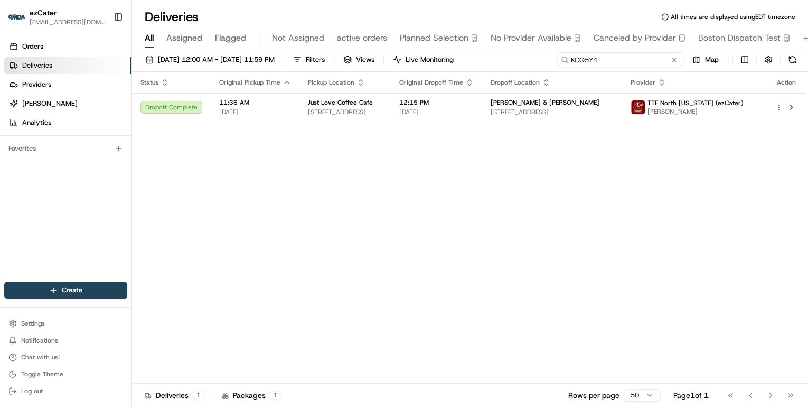
drag, startPoint x: 642, startPoint y: 62, endPoint x: 325, endPoint y: 36, distance: 317.5
click at [332, 35] on div "Deliveries All times are displayed using EDT timezone All Assigned Flagged Not …" at bounding box center [470, 203] width 676 height 407
paste input "REZFJA"
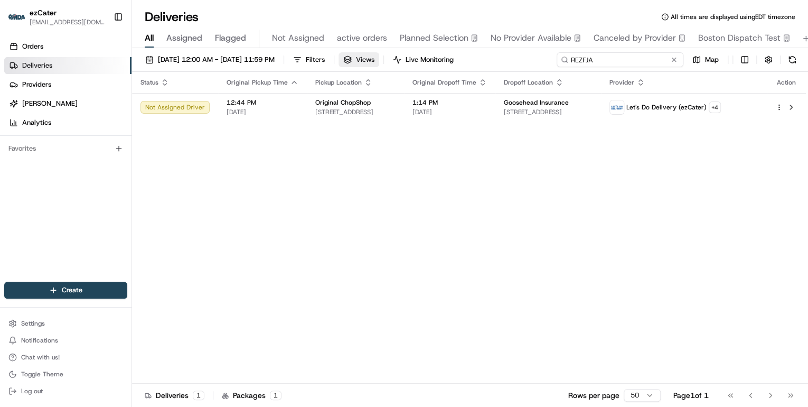
drag, startPoint x: 600, startPoint y: 58, endPoint x: 404, endPoint y: 54, distance: 196.0
click at [410, 54] on div "[DATE] 12:00 AM - [DATE] 11:59 PM Filters Views Live Monitoring REZFJA Map" at bounding box center [470, 62] width 676 height 20
paste input "KWTY4Z"
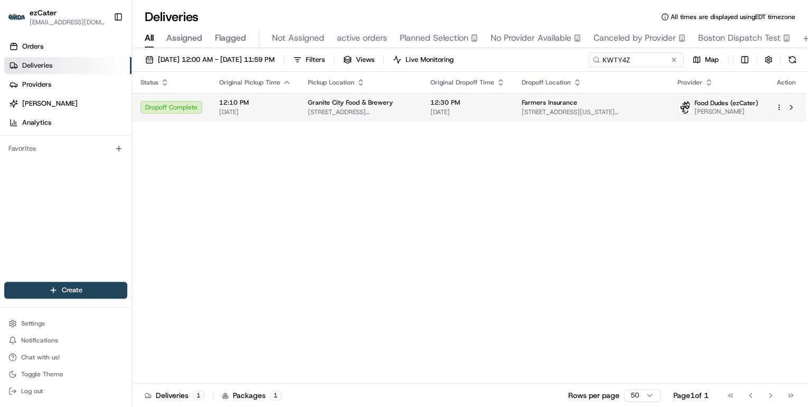
click at [316, 110] on span "[STREET_ADDRESS][PERSON_NAME]" at bounding box center [361, 112] width 106 height 8
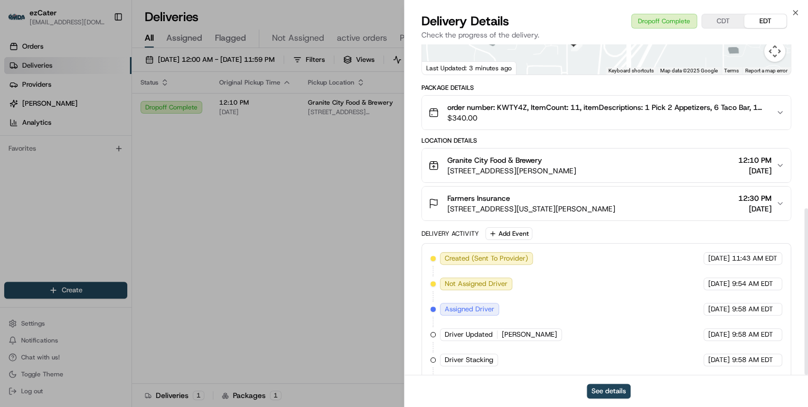
scroll to position [325, 0]
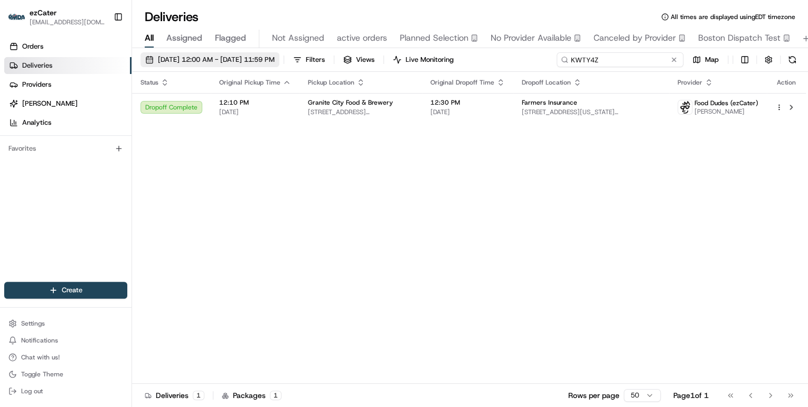
drag, startPoint x: 641, startPoint y: 58, endPoint x: 275, endPoint y: 60, distance: 365.5
click at [287, 60] on div "[DATE] 12:00 AM - [DATE] 11:59 PM Filters Views Live Monitoring KWTY4Z Map" at bounding box center [470, 62] width 676 height 20
paste input "C6ERT7"
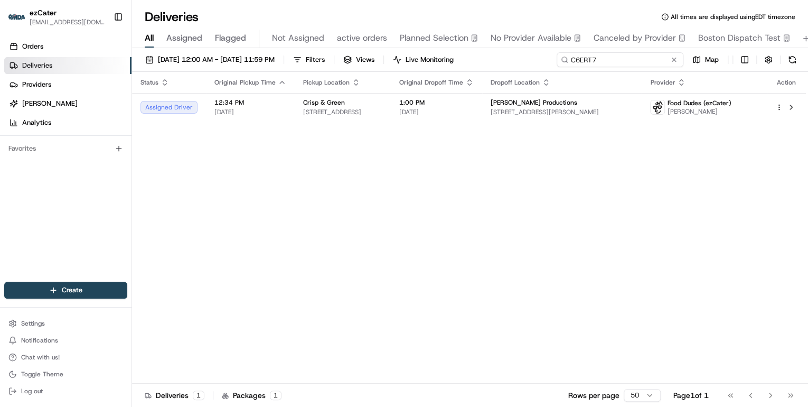
drag, startPoint x: 611, startPoint y: 64, endPoint x: 433, endPoint y: 50, distance: 178.0
click at [434, 50] on div "[DATE] 12:00 AM - [DATE] 11:59 PM Filters Views Live Monitoring C6ERT7 Map Stat…" at bounding box center [470, 228] width 676 height 361
paste input "1V1K70"
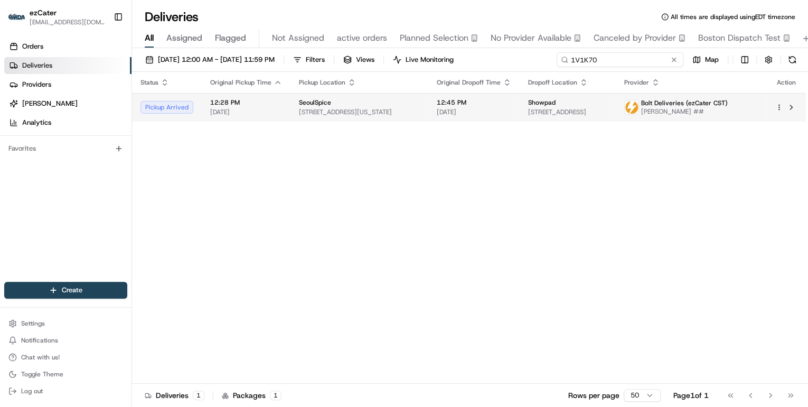
type input "1V1K70"
click at [340, 111] on span "[STREET_ADDRESS][US_STATE]" at bounding box center [359, 112] width 121 height 8
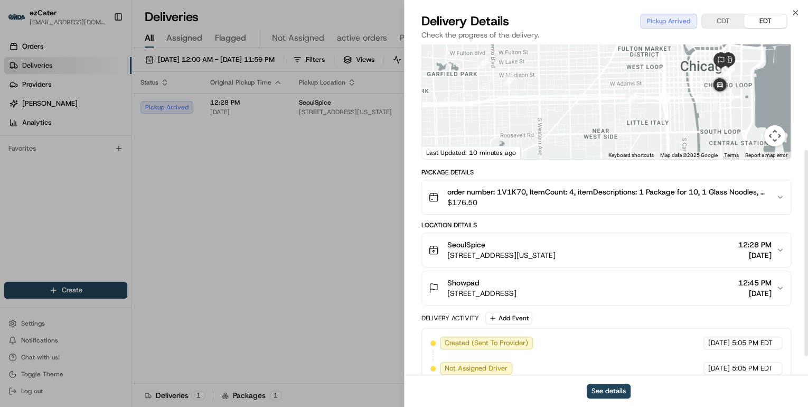
scroll to position [169, 0]
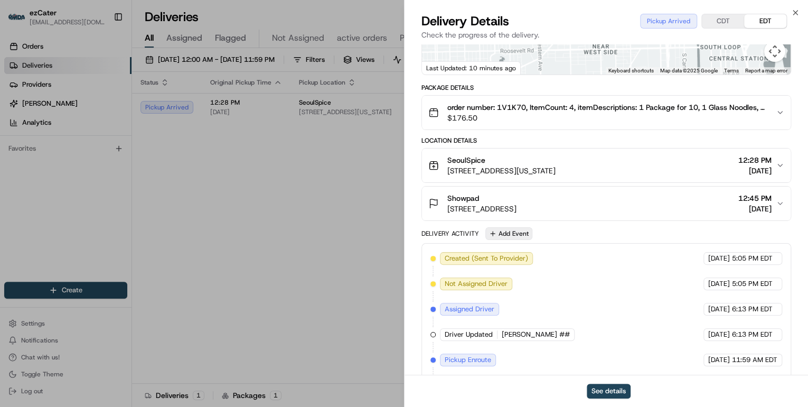
click at [510, 234] on button "Add Event" at bounding box center [508, 233] width 47 height 13
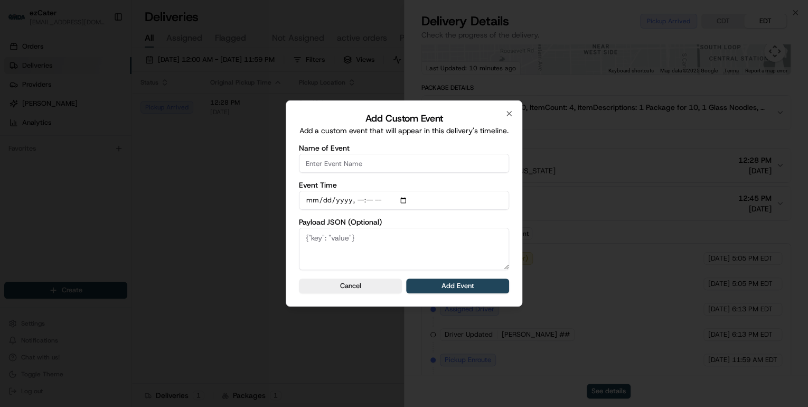
click at [372, 170] on input "Name of Event" at bounding box center [404, 163] width 210 height 19
type input "CP not ready"
click at [446, 292] on button "Add Event" at bounding box center [457, 285] width 103 height 15
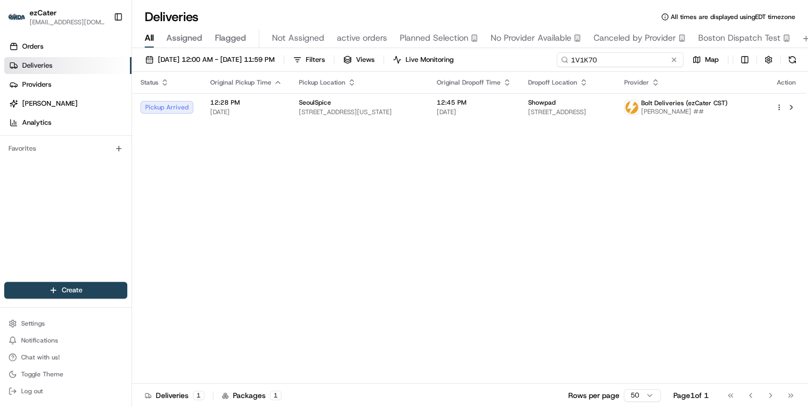
drag, startPoint x: 648, startPoint y: 55, endPoint x: 271, endPoint y: 76, distance: 377.1
click at [329, 69] on div "[DATE] 12:00 AM - [DATE] 11:59 PM Filters Views Live Monitoring 1V1K70 Map" at bounding box center [470, 62] width 676 height 20
paste input "01R5UM"
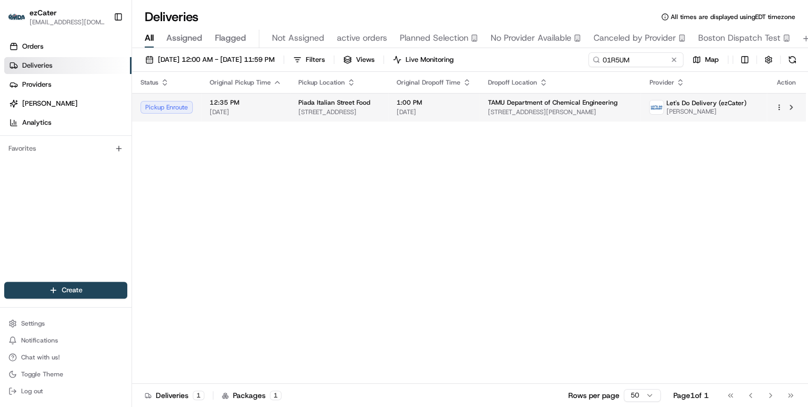
click at [283, 106] on td "12:35 PM [DATE]" at bounding box center [245, 107] width 89 height 29
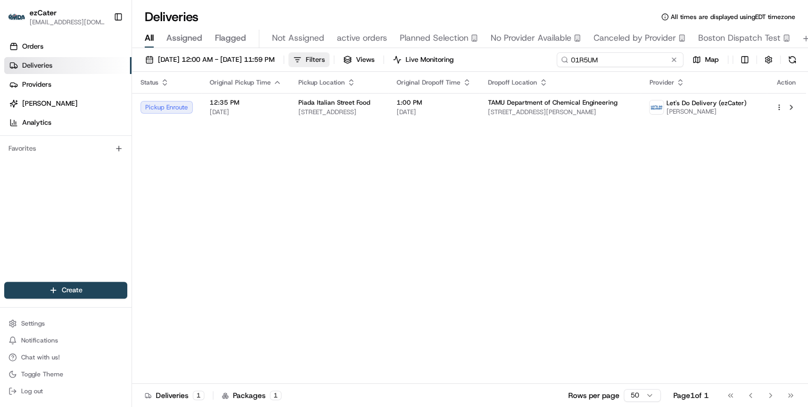
drag, startPoint x: 641, startPoint y: 59, endPoint x: 363, endPoint y: 58, distance: 277.8
click at [363, 58] on div "[DATE] 12:00 AM - [DATE] 11:59 PM Filters Views Live Monitoring 01R5UM Map" at bounding box center [470, 62] width 676 height 20
paste input "Y4QMK1"
click at [609, 59] on input "Y4QMK1" at bounding box center [620, 59] width 127 height 15
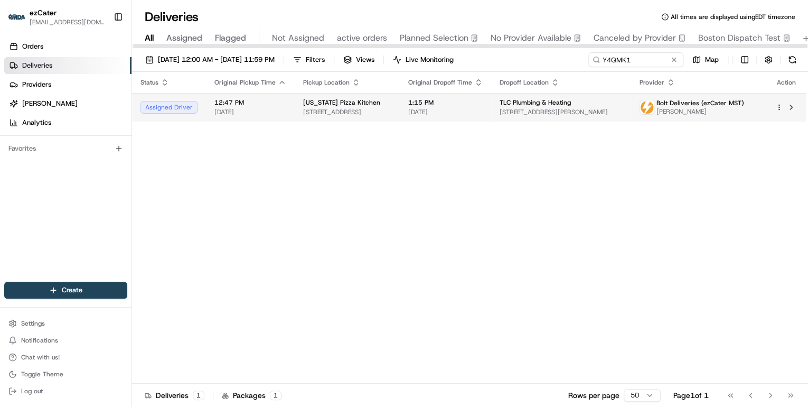
click at [382, 108] on span "[STREET_ADDRESS]" at bounding box center [347, 112] width 88 height 8
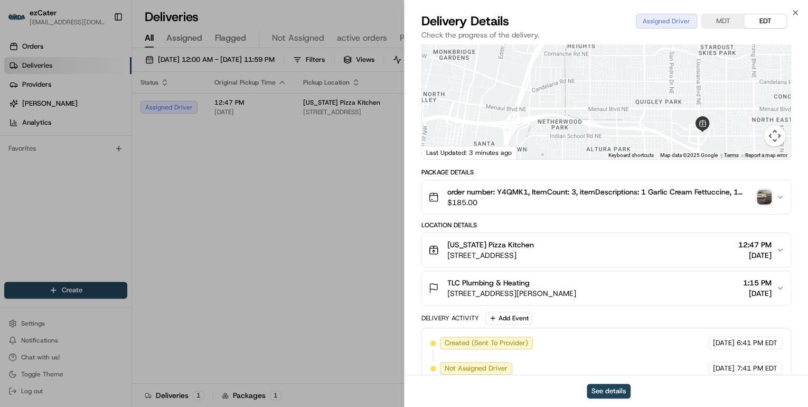
scroll to position [127, 0]
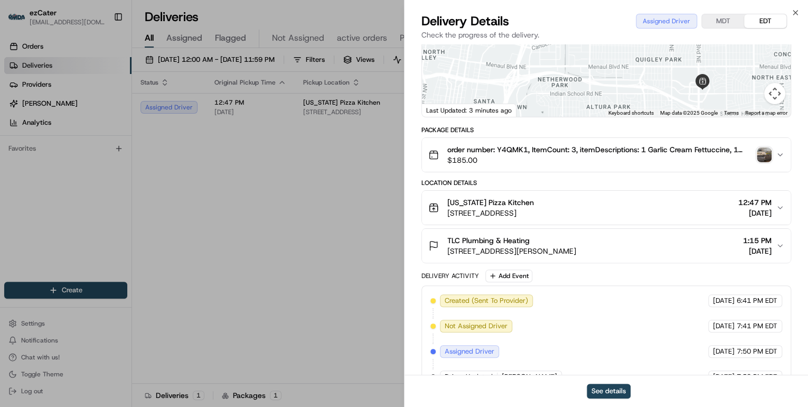
click at [578, 219] on button "[US_STATE] Pizza Kitchen [STREET_ADDRESS] 12:47 PM [DATE]" at bounding box center [606, 208] width 369 height 34
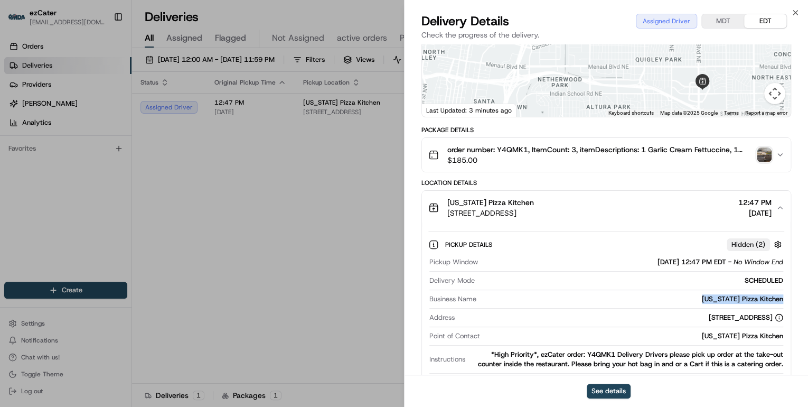
drag, startPoint x: 788, startPoint y: 299, endPoint x: 696, endPoint y: 299, distance: 92.4
click at [696, 299] on div "Pickup Details Hidden ( 2 ) Pickup Window [DATE] 12:47 PM EDT - No Window End D…" at bounding box center [606, 311] width 369 height 175
copy div "[US_STATE] Pizza Kitchen"
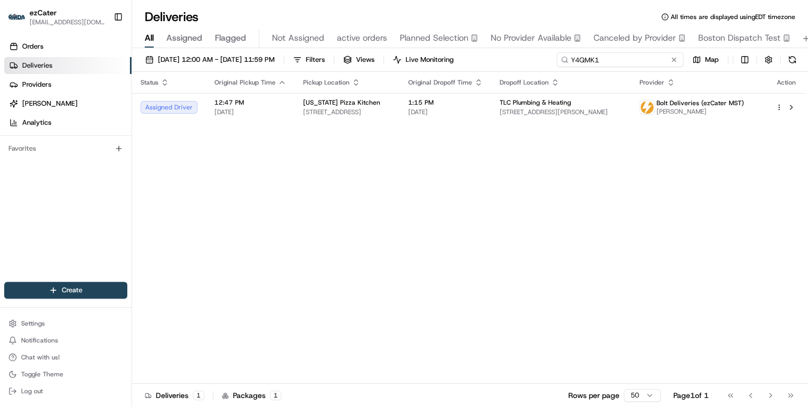
drag, startPoint x: 642, startPoint y: 61, endPoint x: 302, endPoint y: 35, distance: 341.1
click at [302, 35] on div "Deliveries All times are displayed using EDT timezone All Assigned Flagged Not …" at bounding box center [470, 203] width 676 height 407
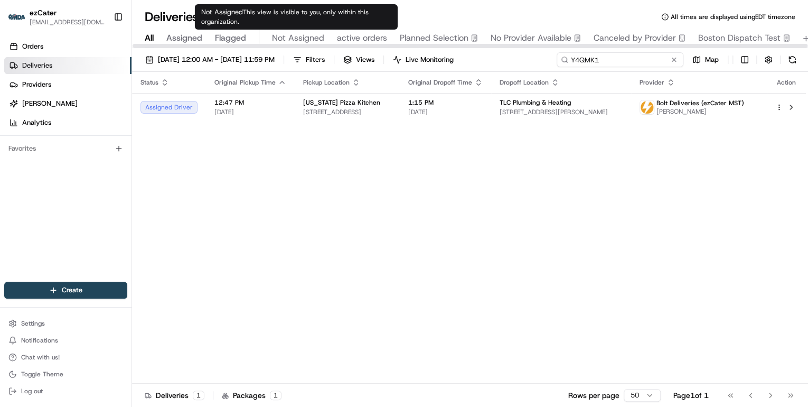
paste input "01R5UM"
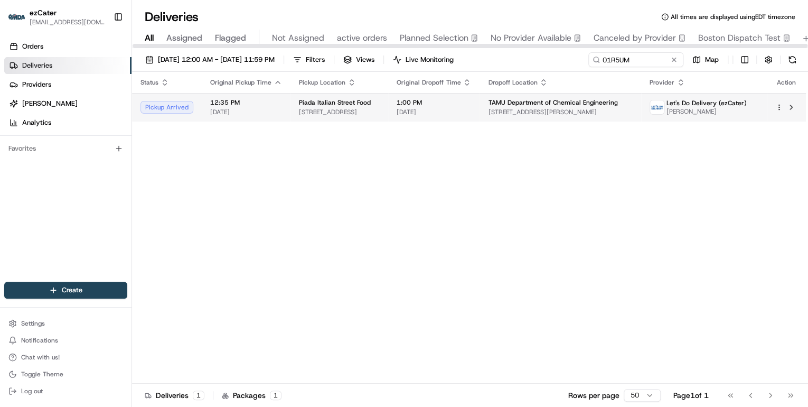
click at [336, 108] on span "[STREET_ADDRESS]" at bounding box center [339, 112] width 81 height 8
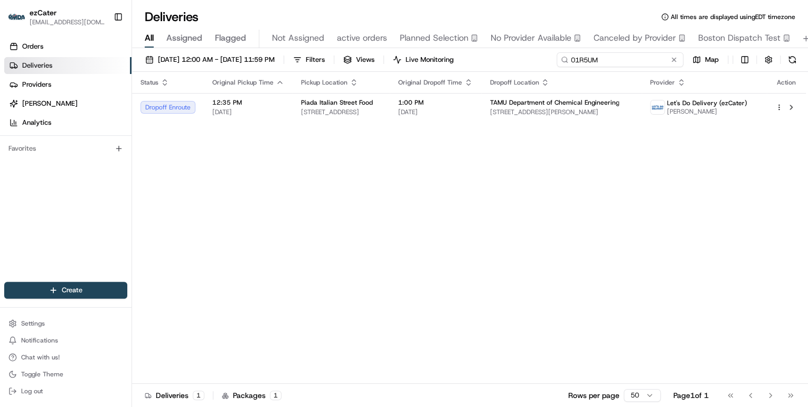
drag, startPoint x: 638, startPoint y: 61, endPoint x: 355, endPoint y: 46, distance: 282.9
click at [386, 48] on div "Deliveries All times are displayed using EDT timezone All Assigned Flagged Not …" at bounding box center [470, 203] width 676 height 407
paste input "ER9TMZ"
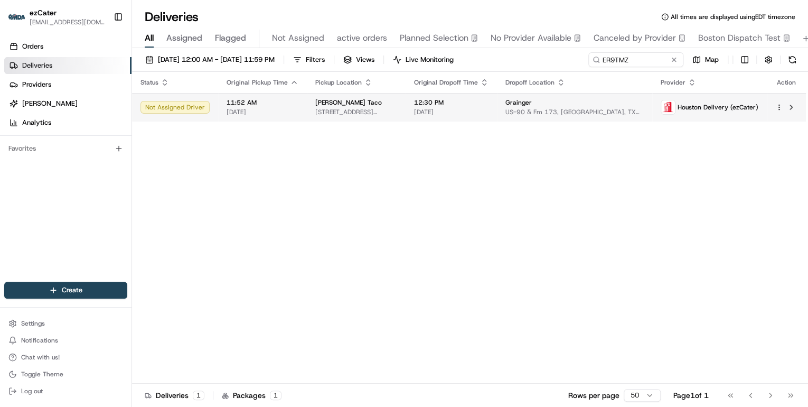
click at [356, 112] on span "[STREET_ADDRESS][PERSON_NAME]" at bounding box center [356, 112] width 82 height 8
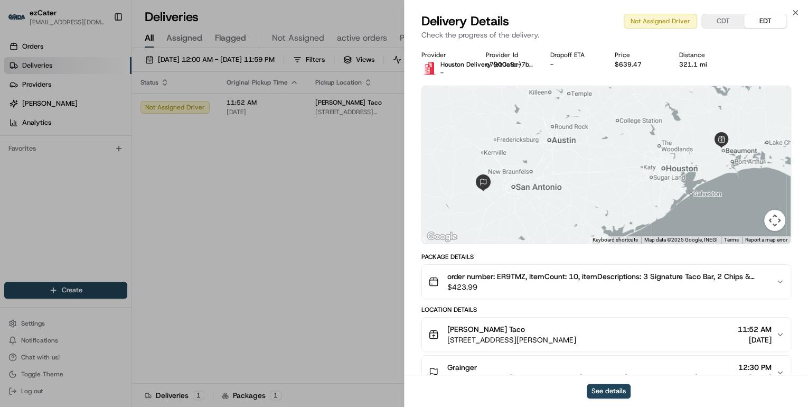
scroll to position [85, 0]
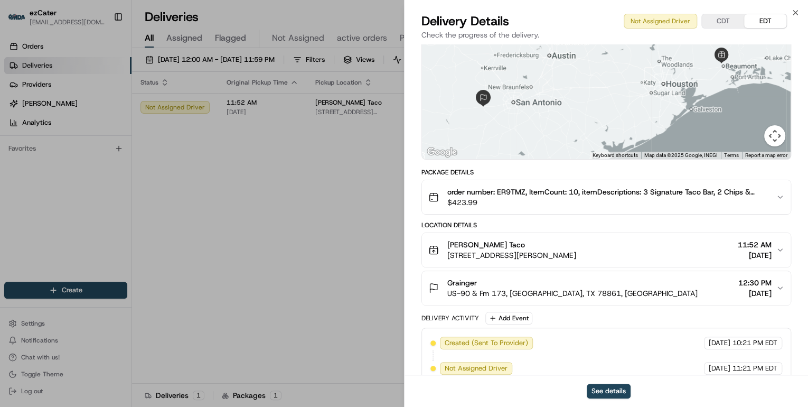
click at [576, 254] on span "[STREET_ADDRESS][PERSON_NAME]" at bounding box center [511, 255] width 129 height 11
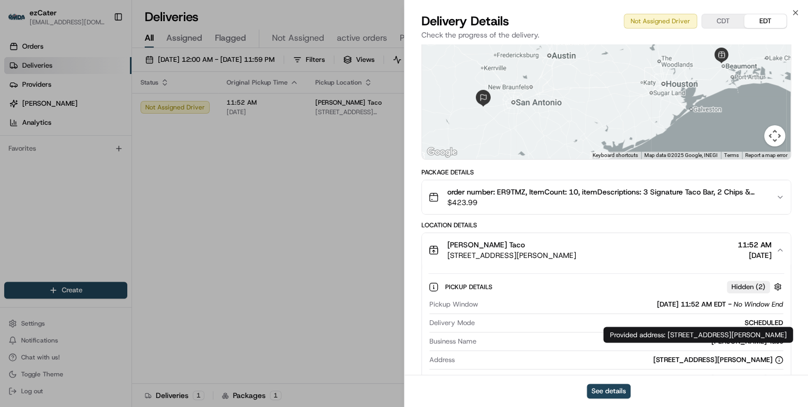
drag, startPoint x: 668, startPoint y: 334, endPoint x: 674, endPoint y: 342, distance: 10.6
click at [674, 342] on div "Provided address: [STREET_ADDRESS][PERSON_NAME] Provided address: [STREET_ADDRE…" at bounding box center [698, 334] width 190 height 16
copy div "[STREET_ADDRESS][PERSON_NAME]"
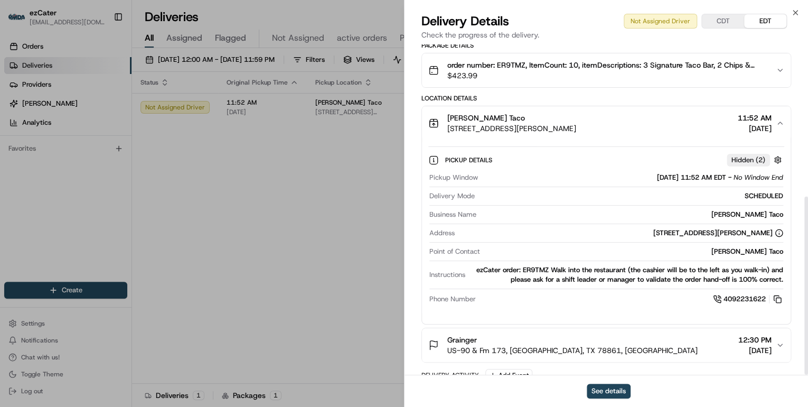
scroll to position [282, 0]
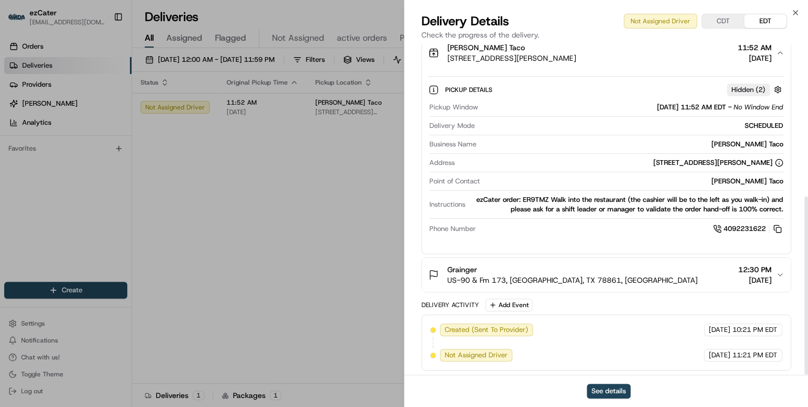
click at [648, 289] on button "Grainger US-90 & Fm 173, [GEOGRAPHIC_DATA], [GEOGRAPHIC_DATA], [GEOGRAPHIC_DATA…" at bounding box center [606, 275] width 369 height 34
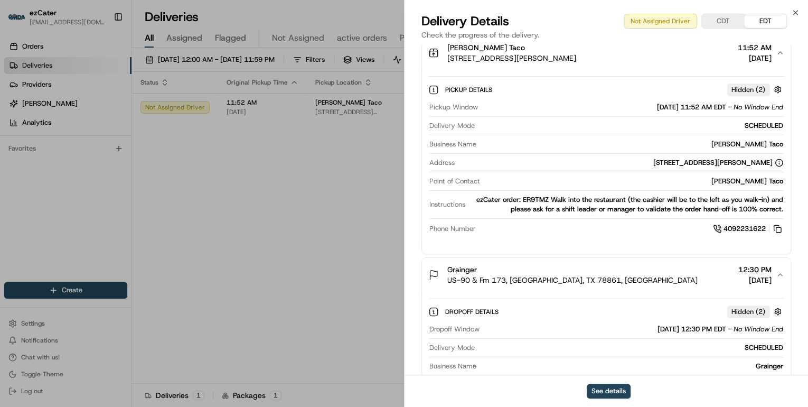
scroll to position [366, 0]
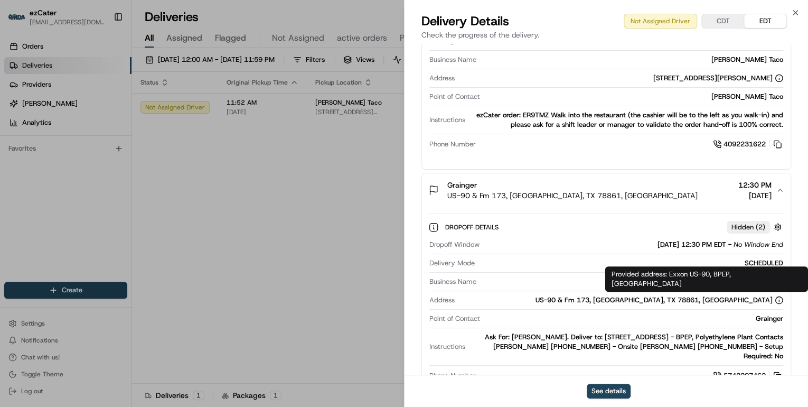
drag, startPoint x: 669, startPoint y: 271, endPoint x: 684, endPoint y: 285, distance: 20.6
click at [684, 285] on div "Provided address: Exxon US-[GEOGRAPHIC_DATA] Provided address: Exxon US-[GEOGRA…" at bounding box center [706, 278] width 203 height 25
copy div "Exxon US-90, BPEP, Polyethlyene Plant, [GEOGRAPHIC_DATA], [GEOGRAPHIC_DATA], 77…"
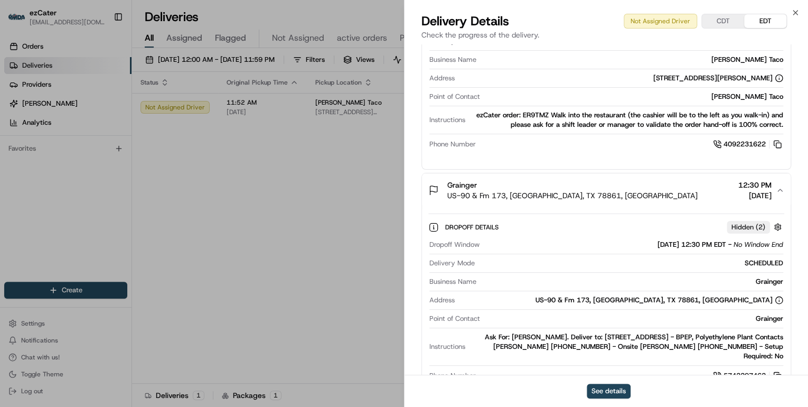
scroll to position [324, 0]
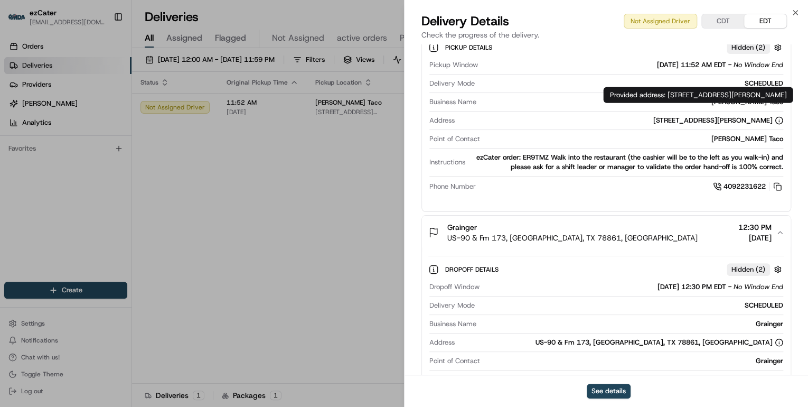
drag, startPoint x: 667, startPoint y: 94, endPoint x: 680, endPoint y: 102, distance: 15.4
click at [680, 102] on div "Provided address: [STREET_ADDRESS][PERSON_NAME] Provided address: [STREET_ADDRE…" at bounding box center [698, 95] width 190 height 16
copy div "[STREET_ADDRESS][PERSON_NAME]"
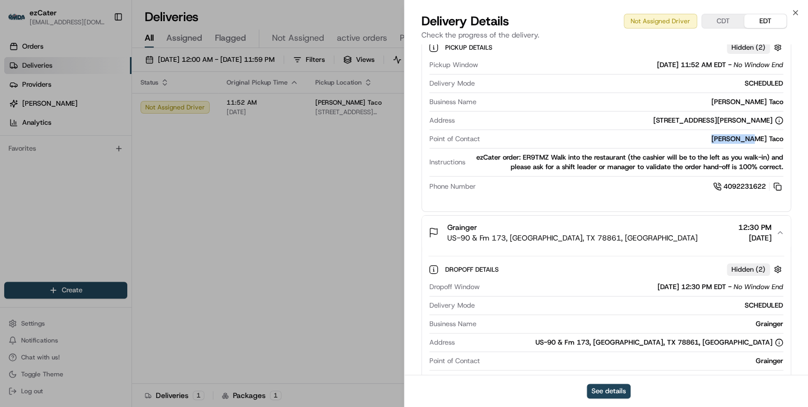
drag, startPoint x: 787, startPoint y: 135, endPoint x: 740, endPoint y: 137, distance: 47.0
click at [740, 137] on div "Pickup Details Hidden ( 2 ) Pickup Window [DATE] 11:52 AM EDT - No Window End D…" at bounding box center [606, 114] width 369 height 175
copy div "[PERSON_NAME] Taco"
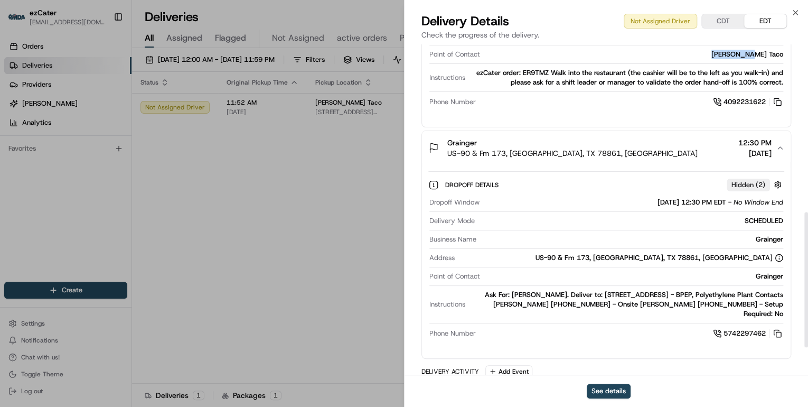
scroll to position [475, 0]
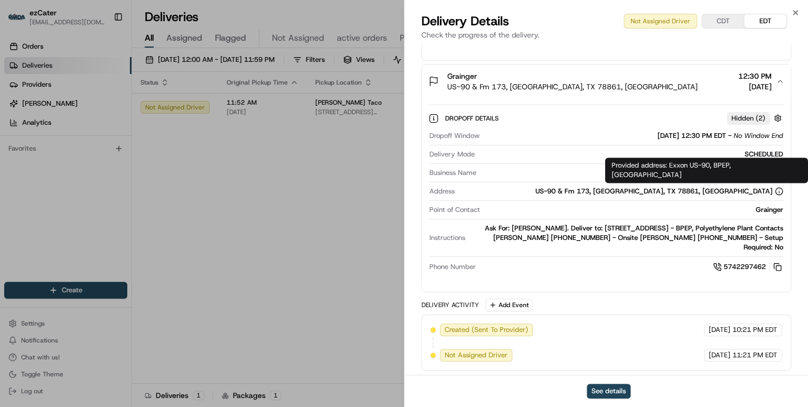
drag, startPoint x: 668, startPoint y: 165, endPoint x: 687, endPoint y: 173, distance: 20.6
click at [687, 173] on div "Provided address: Exxon US-[GEOGRAPHIC_DATA] Provided address: Exxon US-[GEOGRA…" at bounding box center [706, 169] width 203 height 25
click at [743, 204] on div "Dropoff Details Hidden ( 2 ) Dropoff Window [DATE] 12:30 PM EDT - No Window End…" at bounding box center [606, 190] width 369 height 185
click at [696, 205] on div "Grainger" at bounding box center [633, 210] width 299 height 10
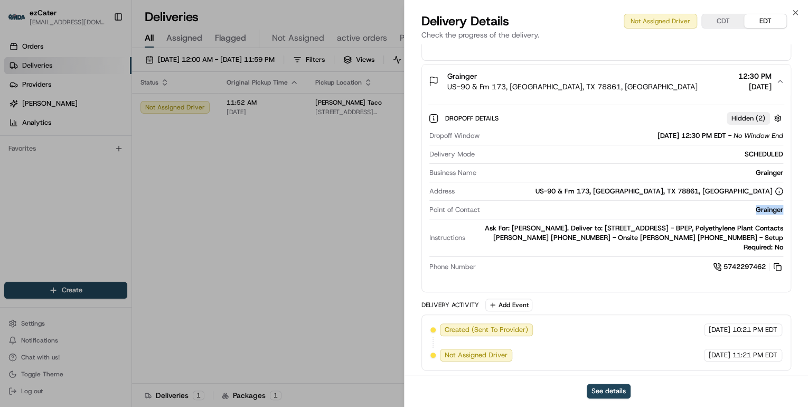
drag, startPoint x: 786, startPoint y: 208, endPoint x: 739, endPoint y: 207, distance: 46.5
click at [739, 207] on div "Dropoff Details Hidden ( 2 ) Dropoff Window [DATE] 12:30 PM EDT - No Window End…" at bounding box center [606, 190] width 369 height 185
drag, startPoint x: 428, startPoint y: 233, endPoint x: 785, endPoint y: 249, distance: 356.9
click at [785, 249] on div "Dropoff Details Hidden ( 2 ) Dropoff Window [DATE] 12:30 PM EDT - No Window End…" at bounding box center [606, 190] width 369 height 185
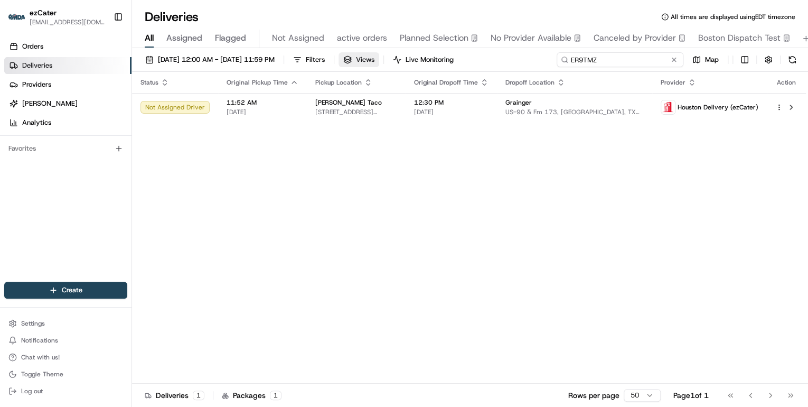
drag, startPoint x: 633, startPoint y: 60, endPoint x: 398, endPoint y: 63, distance: 235.1
click at [399, 63] on div "[DATE] 12:00 AM - [DATE] 11:59 PM Filters Views Live Monitoring ER9TMZ Map" at bounding box center [470, 62] width 676 height 20
paste input "Y4QMK1"
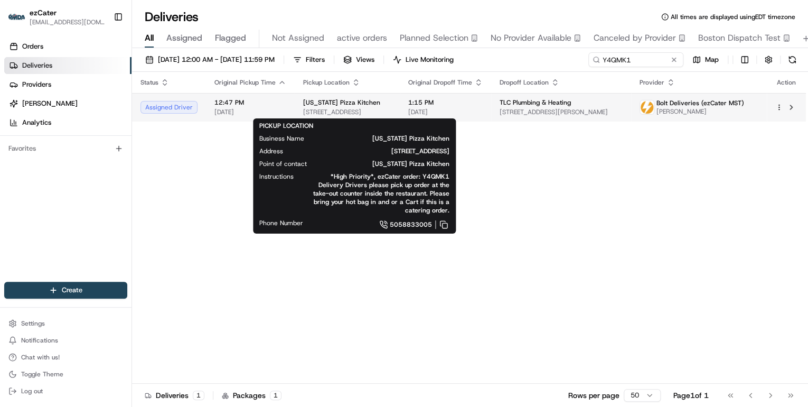
click at [322, 113] on span "[STREET_ADDRESS]" at bounding box center [347, 112] width 88 height 8
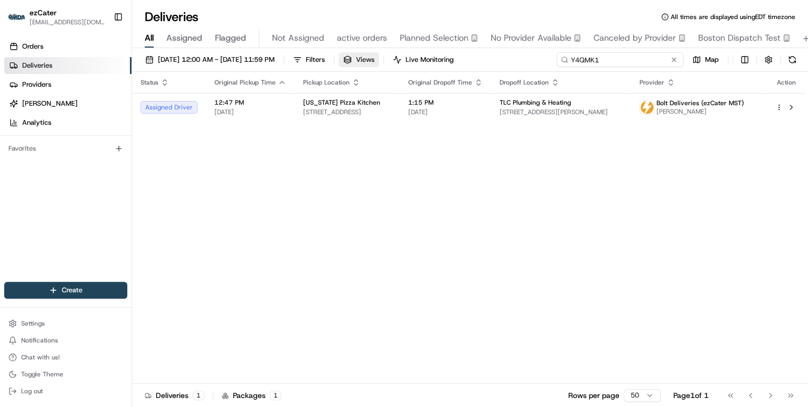
drag, startPoint x: 646, startPoint y: 53, endPoint x: 378, endPoint y: 60, distance: 268.4
click at [386, 60] on div "[DATE] 12:00 AM - [DATE] 11:59 PM Filters Views Live Monitoring Y4QMK1 Map" at bounding box center [470, 62] width 676 height 20
paste input "REZ-FJA"
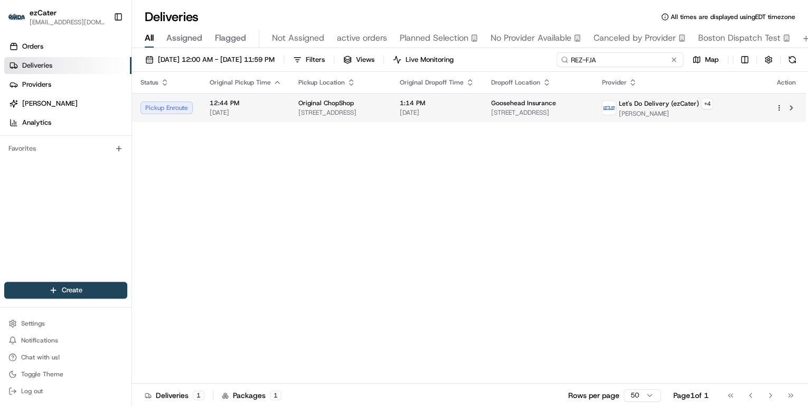
type input "REZ-FJA"
click at [346, 108] on span "[STREET_ADDRESS]" at bounding box center [340, 112] width 85 height 8
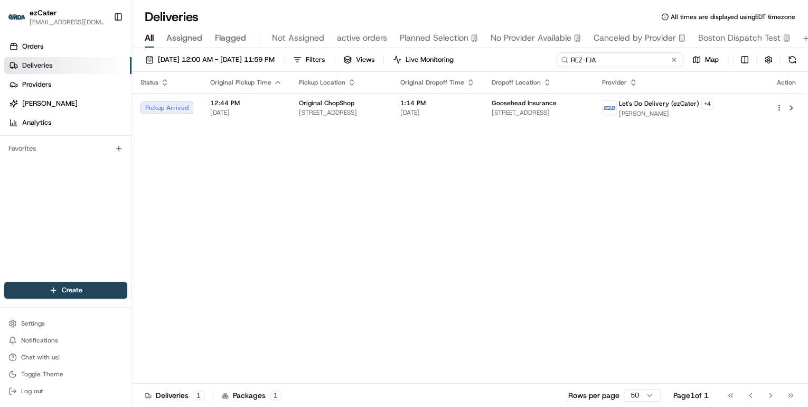
click at [649, 61] on input "REZ-FJA" at bounding box center [620, 59] width 127 height 15
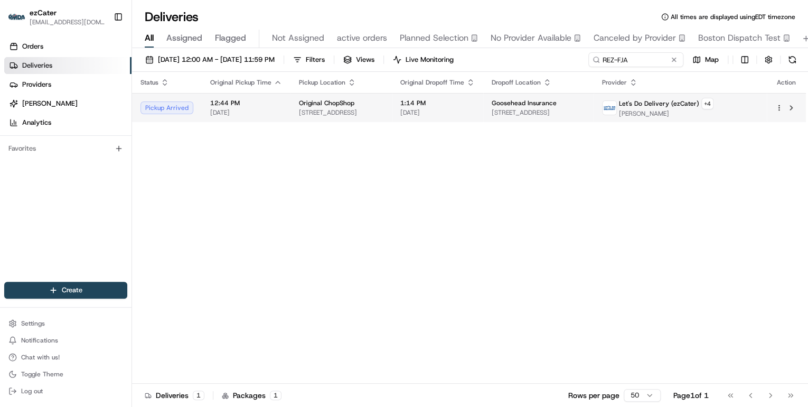
click at [426, 108] on td "1:14 PM [DATE]" at bounding box center [437, 107] width 91 height 29
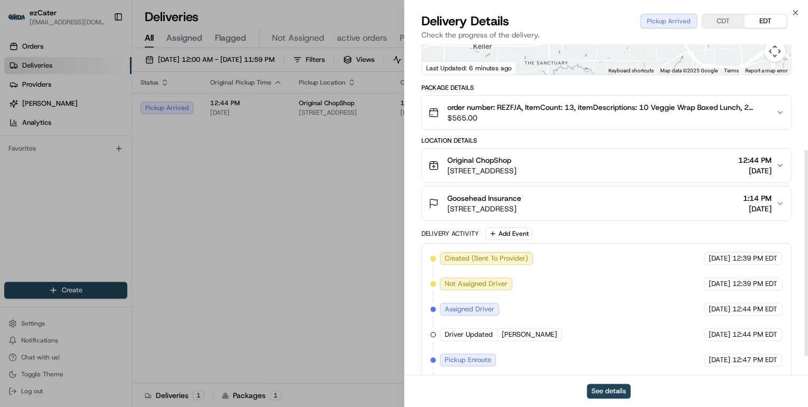
scroll to position [199, 0]
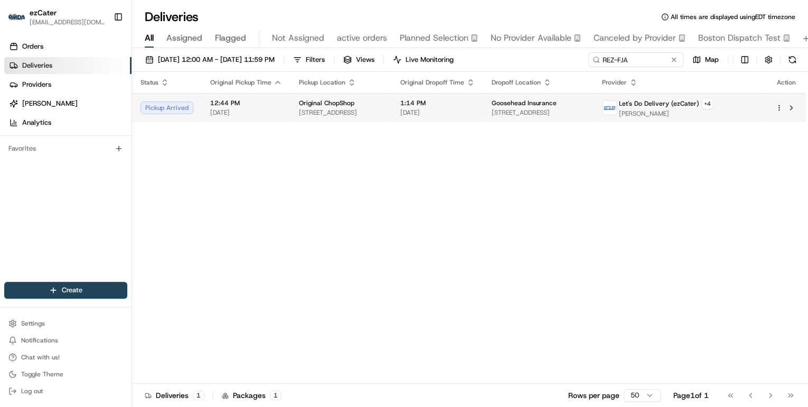
click at [475, 112] on span "[DATE]" at bounding box center [437, 112] width 74 height 8
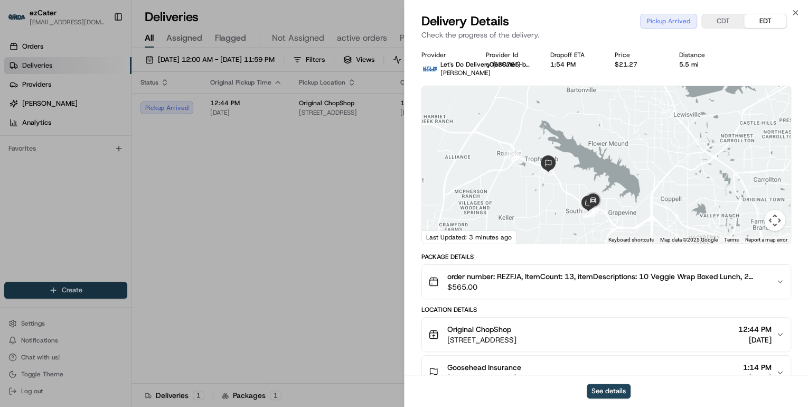
click at [614, 283] on span "$565.00" at bounding box center [607, 287] width 320 height 11
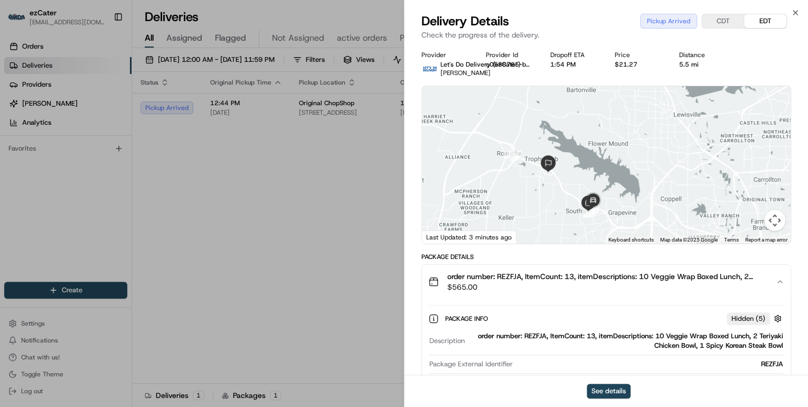
scroll to position [85, 0]
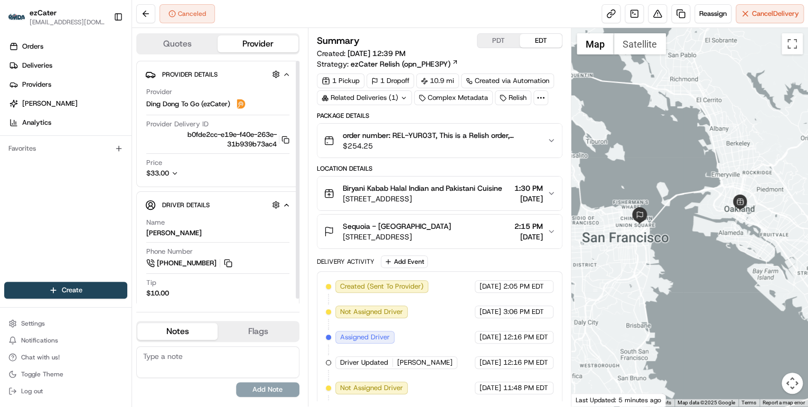
click at [177, 173] on icon "button" at bounding box center [174, 173] width 7 height 7
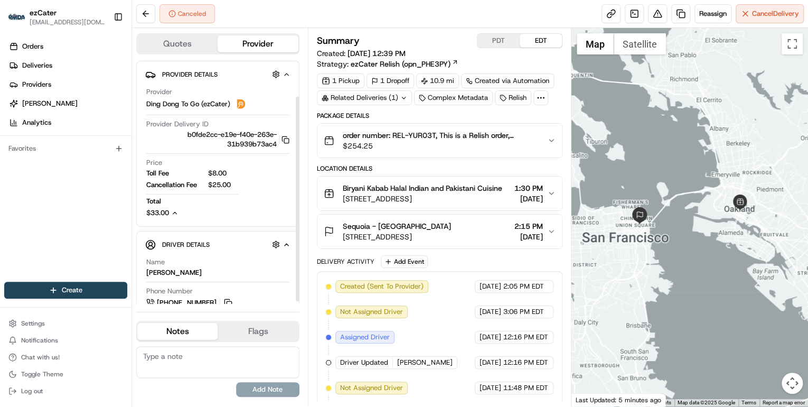
scroll to position [42, 0]
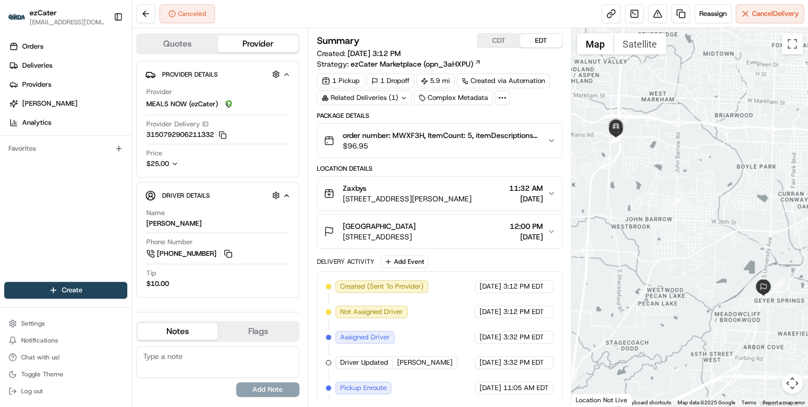
click at [177, 162] on icon "button" at bounding box center [174, 163] width 7 height 7
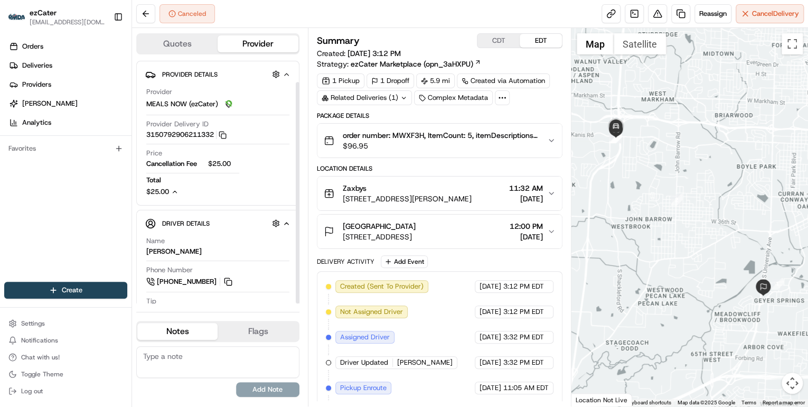
scroll to position [23, 0]
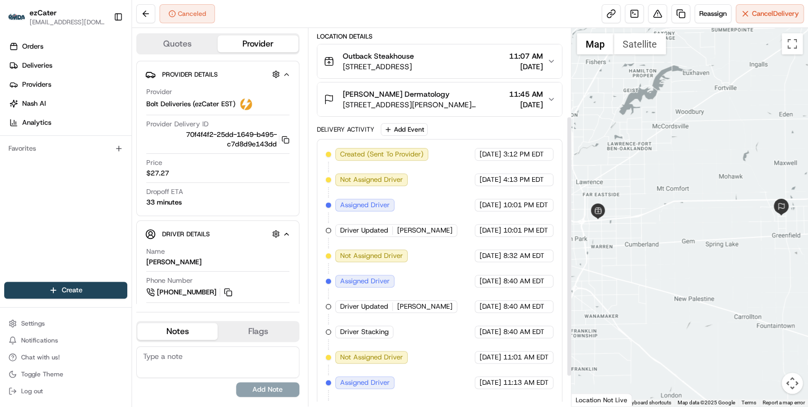
scroll to position [171, 0]
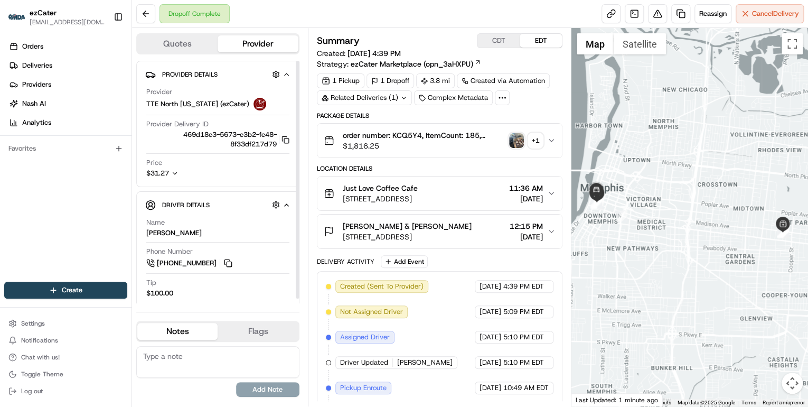
click at [177, 174] on icon "button" at bounding box center [174, 173] width 7 height 7
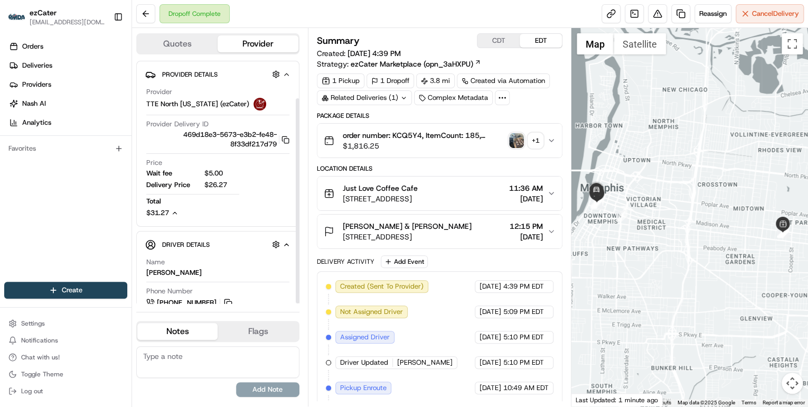
scroll to position [44, 0]
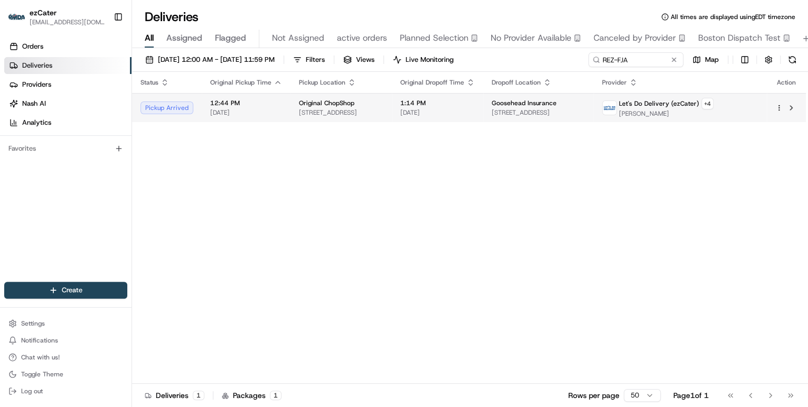
click at [291, 114] on td "Original ChopShop [STREET_ADDRESS]" at bounding box center [340, 107] width 101 height 29
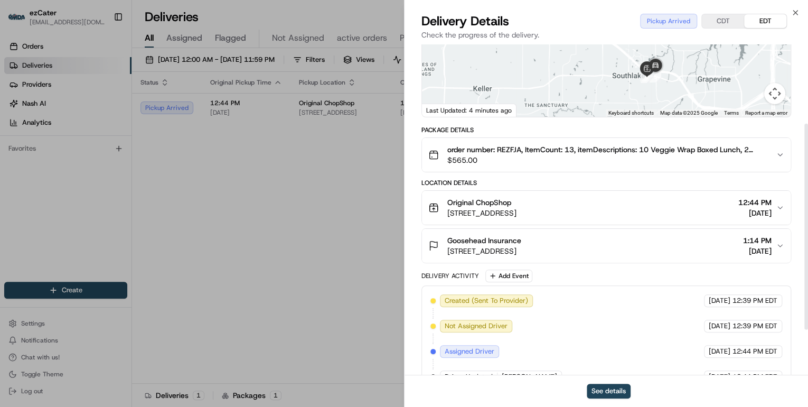
scroll to position [199, 0]
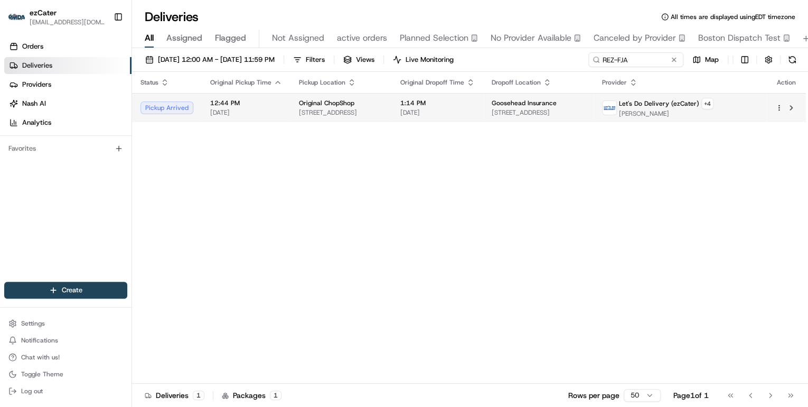
click at [372, 110] on span "[STREET_ADDRESS]" at bounding box center [341, 112] width 85 height 8
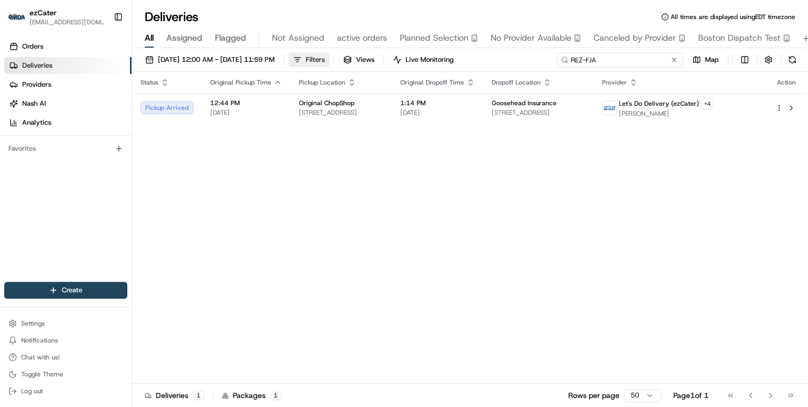
drag, startPoint x: 631, startPoint y: 61, endPoint x: 354, endPoint y: 61, distance: 276.8
click at [357, 61] on div "[DATE] 12:00 AM - [DATE] 11:59 PM Filters Views Live Monitoring REZ-FJA Map" at bounding box center [470, 62] width 676 height 20
paste input "87RCRJ"
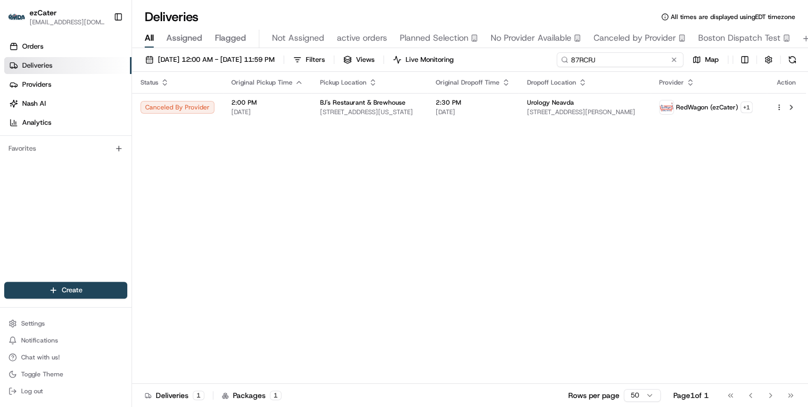
drag, startPoint x: 611, startPoint y: 54, endPoint x: 377, endPoint y: 48, distance: 234.0
click at [377, 48] on div "[DATE] 12:00 AM - [DATE] 11:59 PM Filters Views Live Monitoring 87RCRJ Map Stat…" at bounding box center [470, 228] width 676 height 361
paste input "REZFJA"
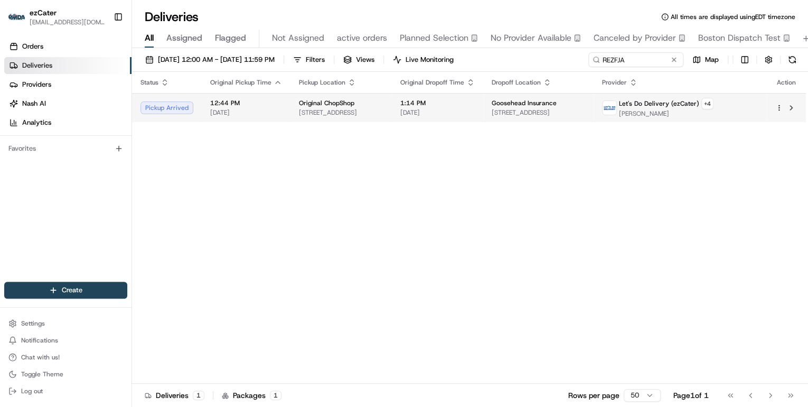
click at [392, 106] on td "Original ChopShop [STREET_ADDRESS]" at bounding box center [340, 107] width 101 height 29
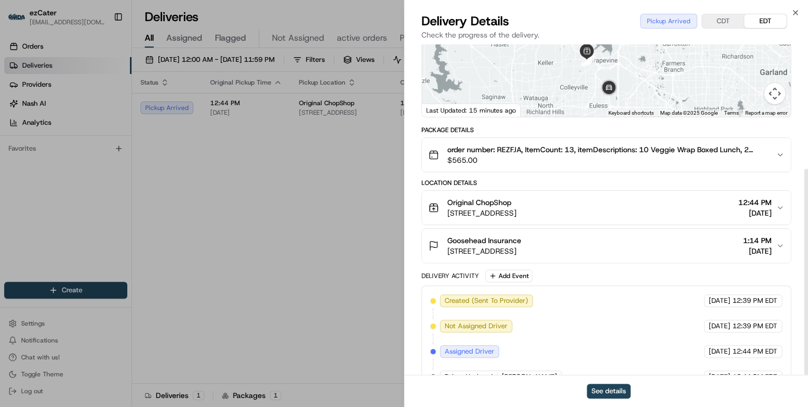
scroll to position [199, 0]
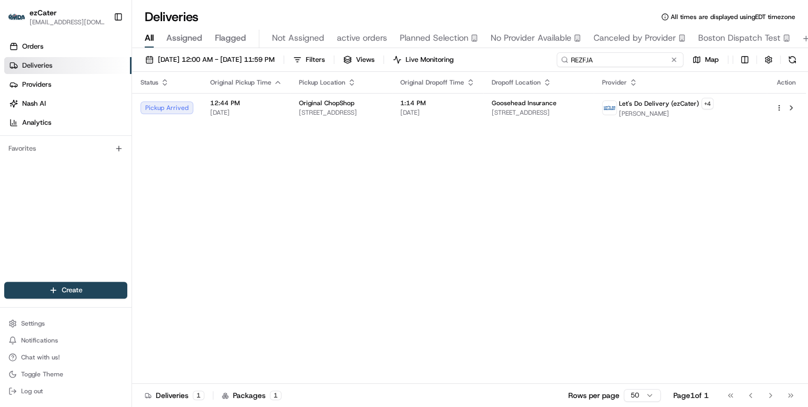
click at [636, 55] on input "REZFJA" at bounding box center [620, 59] width 127 height 15
drag, startPoint x: 611, startPoint y: 61, endPoint x: 392, endPoint y: 60, distance: 218.1
click at [397, 59] on div "[DATE] 12:00 AM - [DATE] 11:59 PM Filters Views Live Monitoring REZFJA Map" at bounding box center [470, 62] width 676 height 20
paste input "AYX-FT0"
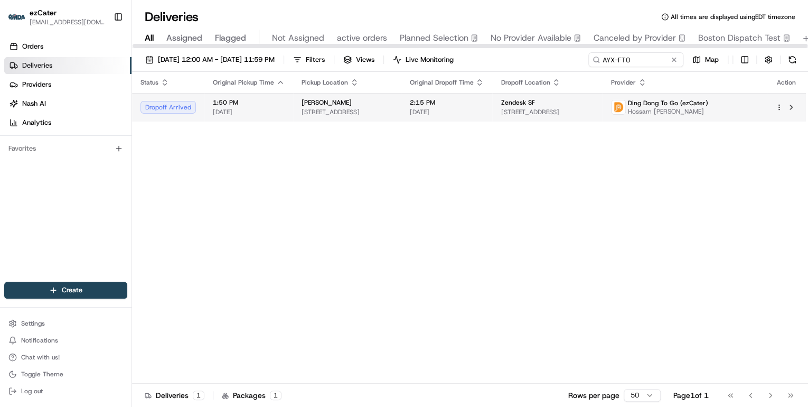
click at [382, 109] on span "[STREET_ADDRESS]" at bounding box center [347, 112] width 91 height 8
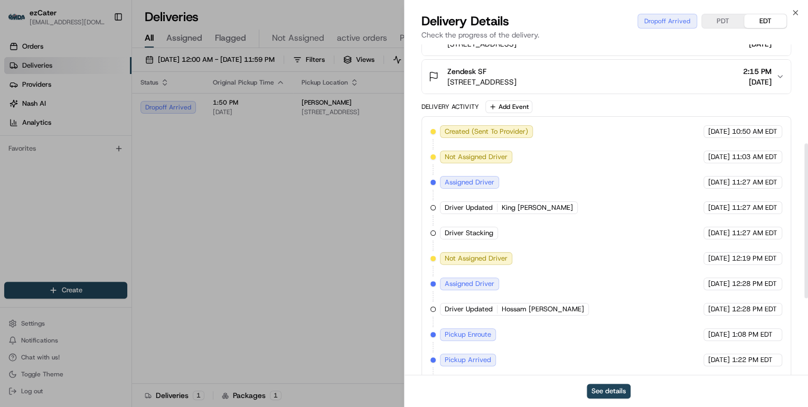
scroll to position [169, 0]
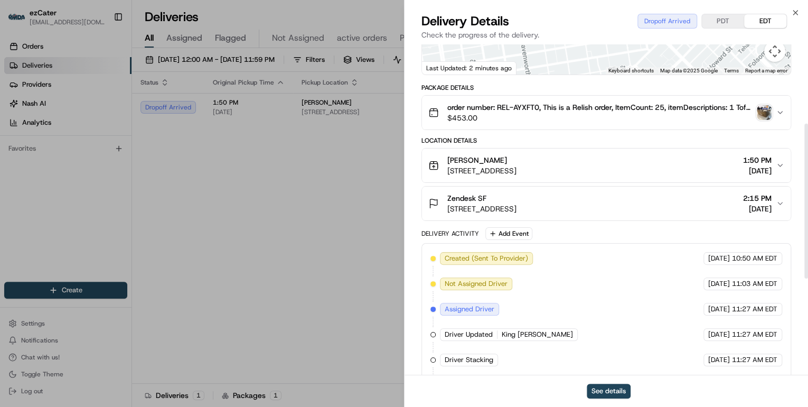
click at [769, 111] on img "button" at bounding box center [764, 112] width 15 height 15
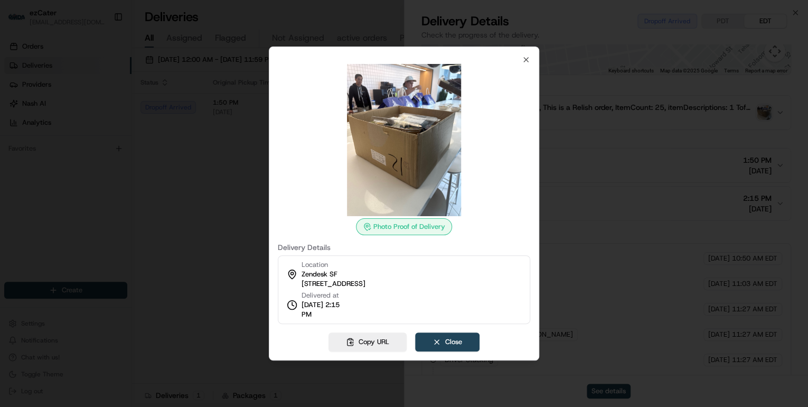
click at [206, 116] on div at bounding box center [404, 203] width 808 height 407
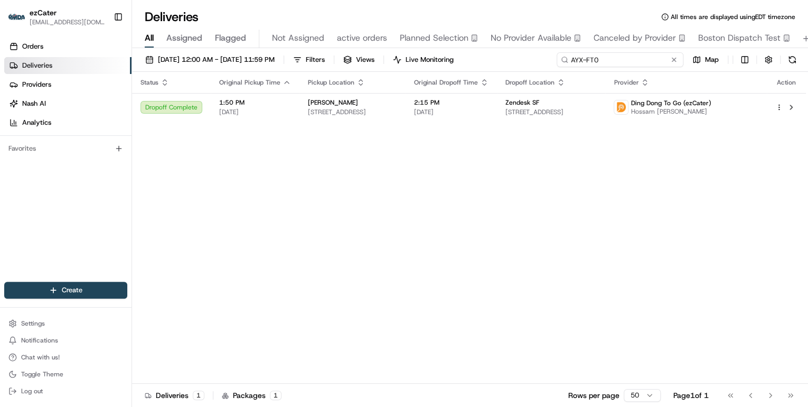
drag, startPoint x: 646, startPoint y: 57, endPoint x: 303, endPoint y: 39, distance: 343.7
click at [312, 40] on div "Deliveries All times are displayed using EDT timezone All Assigned Flagged Not …" at bounding box center [470, 203] width 676 height 407
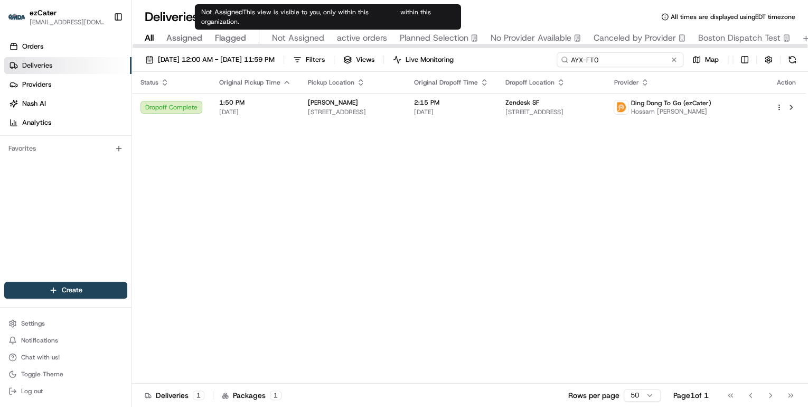
paste input "25XX70"
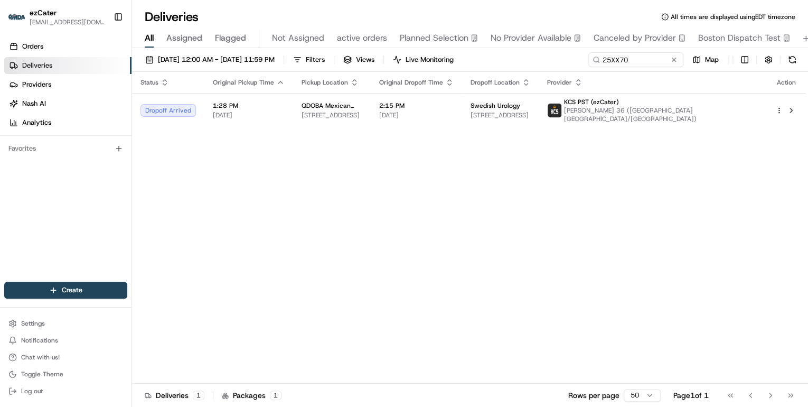
click at [293, 199] on div "Status Original Pickup Time Pickup Location Original Dropoff Time Dropoff Locat…" at bounding box center [469, 228] width 674 height 312
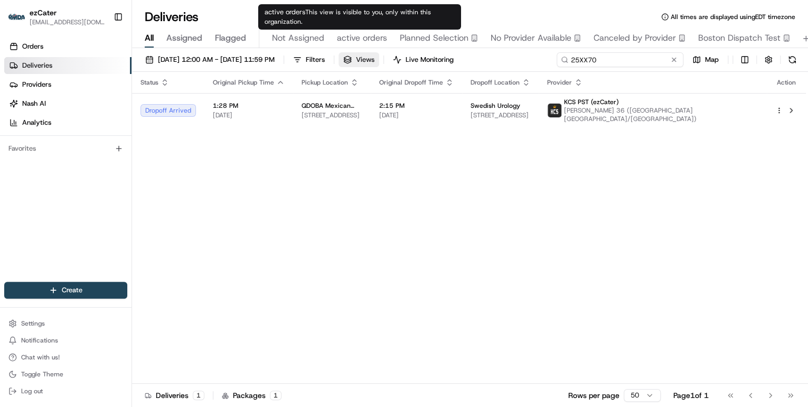
drag, startPoint x: 636, startPoint y: 60, endPoint x: 377, endPoint y: 55, distance: 258.8
click at [380, 55] on div "[DATE] 12:00 AM - [DATE] 11:59 PM Filters Views Live Monitoring 25XX70 Map" at bounding box center [470, 62] width 676 height 20
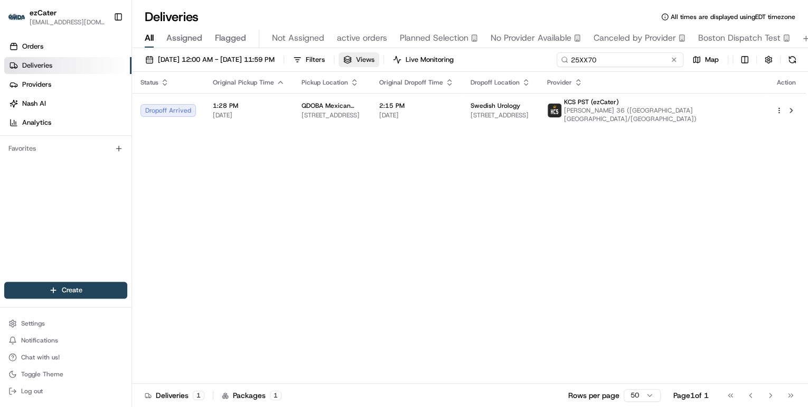
paste input "FV3U45"
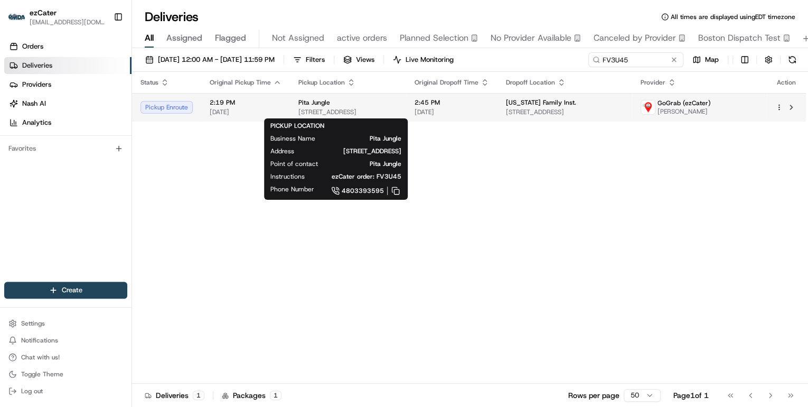
click at [326, 108] on span "[STREET_ADDRESS]" at bounding box center [347, 112] width 99 height 8
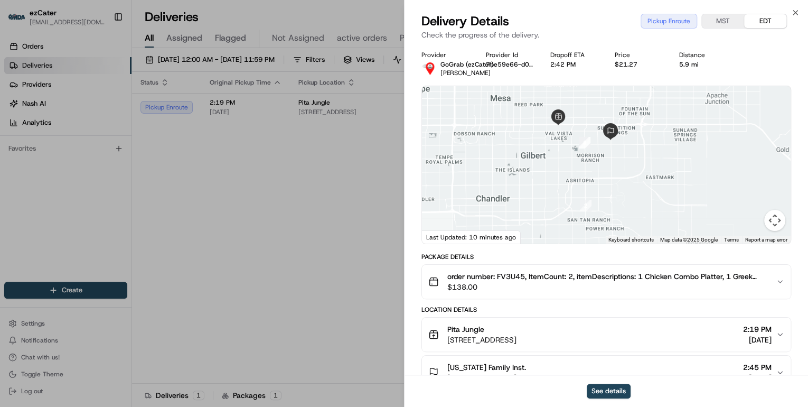
drag, startPoint x: 528, startPoint y: 220, endPoint x: 539, endPoint y: 145, distance: 75.8
click at [539, 145] on div at bounding box center [606, 164] width 369 height 157
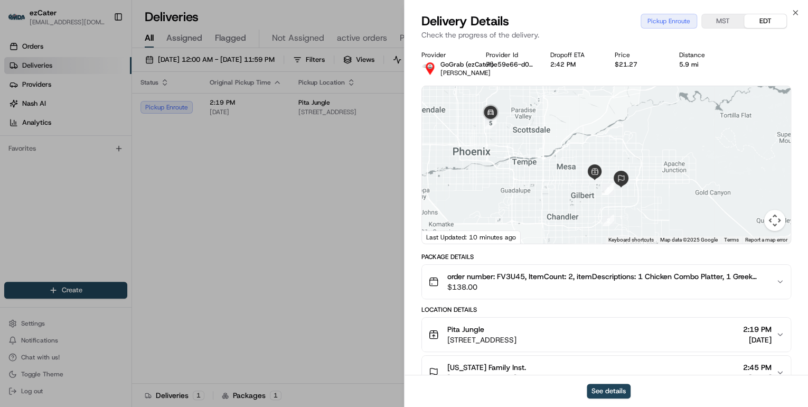
drag, startPoint x: 504, startPoint y: 173, endPoint x: 538, endPoint y: 209, distance: 49.3
click at [538, 209] on div at bounding box center [606, 164] width 369 height 157
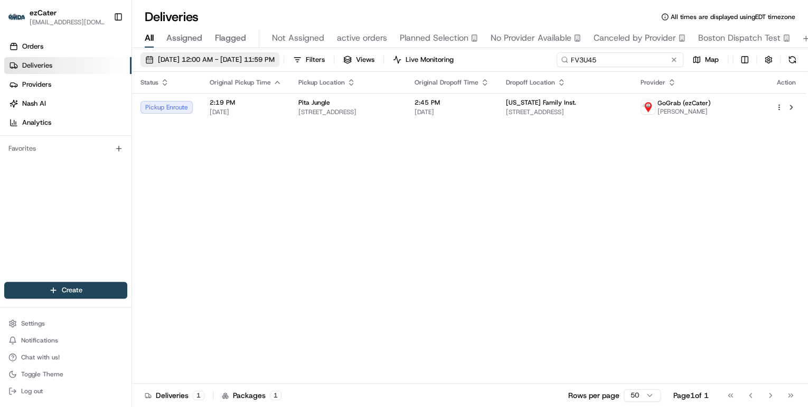
drag, startPoint x: 633, startPoint y: 57, endPoint x: 271, endPoint y: 55, distance: 361.8
click at [275, 56] on div "[DATE] 12:00 AM - [DATE] 11:59 PM Filters Views Live Monitoring FV3U45 Map" at bounding box center [470, 62] width 676 height 20
paste input "1PFJWU"
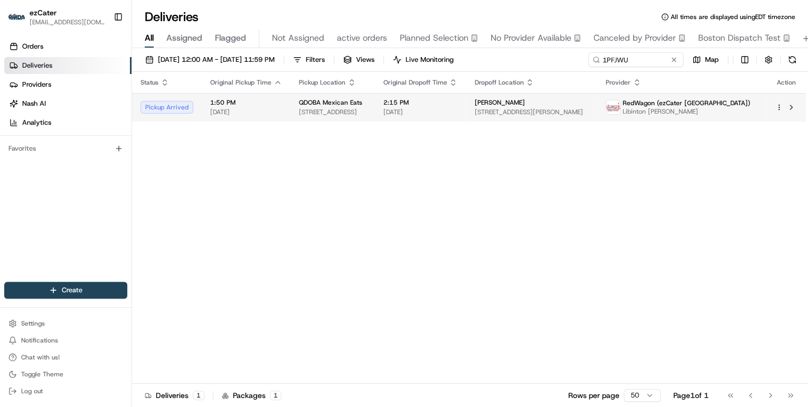
click at [336, 112] on span "[STREET_ADDRESS]" at bounding box center [332, 112] width 67 height 8
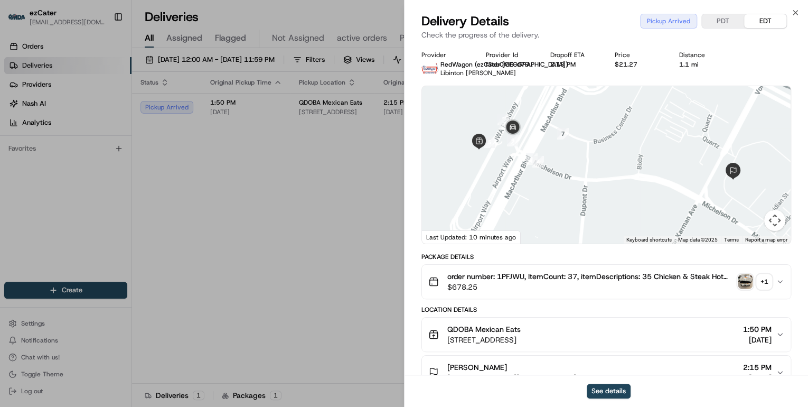
click at [746, 284] on img "button" at bounding box center [745, 281] width 15 height 15
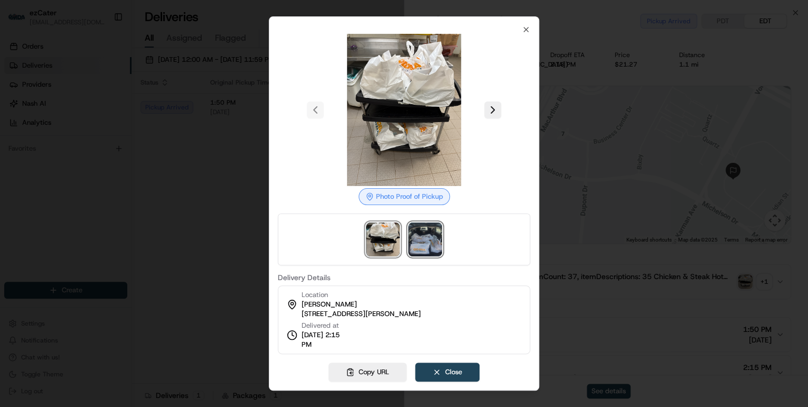
click at [431, 247] on img at bounding box center [425, 239] width 34 height 34
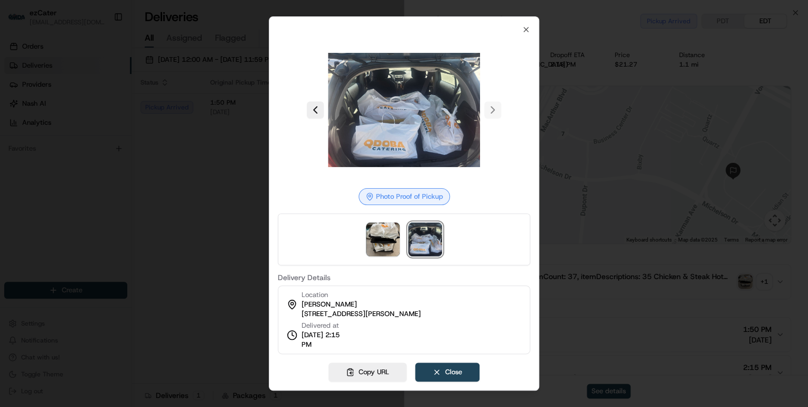
click at [236, 205] on div at bounding box center [404, 203] width 808 height 407
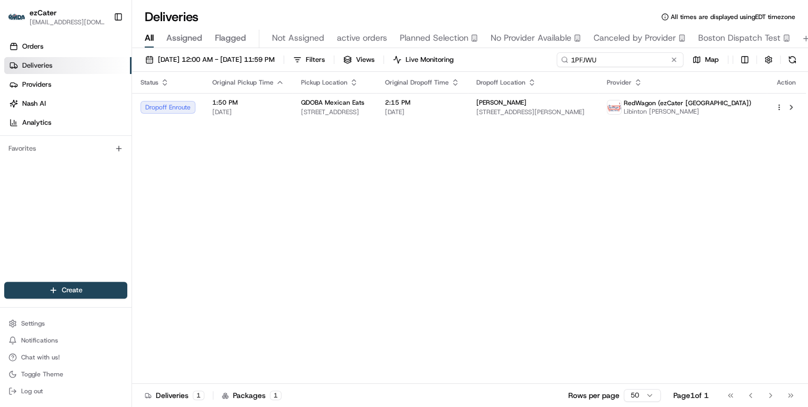
drag, startPoint x: 632, startPoint y: 59, endPoint x: 408, endPoint y: 51, distance: 224.1
click at [412, 51] on div "[DATE] 12:00 AM - [DATE] 11:59 PM Filters Views Live Monitoring 1PFJWU Map Stat…" at bounding box center [470, 228] width 676 height 361
paste input "REZFJA"
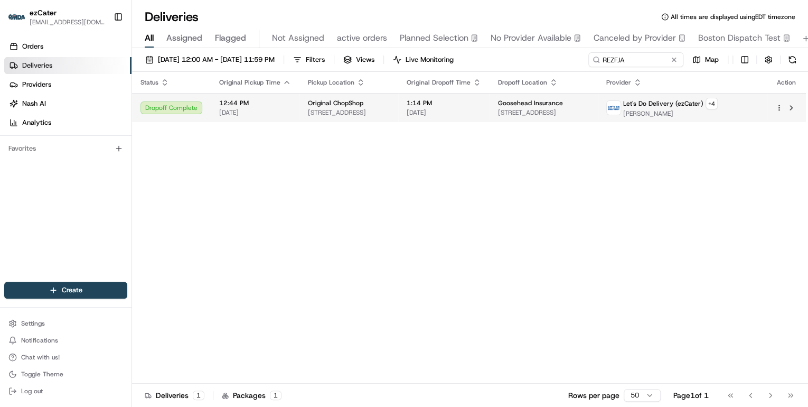
click at [429, 112] on td "1:14 PM [DATE]" at bounding box center [443, 107] width 91 height 29
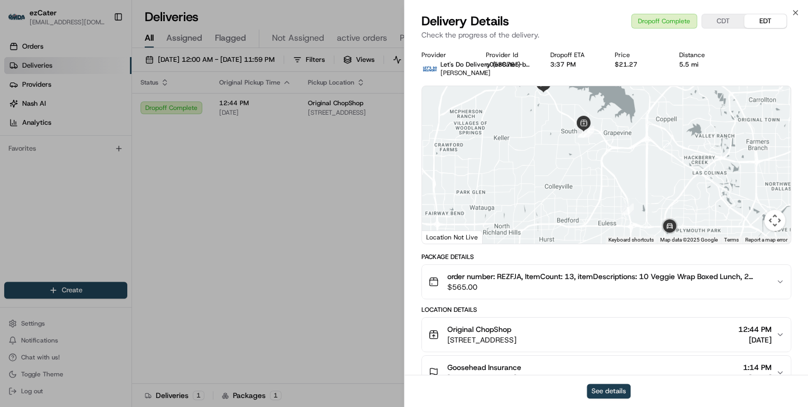
click at [609, 387] on button "See details" at bounding box center [609, 390] width 44 height 15
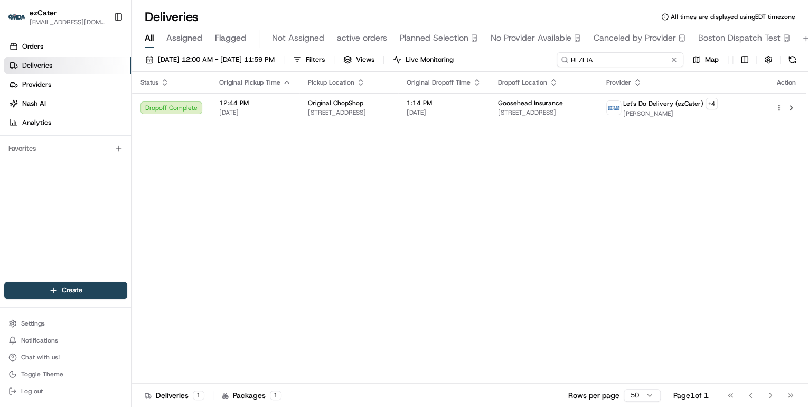
drag, startPoint x: 632, startPoint y: 62, endPoint x: 346, endPoint y: 74, distance: 285.4
click at [365, 71] on div "[DATE] 12:00 AM - [DATE] 11:59 PM Filters Views Live Monitoring REZFJA Map Stat…" at bounding box center [470, 228] width 676 height 361
paste input "1CAPR8"
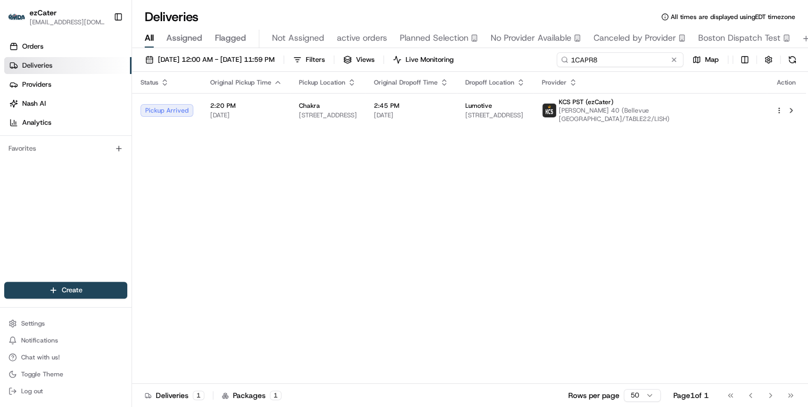
drag, startPoint x: 616, startPoint y: 62, endPoint x: 376, endPoint y: 51, distance: 241.1
click at [376, 51] on div "[DATE] 12:00 AM - [DATE] 11:59 PM Filters Views Live Monitoring 1CAPR8 Map Stat…" at bounding box center [470, 228] width 676 height 361
paste input "QU6-99F"
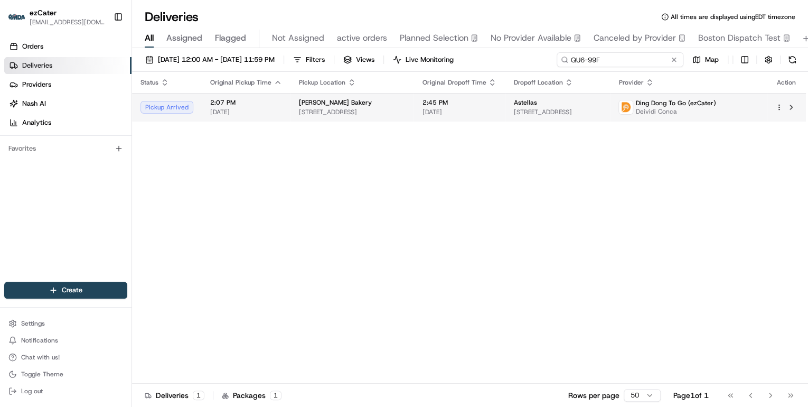
type input "QU6-99F"
click at [385, 108] on span "[STREET_ADDRESS]" at bounding box center [352, 112] width 106 height 8
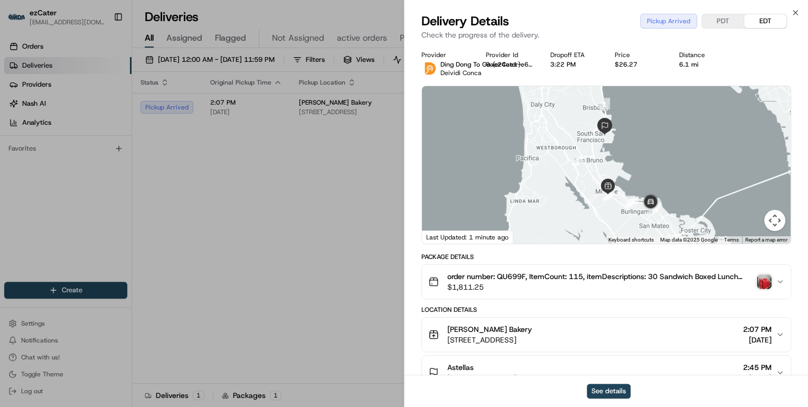
click at [768, 281] on img "button" at bounding box center [764, 281] width 15 height 15
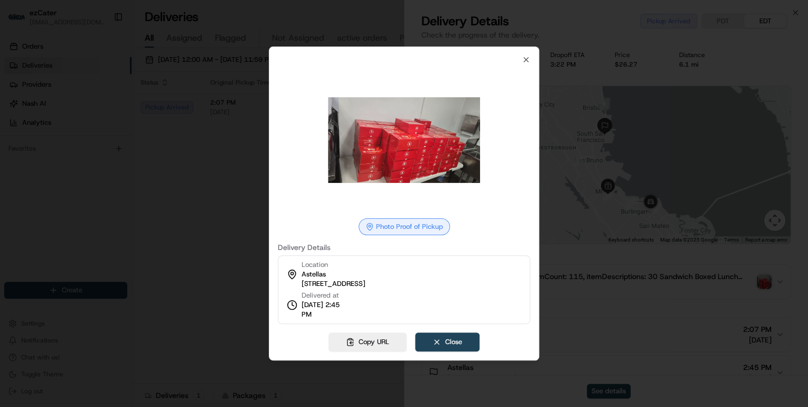
click at [232, 217] on div at bounding box center [404, 203] width 808 height 407
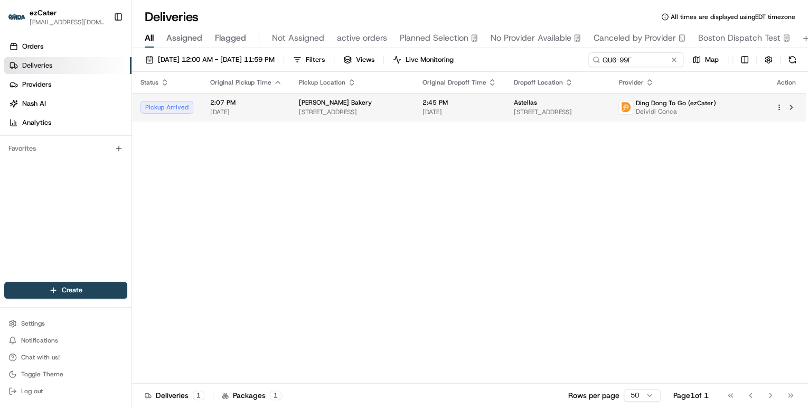
click at [397, 118] on td "[PERSON_NAME] [STREET_ADDRESS]" at bounding box center [351, 107] width 123 height 29
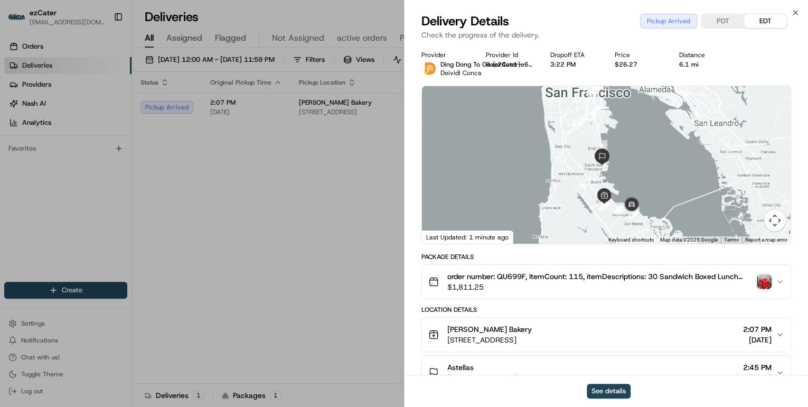
click at [528, 218] on div at bounding box center [606, 164] width 369 height 157
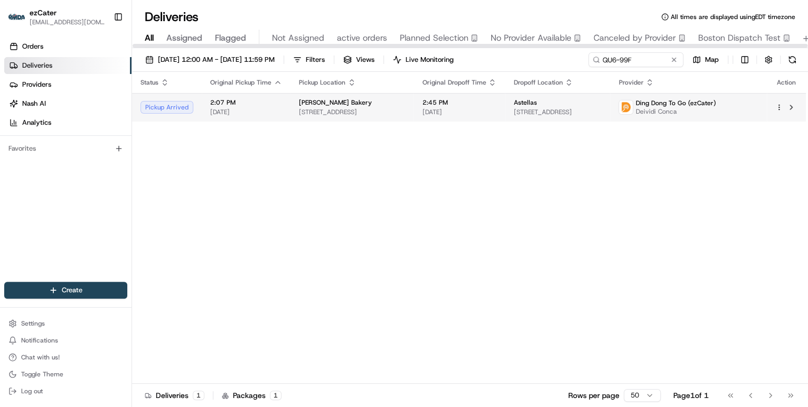
click at [468, 104] on span "2:45 PM" at bounding box center [459, 102] width 74 height 8
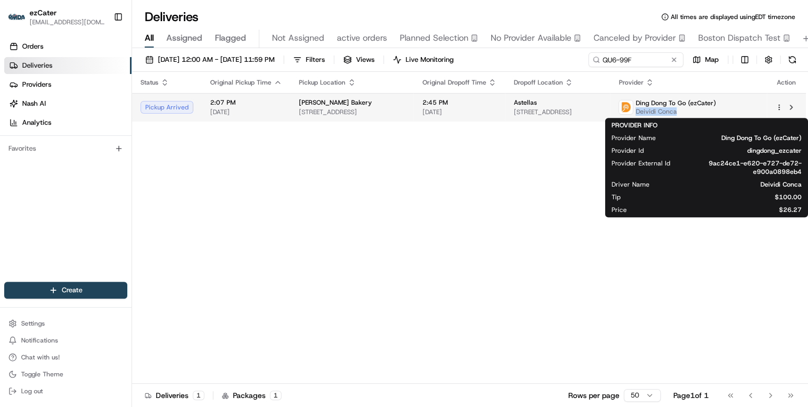
drag, startPoint x: 720, startPoint y: 113, endPoint x: 680, endPoint y: 110, distance: 40.2
click at [680, 110] on span "Deividi Conca" at bounding box center [675, 111] width 80 height 8
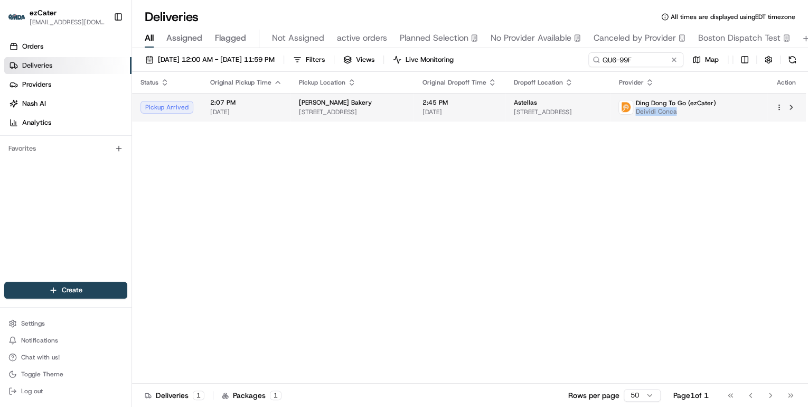
copy span "Deividi Conca"
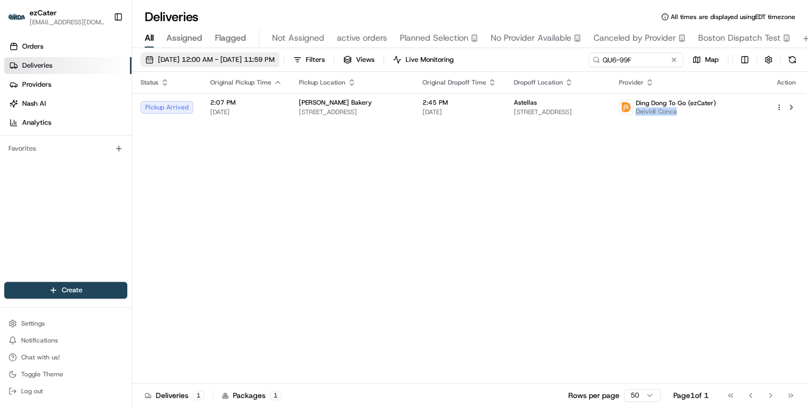
click at [248, 60] on span "[DATE] 12:00 AM - [DATE] 11:59 PM" at bounding box center [216, 60] width 117 height 10
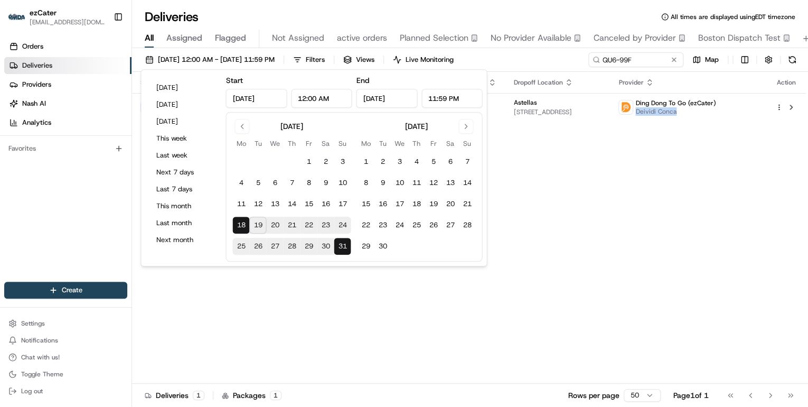
click at [258, 228] on button "19" at bounding box center [257, 225] width 17 height 17
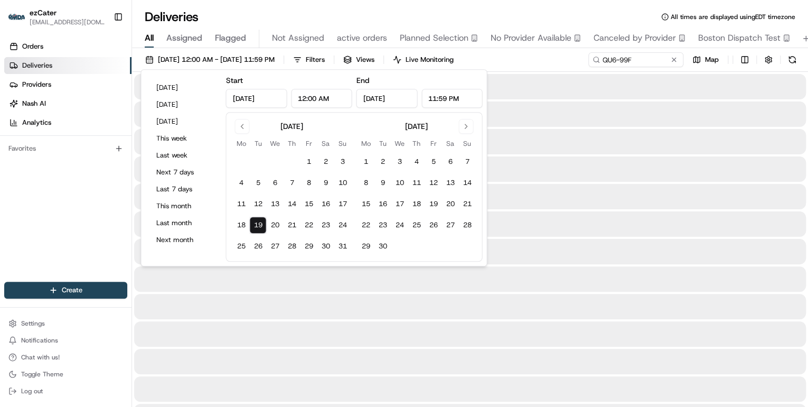
type input "[DATE]"
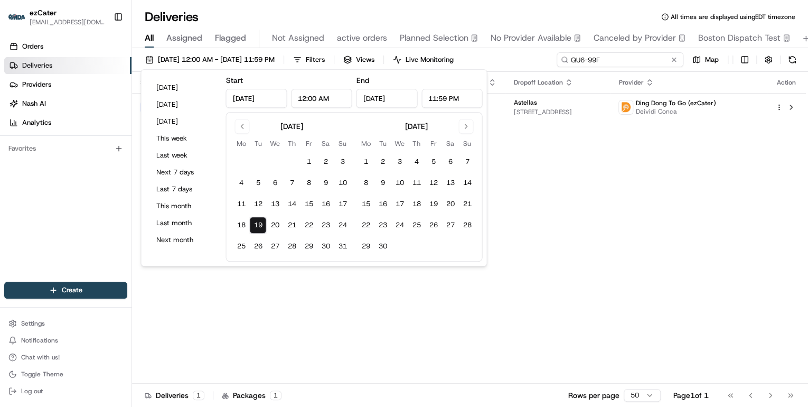
click at [632, 56] on input "QU6-99F" at bounding box center [620, 59] width 127 height 15
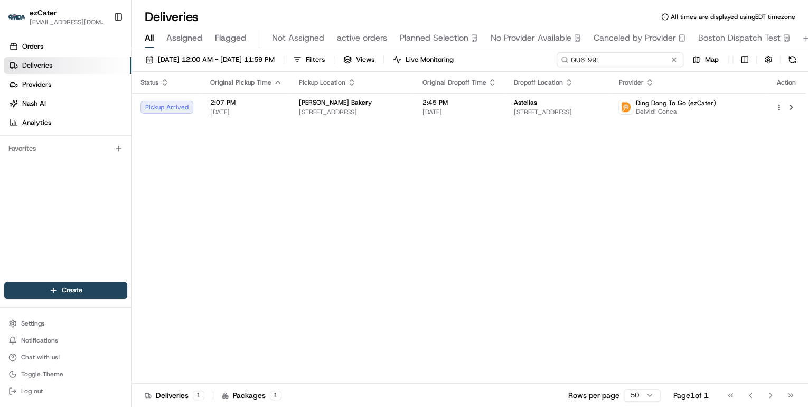
drag, startPoint x: 632, startPoint y: 61, endPoint x: 345, endPoint y: 51, distance: 287.5
click at [345, 51] on div "[DATE] 12:00 AM - [DATE] 11:59 PM Filters Views Live Monitoring QU6-99F Map Sta…" at bounding box center [470, 228] width 676 height 361
paste input "Deividi Conca"
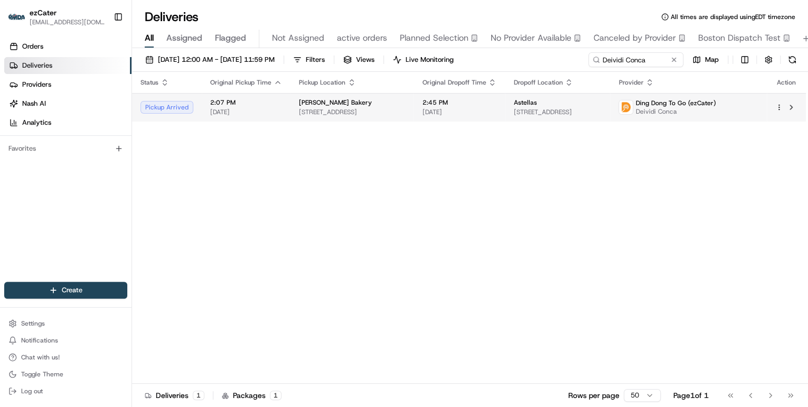
click at [344, 112] on span "[STREET_ADDRESS]" at bounding box center [352, 112] width 106 height 8
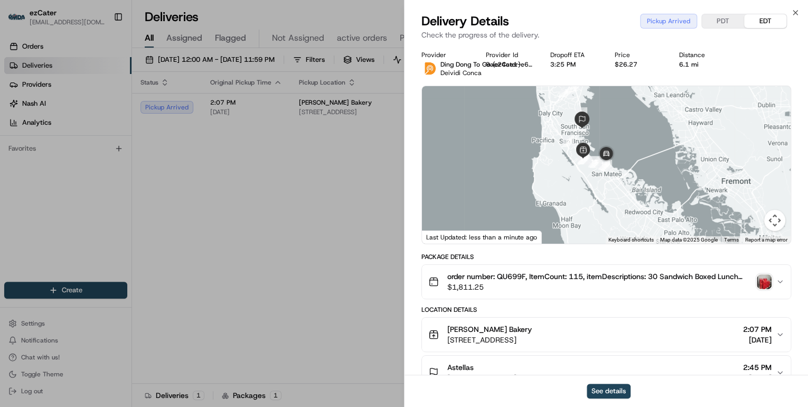
click at [772, 284] on div "order number: QU699F, ItemCount: 115, itemDescriptions: 30 Sandwich Boxed Lunch…" at bounding box center [602, 281] width 348 height 21
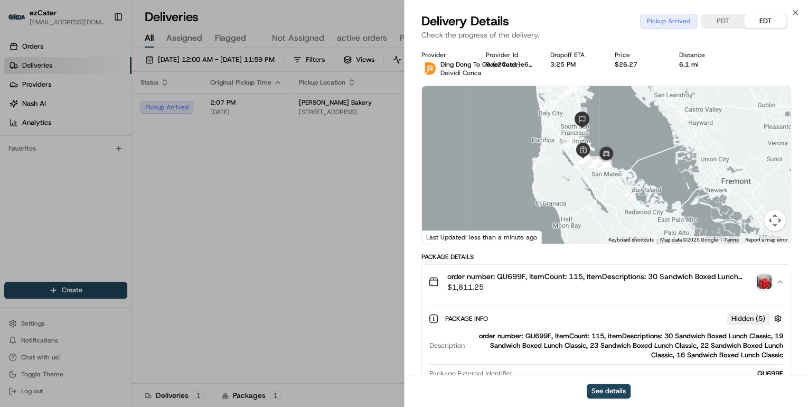
click at [765, 285] on img "button" at bounding box center [764, 281] width 15 height 15
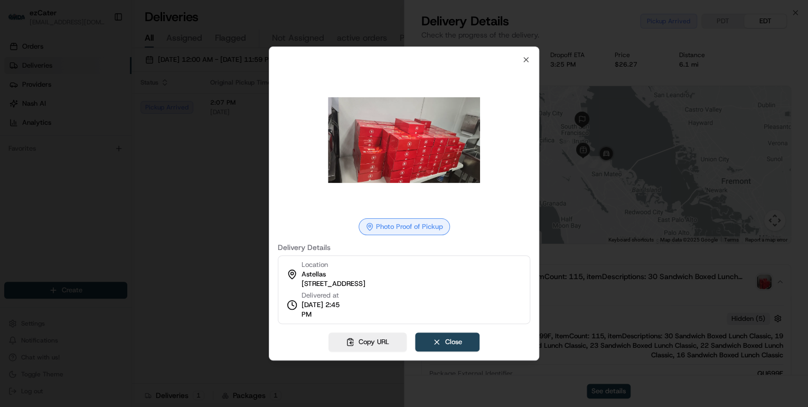
click at [222, 193] on div at bounding box center [404, 203] width 808 height 407
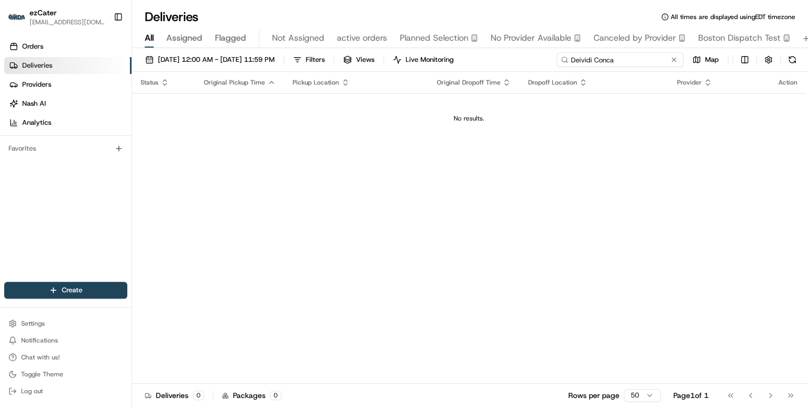
drag, startPoint x: 654, startPoint y: 60, endPoint x: 351, endPoint y: 40, distance: 304.4
click at [357, 40] on div "Deliveries All times are displayed using EDT timezone All Assigned Flagged Not …" at bounding box center [470, 203] width 676 height 407
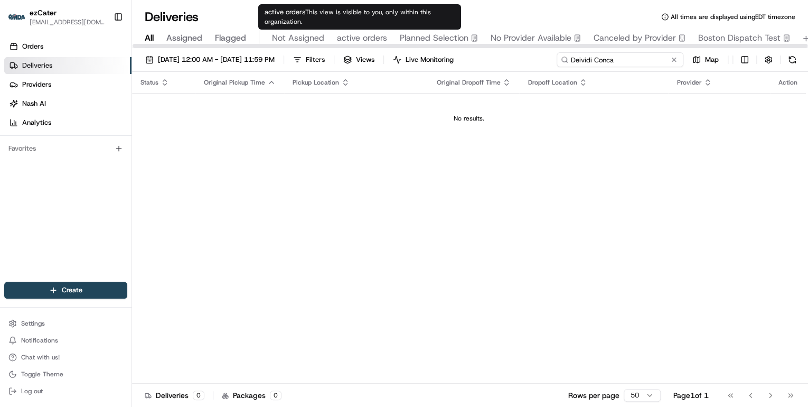
paste input "C91HQE"
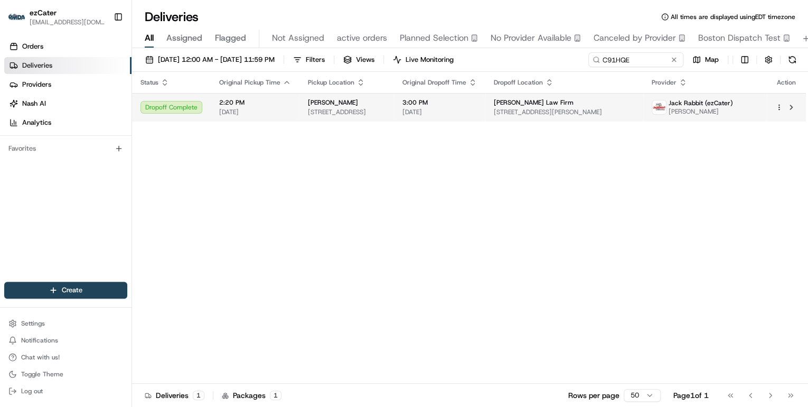
click at [294, 115] on td "2:20 PM [DATE]" at bounding box center [255, 107] width 89 height 29
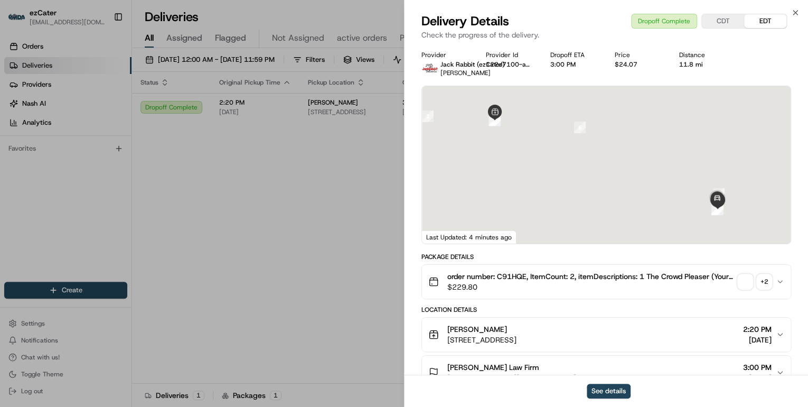
scroll to position [85, 0]
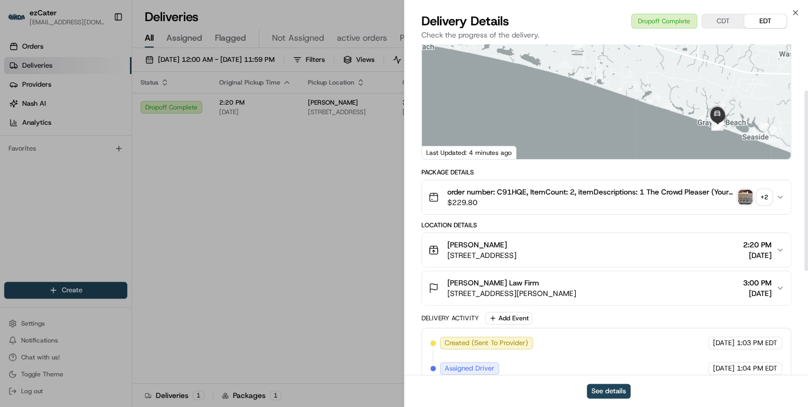
click at [517, 250] on span "[STREET_ADDRESS]" at bounding box center [481, 255] width 69 height 11
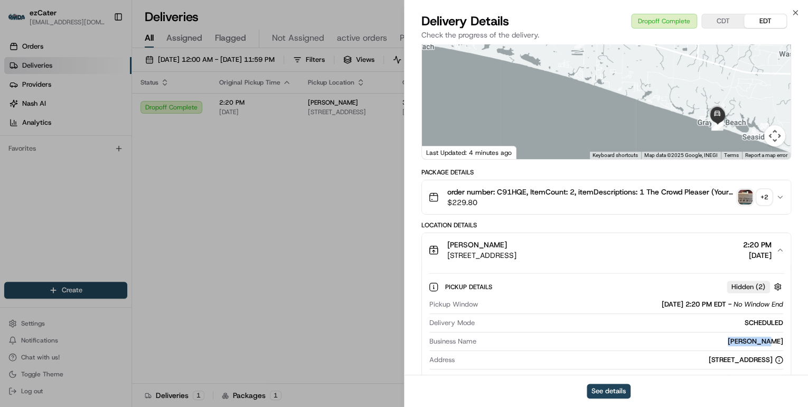
drag, startPoint x: 787, startPoint y: 340, endPoint x: 735, endPoint y: 339, distance: 51.8
click at [735, 339] on div "Pickup Details Hidden ( 2 ) Pickup Window [DATE] 2:20 PM EDT - No Window End De…" at bounding box center [606, 350] width 369 height 166
copy div "[PERSON_NAME]"
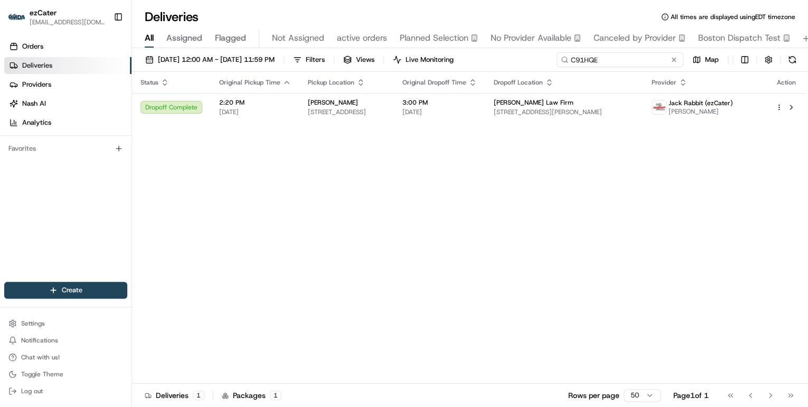
drag, startPoint x: 634, startPoint y: 59, endPoint x: 383, endPoint y: 46, distance: 250.7
click at [384, 46] on div "Deliveries All times are displayed using EDT timezone All Assigned Flagged Not …" at bounding box center [470, 203] width 676 height 407
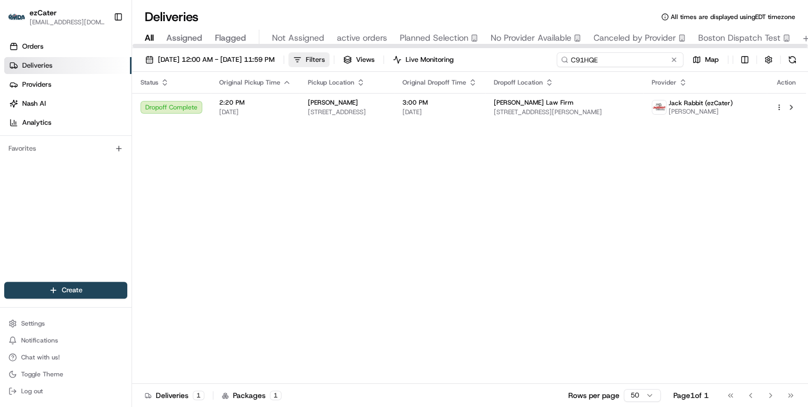
paste input "QU6-99F"
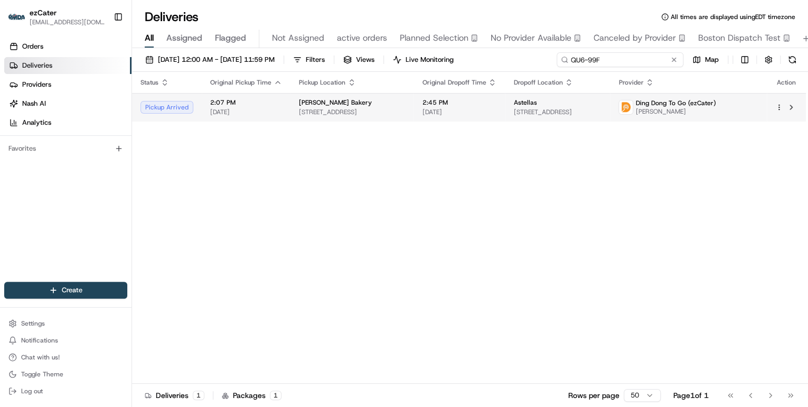
type input "QU6-99F"
click at [319, 111] on span "[STREET_ADDRESS]" at bounding box center [352, 112] width 106 height 8
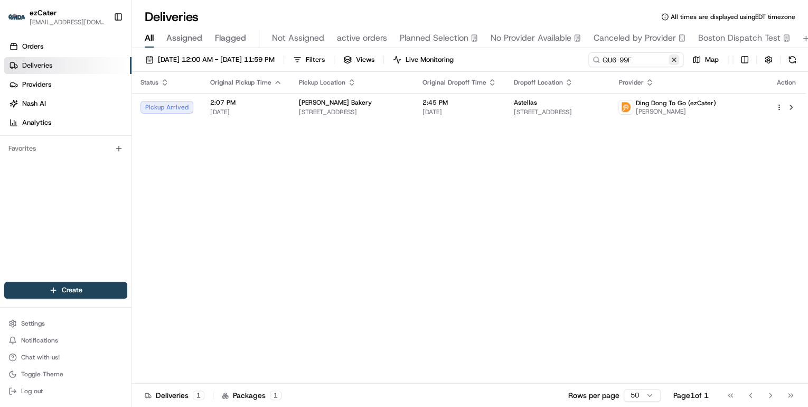
click at [673, 61] on button at bounding box center [674, 59] width 11 height 11
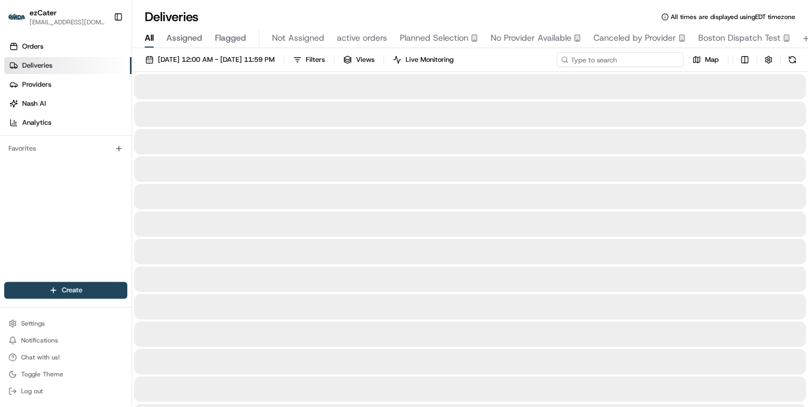
click at [636, 59] on input at bounding box center [620, 59] width 127 height 15
paste input "EPGVZZ"
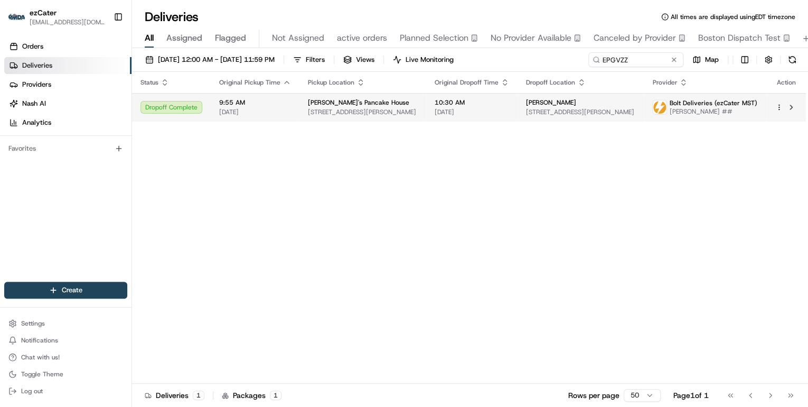
click at [382, 108] on span "[STREET_ADDRESS][PERSON_NAME]" at bounding box center [363, 112] width 110 height 8
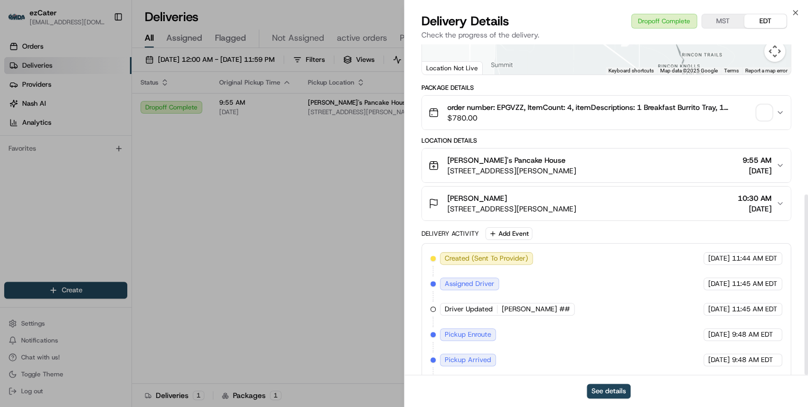
scroll to position [275, 0]
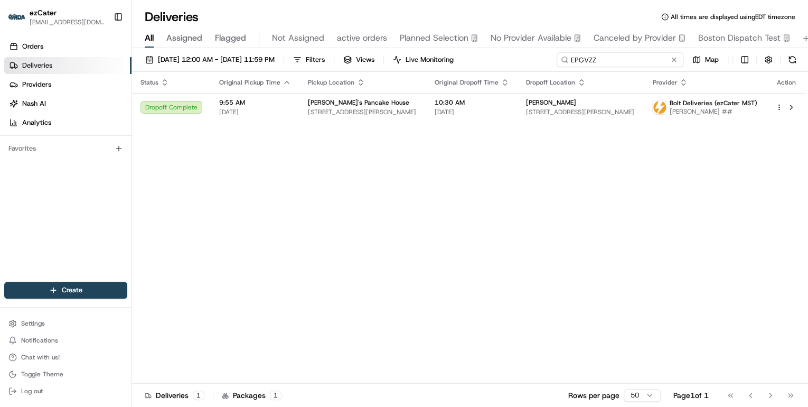
drag, startPoint x: 629, startPoint y: 59, endPoint x: 417, endPoint y: 56, distance: 211.8
click at [417, 56] on div "[DATE] 12:00 AM - [DATE] 11:59 PM Filters Views Live Monitoring EPGVZZ Map" at bounding box center [470, 62] width 676 height 20
paste input "TZZ75T"
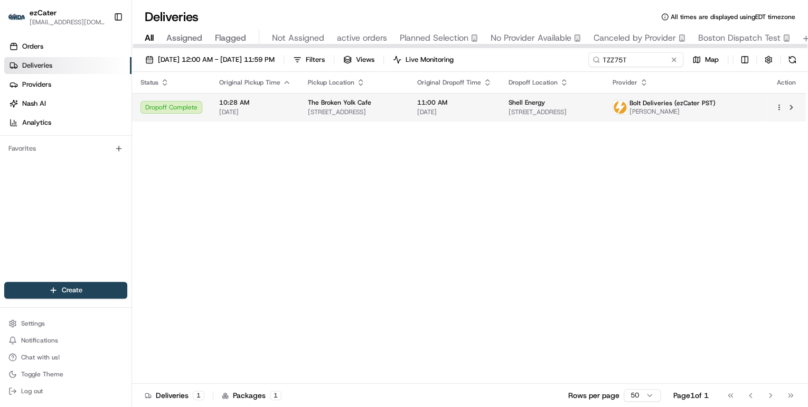
click at [364, 113] on span "[STREET_ADDRESS]" at bounding box center [354, 112] width 92 height 8
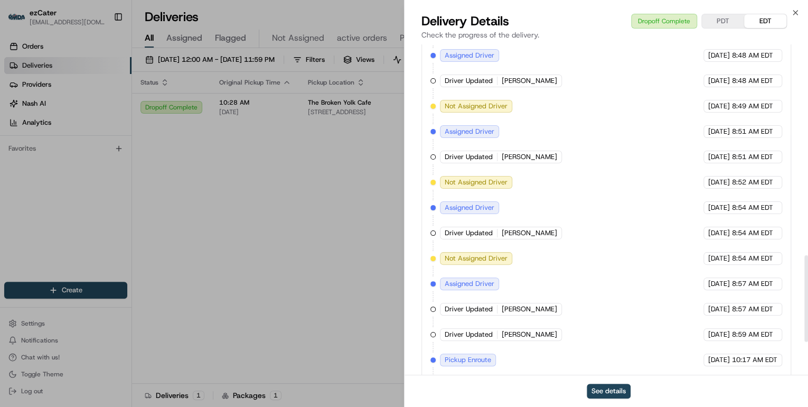
scroll to position [928, 0]
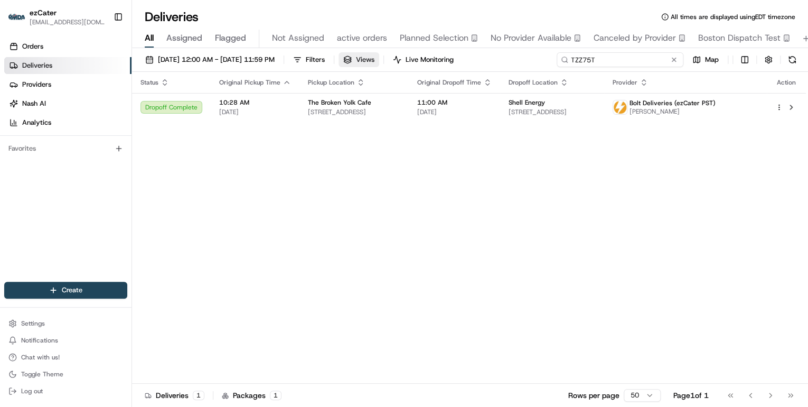
drag, startPoint x: 629, startPoint y: 61, endPoint x: 406, endPoint y: 61, distance: 223.4
click at [411, 61] on div "[DATE] 12:00 AM - [DATE] 11:59 PM Filters Views Live Monitoring TZZ75T Map" at bounding box center [470, 62] width 676 height 20
paste input "QU6-99F"
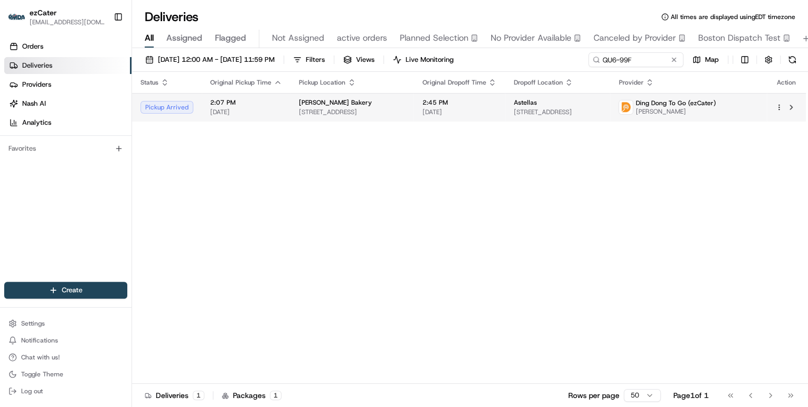
click at [290, 112] on td "[PERSON_NAME] [STREET_ADDRESS]" at bounding box center [351, 107] width 123 height 29
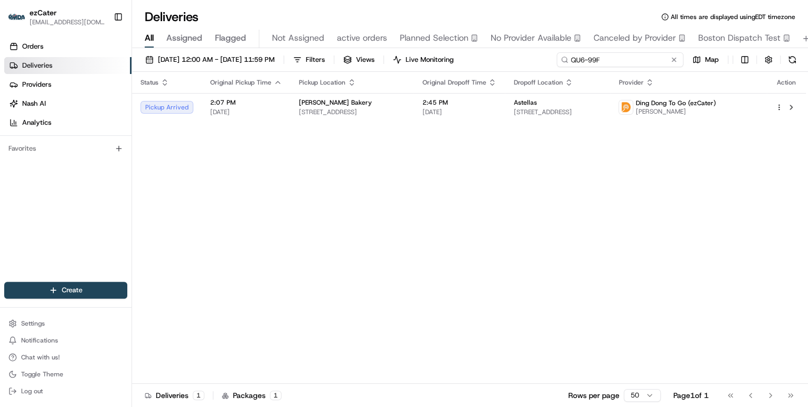
click at [641, 59] on input "QU6-99F" at bounding box center [620, 59] width 127 height 15
drag, startPoint x: 603, startPoint y: 59, endPoint x: 349, endPoint y: 53, distance: 253.6
click at [350, 52] on div "[DATE] 12:00 AM - [DATE] 11:59 PM Filters Views Live Monitoring QU6-99F Map" at bounding box center [470, 62] width 676 height 20
paste input "GCPEY2"
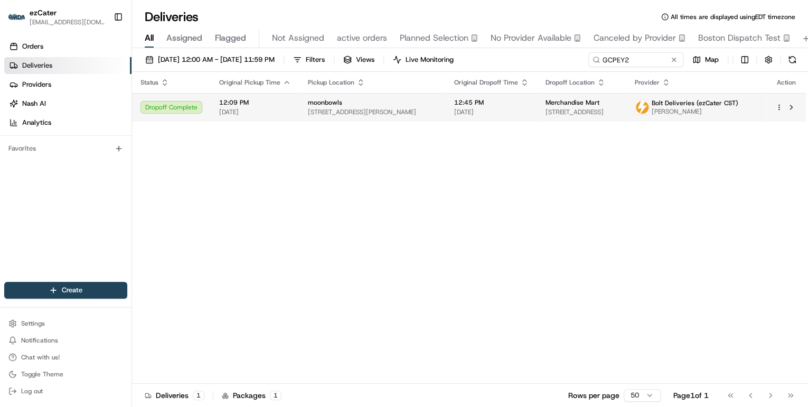
click at [340, 106] on div "moonbowls" at bounding box center [372, 102] width 129 height 8
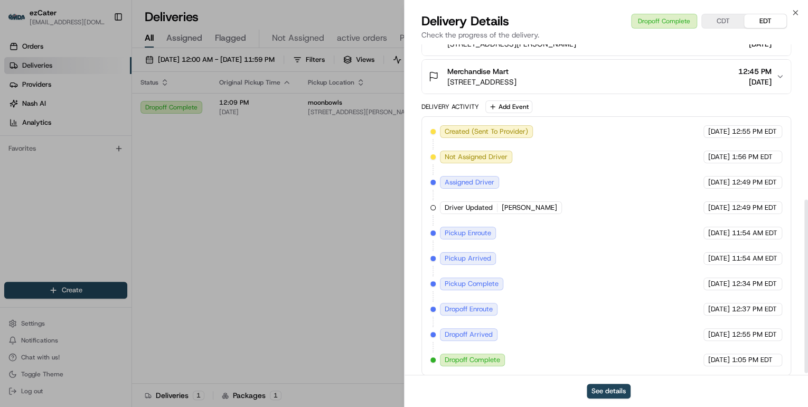
scroll to position [300, 0]
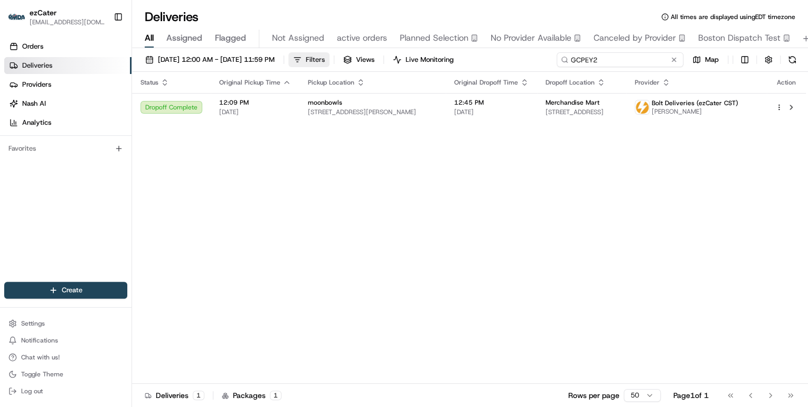
drag, startPoint x: 636, startPoint y: 59, endPoint x: 326, endPoint y: 60, distance: 309.5
click at [326, 60] on div "[DATE] 12:00 AM - [DATE] 11:59 PM Filters Views Live Monitoring GCPEY2 Map" at bounding box center [470, 62] width 676 height 20
paste input "Y4QMK1"
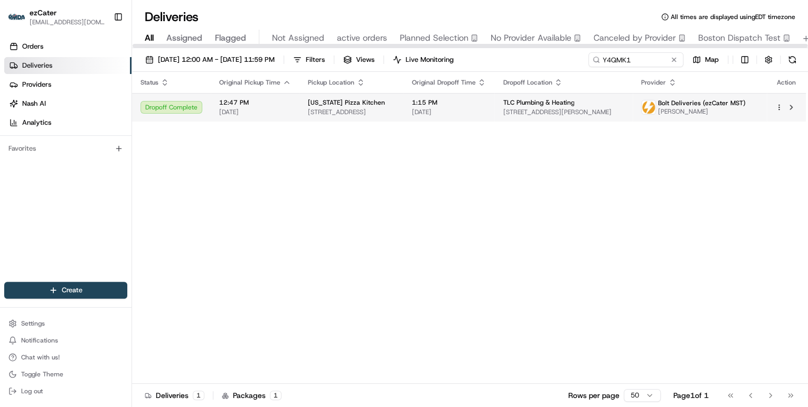
click at [290, 118] on td "12:47 PM [DATE]" at bounding box center [255, 107] width 89 height 29
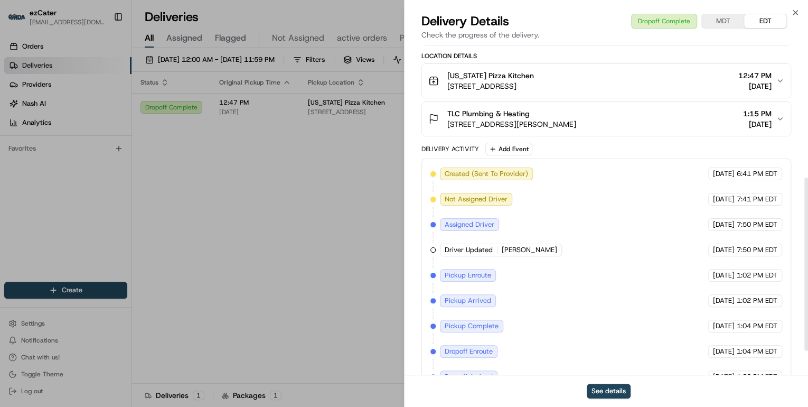
scroll to position [300, 0]
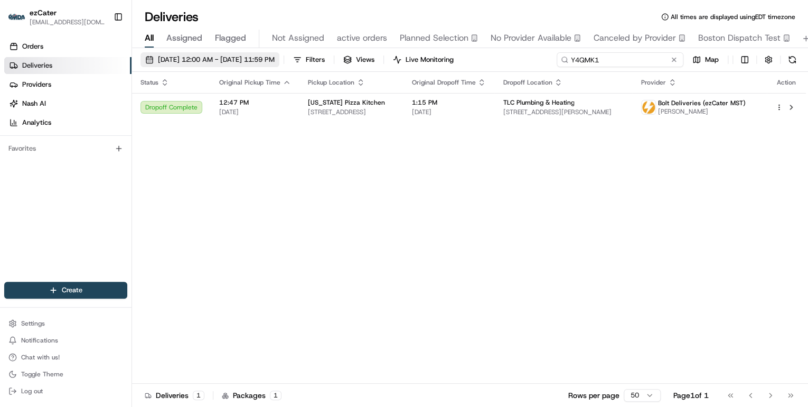
drag, startPoint x: 639, startPoint y: 60, endPoint x: 277, endPoint y: 62, distance: 361.3
click at [317, 60] on div "[DATE] 12:00 AM - [DATE] 11:59 PM Filters Views Live Monitoring Y4QMK1 Map" at bounding box center [470, 62] width 676 height 20
paste input "9R830"
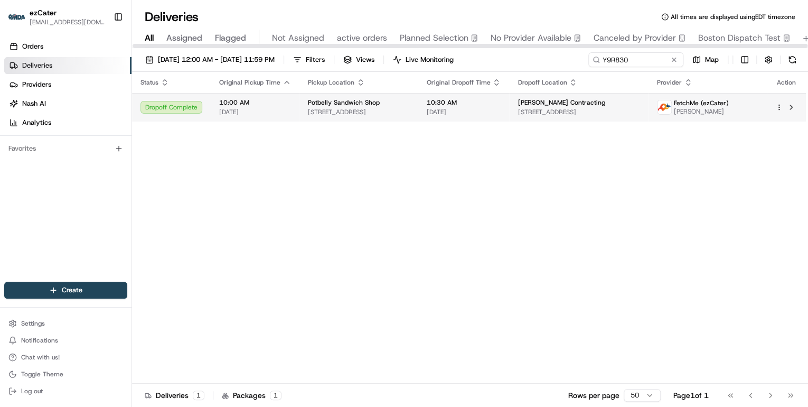
click at [321, 109] on span "[STREET_ADDRESS]" at bounding box center [358, 112] width 101 height 8
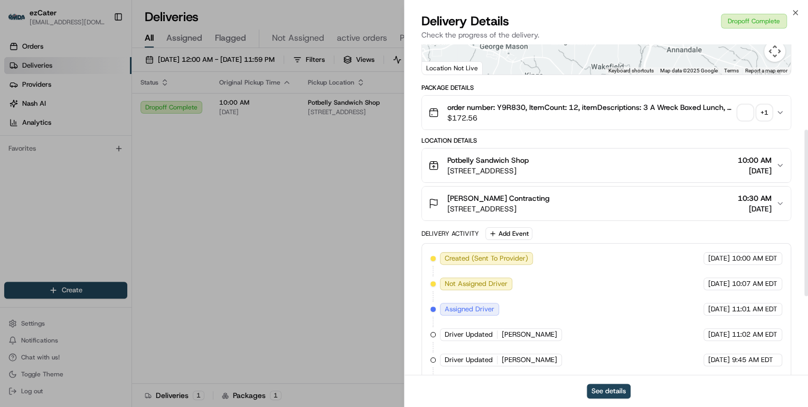
scroll to position [325, 0]
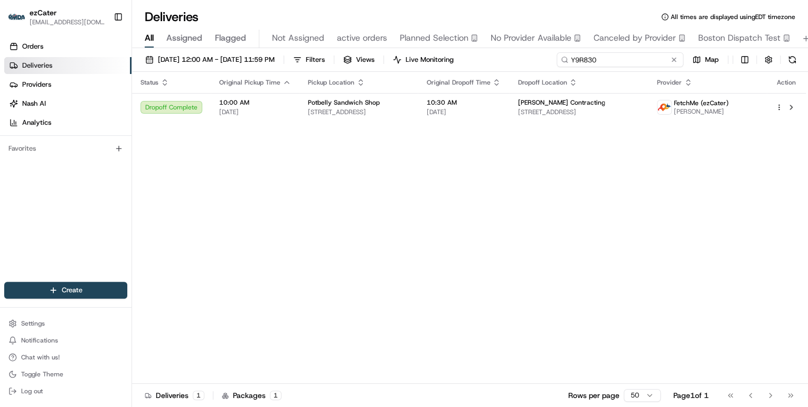
drag, startPoint x: 637, startPoint y: 63, endPoint x: 292, endPoint y: 50, distance: 346.2
click at [294, 50] on div "[DATE] 12:00 AM - [DATE] 11:59 PM Filters Views Live Monitoring Y9R830 Map Stat…" at bounding box center [470, 228] width 676 height 361
paste input "FHRTG5"
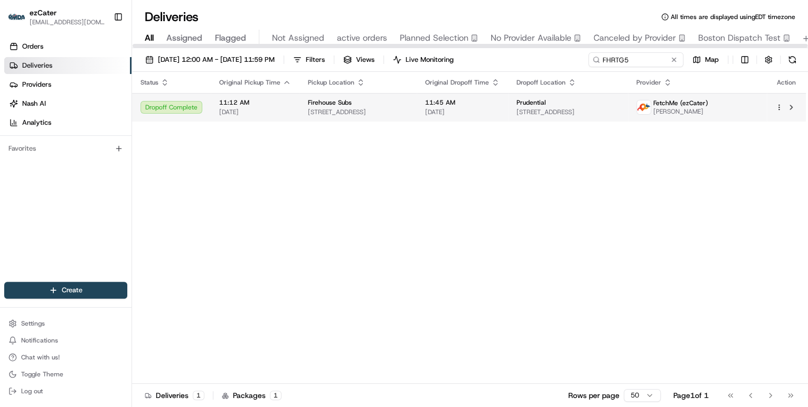
click at [268, 101] on span "11:12 AM" at bounding box center [255, 102] width 72 height 8
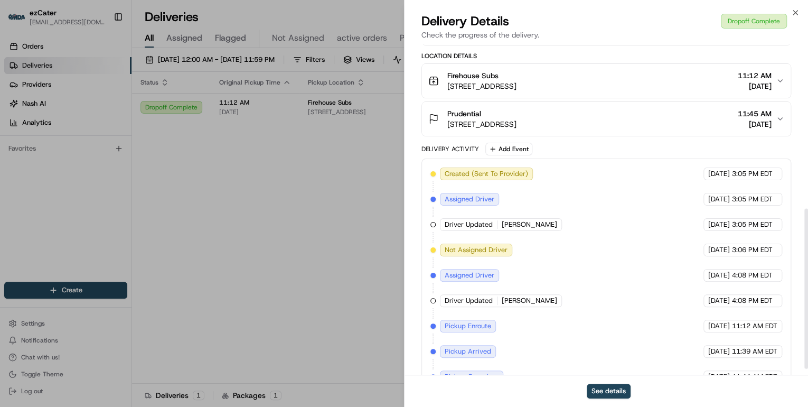
scroll to position [350, 0]
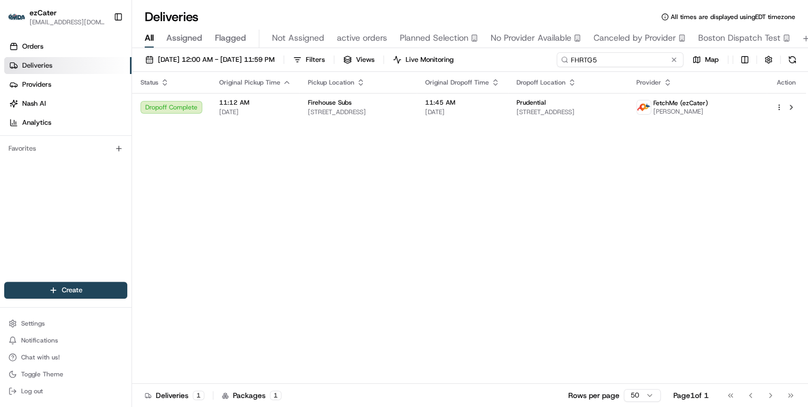
drag, startPoint x: 639, startPoint y: 61, endPoint x: 262, endPoint y: 36, distance: 377.4
click at [283, 34] on div "Deliveries All times are displayed using EDT timezone All Assigned Flagged Not …" at bounding box center [470, 203] width 676 height 407
paste input "KHUHX3"
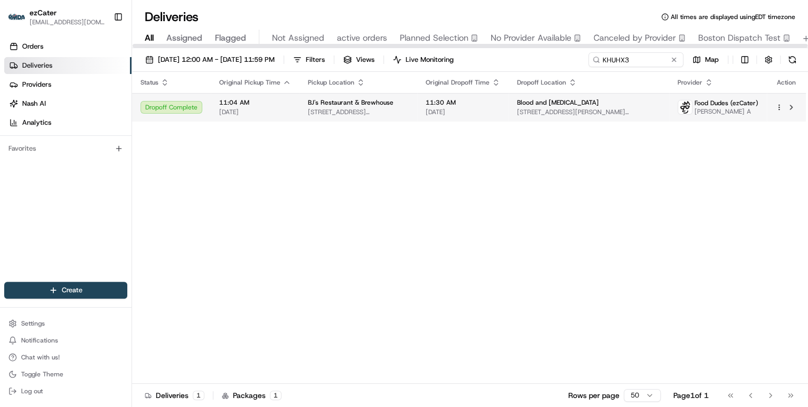
click at [300, 97] on td "BJ's Restaurant & Brewhouse [STREET_ADDRESS][PERSON_NAME]" at bounding box center [358, 107] width 118 height 29
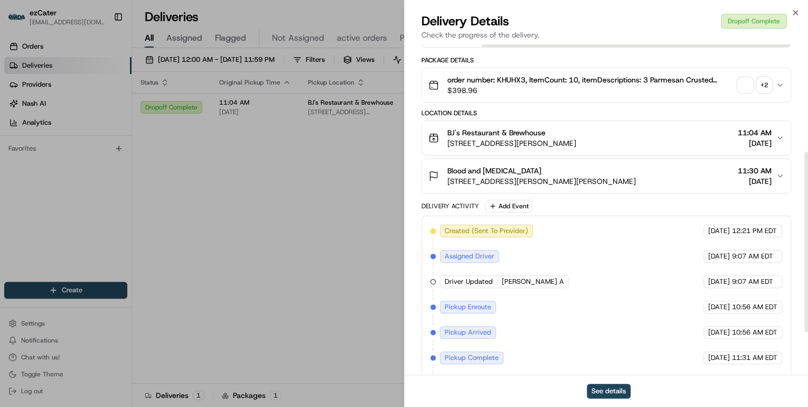
scroll to position [275, 0]
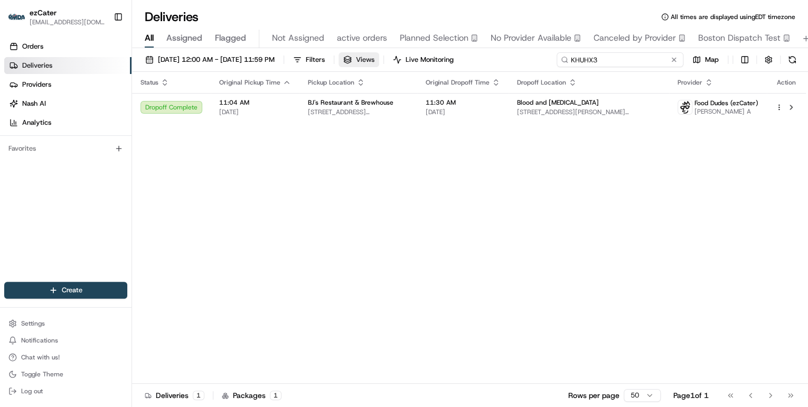
drag, startPoint x: 635, startPoint y: 58, endPoint x: 377, endPoint y: 62, distance: 257.8
click at [388, 61] on div "[DATE] 12:00 AM - [DATE] 11:59 PM Filters Views Live Monitoring KHUHX3 Map" at bounding box center [470, 62] width 676 height 20
paste input "JQ42KQ"
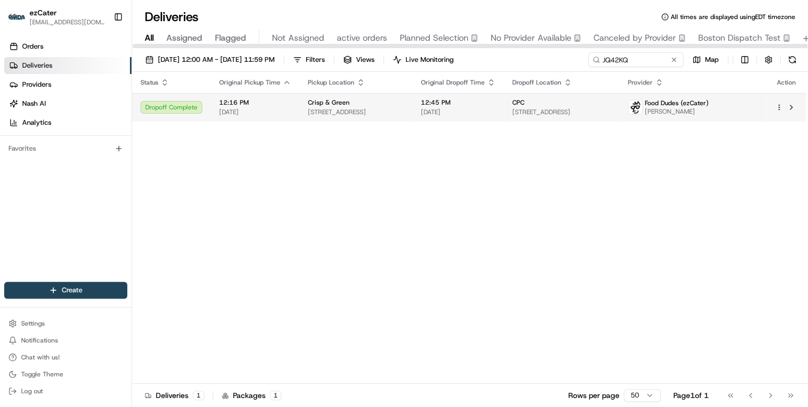
click at [266, 112] on span "[DATE]" at bounding box center [255, 112] width 72 height 8
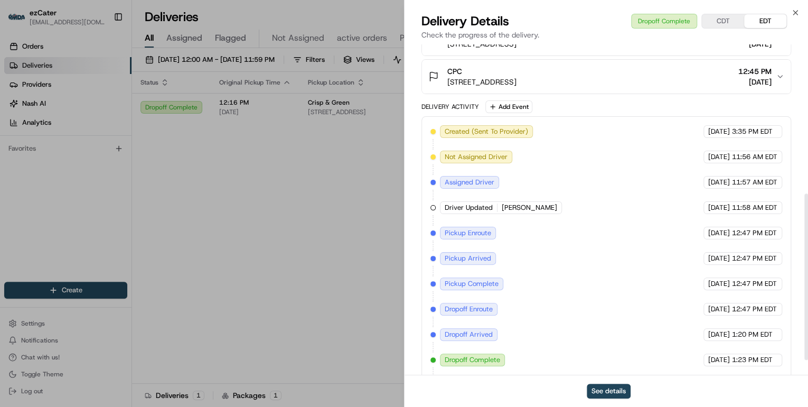
scroll to position [325, 0]
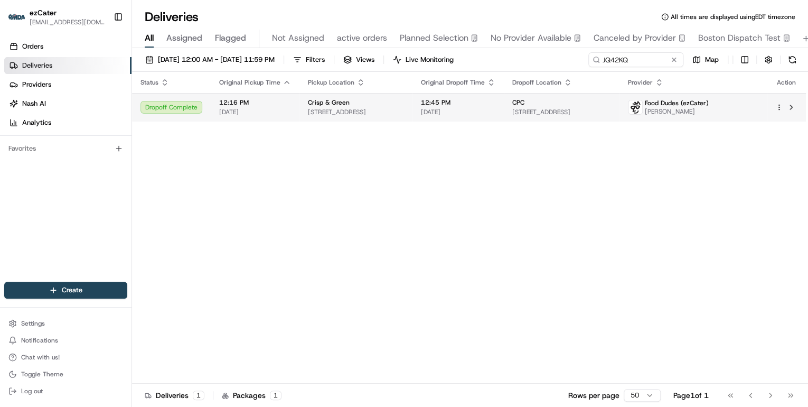
click at [344, 111] on span "[STREET_ADDRESS]" at bounding box center [356, 112] width 96 height 8
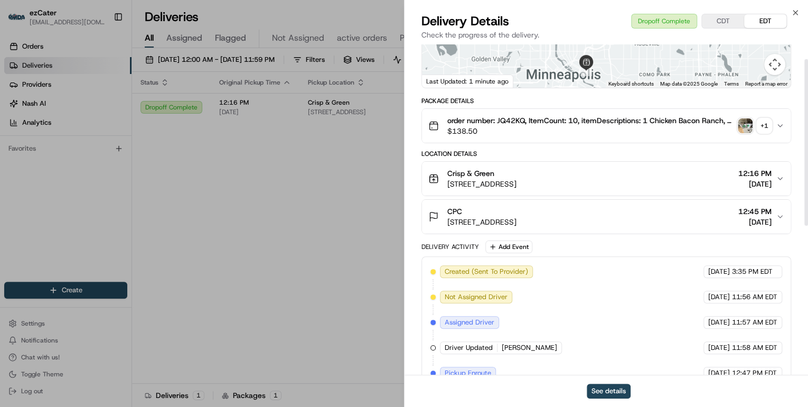
scroll to position [29, 0]
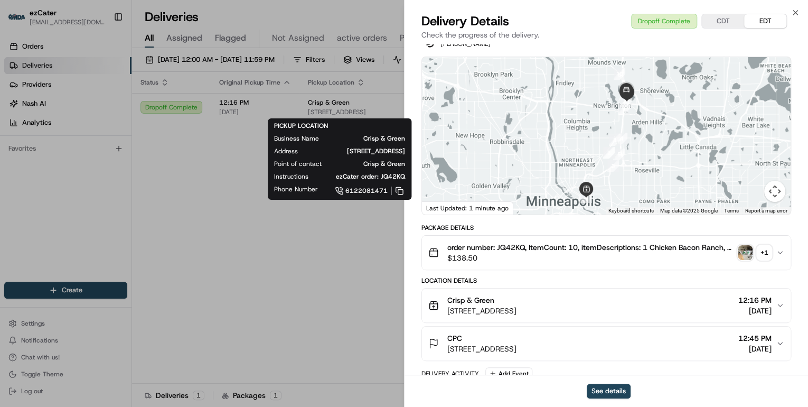
click at [371, 191] on link "6122081471" at bounding box center [370, 191] width 70 height 12
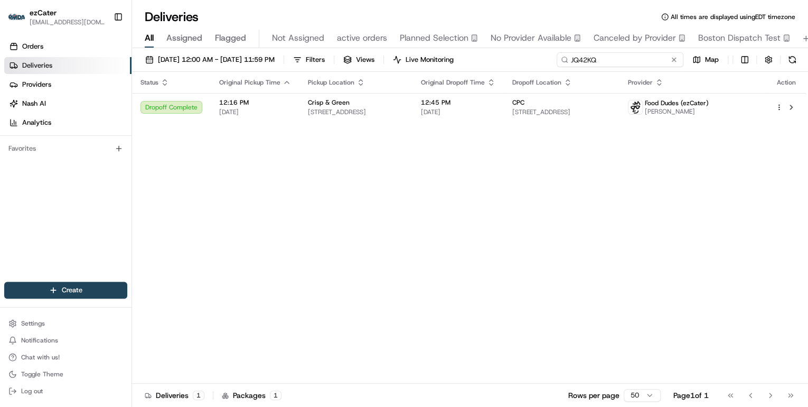
drag, startPoint x: 633, startPoint y: 59, endPoint x: 334, endPoint y: 38, distance: 299.6
click at [336, 38] on div "Deliveries All times are displayed using EDT timezone All Assigned Flagged Not …" at bounding box center [470, 203] width 676 height 407
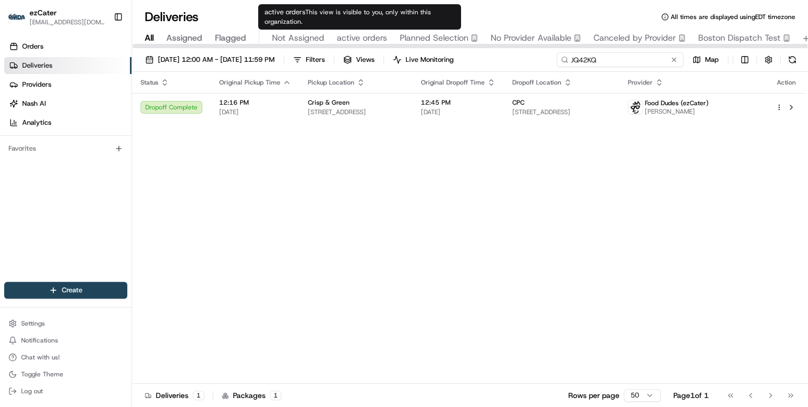
paste input "KWTY4Z"
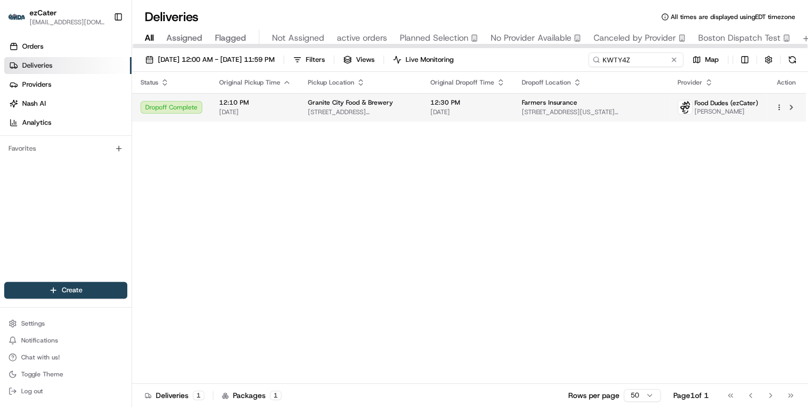
click at [320, 112] on span "[STREET_ADDRESS][PERSON_NAME]" at bounding box center [361, 112] width 106 height 8
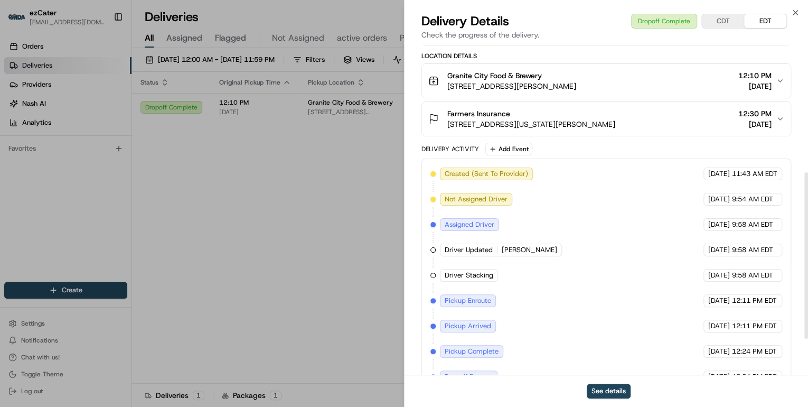
scroll to position [325, 0]
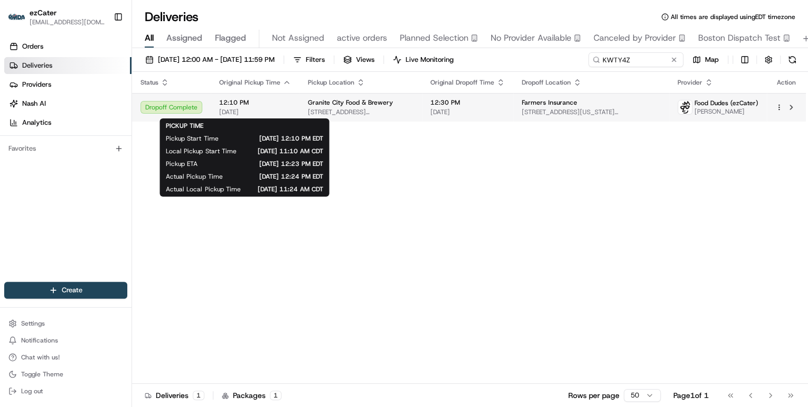
click at [279, 112] on span "[DATE]" at bounding box center [255, 112] width 72 height 8
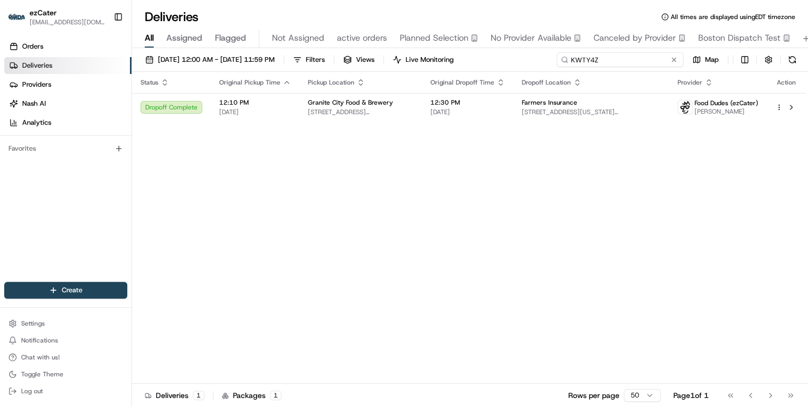
drag, startPoint x: 632, startPoint y: 63, endPoint x: 317, endPoint y: 60, distance: 314.8
click at [321, 60] on div "[DATE] 12:00 AM - [DATE] 11:59 PM Filters Views Live Monitoring KWTY4Z Map" at bounding box center [470, 62] width 676 height 20
paste input "REL-UGCJ3K"
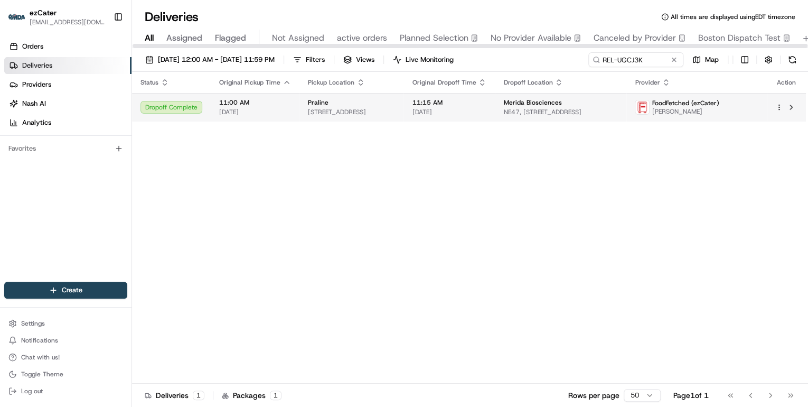
click at [277, 110] on span "[DATE]" at bounding box center [255, 112] width 72 height 8
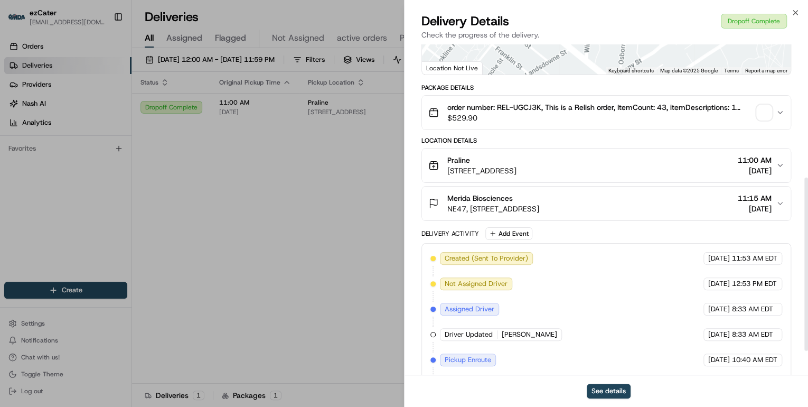
scroll to position [300, 0]
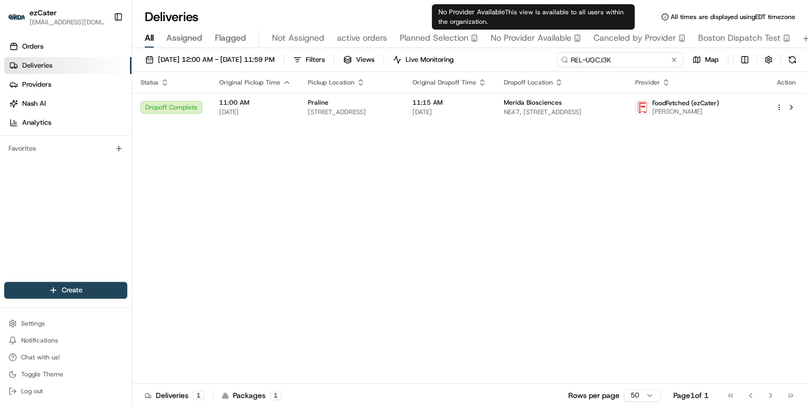
drag, startPoint x: 646, startPoint y: 60, endPoint x: 279, endPoint y: 36, distance: 367.8
click at [279, 36] on div "Deliveries All times are displayed using EDT timezone All Assigned Flagged Not …" at bounding box center [470, 203] width 676 height 407
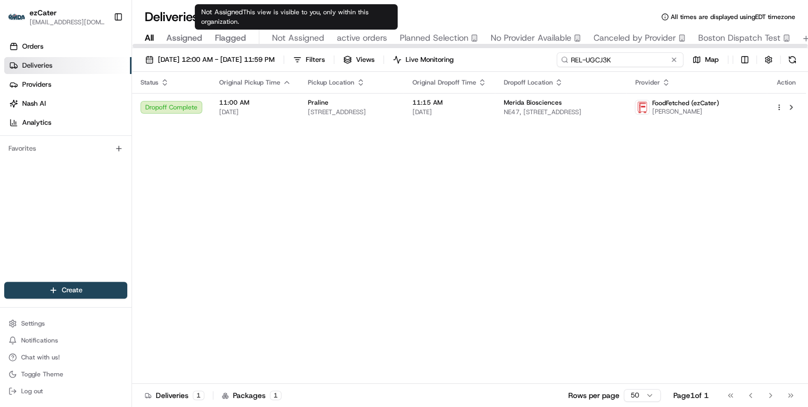
paste input "RTUTW4"
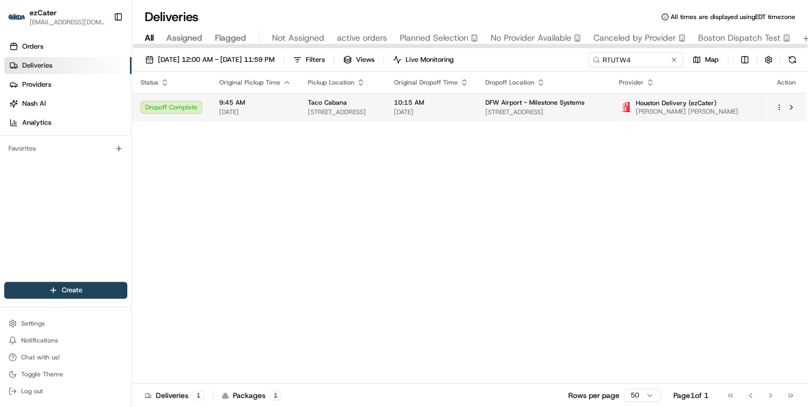
click at [272, 110] on span "[DATE]" at bounding box center [255, 112] width 72 height 8
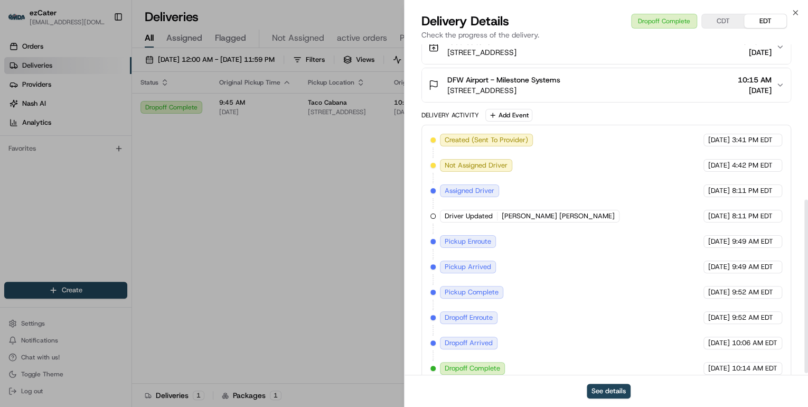
scroll to position [300, 0]
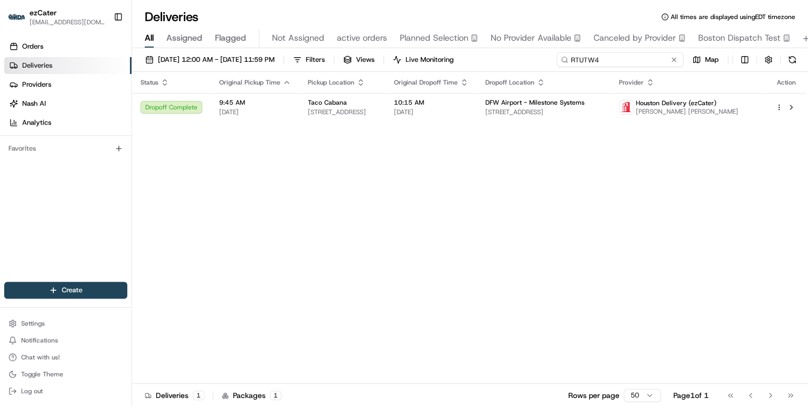
drag, startPoint x: 635, startPoint y: 57, endPoint x: 393, endPoint y: 51, distance: 242.0
click at [393, 51] on div "[DATE] 12:00 AM - [DATE] 11:59 PM Filters Views Live Monitoring RTUTW4 Map Stat…" at bounding box center [470, 228] width 676 height 361
paste input "T86TZK"
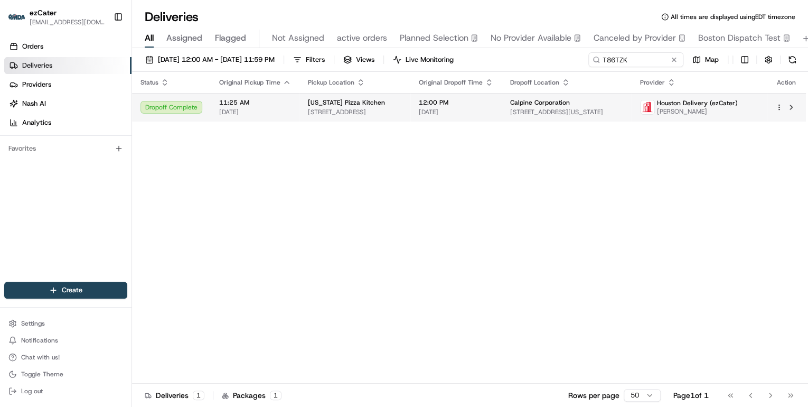
click at [270, 107] on div "11:25 AM [DATE]" at bounding box center [255, 107] width 72 height 18
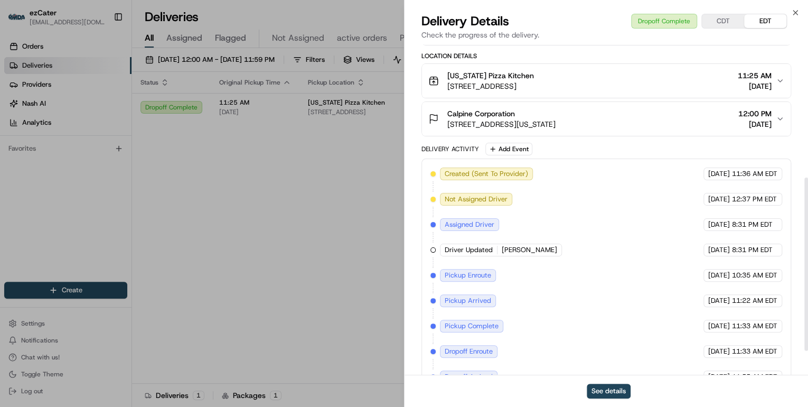
scroll to position [300, 0]
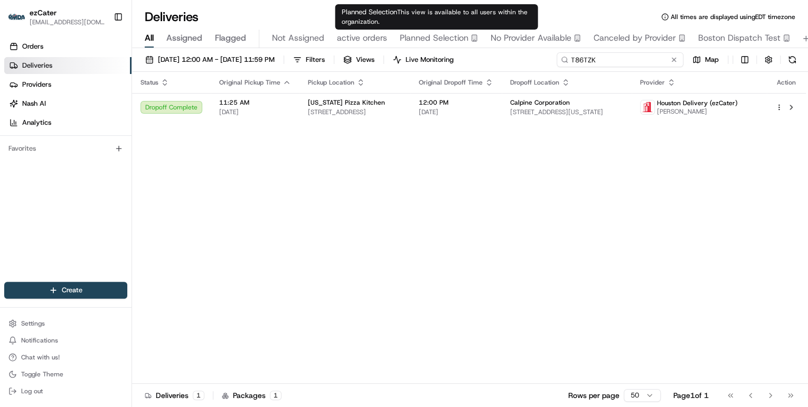
drag, startPoint x: 635, startPoint y: 60, endPoint x: 342, endPoint y: 38, distance: 293.4
click at [342, 38] on div "Deliveries All times are displayed using EDT timezone All Assigned Flagged Not …" at bounding box center [470, 203] width 676 height 407
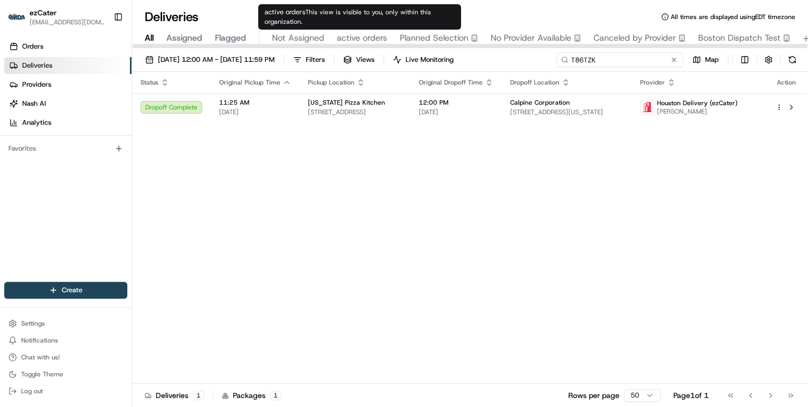
paste input
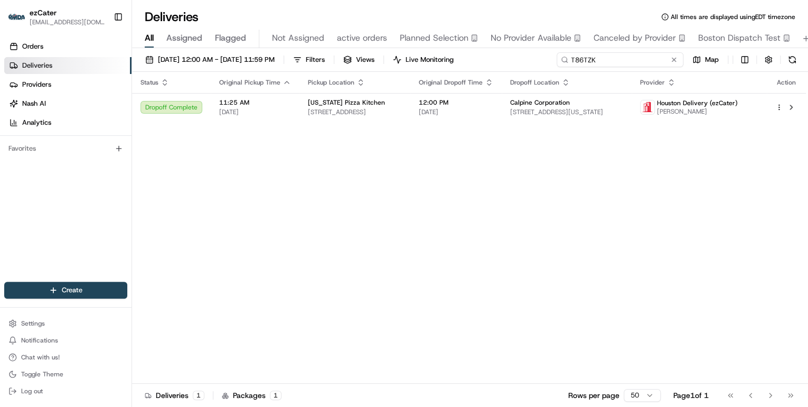
drag, startPoint x: 615, startPoint y: 60, endPoint x: 324, endPoint y: 48, distance: 291.2
click at [327, 48] on div "[DATE] 12:00 AM - [DATE] 11:59 PM Filters Views Live Monitoring T86TZK Map Stat…" at bounding box center [470, 228] width 676 height 361
paste input "4TEVX9"
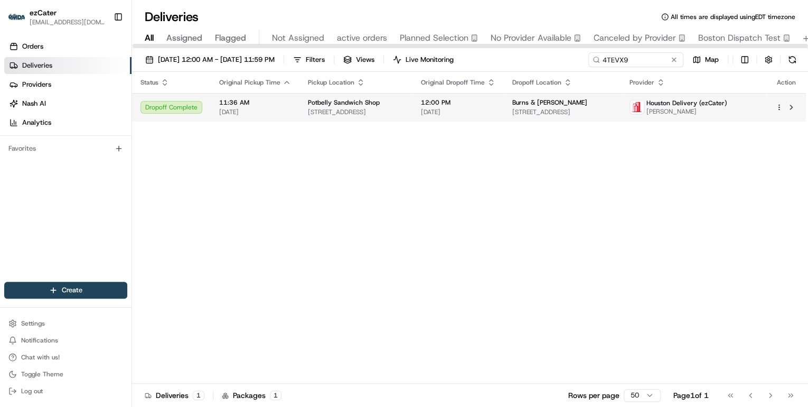
click at [341, 111] on span "[STREET_ADDRESS]" at bounding box center [356, 112] width 96 height 8
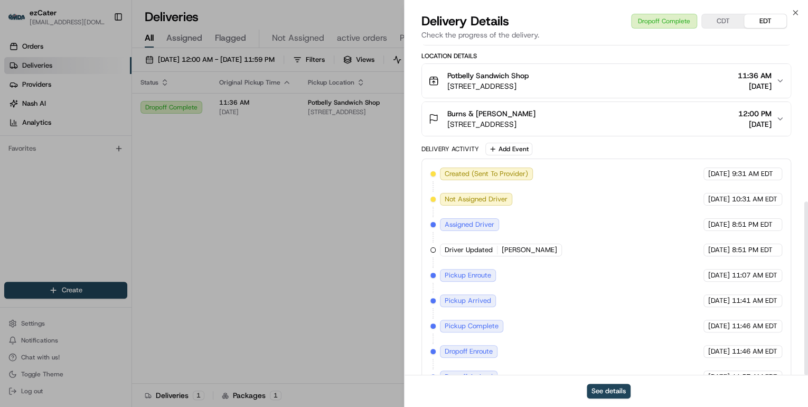
scroll to position [300, 0]
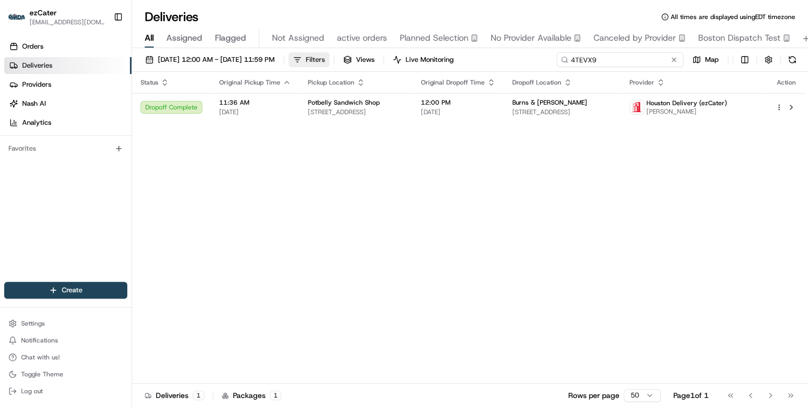
drag, startPoint x: 619, startPoint y: 60, endPoint x: 336, endPoint y: 60, distance: 283.1
click at [342, 60] on div "[DATE] 12:00 AM - [DATE] 11:59 PM Filters Views Live Monitoring 4TEVX9 Map" at bounding box center [470, 62] width 676 height 20
paste input "CGGGAQ"
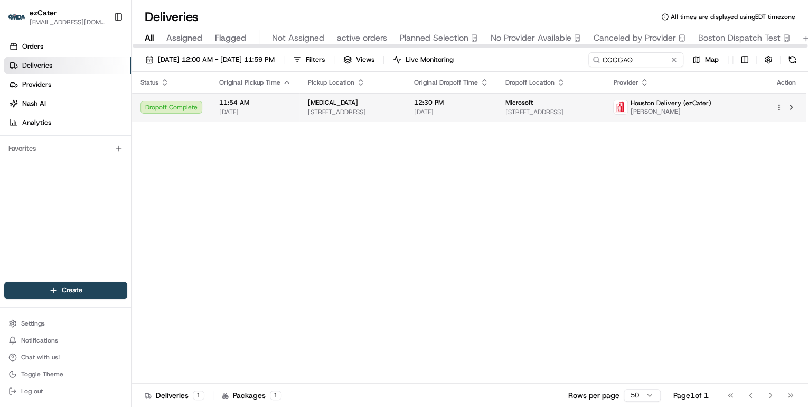
click at [281, 105] on span "11:54 AM" at bounding box center [255, 102] width 72 height 8
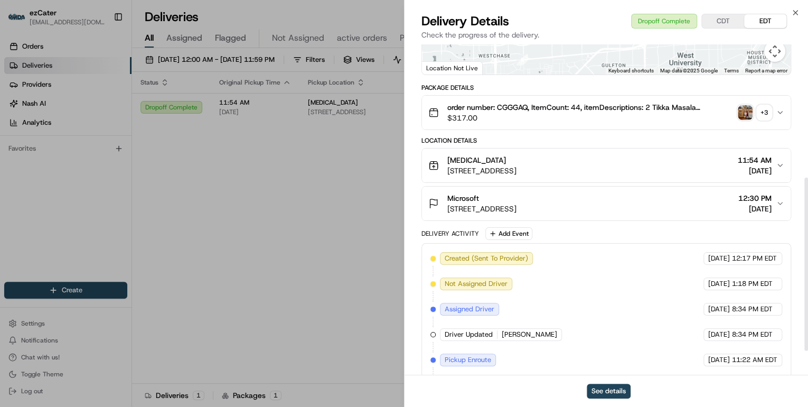
scroll to position [300, 0]
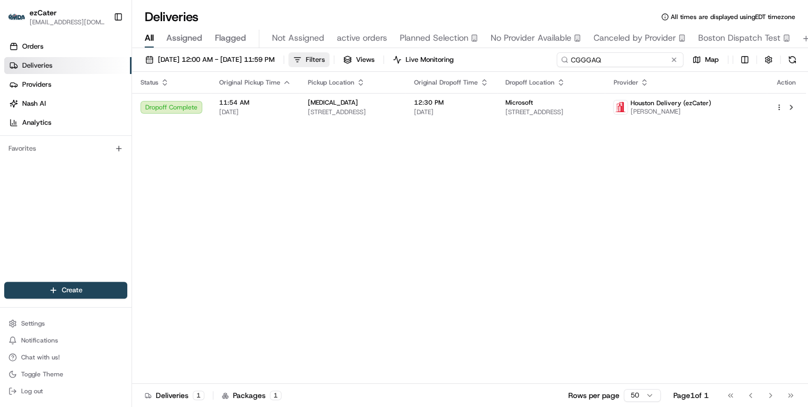
drag, startPoint x: 634, startPoint y: 60, endPoint x: 359, endPoint y: 61, distance: 275.2
click at [359, 61] on div "[DATE] 12:00 AM - [DATE] 11:59 PM Filters Views Live Monitoring CGGGAQ Map" at bounding box center [470, 62] width 676 height 20
paste input
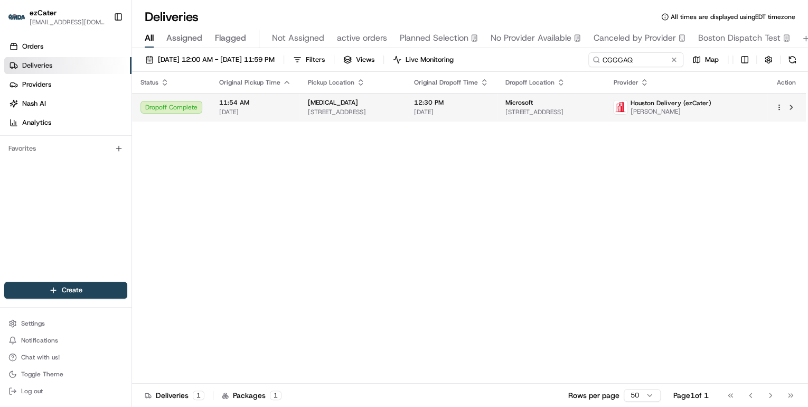
click at [352, 106] on div "[MEDICAL_DATA]" at bounding box center [352, 102] width 89 height 8
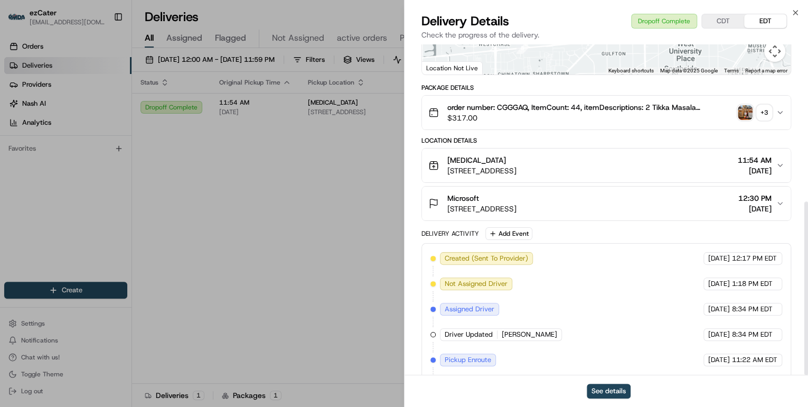
scroll to position [300, 0]
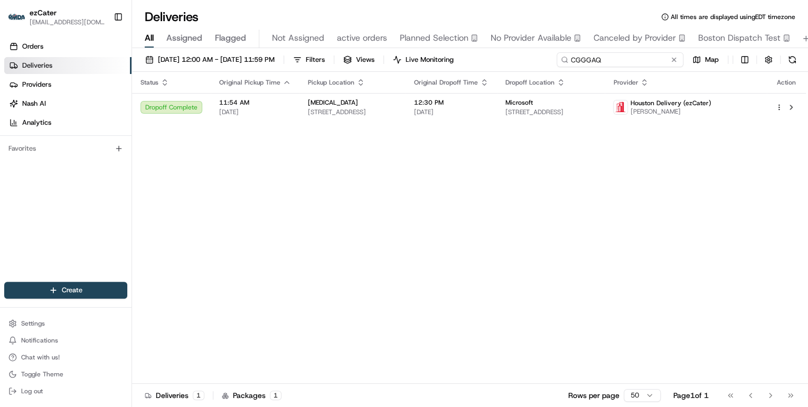
drag, startPoint x: 636, startPoint y: 61, endPoint x: 180, endPoint y: 75, distance: 456.0
click at [198, 73] on div "[DATE] 12:00 AM - [DATE] 11:59 PM Filters Views Live Monitoring CGGGAQ Map Stat…" at bounding box center [470, 228] width 676 height 361
paste input "PYJ7QM"
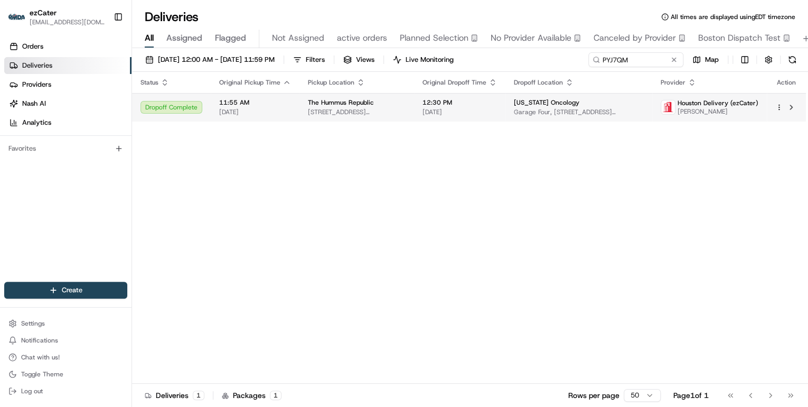
click at [308, 101] on span "The Hummus Republic" at bounding box center [341, 102] width 66 height 8
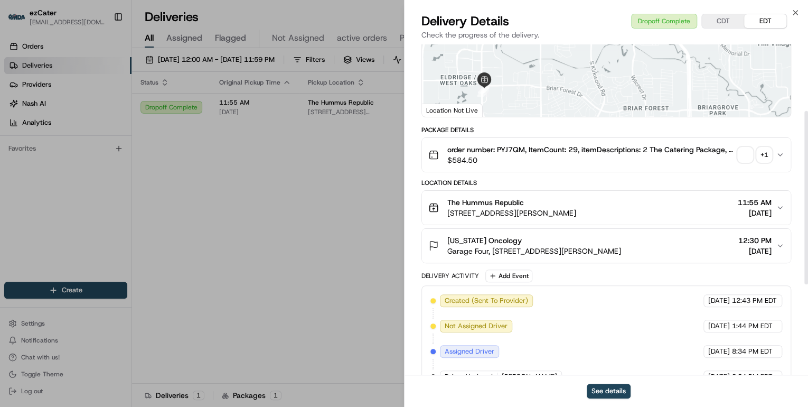
scroll to position [300, 0]
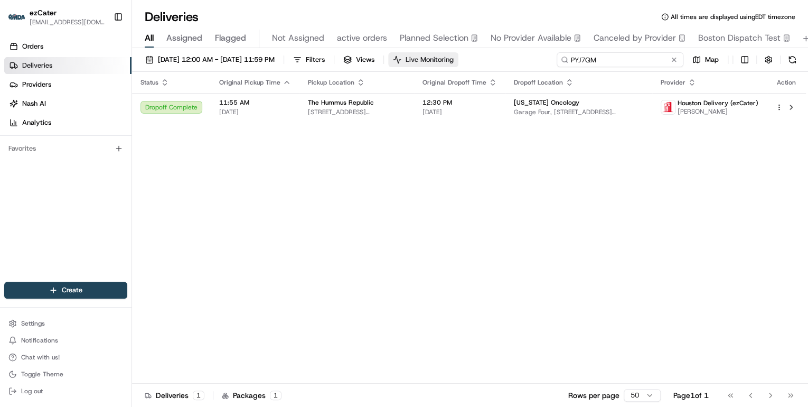
drag, startPoint x: 636, startPoint y: 59, endPoint x: 427, endPoint y: 62, distance: 209.7
click at [439, 62] on div "[DATE] 12:00 AM - [DATE] 11:59 PM Filters Views Live Monitoring PYJ7QM Map" at bounding box center [470, 62] width 676 height 20
paste input "GH6P0J"
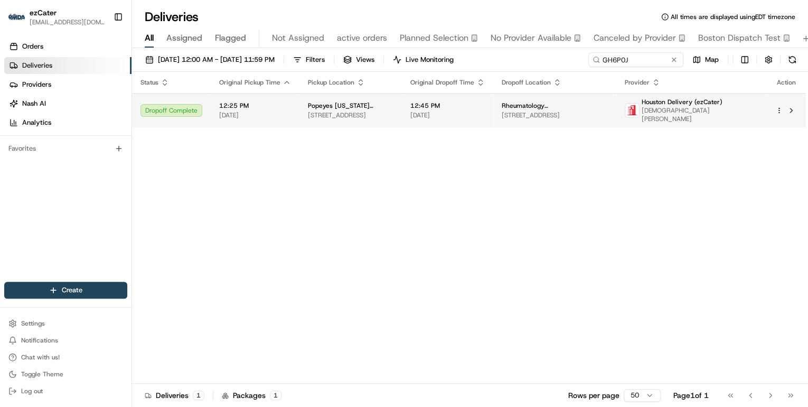
click at [312, 111] on span "[STREET_ADDRESS]" at bounding box center [351, 115] width 86 height 8
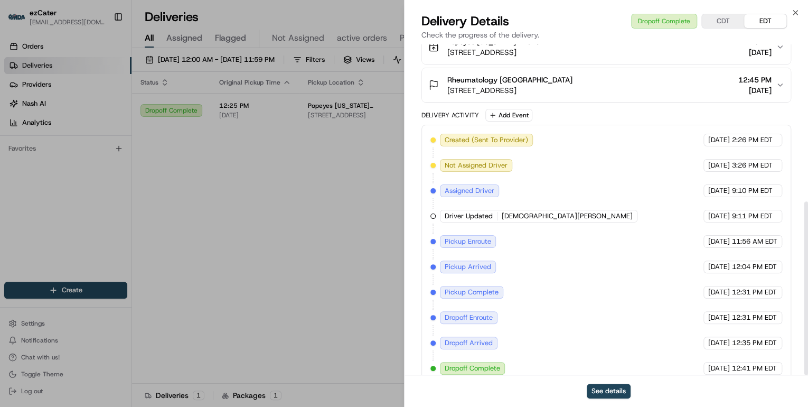
scroll to position [300, 0]
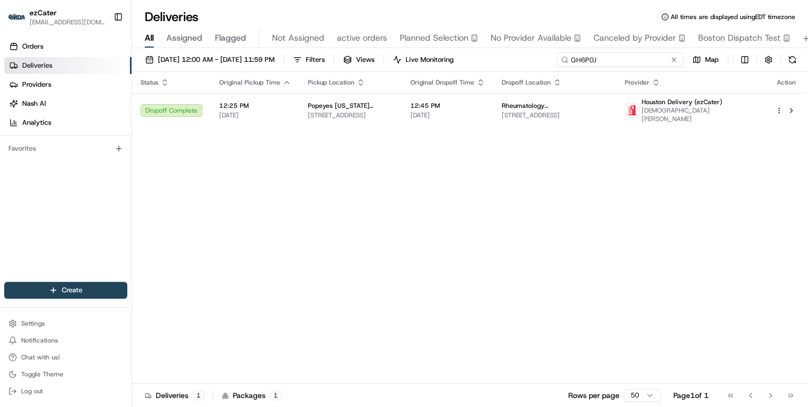
drag, startPoint x: 633, startPoint y: 61, endPoint x: 325, endPoint y: 43, distance: 308.5
click at [335, 43] on div "Deliveries All times are displayed using EDT timezone All Assigned Flagged Not …" at bounding box center [470, 203] width 676 height 407
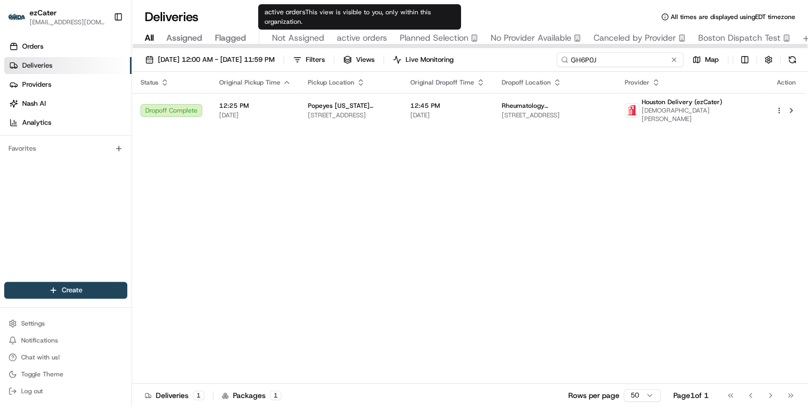
paste input "XZMEQQ"
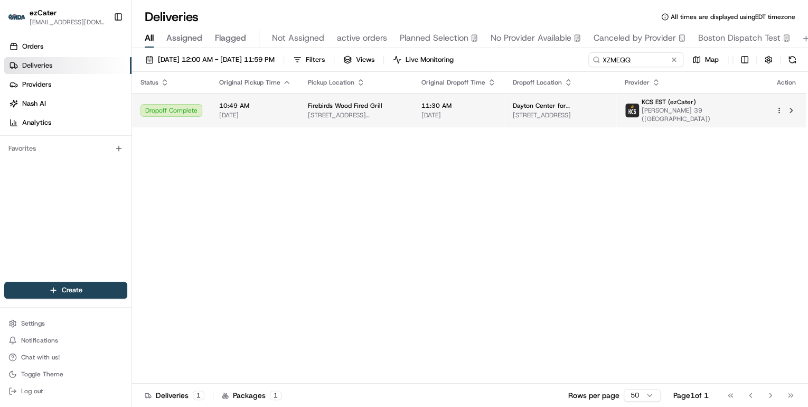
click at [342, 108] on span "Firebirds Wood Fired Grill" at bounding box center [345, 105] width 74 height 8
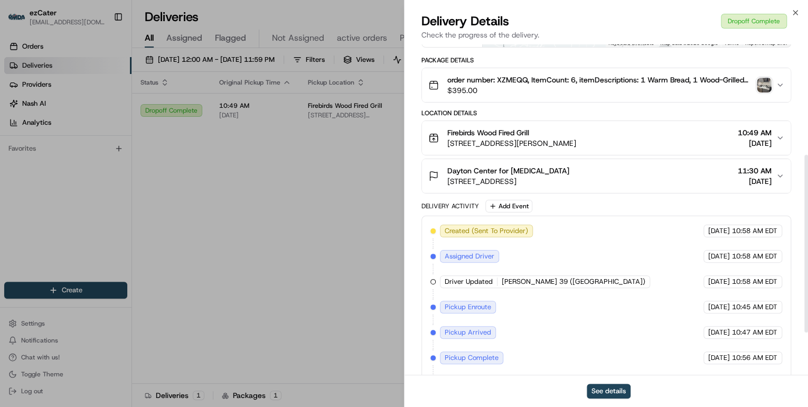
scroll to position [283, 0]
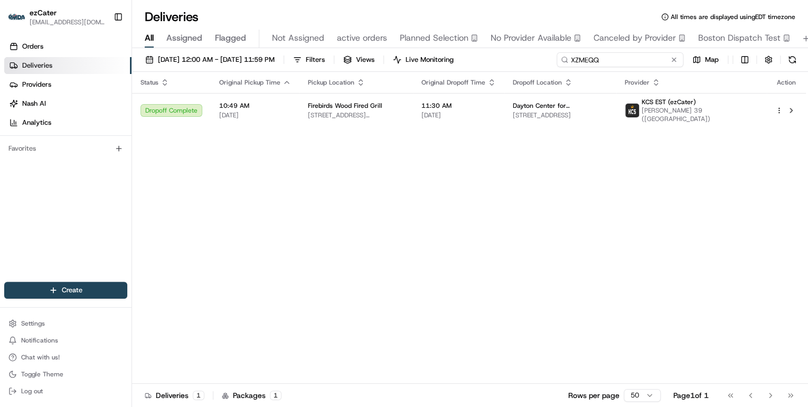
drag, startPoint x: 640, startPoint y: 62, endPoint x: 294, endPoint y: 33, distance: 347.6
click at [299, 33] on div "Deliveries All times are displayed using EDT timezone All Assigned Flagged Not …" at bounding box center [470, 203] width 676 height 407
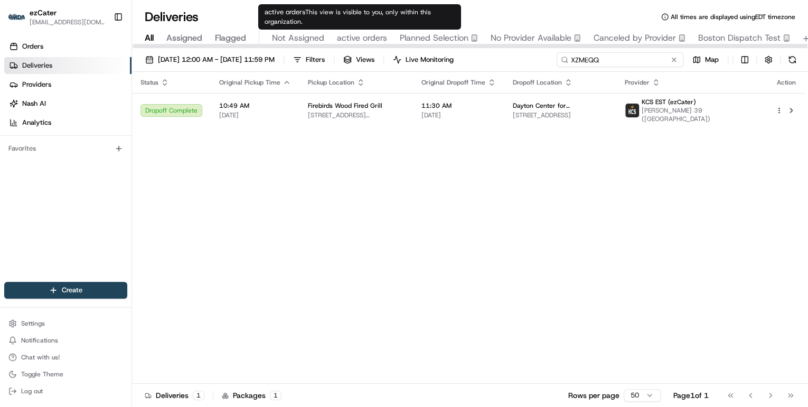
paste input "REL-1CAPR8"
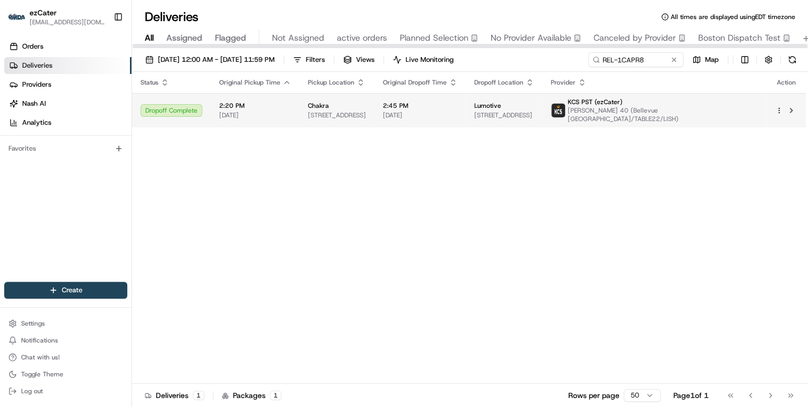
click at [270, 108] on span "2:20 PM" at bounding box center [255, 105] width 72 height 8
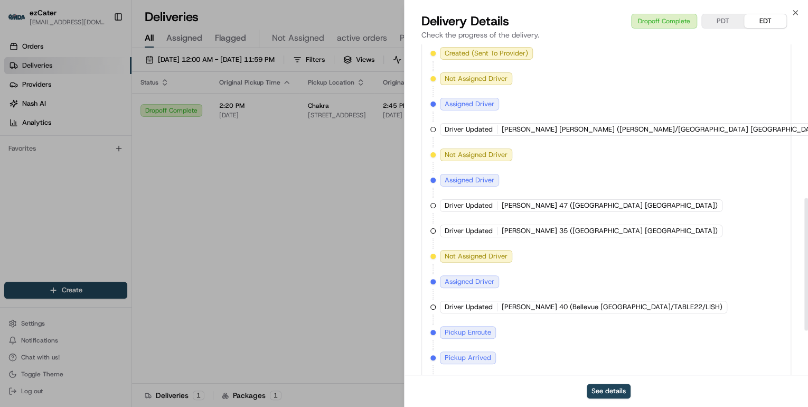
scroll to position [492, 0]
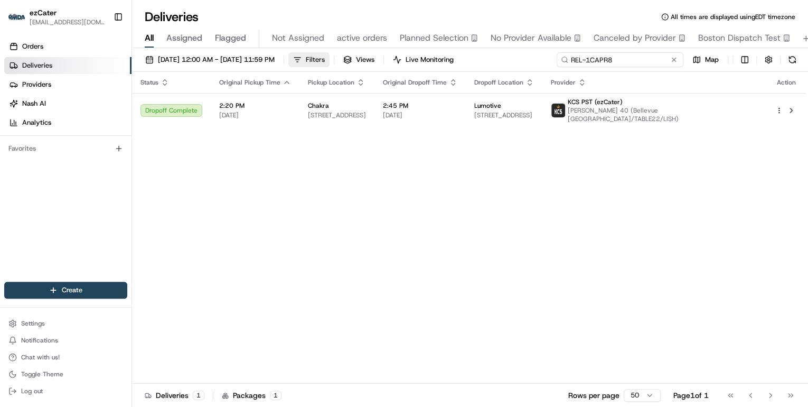
drag, startPoint x: 656, startPoint y: 59, endPoint x: 340, endPoint y: 53, distance: 315.9
click at [340, 53] on div "[DATE] 12:00 AM - [DATE] 11:59 PM Filters Views Live Monitoring REL-1CAPR8 Map" at bounding box center [470, 62] width 676 height 20
paste input "44RA0X"
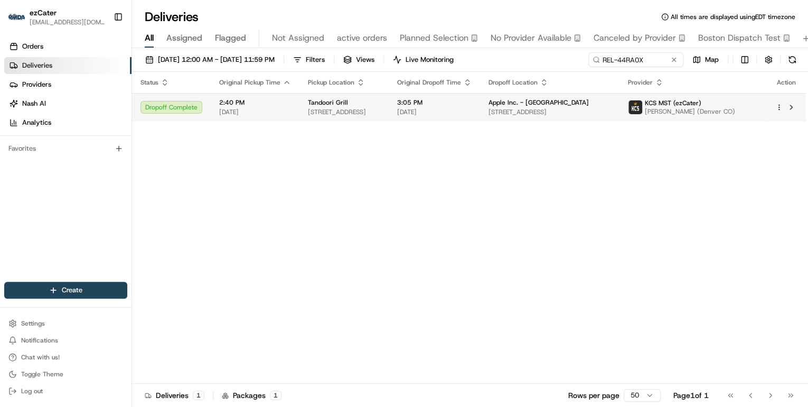
click at [283, 106] on span "2:40 PM" at bounding box center [255, 102] width 72 height 8
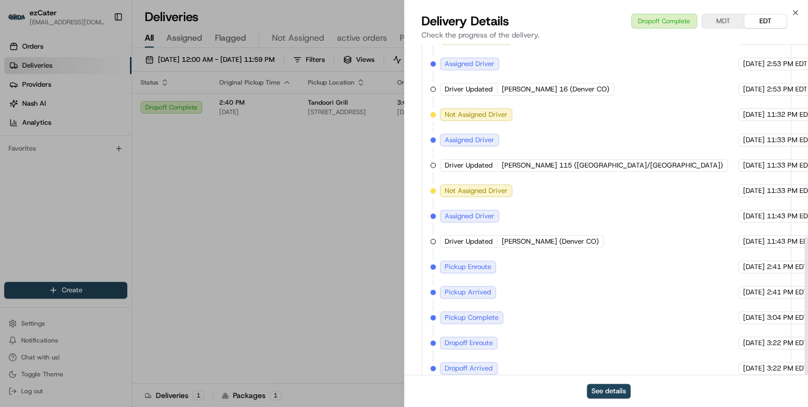
scroll to position [459, 0]
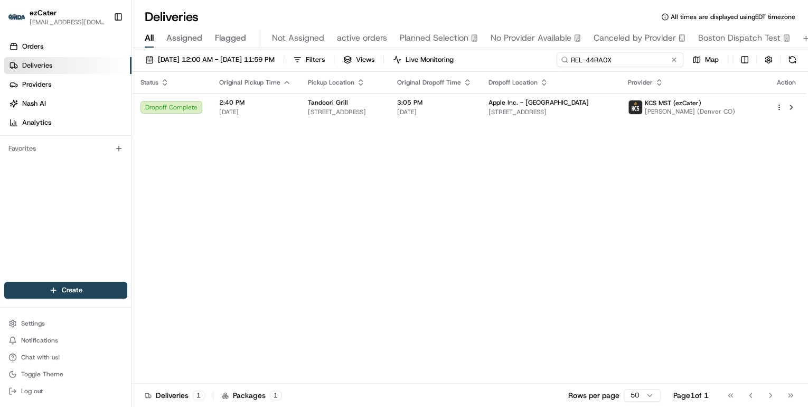
drag, startPoint x: 648, startPoint y: 61, endPoint x: 344, endPoint y: 39, distance: 303.9
click at [355, 40] on div "Deliveries All times are displayed using EDT timezone All Assigned Flagged Not …" at bounding box center [470, 203] width 676 height 407
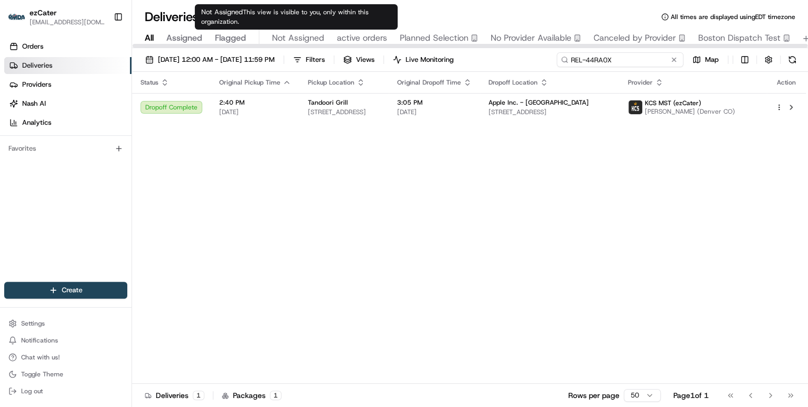
paste input "Q84Q4F"
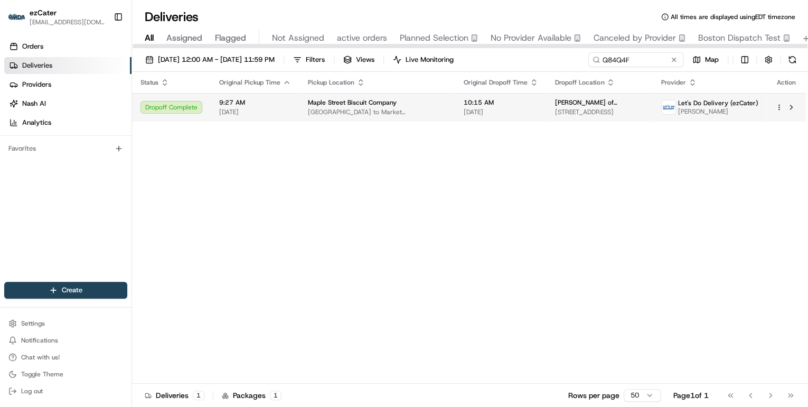
click at [309, 116] on span "[GEOGRAPHIC_DATA] to Market [STREET_ADDRESS]" at bounding box center [377, 112] width 139 height 8
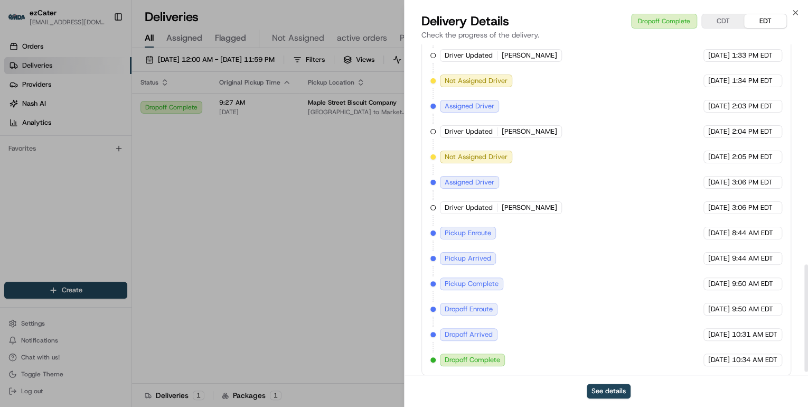
scroll to position [685, 0]
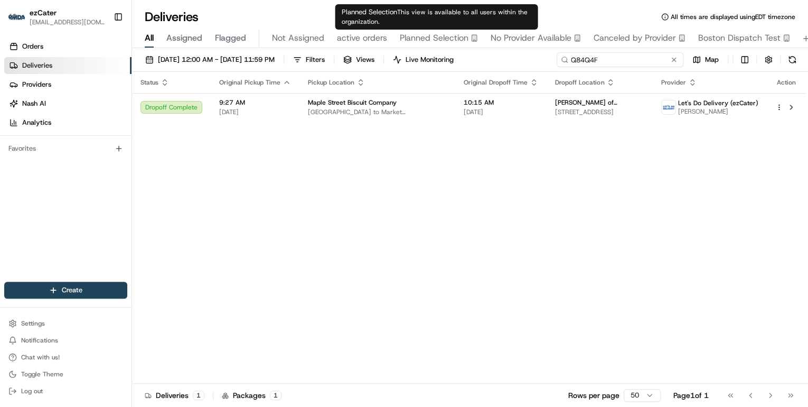
drag, startPoint x: 635, startPoint y: 59, endPoint x: 241, endPoint y: 42, distance: 394.9
click at [261, 39] on div "Deliveries All times are displayed using EDT timezone All Assigned Flagged Not …" at bounding box center [470, 203] width 676 height 407
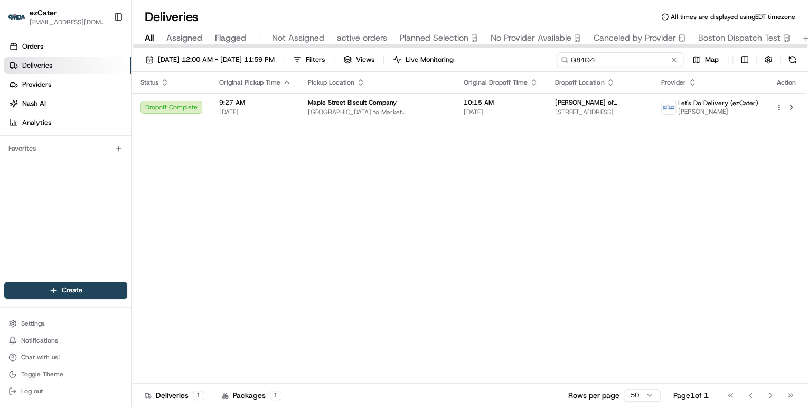
paste input "GHAUK6"
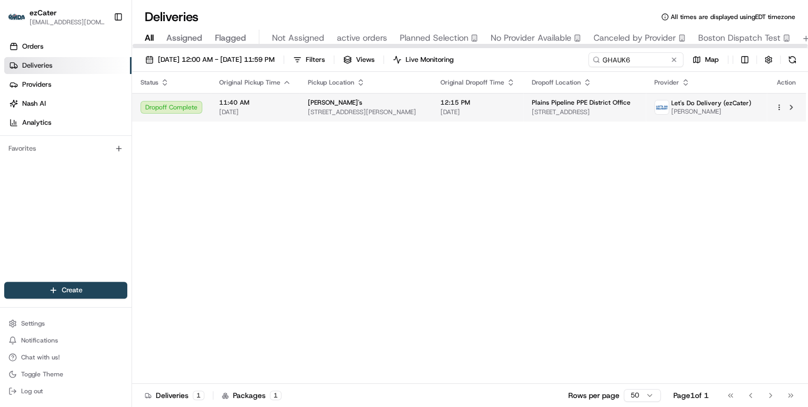
click at [256, 115] on span "[DATE]" at bounding box center [255, 112] width 72 height 8
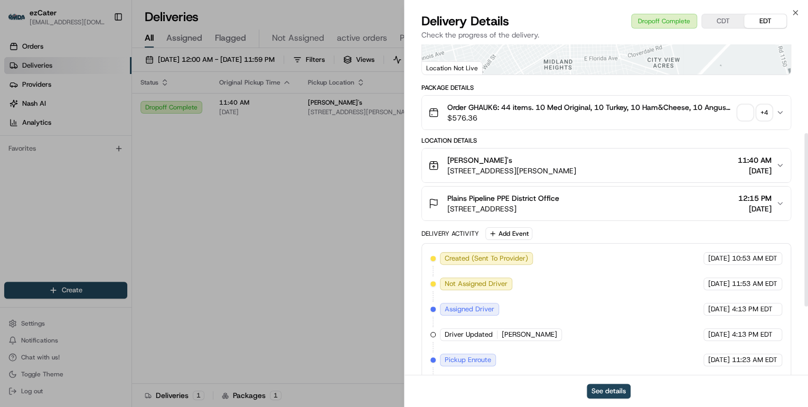
scroll to position [300, 0]
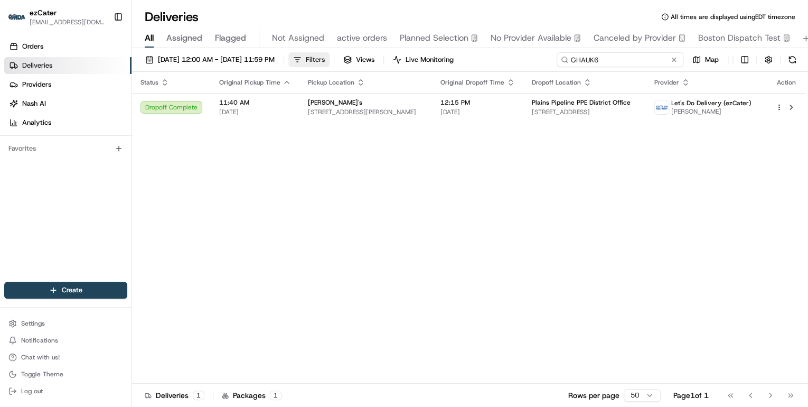
drag, startPoint x: 636, startPoint y: 61, endPoint x: 362, endPoint y: 61, distance: 273.6
click at [370, 61] on div "[DATE] 12:00 AM - [DATE] 11:59 PM Filters Views Live Monitoring GHAUK6 Map" at bounding box center [470, 62] width 676 height 20
paste input "2QJ6Y5"
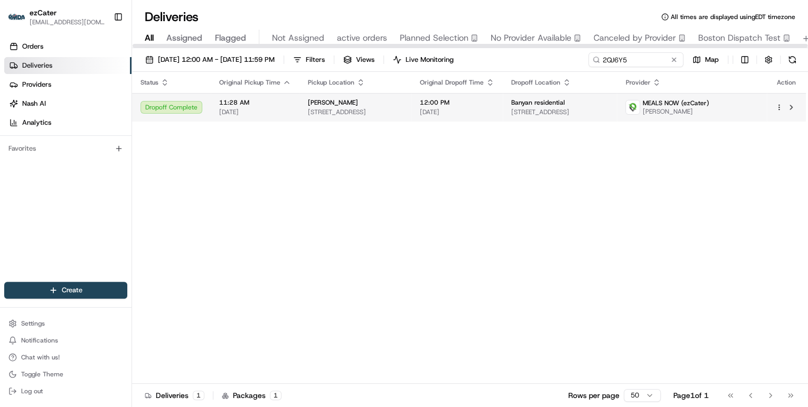
click at [277, 106] on span "11:28 AM" at bounding box center [255, 102] width 72 height 8
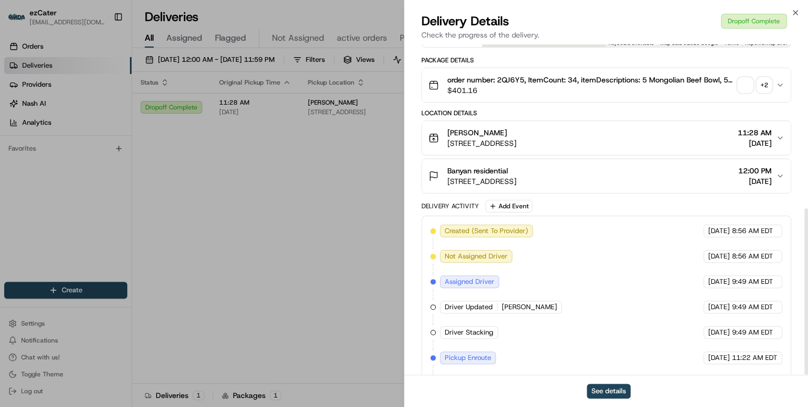
scroll to position [325, 0]
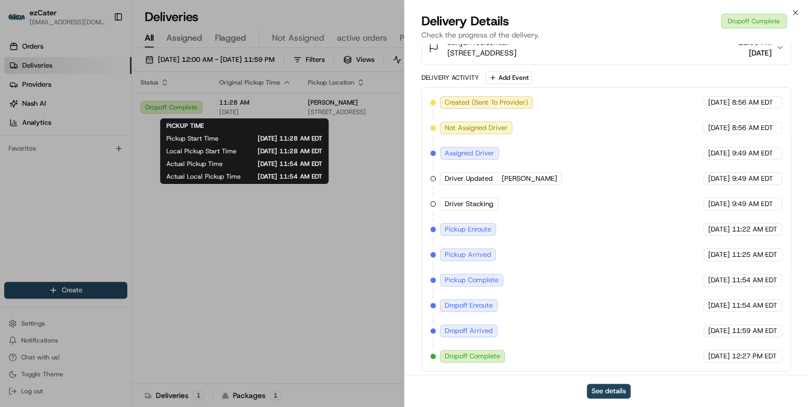
click at [406, 183] on div "Provider MEALS NOW (ezCater) [PERSON_NAME] Provider Id 3151839456837636 Dropoff…" at bounding box center [607, 49] width 404 height 658
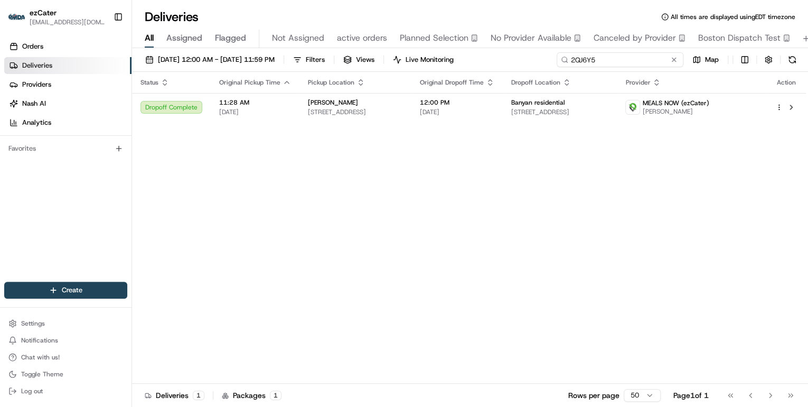
drag, startPoint x: 637, startPoint y: 59, endPoint x: 308, endPoint y: 40, distance: 329.1
click at [309, 39] on div "Deliveries All times are displayed using EDT timezone All Assigned Flagged Not …" at bounding box center [470, 203] width 676 height 407
paste input "REL-165H0G"
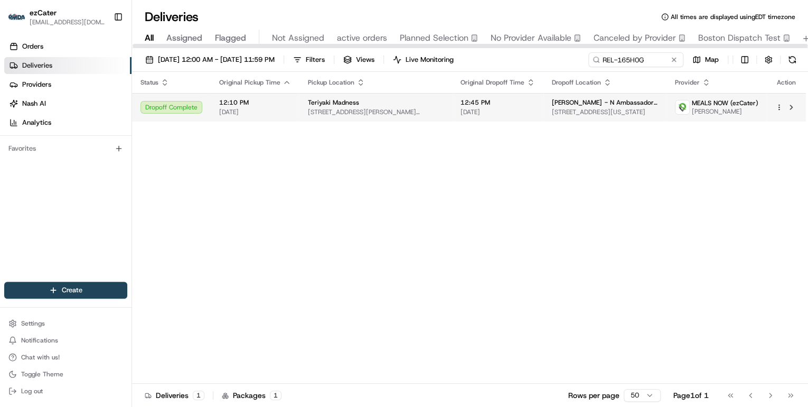
click at [268, 108] on span "[DATE]" at bounding box center [255, 112] width 72 height 8
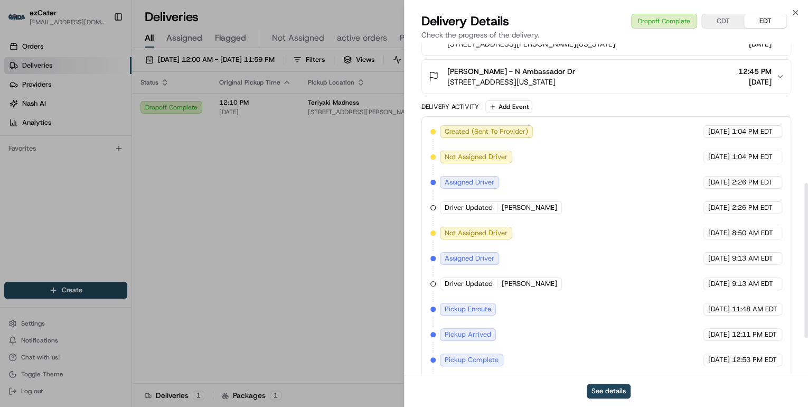
scroll to position [375, 0]
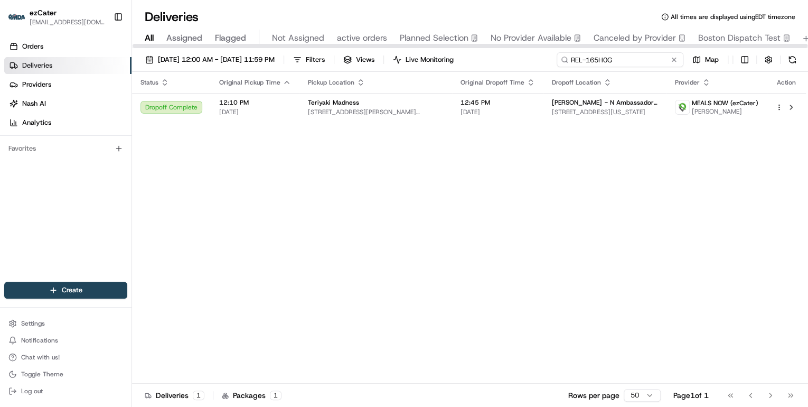
click at [649, 58] on input "REL-165H0G" at bounding box center [620, 59] width 127 height 15
drag, startPoint x: 649, startPoint y: 58, endPoint x: 335, endPoint y: 46, distance: 314.0
click at [335, 46] on div "Deliveries All times are displayed using EDT timezone All Assigned Flagged Not …" at bounding box center [470, 203] width 676 height 407
paste input "63RJ04"
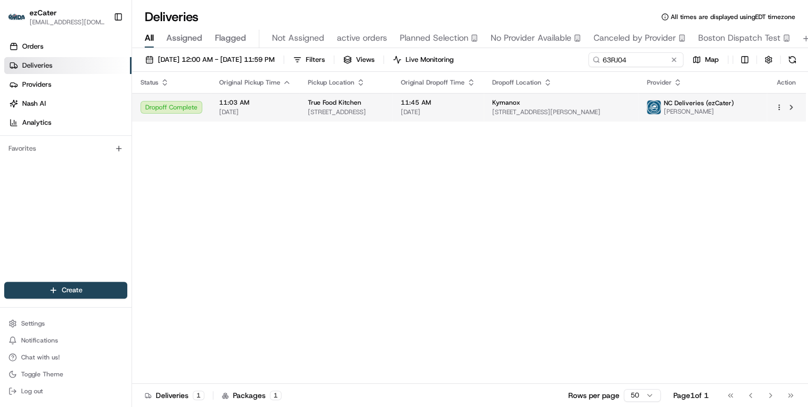
click at [340, 105] on span "True Food Kitchen" at bounding box center [334, 102] width 53 height 8
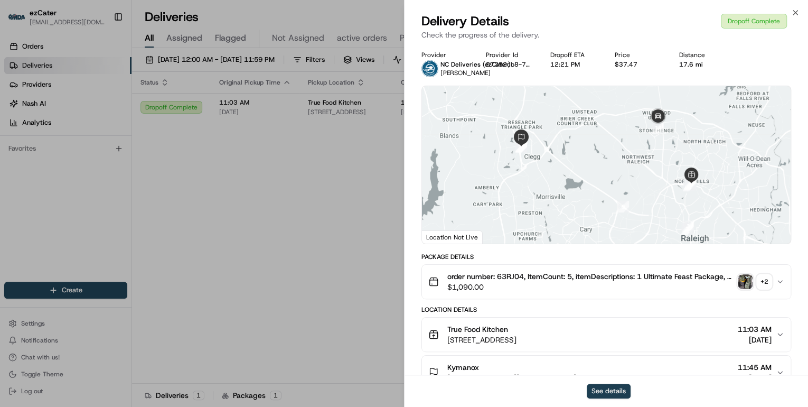
click at [620, 387] on button "See details" at bounding box center [609, 390] width 44 height 15
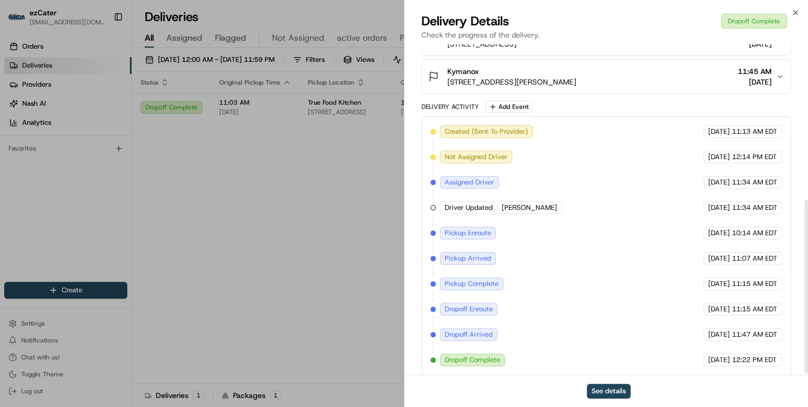
scroll to position [300, 0]
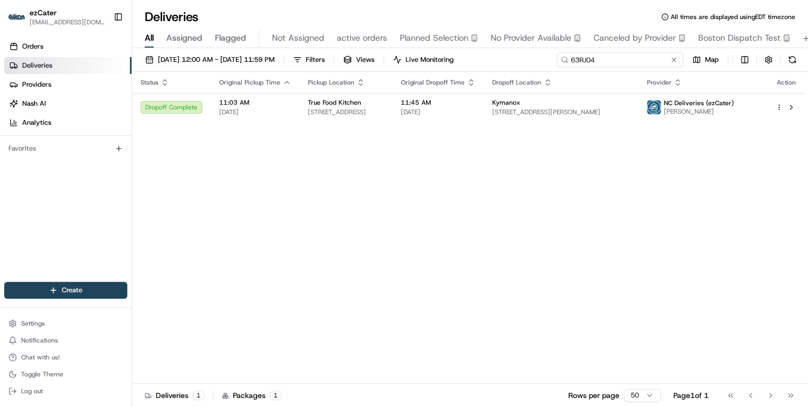
drag, startPoint x: 633, startPoint y: 61, endPoint x: 279, endPoint y: 33, distance: 355.5
click at [281, 33] on div "Deliveries All times are displayed using EDT timezone All Assigned Flagged Not …" at bounding box center [470, 203] width 676 height 407
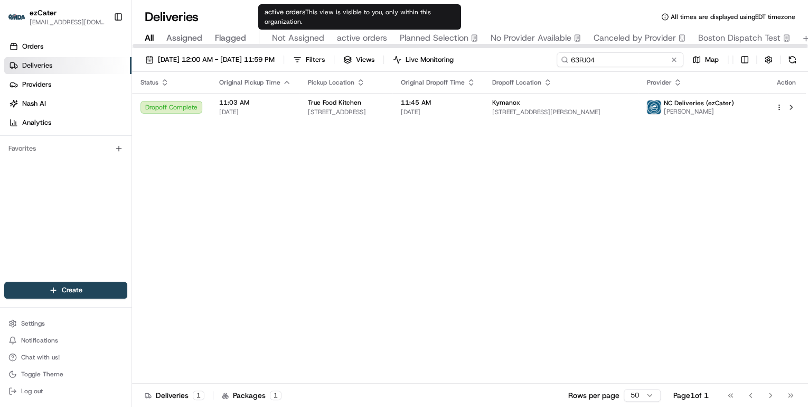
paste input "152C0C"
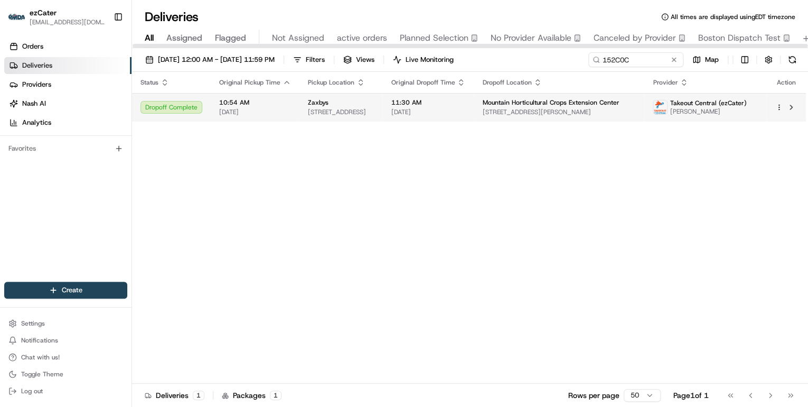
click at [374, 112] on span "[STREET_ADDRESS]" at bounding box center [341, 112] width 66 height 8
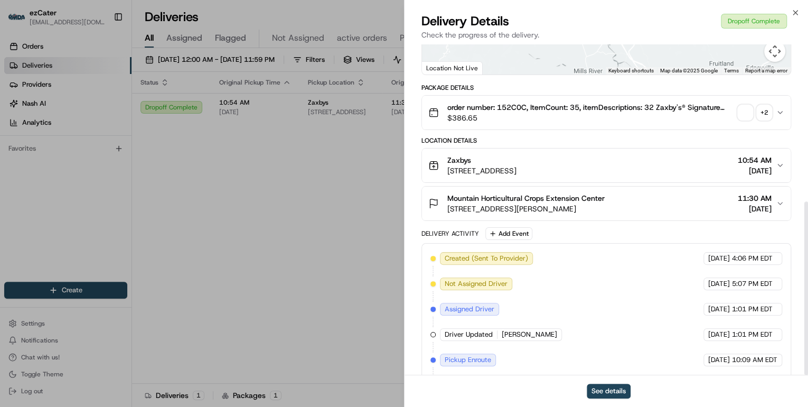
scroll to position [300, 0]
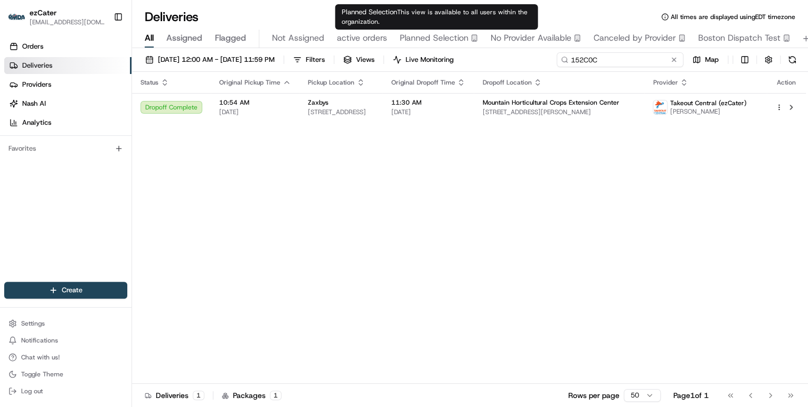
drag, startPoint x: 636, startPoint y: 62, endPoint x: 281, endPoint y: 30, distance: 356.4
click at [302, 31] on div "Deliveries All times are displayed using EDT timezone All Assigned Flagged Not …" at bounding box center [470, 203] width 676 height 407
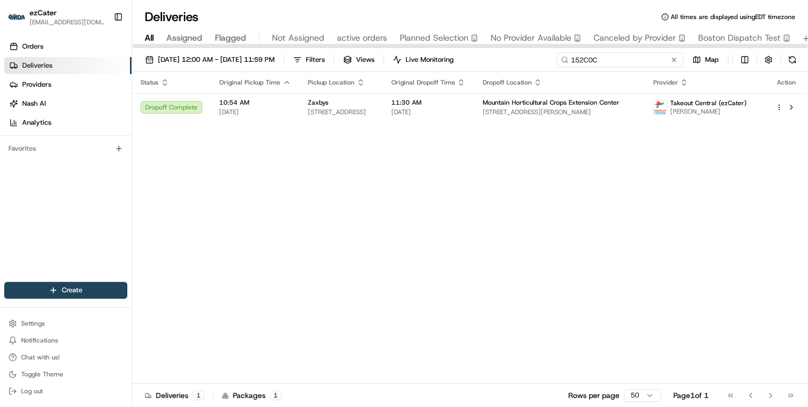
paste input "4XJVUE"
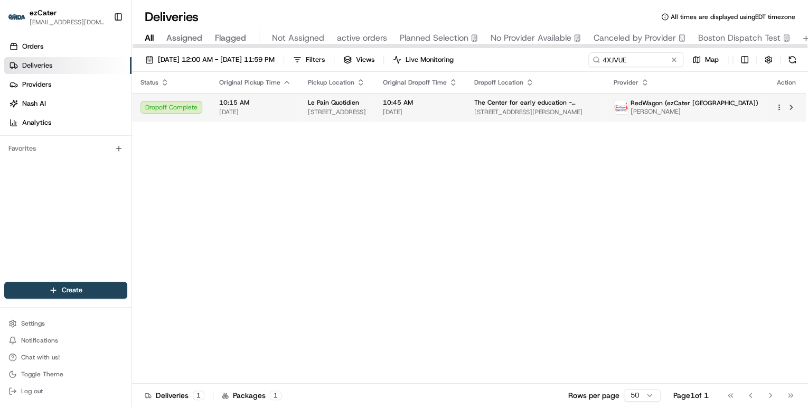
click at [317, 119] on td "Le Pain Quotidien [STREET_ADDRESS]" at bounding box center [336, 107] width 75 height 29
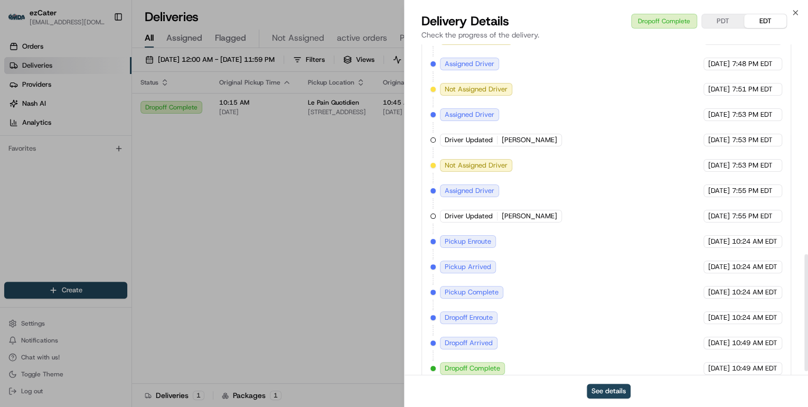
scroll to position [602, 0]
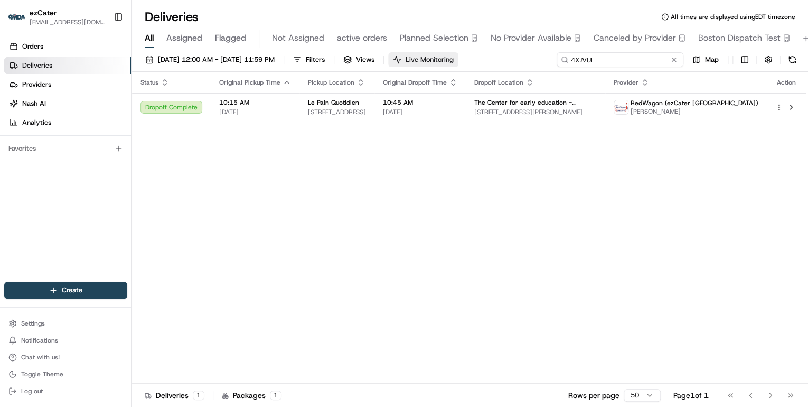
drag, startPoint x: 631, startPoint y: 60, endPoint x: 426, endPoint y: 62, distance: 204.4
click at [437, 61] on div "[DATE] 12:00 AM - [DATE] 11:59 PM Filters Views Live Monitoring 4XJVUE Map" at bounding box center [470, 62] width 676 height 20
paste input
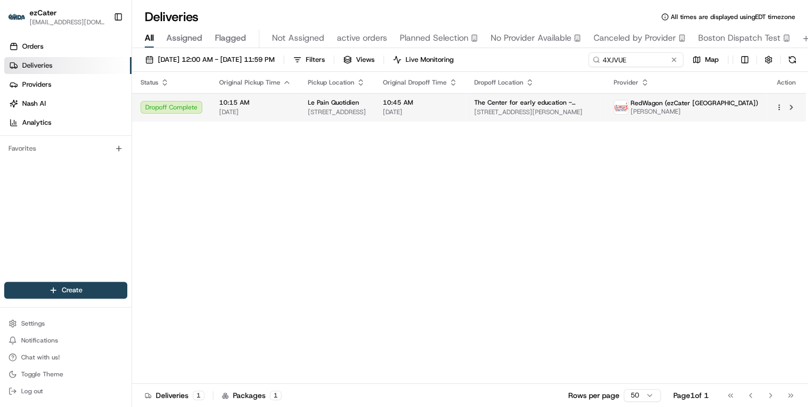
click at [374, 110] on td "Le Pain Quotidien [STREET_ADDRESS]" at bounding box center [336, 107] width 75 height 29
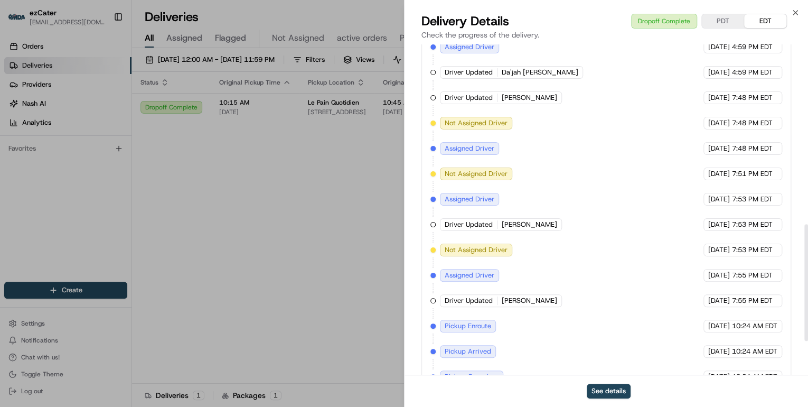
scroll to position [602, 0]
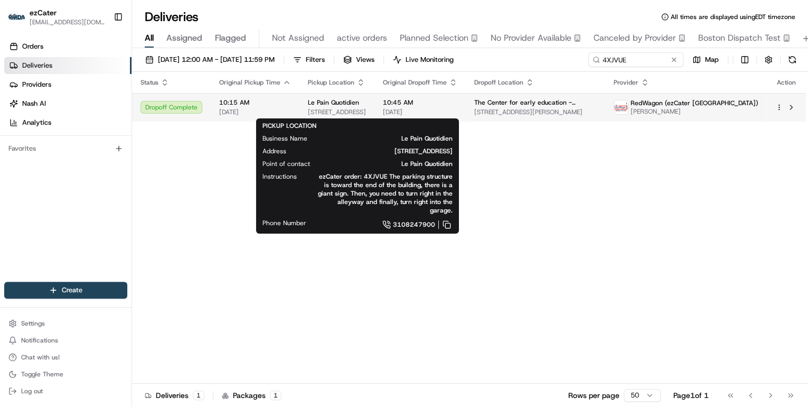
click at [313, 104] on span "Le Pain Quotidien" at bounding box center [333, 102] width 51 height 8
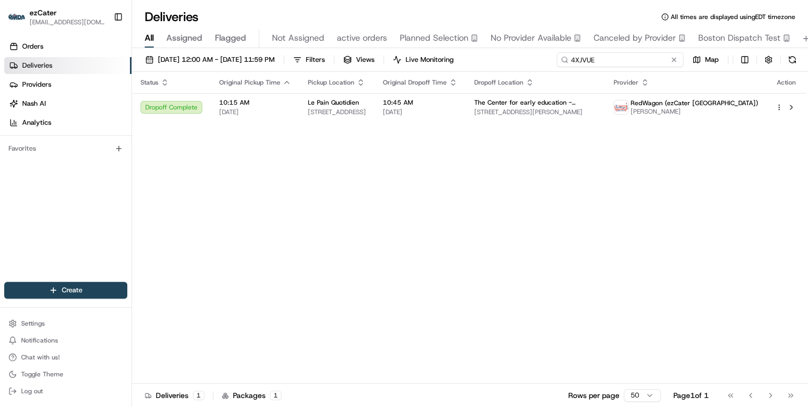
drag, startPoint x: 632, startPoint y: 58, endPoint x: 306, endPoint y: 40, distance: 325.8
click at [306, 40] on div "Deliveries All times are displayed using EDT timezone All Assigned Flagged Not …" at bounding box center [470, 203] width 676 height 407
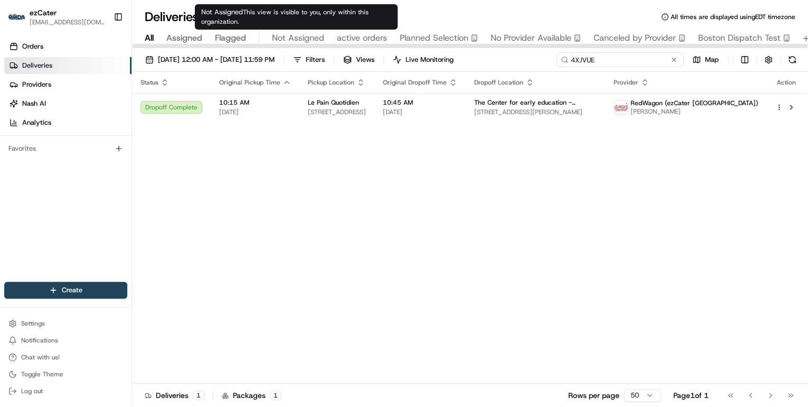
paste input "KA6THT"
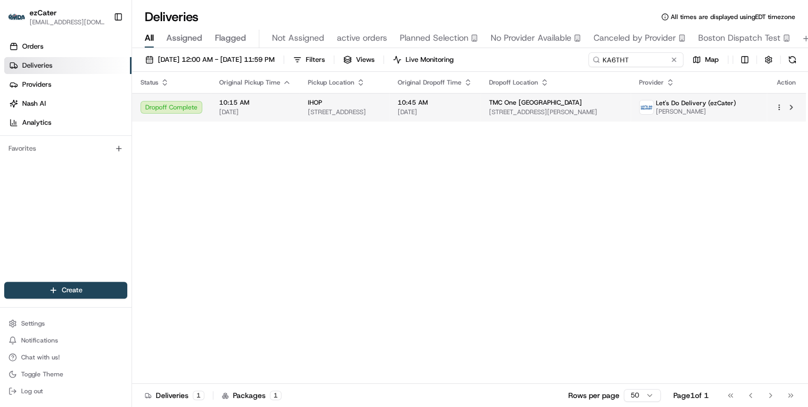
click at [378, 108] on span "[STREET_ADDRESS]" at bounding box center [344, 112] width 73 height 8
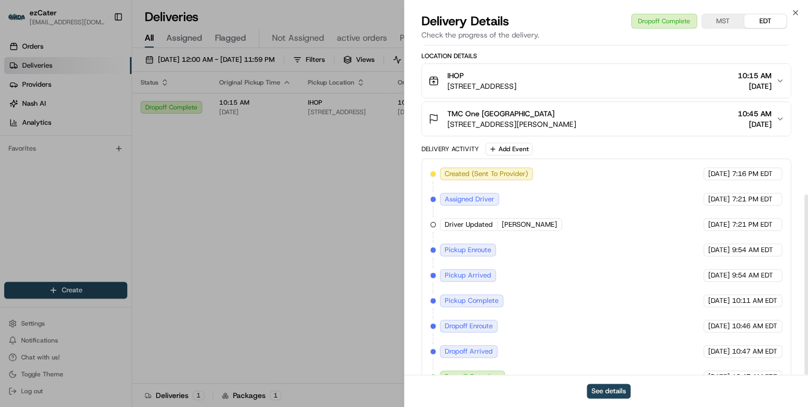
scroll to position [275, 0]
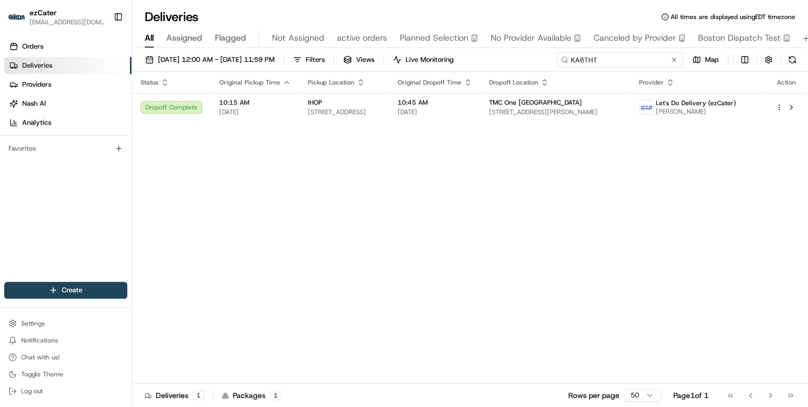
drag, startPoint x: 632, startPoint y: 60, endPoint x: 285, endPoint y: 36, distance: 347.3
click at [285, 36] on div "Deliveries All times are displayed using EDT timezone All Assigned Flagged Not …" at bounding box center [470, 203] width 676 height 407
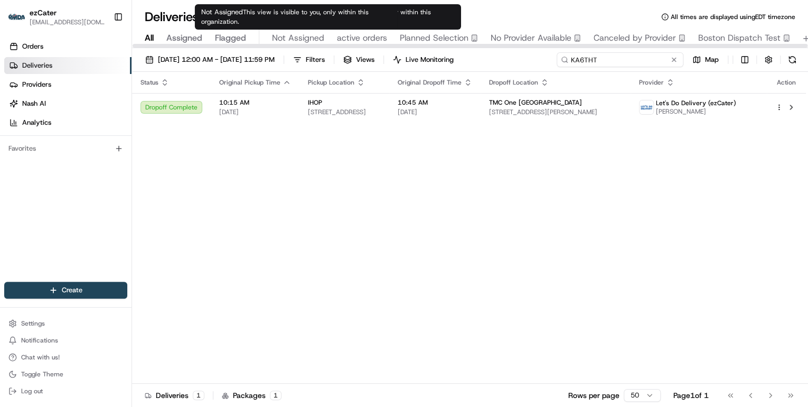
paste input "GHAUK6"
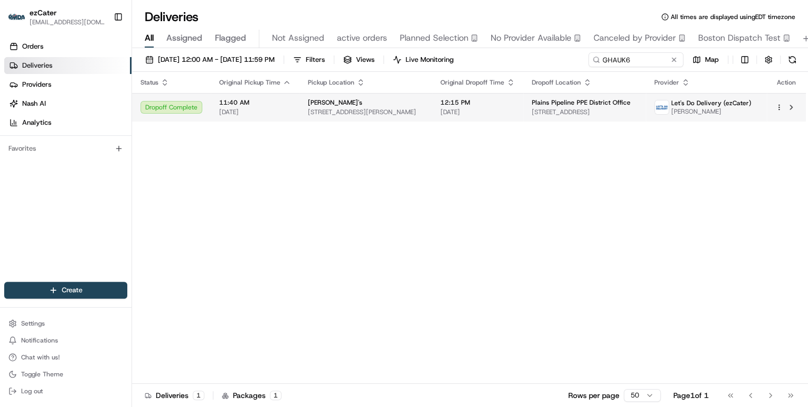
click at [321, 106] on span "[PERSON_NAME]'s" at bounding box center [335, 102] width 54 height 8
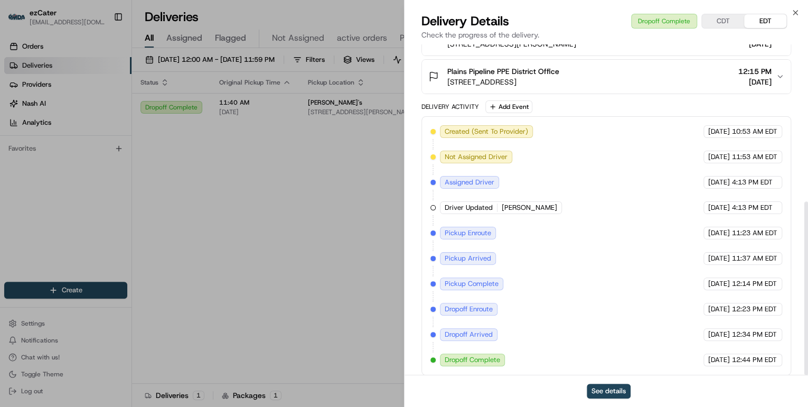
scroll to position [300, 0]
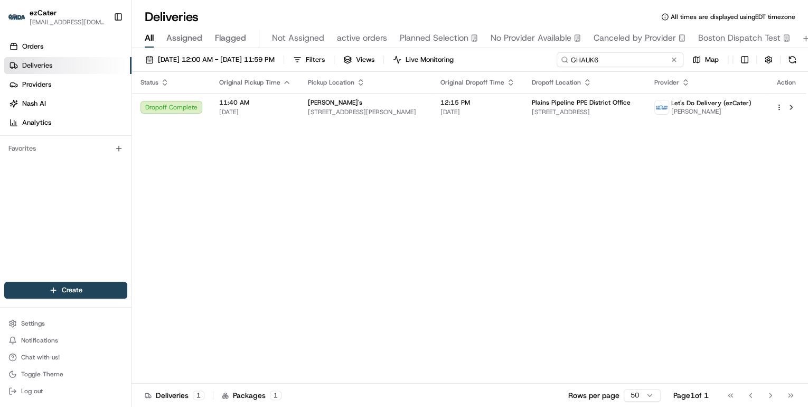
drag, startPoint x: 635, startPoint y: 60, endPoint x: 379, endPoint y: 43, distance: 256.2
click at [379, 43] on div "Deliveries All times are displayed using EDT timezone All Assigned Flagged Not …" at bounding box center [470, 203] width 676 height 407
paste input "2V90XX"
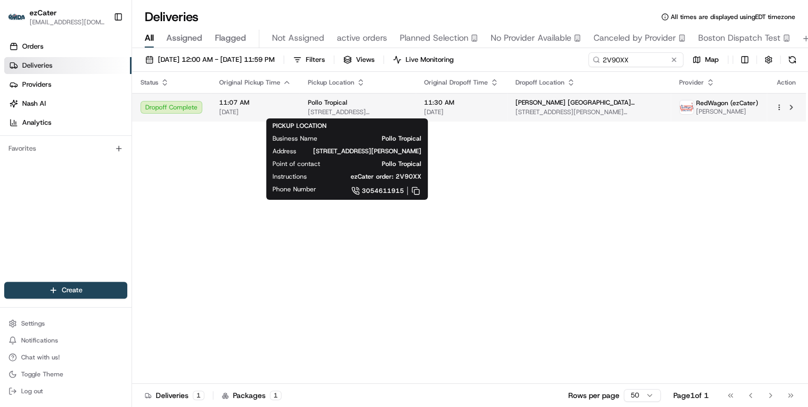
click at [346, 111] on span "[STREET_ADDRESS][PERSON_NAME]" at bounding box center [357, 112] width 99 height 8
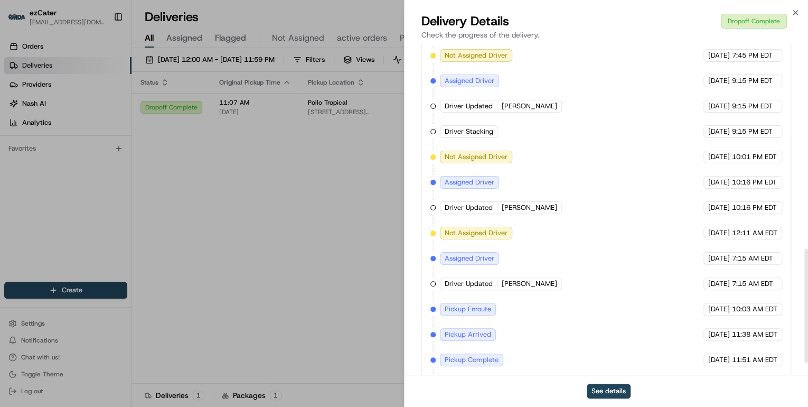
scroll to position [626, 0]
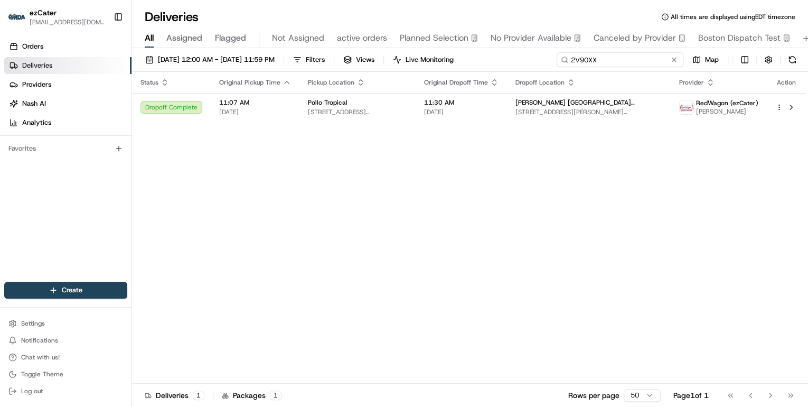
drag, startPoint x: 636, startPoint y: 61, endPoint x: 315, endPoint y: 63, distance: 320.6
click at [320, 63] on div "[DATE] 12:00 AM - [DATE] 11:59 PM Filters Views Live Monitoring 2V90XX Map" at bounding box center [470, 62] width 676 height 20
paste input "JZ61UX"
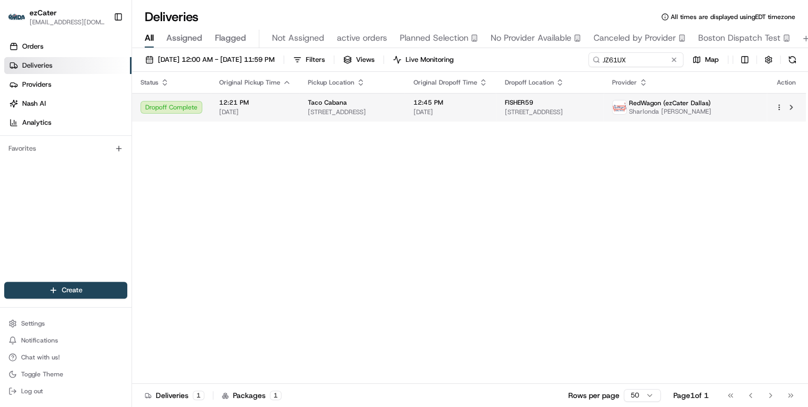
click at [344, 116] on span "[STREET_ADDRESS]" at bounding box center [352, 112] width 88 height 8
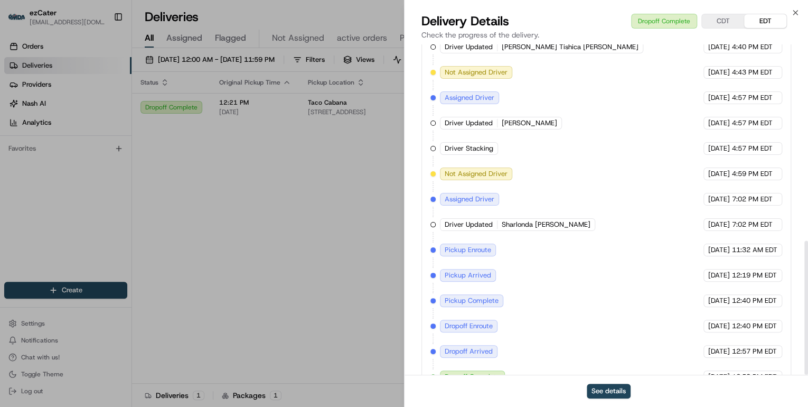
scroll to position [484, 0]
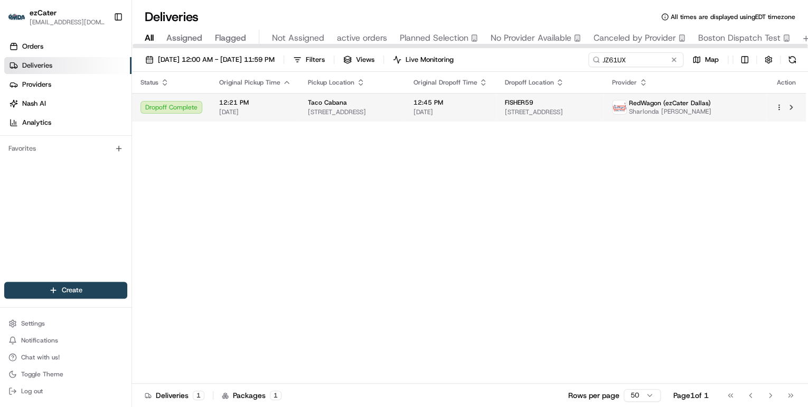
click at [246, 110] on span "[DATE]" at bounding box center [255, 112] width 72 height 8
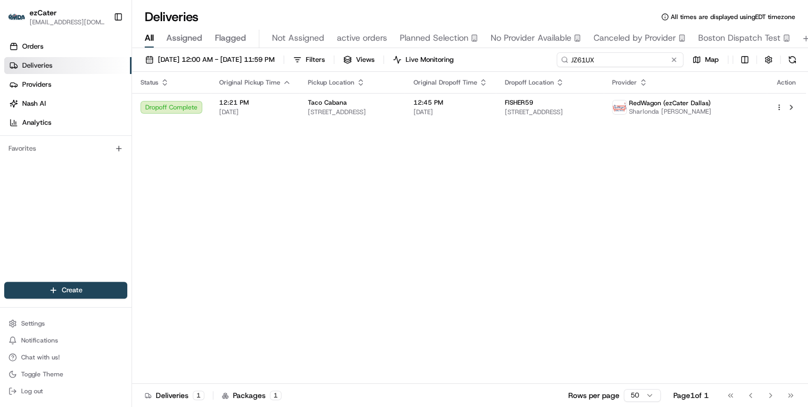
drag, startPoint x: 633, startPoint y: 58, endPoint x: 323, endPoint y: 42, distance: 311.0
click at [336, 43] on div "Deliveries All times are displayed using EDT timezone All Assigned Flagged Not …" at bounding box center [470, 203] width 676 height 407
paste input "CCMYUJ"
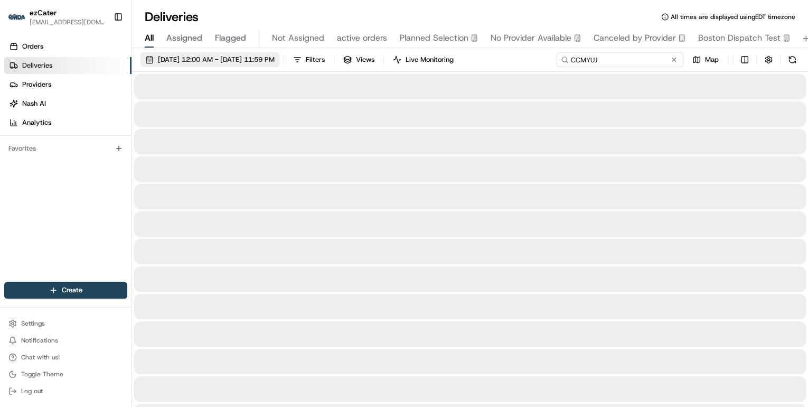
type input "CCMYUJ"
click at [235, 61] on span "[DATE] 12:00 AM - [DATE] 11:59 PM" at bounding box center [216, 60] width 117 height 10
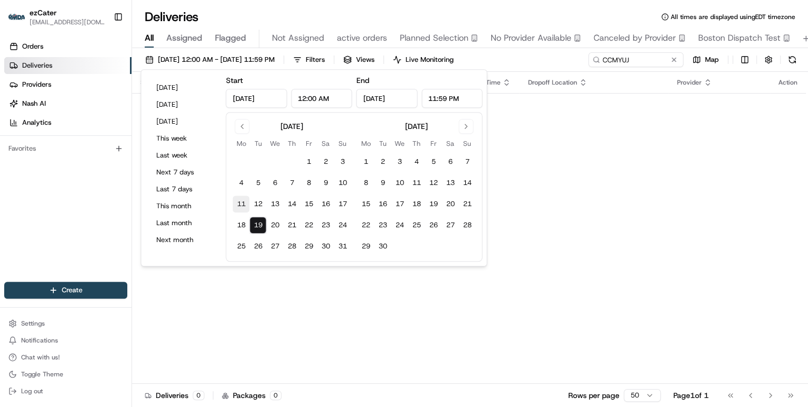
click at [244, 208] on button "11" at bounding box center [240, 203] width 17 height 17
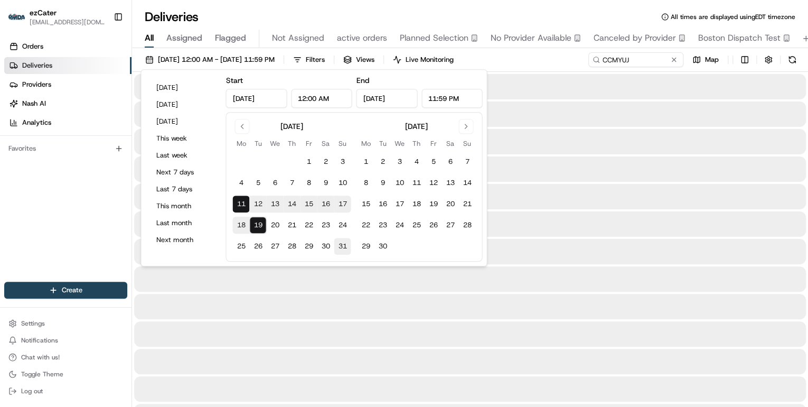
click at [342, 244] on button "31" at bounding box center [342, 246] width 17 height 17
type input "[DATE]"
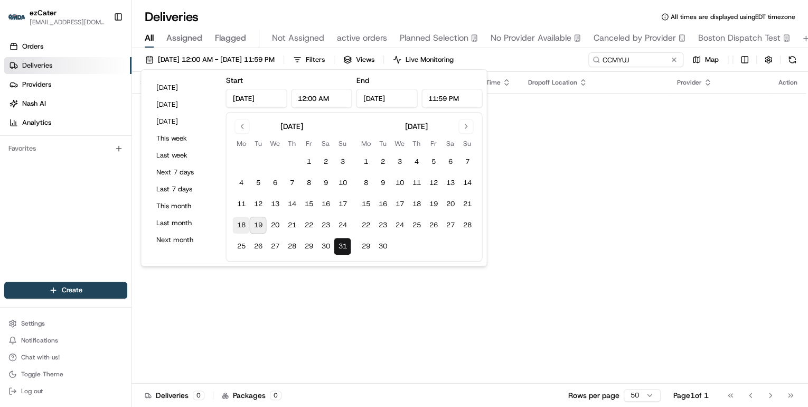
click at [243, 224] on button "18" at bounding box center [240, 225] width 17 height 17
type input "[DATE]"
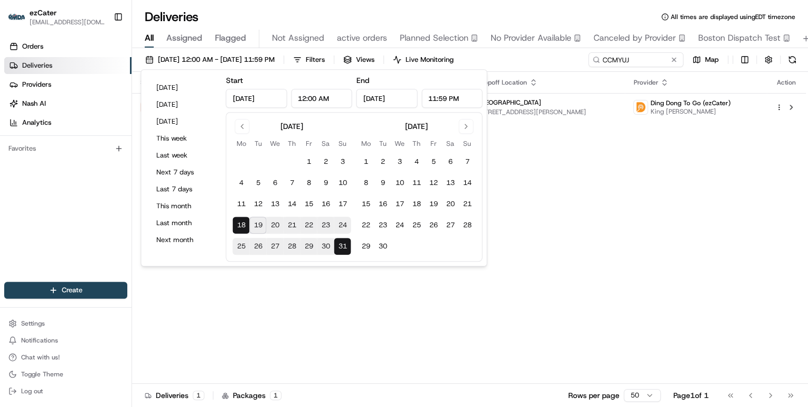
click at [548, 234] on div "Status Original Pickup Time Pickup Location Original Dropoff Time Dropoff Locat…" at bounding box center [469, 228] width 674 height 312
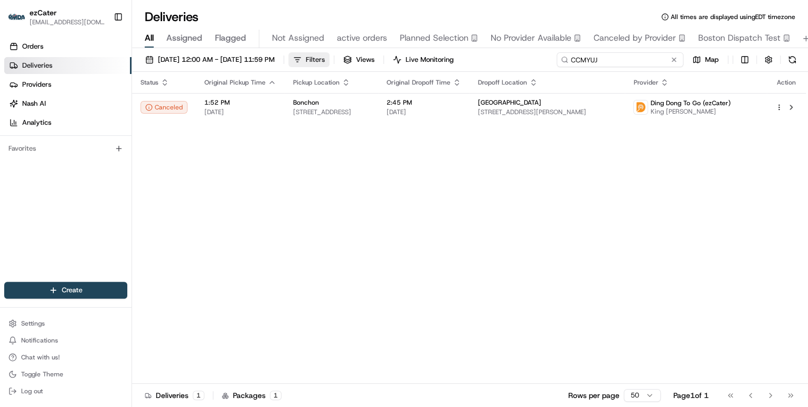
drag, startPoint x: 641, startPoint y: 59, endPoint x: 359, endPoint y: 59, distance: 282.0
click at [359, 59] on div "[DATE] 12:00 AM - [DATE] 11:59 PM Filters Views Live Monitoring CCMYUJ Map" at bounding box center [470, 62] width 676 height 20
paste input "WK586K"
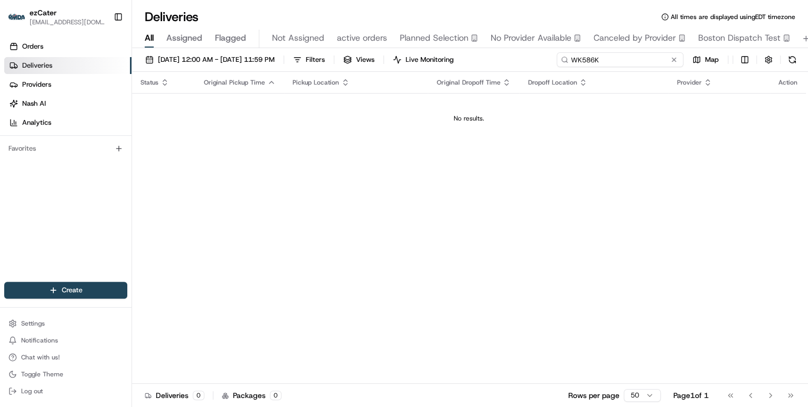
drag, startPoint x: 602, startPoint y: 60, endPoint x: 324, endPoint y: 44, distance: 278.8
click at [325, 44] on div "Deliveries All times are displayed using EDT timezone All Assigned Flagged Not …" at bounding box center [470, 203] width 676 height 407
paste input "Q"
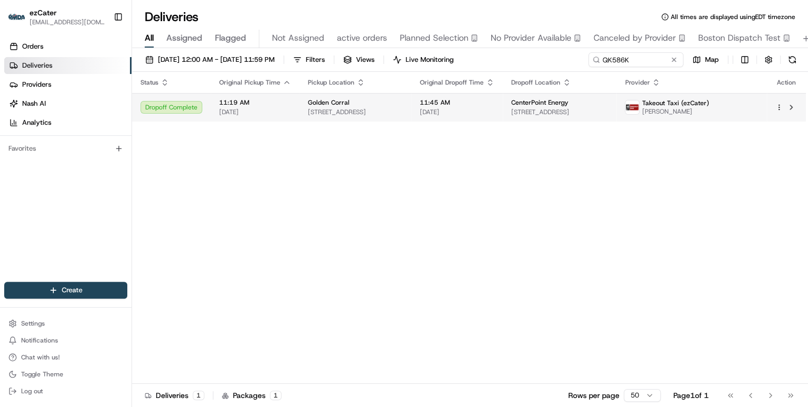
click at [274, 100] on span "11:19 AM" at bounding box center [255, 102] width 72 height 8
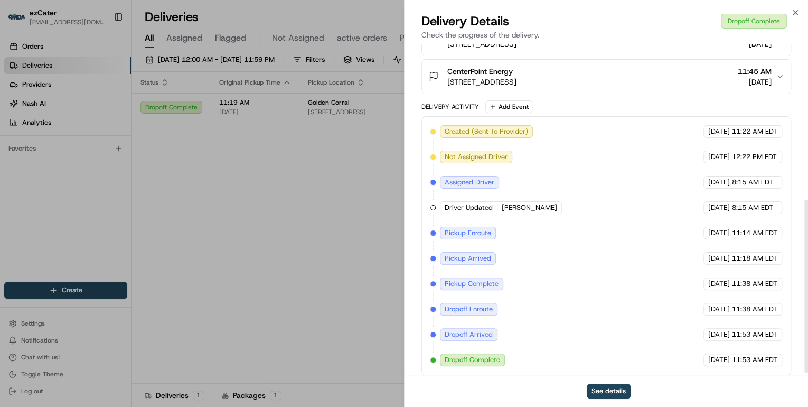
scroll to position [300, 0]
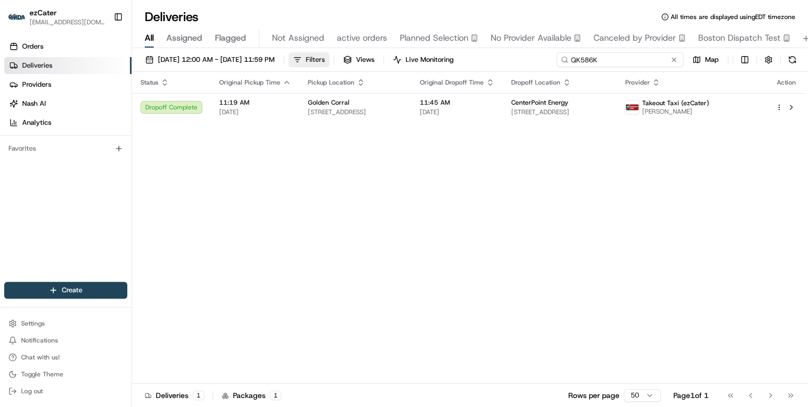
drag, startPoint x: 642, startPoint y: 60, endPoint x: 357, endPoint y: 57, distance: 285.2
click at [358, 57] on div "[DATE] 12:00 AM - [DATE] 11:59 PM Filters Views Live Monitoring QK586K Map" at bounding box center [470, 62] width 676 height 20
paste input "KCQ5Y4"
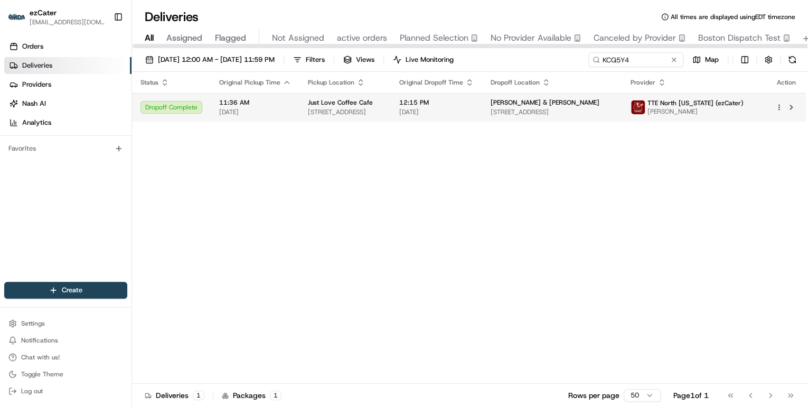
click at [261, 110] on span "[DATE]" at bounding box center [255, 112] width 72 height 8
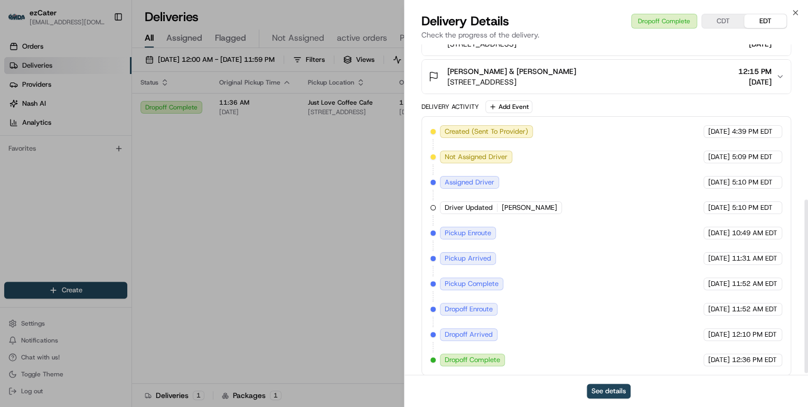
scroll to position [300, 0]
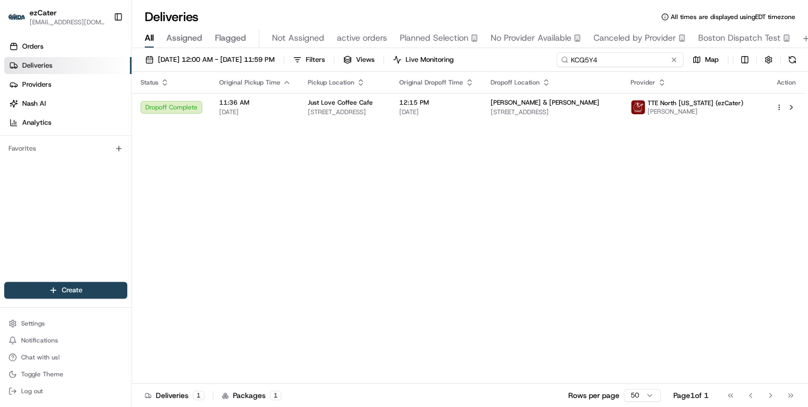
drag, startPoint x: 632, startPoint y: 57, endPoint x: 372, endPoint y: 60, distance: 259.9
click at [372, 60] on div "[DATE] 12:00 AM - [DATE] 11:59 PM Filters Views Live Monitoring KCQ5Y4 Map" at bounding box center [470, 62] width 676 height 20
paste input "WX5CY7"
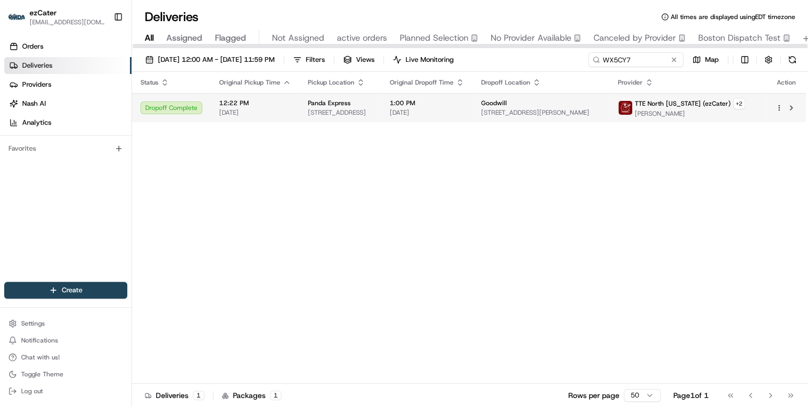
click at [304, 104] on td "Panda Express [STREET_ADDRESS]" at bounding box center [340, 107] width 82 height 29
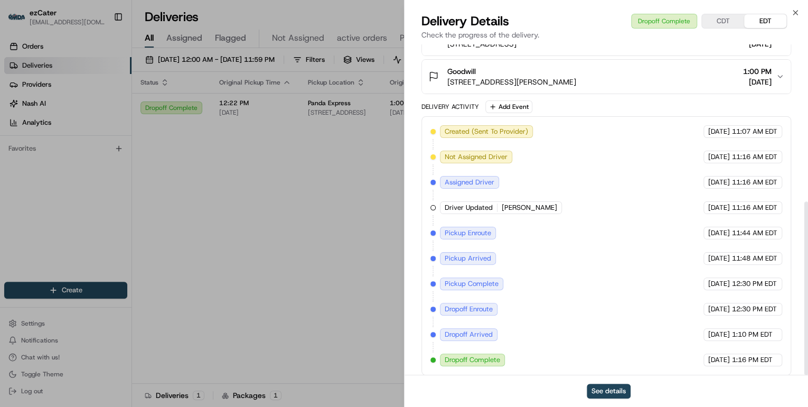
scroll to position [300, 0]
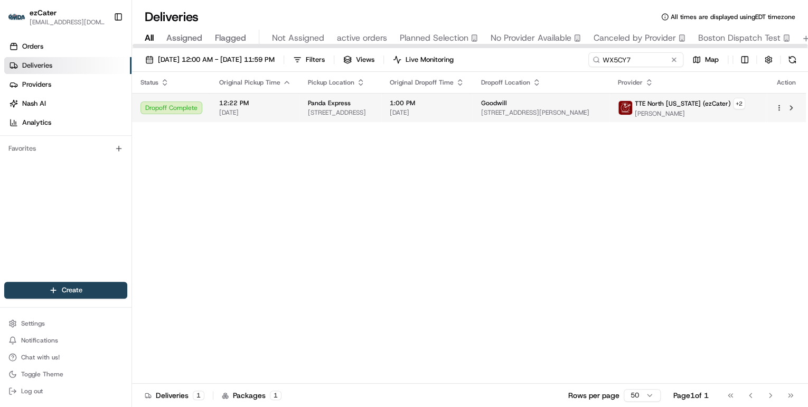
click at [254, 102] on span "12:22 PM" at bounding box center [255, 103] width 72 height 8
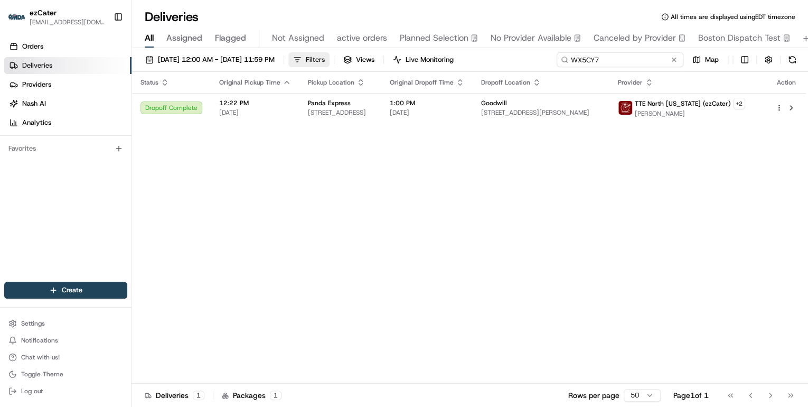
drag, startPoint x: 645, startPoint y: 60, endPoint x: 364, endPoint y: 62, distance: 281.0
click at [364, 62] on div "[DATE] 12:00 AM - [DATE] 11:59 PM Filters Views Live Monitoring WX5CY7 Map" at bounding box center [470, 62] width 676 height 20
paste input "3K547"
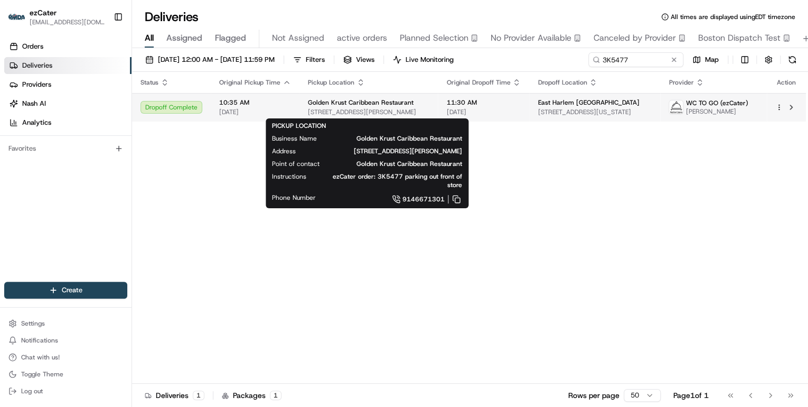
click at [377, 108] on span "[STREET_ADDRESS][PERSON_NAME]" at bounding box center [368, 112] width 121 height 8
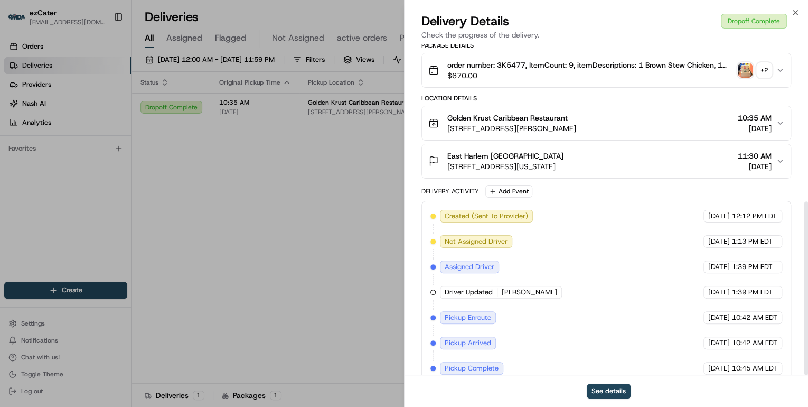
scroll to position [300, 0]
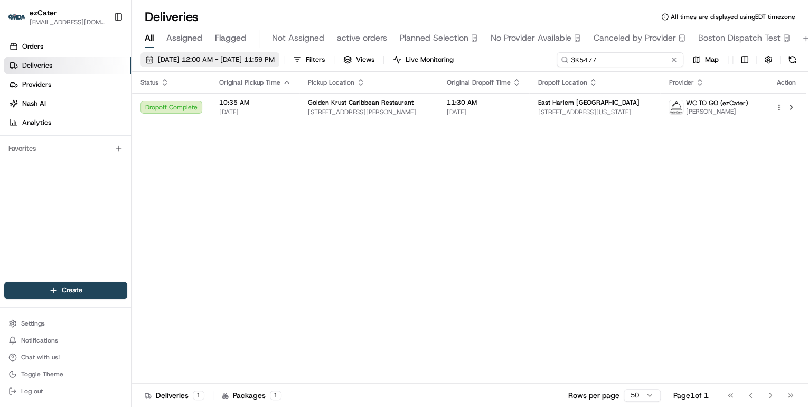
drag, startPoint x: 638, startPoint y: 59, endPoint x: 295, endPoint y: 57, distance: 342.8
click at [308, 57] on div "[DATE] 12:00 AM - [DATE] 11:59 PM Filters Views Live Monitoring 3K5477 Map" at bounding box center [470, 62] width 676 height 20
paste input "H6H98Y"
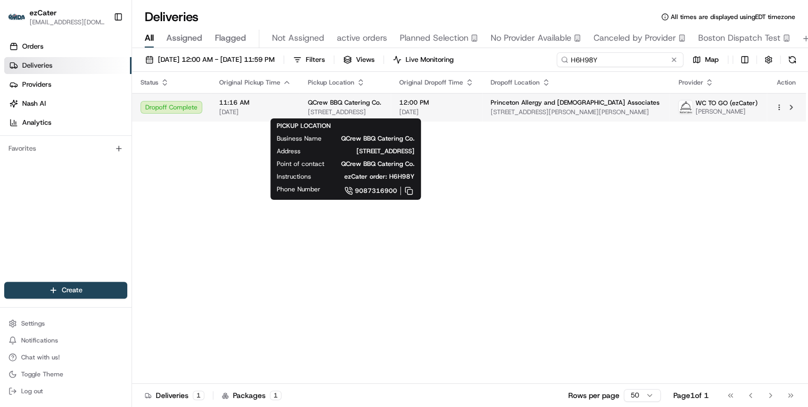
type input "H6H98Y"
click at [319, 111] on span "[STREET_ADDRESS]" at bounding box center [345, 112] width 74 height 8
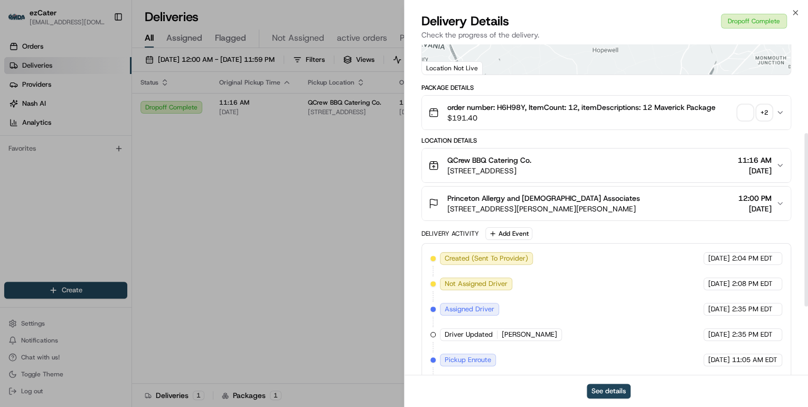
scroll to position [300, 0]
